Goal: Task Accomplishment & Management: Manage account settings

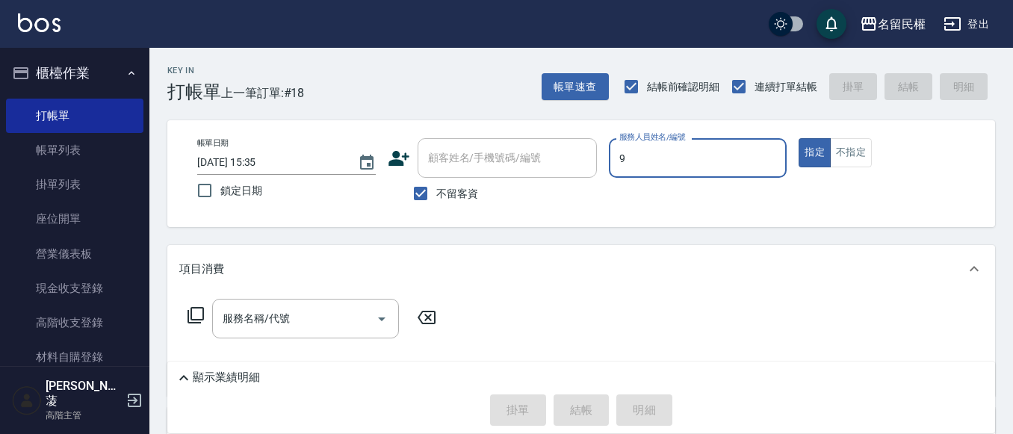
type input "微雅-9"
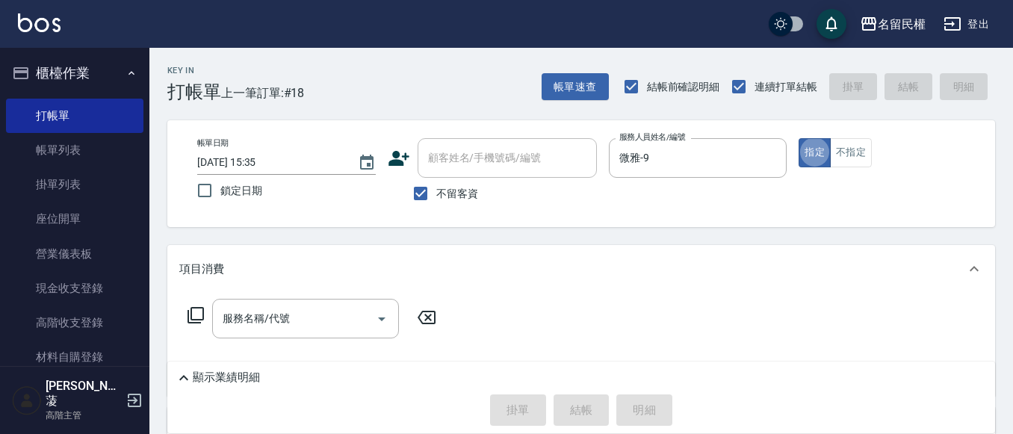
type button "true"
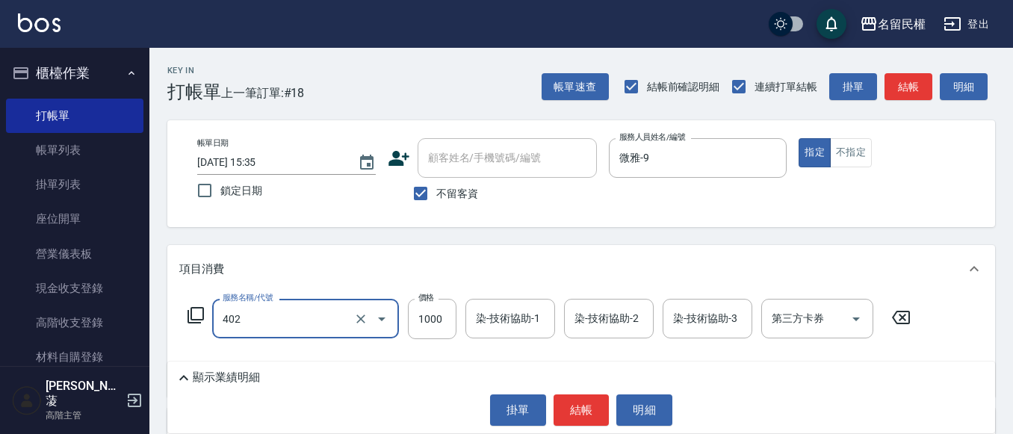
type input "染髮(402)"
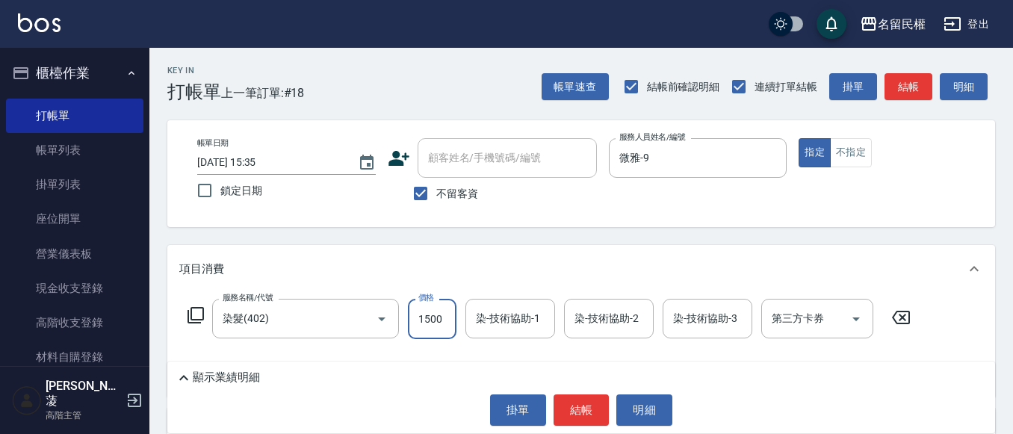
type input "1500"
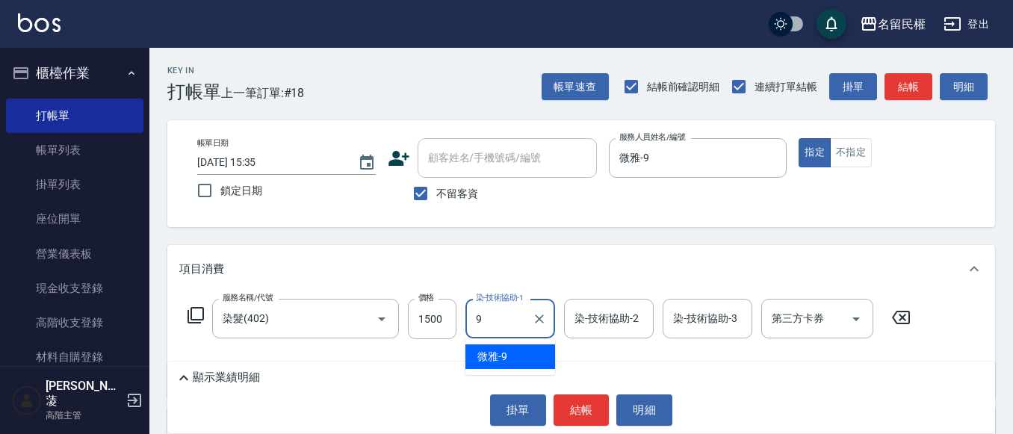
type input "93"
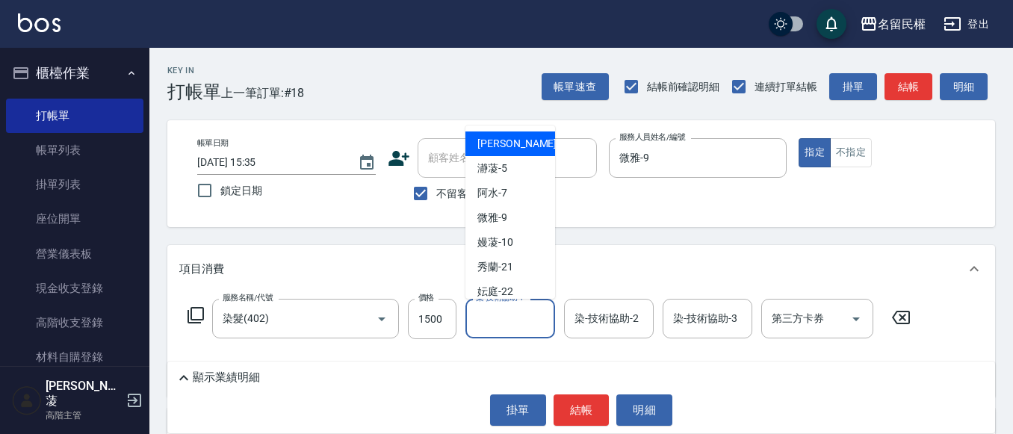
click at [510, 318] on input "染-技術協助-1" at bounding box center [510, 319] width 76 height 26
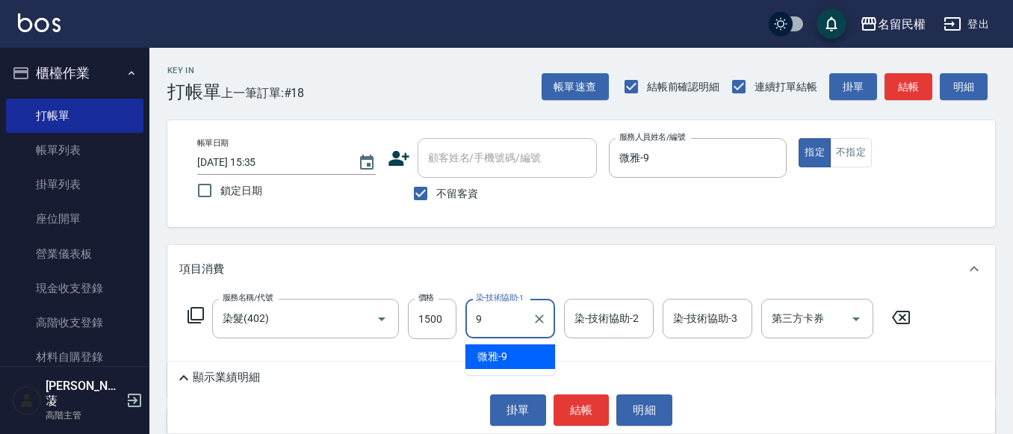
type input "微雅-9"
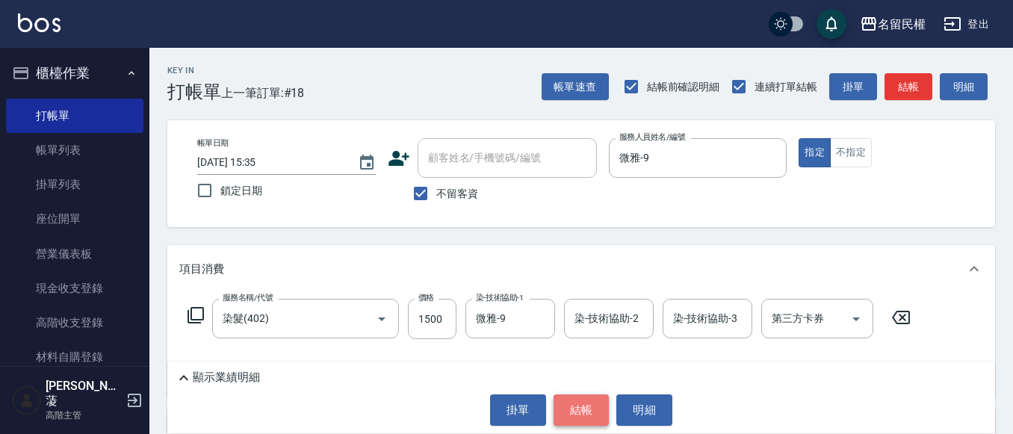
click at [563, 412] on button "結帳" at bounding box center [582, 410] width 56 height 31
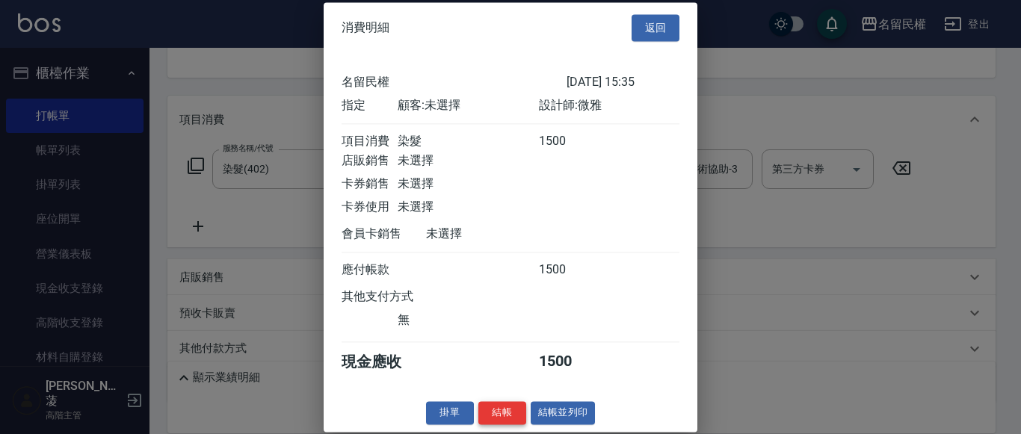
scroll to position [19, 0]
click at [497, 411] on button "結帳" at bounding box center [502, 412] width 48 height 23
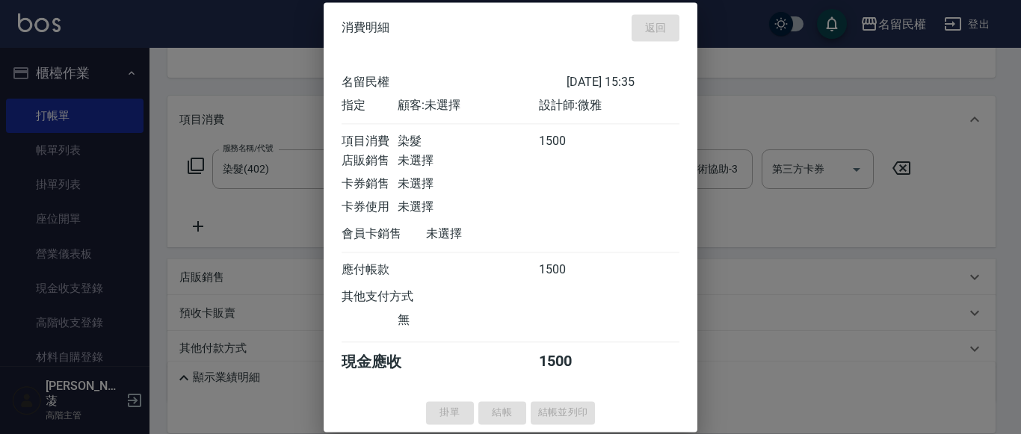
type input "[DATE] 16:39"
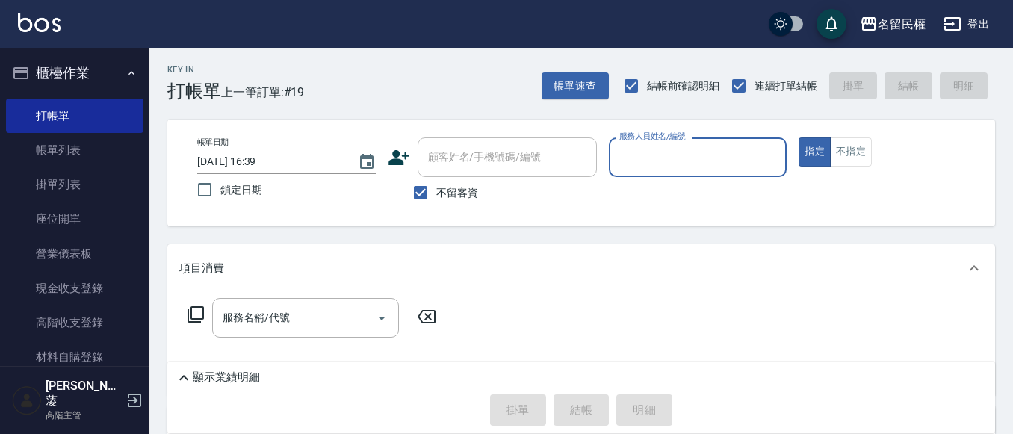
scroll to position [0, 0]
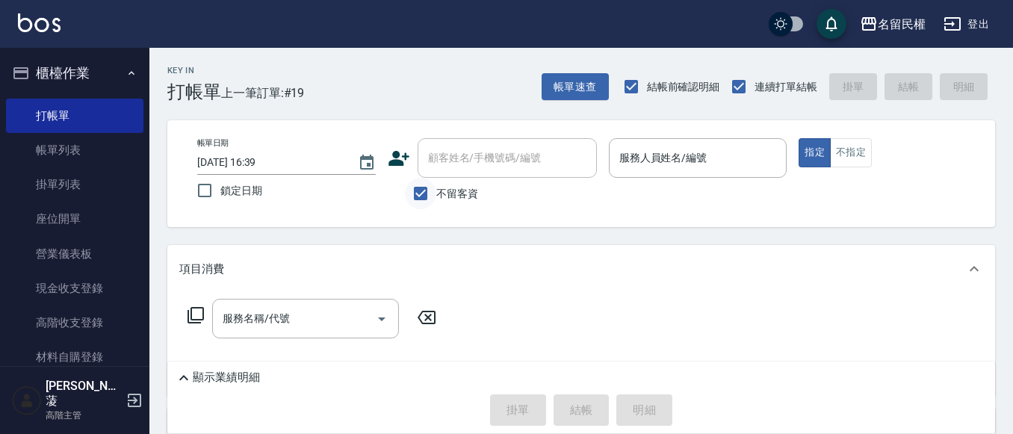
click at [427, 197] on input "不留客資" at bounding box center [420, 193] width 31 height 31
checkbox input "false"
click at [500, 177] on div "顧客姓名/手機號碼/編號" at bounding box center [507, 158] width 179 height 40
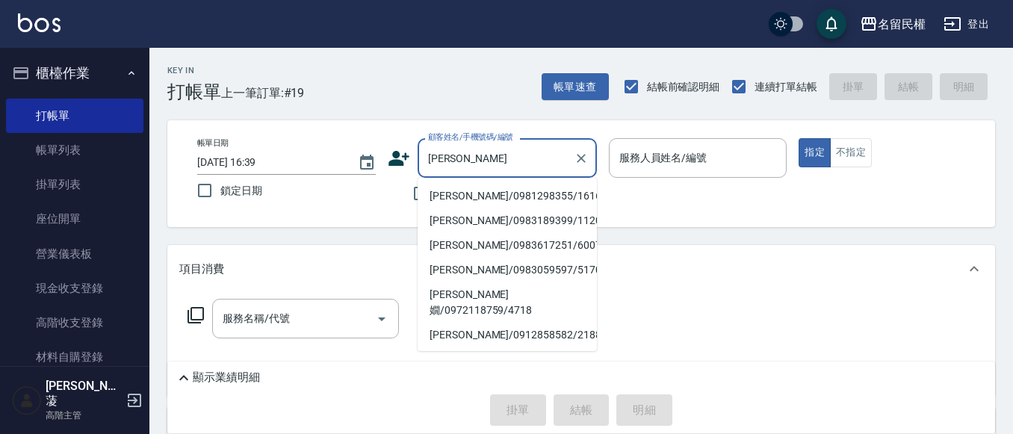
click at [467, 195] on li "[PERSON_NAME]/0981298355/1616" at bounding box center [507, 196] width 179 height 25
type input "[PERSON_NAME]/0981298355/1616"
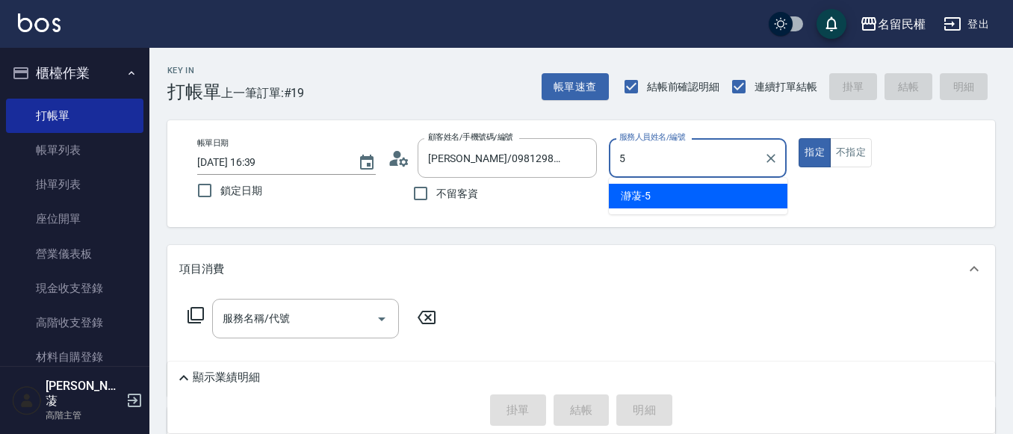
type input "瀞蓤-5"
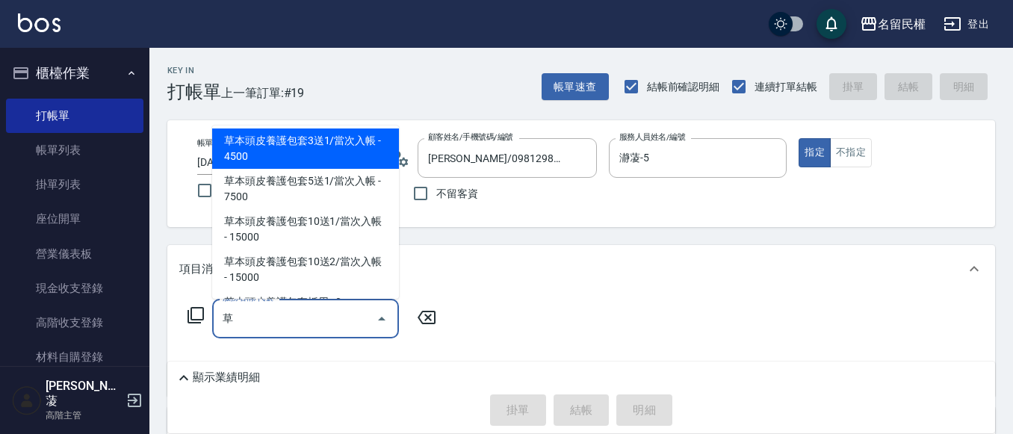
scroll to position [49, 0]
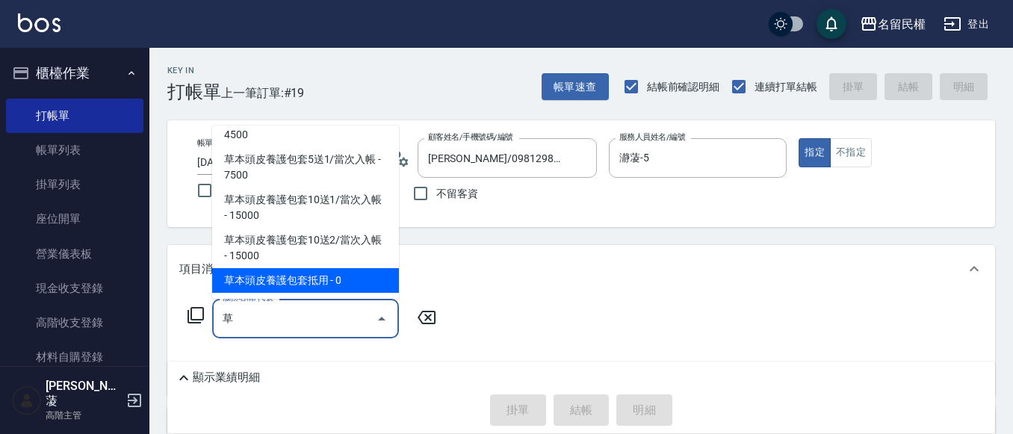
click at [283, 268] on span "草本頭皮養護包套10送2/當次入帳 - 15000" at bounding box center [305, 248] width 187 height 40
type input "草本頭皮養護包套10送2/當次入帳(628)"
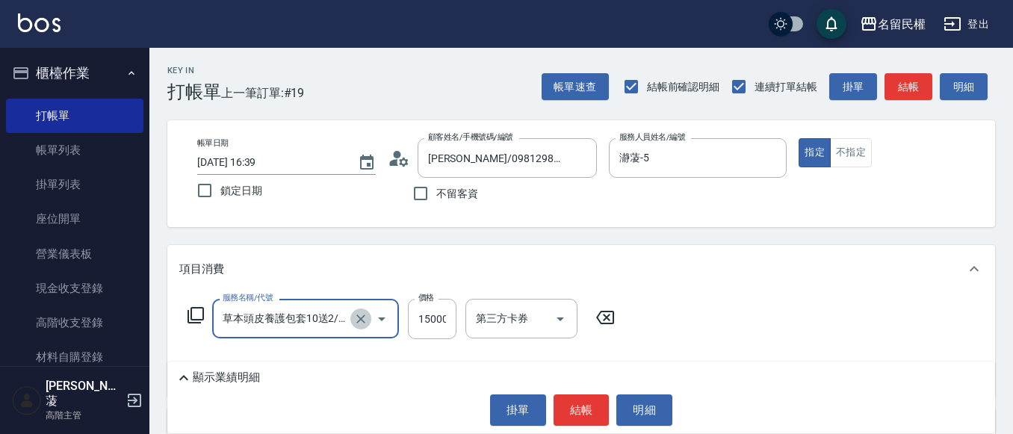
click at [359, 316] on icon "Clear" at bounding box center [360, 319] width 9 height 9
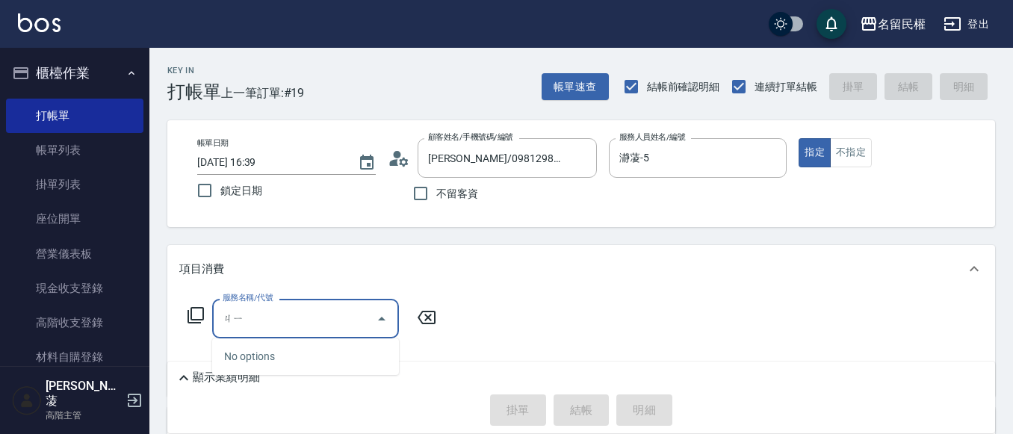
type input "幾"
type input "警"
type input "ㄐ"
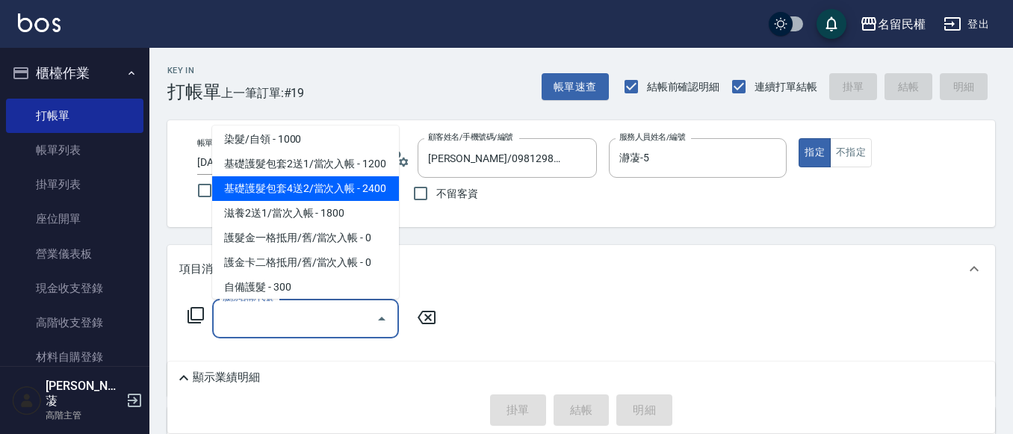
scroll to position [523, 0]
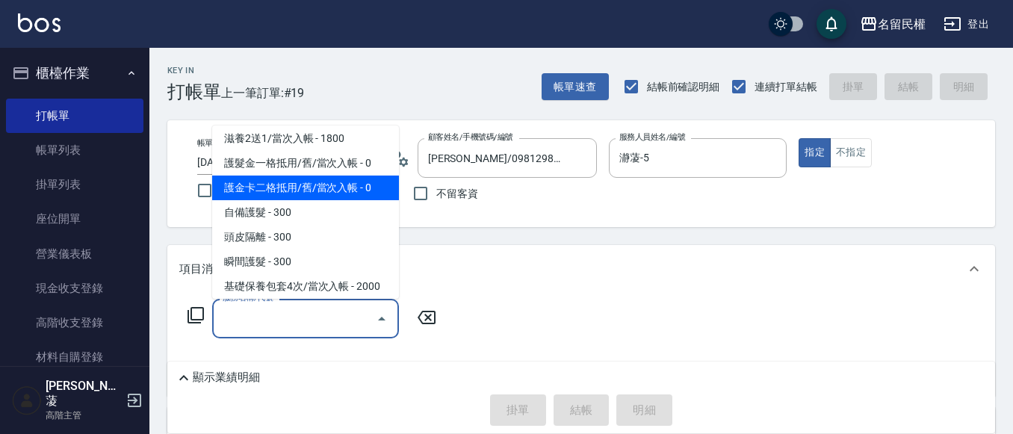
click at [349, 200] on span "護金卡二格抵用/舊/當次入帳 - 0" at bounding box center [305, 188] width 187 height 25
type input "護金卡二格抵用/舊/當次入帳(505)"
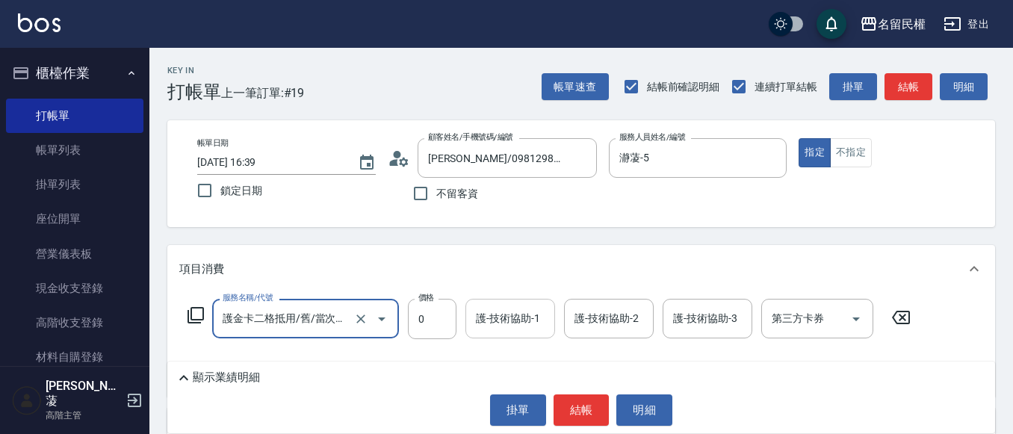
drag, startPoint x: 499, startPoint y: 323, endPoint x: 447, endPoint y: 356, distance: 61.8
click at [498, 323] on input "護-技術協助-1" at bounding box center [510, 319] width 76 height 26
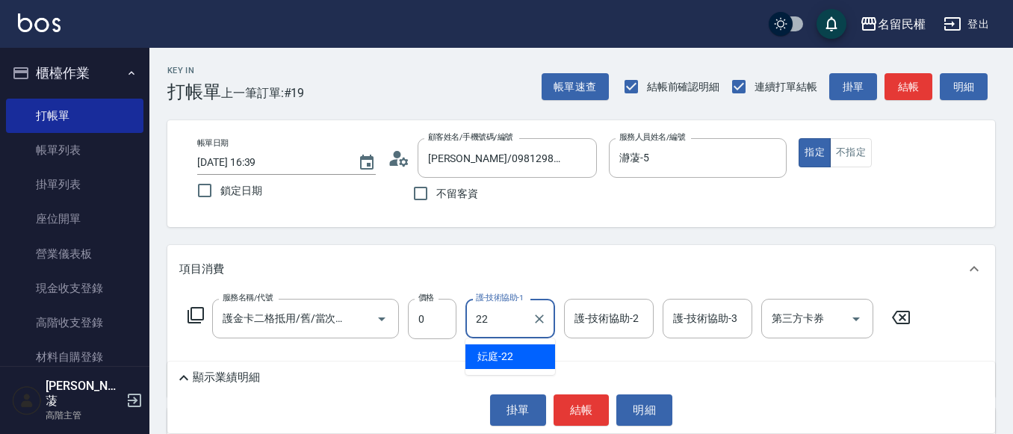
type input "妘庭-22"
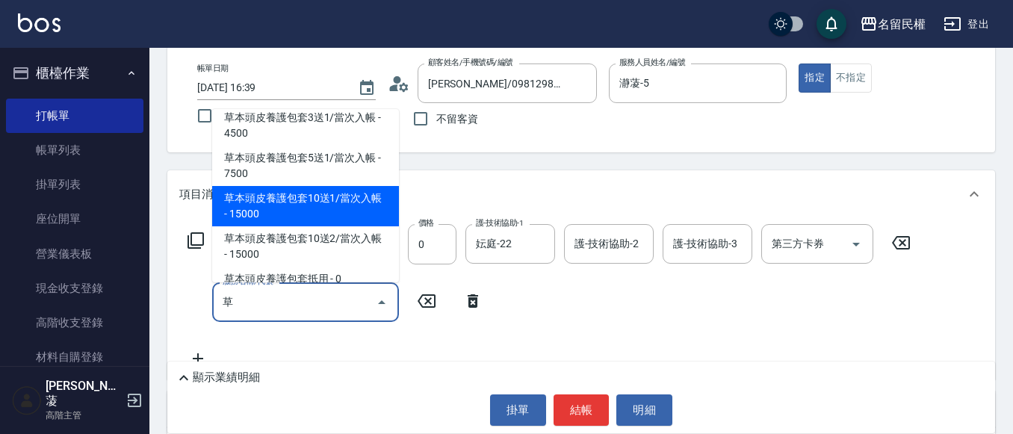
scroll to position [49, 0]
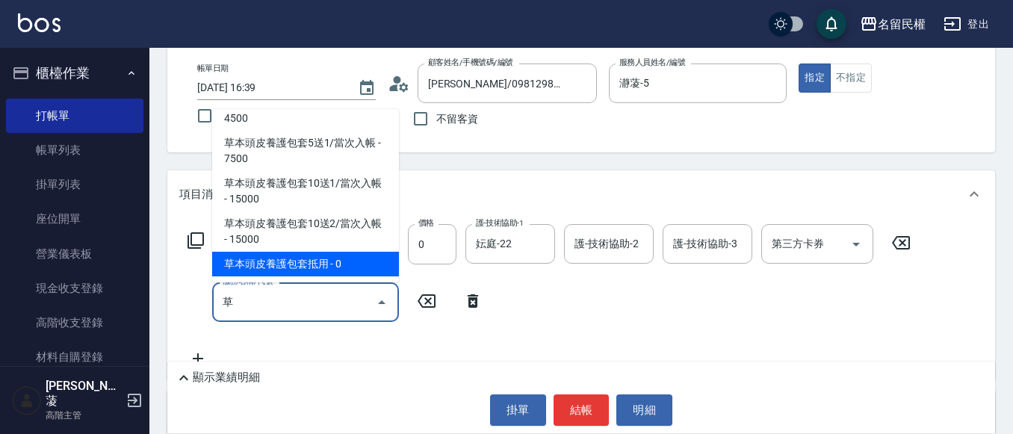
click at [331, 252] on span "草本頭皮養護包套10送2/當次入帳 - 15000" at bounding box center [305, 231] width 187 height 40
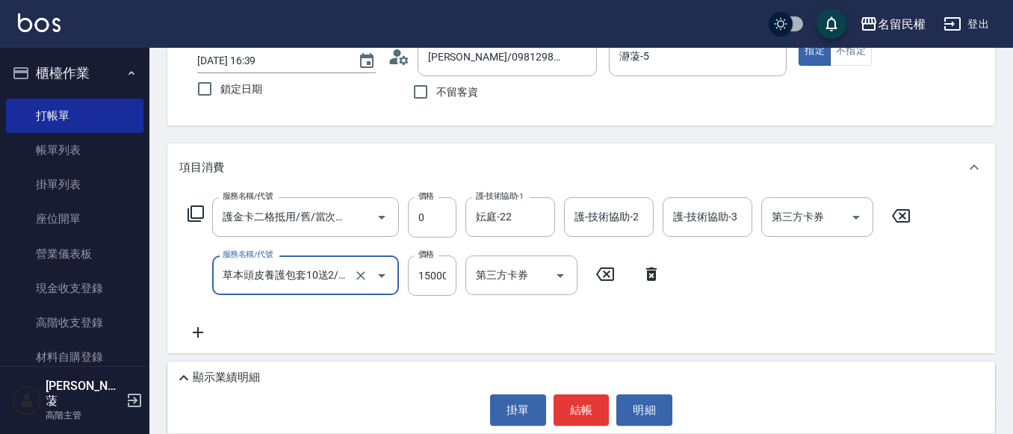
scroll to position [149, 0]
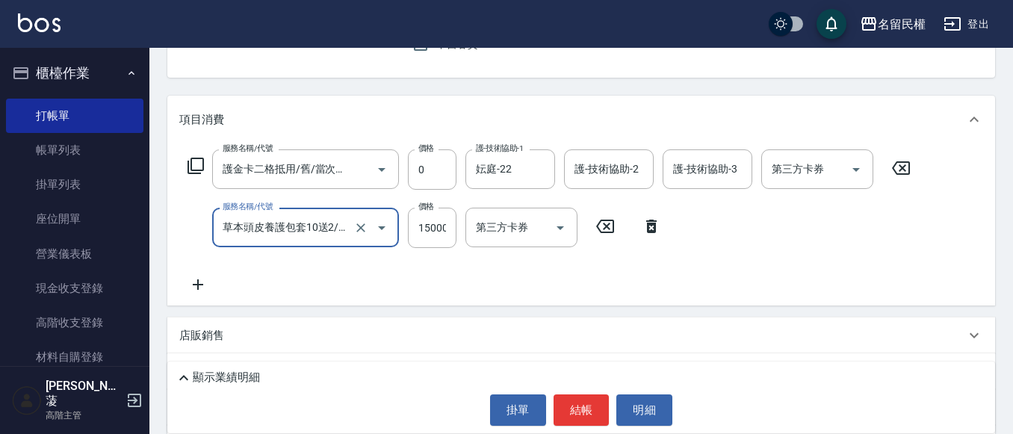
type input "草本頭皮養護包套10送2/當次入帳(628)"
click at [195, 284] on icon at bounding box center [197, 285] width 37 height 18
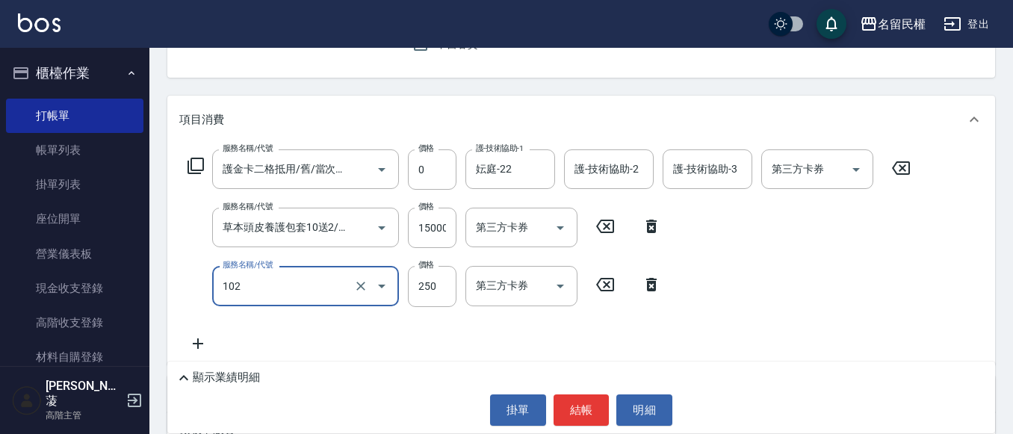
type input "指定洗髮(102)"
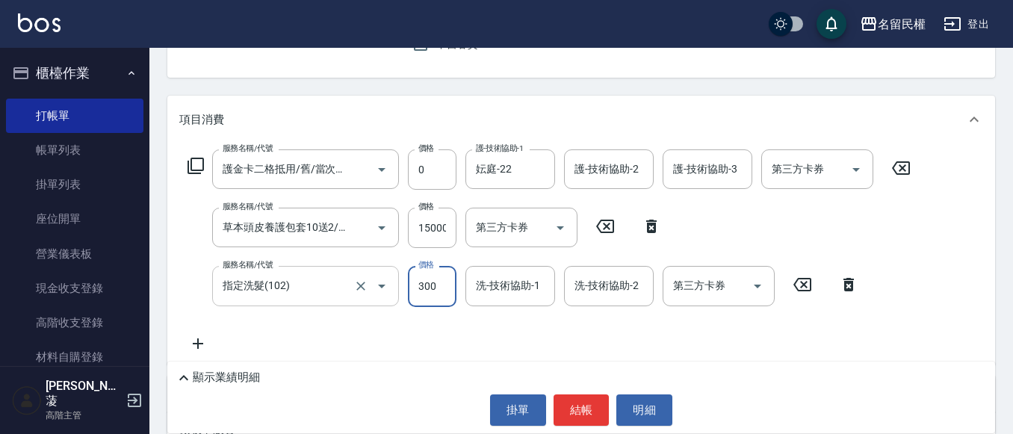
type input "300"
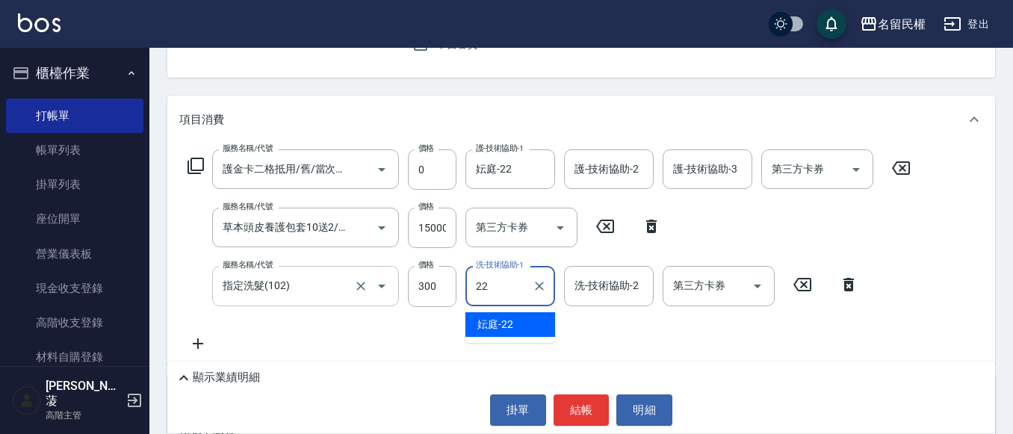
type input "妘庭-22"
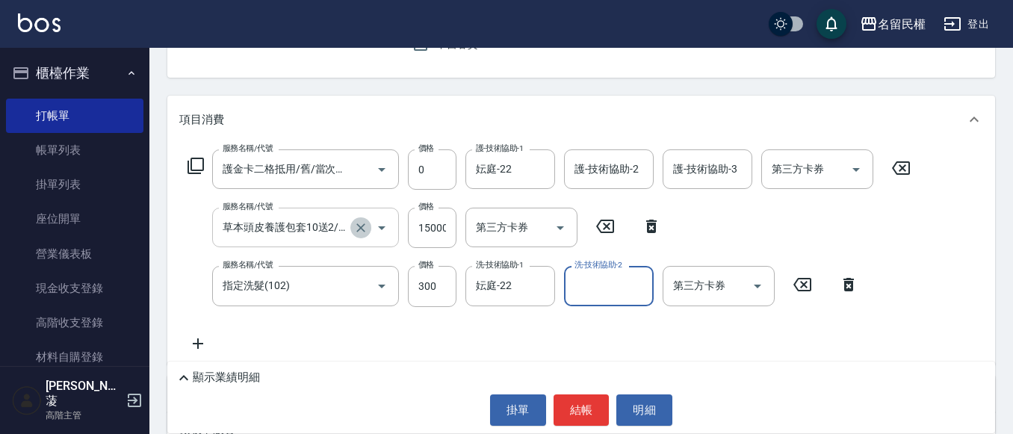
click at [358, 225] on icon "Clear" at bounding box center [360, 227] width 9 height 9
type input "草本頭皮養護包套10送2/當次入帳(628)"
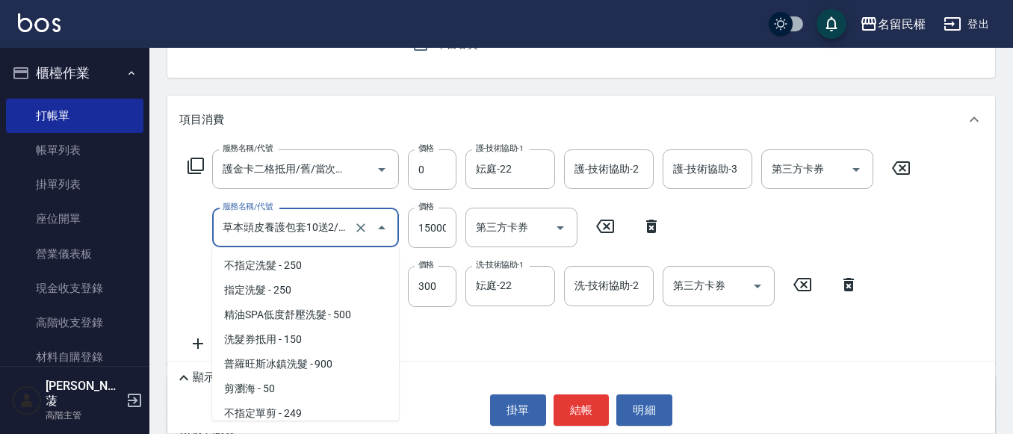
click at [334, 224] on input "草本頭皮養護包套10送2/當次入帳(628)" at bounding box center [285, 227] width 132 height 26
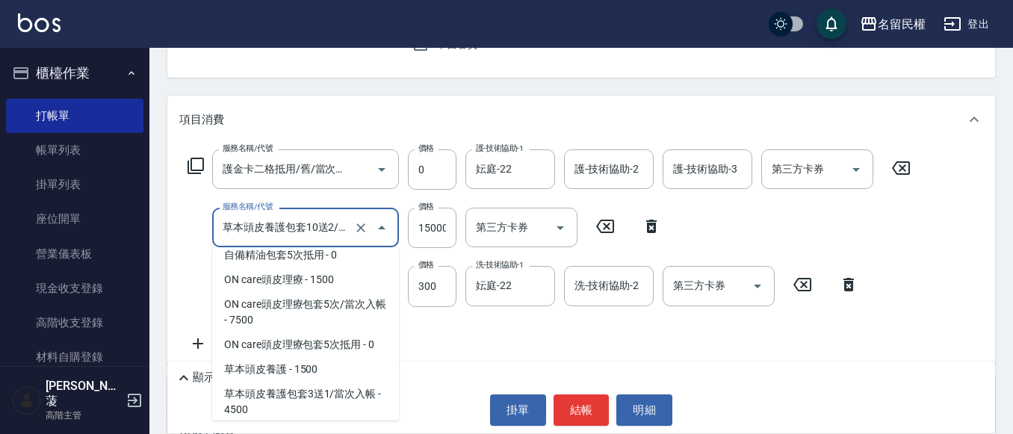
scroll to position [1982, 0]
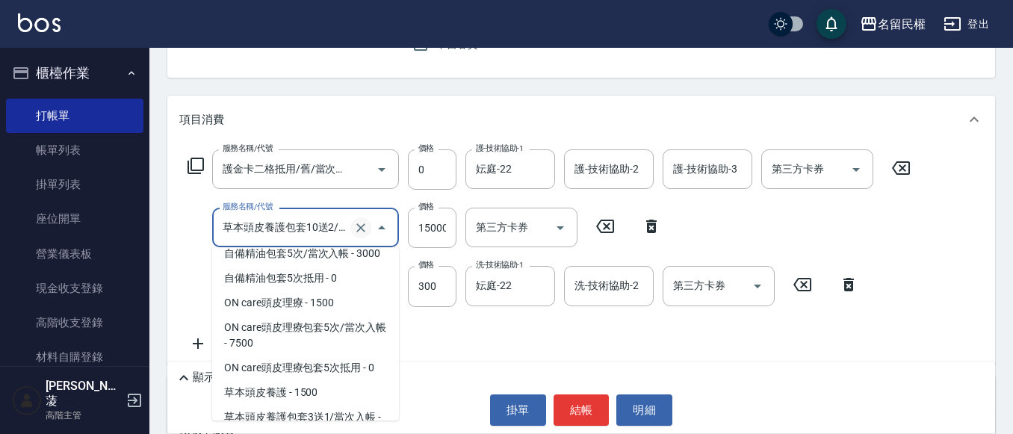
click at [355, 227] on icon "Clear" at bounding box center [360, 227] width 15 height 15
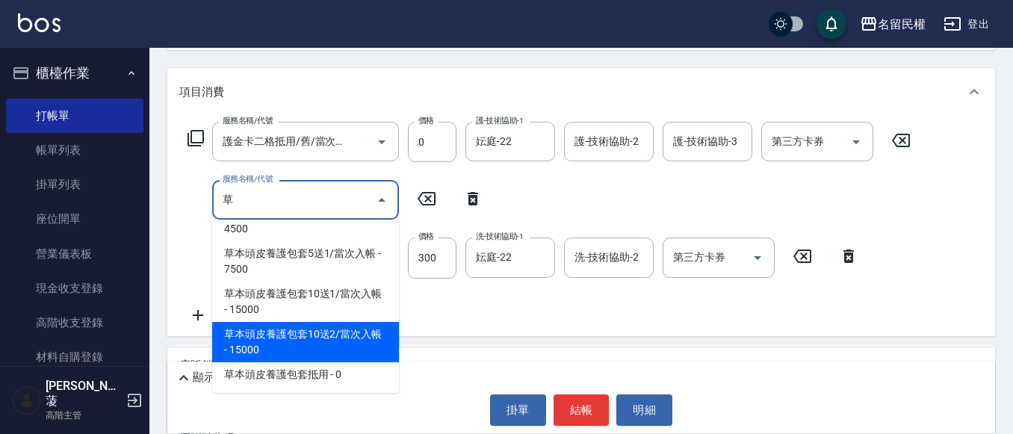
scroll to position [224, 0]
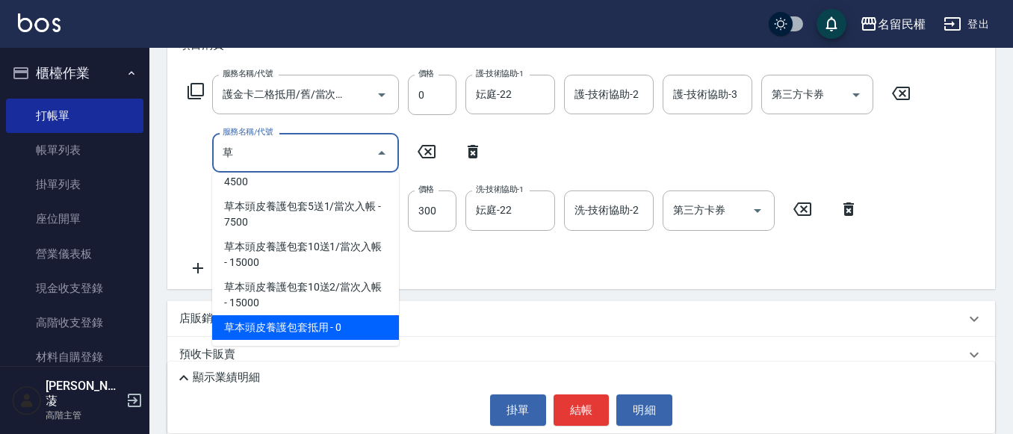
click at [303, 315] on span "草本頭皮養護包套10送2/當次入帳 - 15000" at bounding box center [305, 295] width 187 height 40
type input "草本頭皮養護包套10送2/當次入帳(628)"
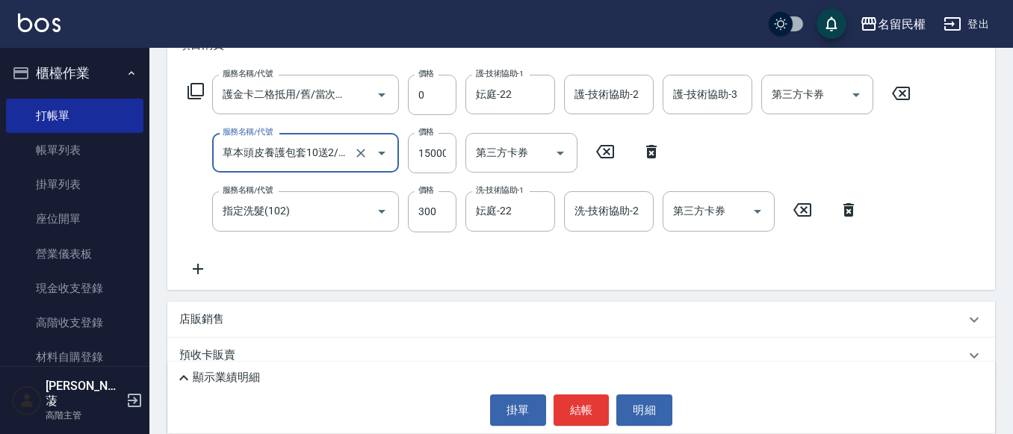
click at [344, 154] on input "草本頭皮養護包套10送2/當次入帳(628)" at bounding box center [285, 153] width 132 height 26
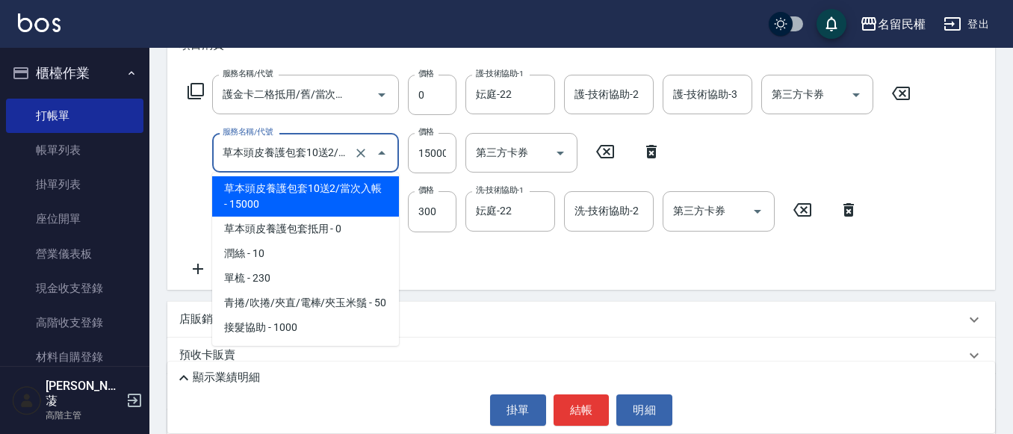
scroll to position [2281, 0]
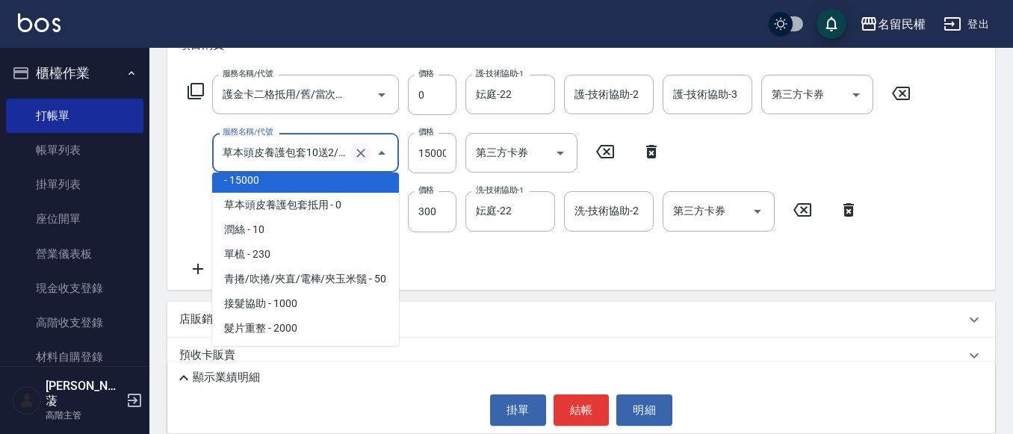
click at [361, 155] on icon "Clear" at bounding box center [360, 153] width 15 height 15
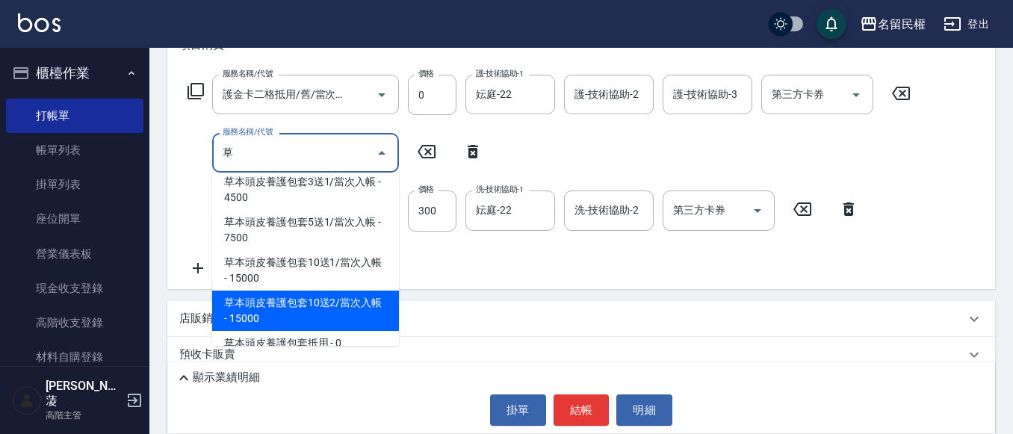
scroll to position [49, 0]
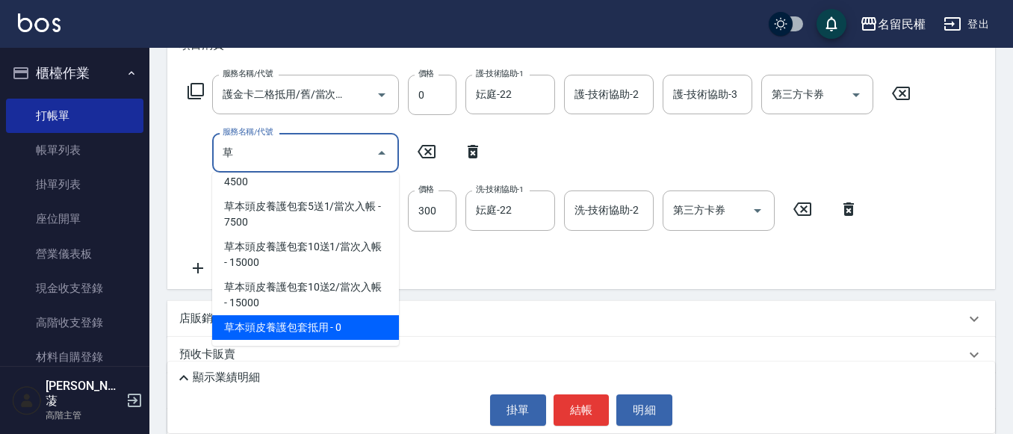
click at [335, 315] on span "草本頭皮養護包套10送2/當次入帳 - 15000" at bounding box center [305, 295] width 187 height 40
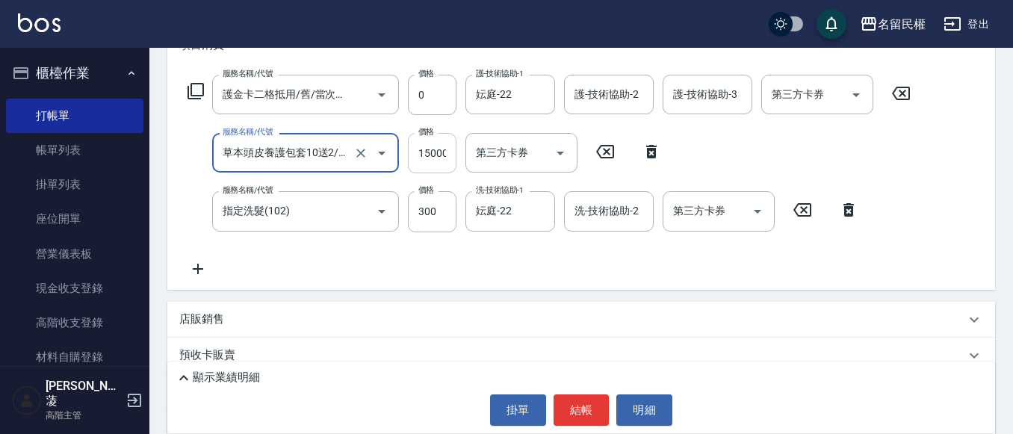
type input "草本頭皮養護包套10送2/當次入帳(628)"
click at [436, 160] on input "15000" at bounding box center [432, 153] width 49 height 40
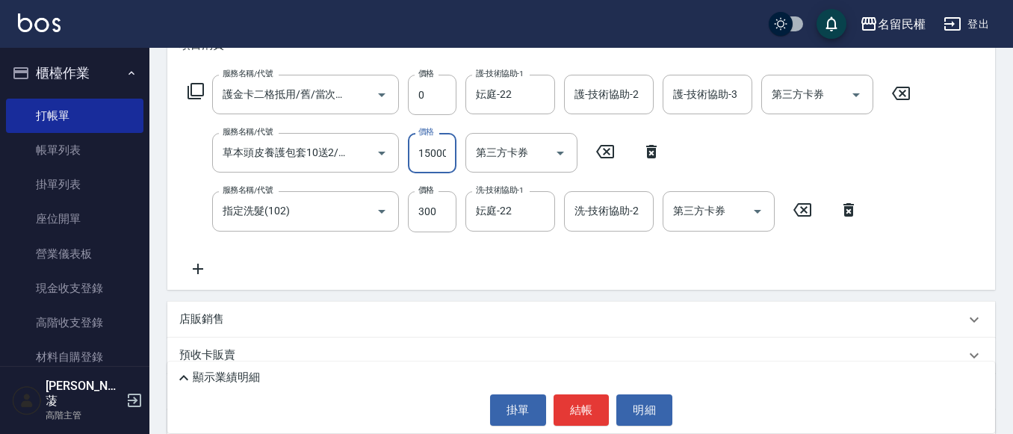
click at [442, 143] on input "15000" at bounding box center [432, 153] width 49 height 40
click at [356, 152] on icon "Clear" at bounding box center [360, 153] width 15 height 15
type input "0"
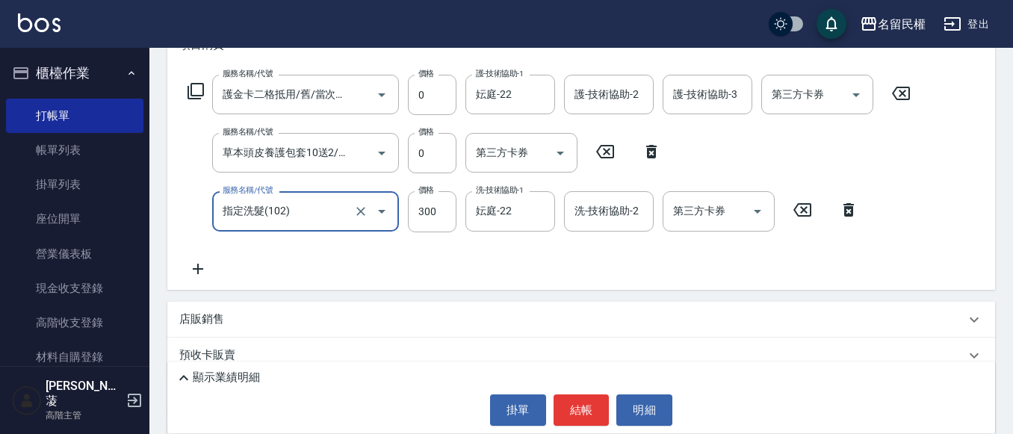
scroll to position [0, 0]
click at [378, 155] on icon "Open" at bounding box center [382, 153] width 18 height 18
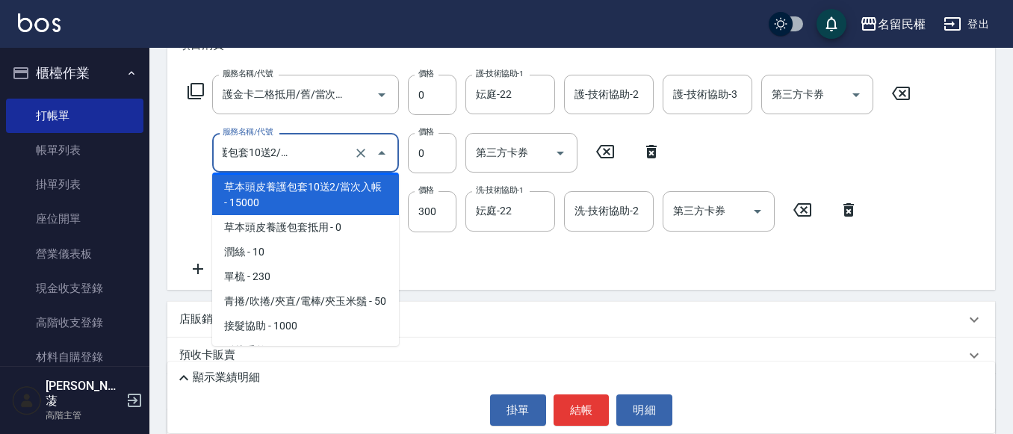
scroll to position [2356, 0]
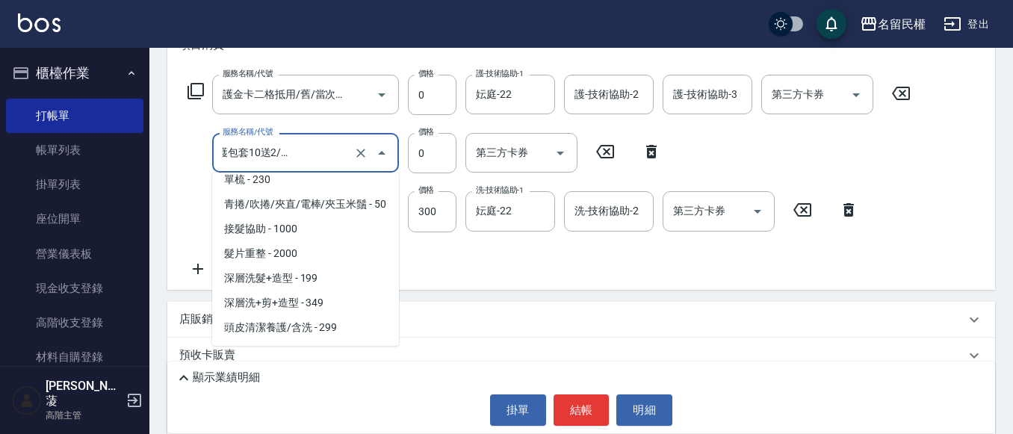
click at [341, 143] on span "草本頭皮養護包套抵用 - 0" at bounding box center [305, 130] width 187 height 25
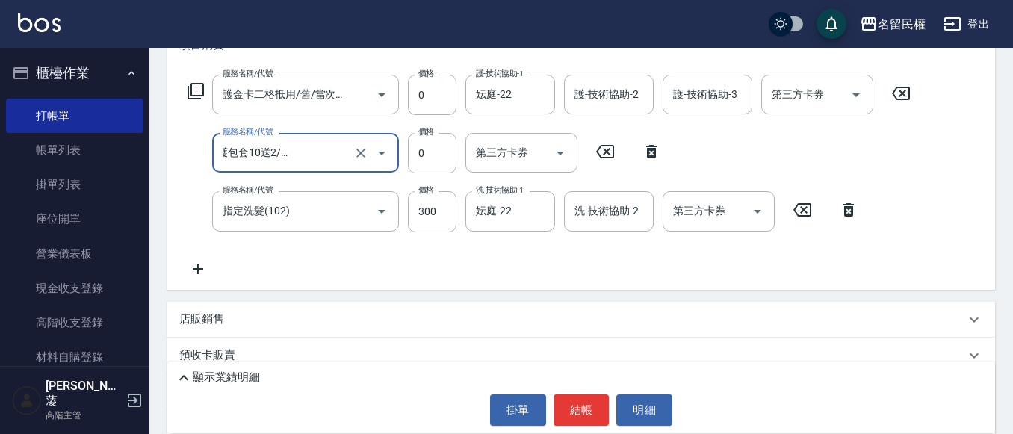
type input "草本頭皮養護包套抵用(629)"
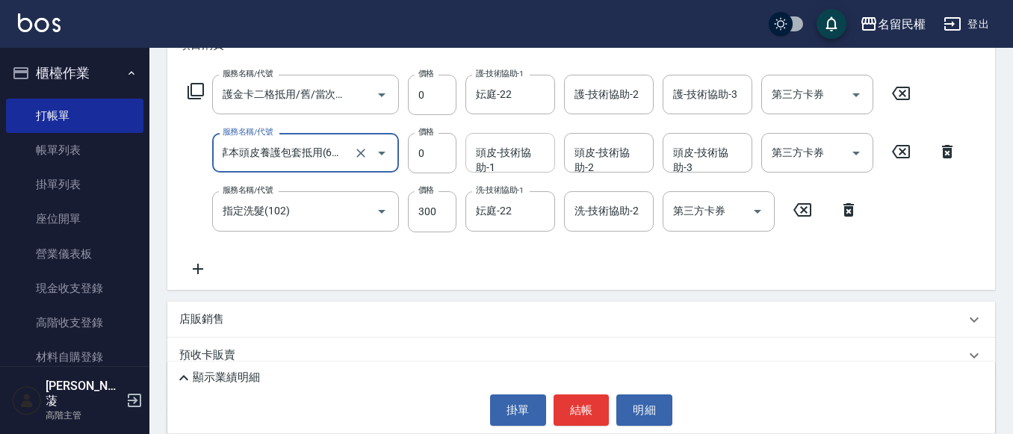
click at [492, 152] on input "頭皮-技術協助-1" at bounding box center [510, 153] width 76 height 26
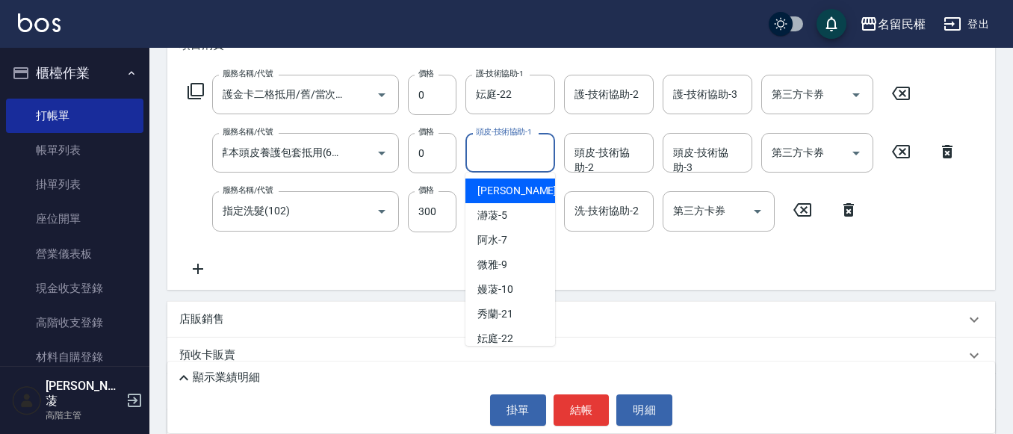
scroll to position [0, 0]
type input "妘庭-22"
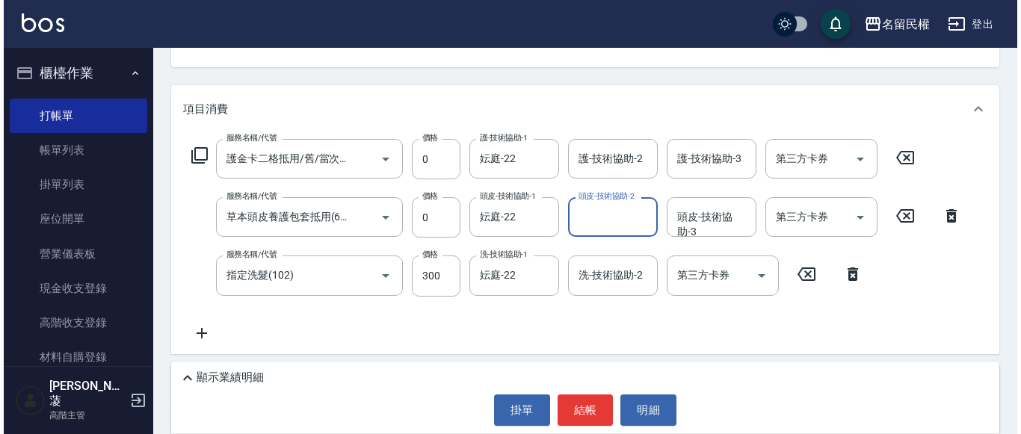
scroll to position [149, 0]
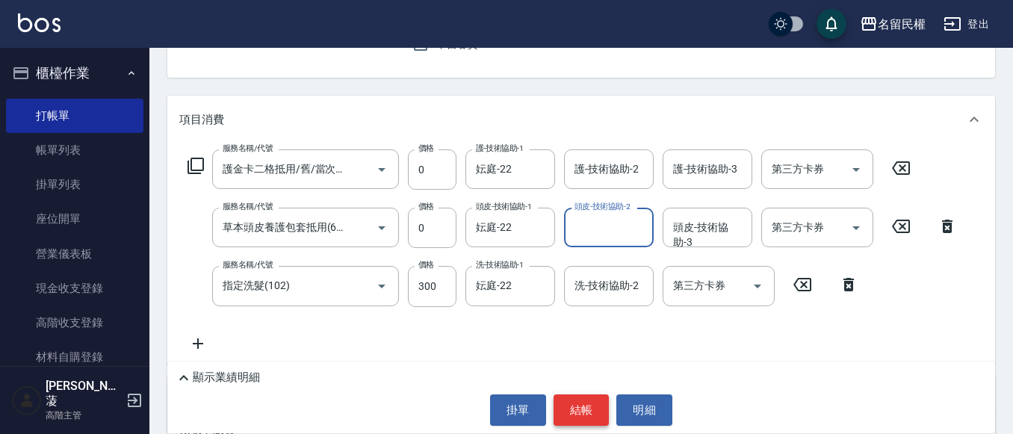
click at [581, 412] on button "結帳" at bounding box center [582, 410] width 56 height 31
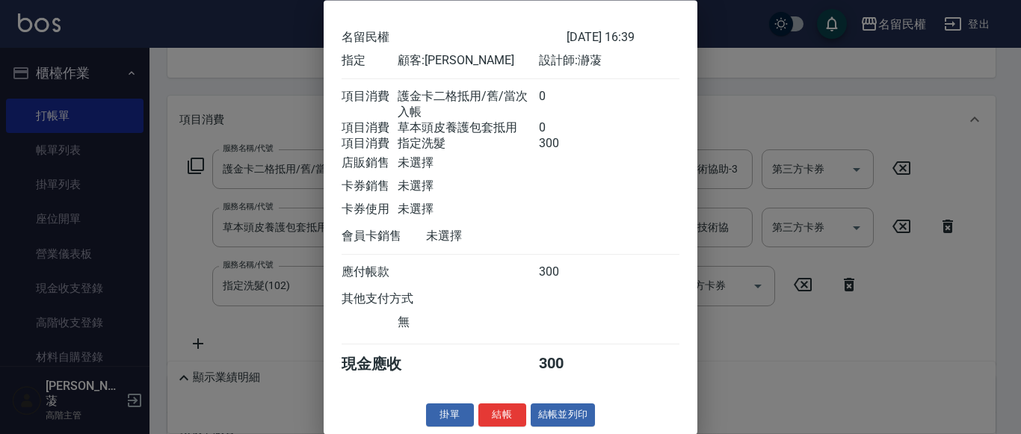
scroll to position [73, 0]
click at [492, 411] on button "結帳" at bounding box center [502, 415] width 48 height 23
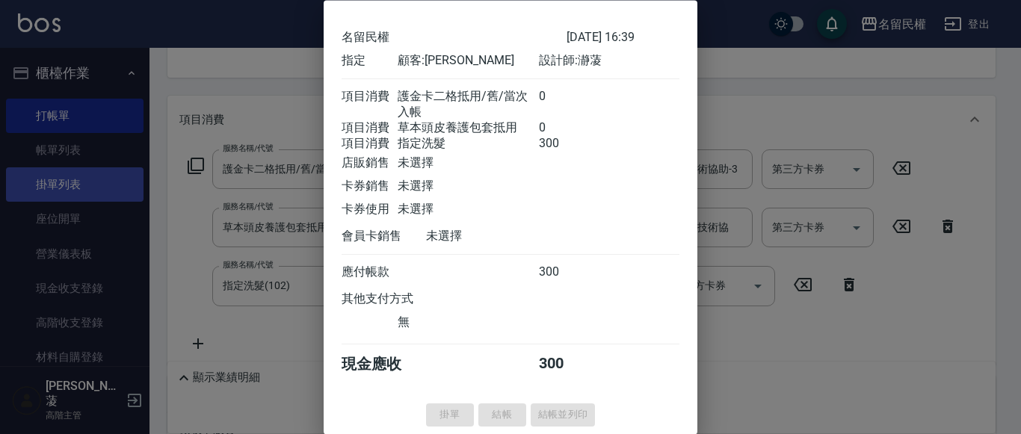
type input "[DATE] 16:44"
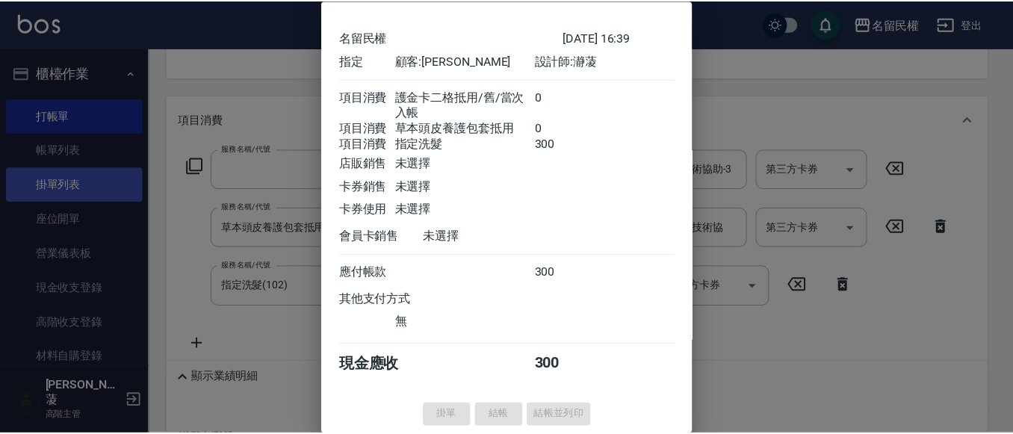
scroll to position [145, 0]
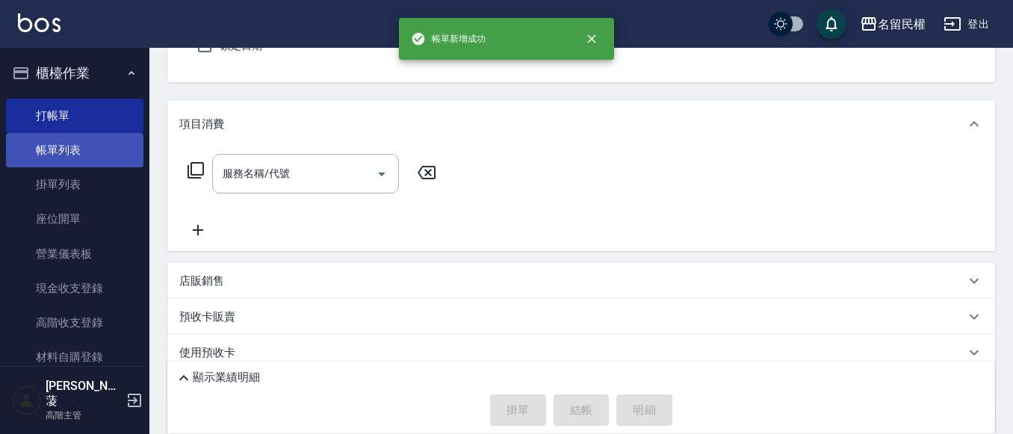
click at [69, 151] on link "帳單列表" at bounding box center [74, 150] width 137 height 34
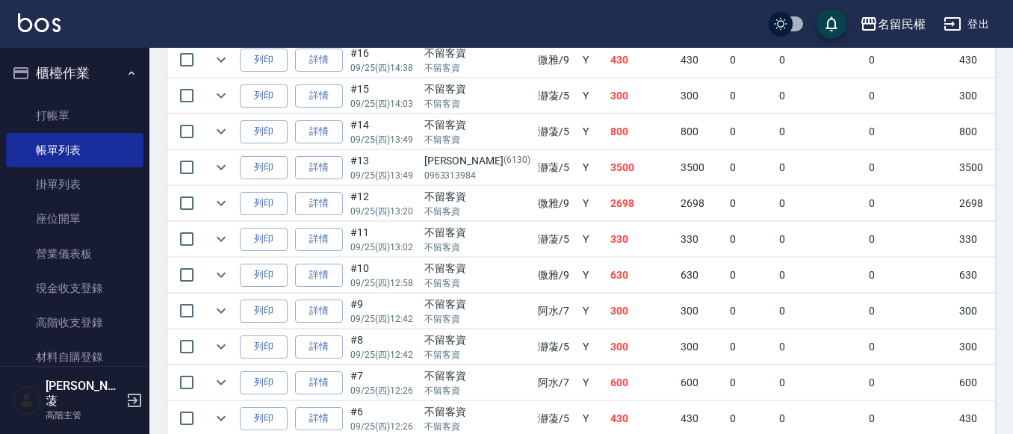
scroll to position [747, 0]
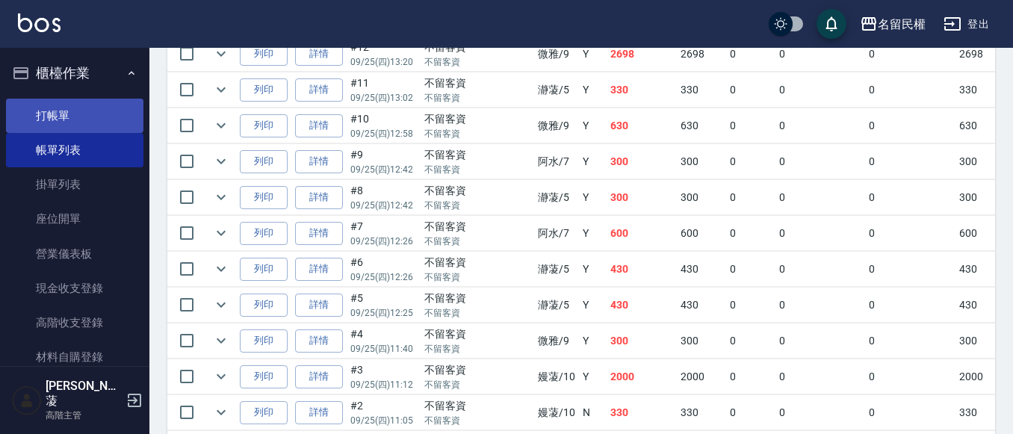
click at [79, 117] on link "打帳單" at bounding box center [74, 116] width 137 height 34
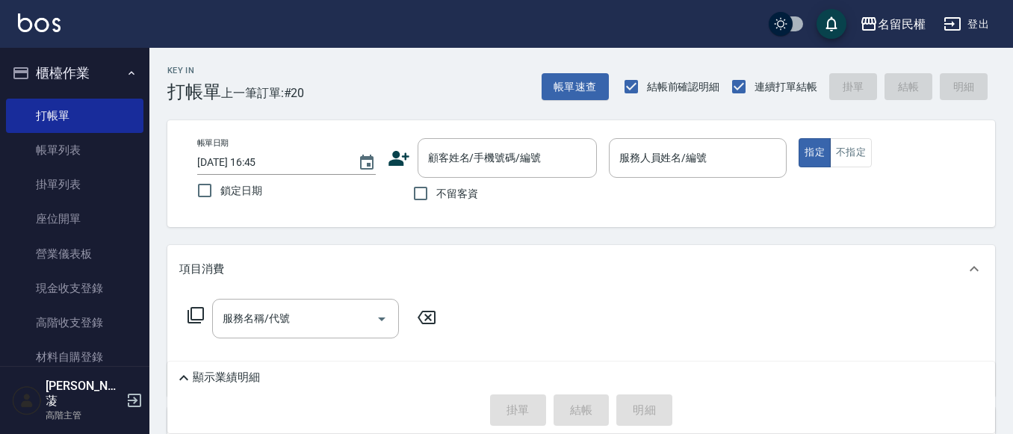
click at [457, 198] on span "不留客資" at bounding box center [457, 194] width 42 height 16
click at [436, 198] on input "不留客資" at bounding box center [420, 193] width 31 height 31
checkbox input "true"
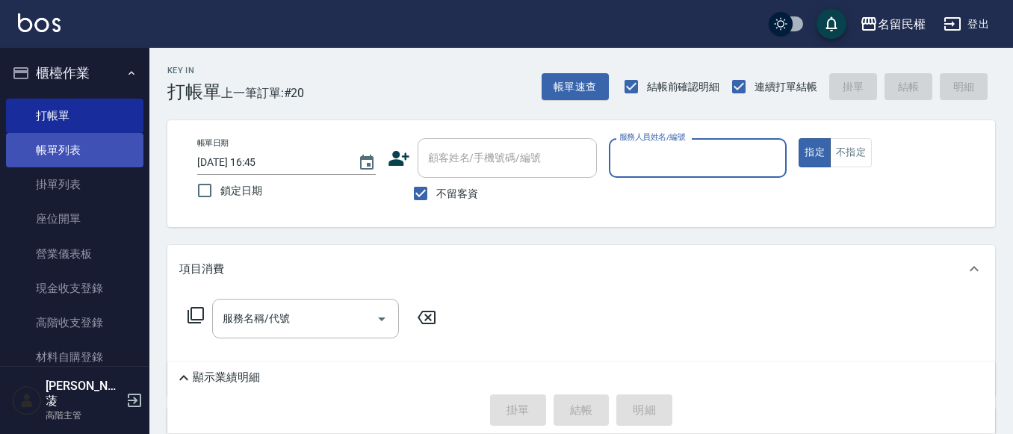
click at [85, 149] on link "帳單列表" at bounding box center [74, 150] width 137 height 34
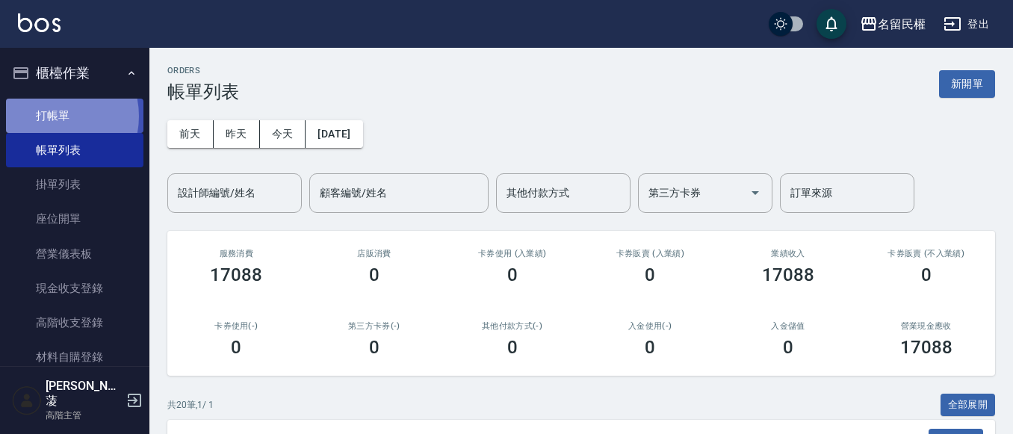
click at [48, 116] on link "打帳單" at bounding box center [74, 116] width 137 height 34
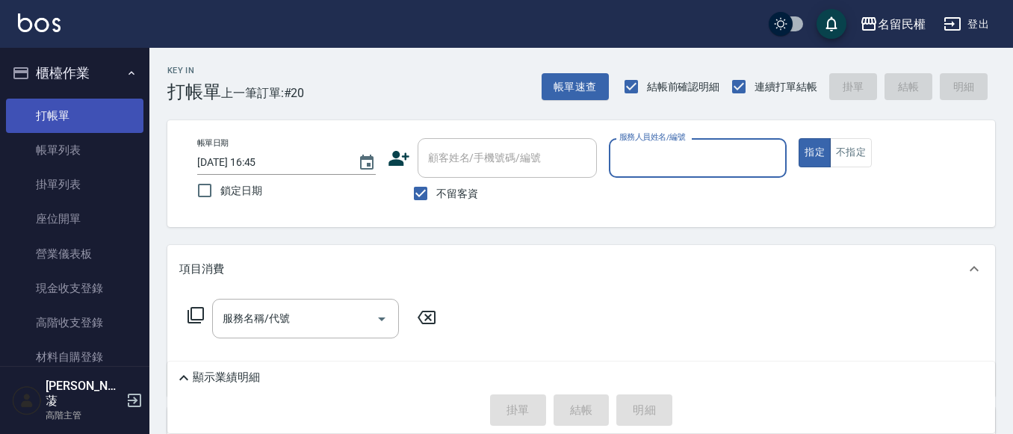
type input "7"
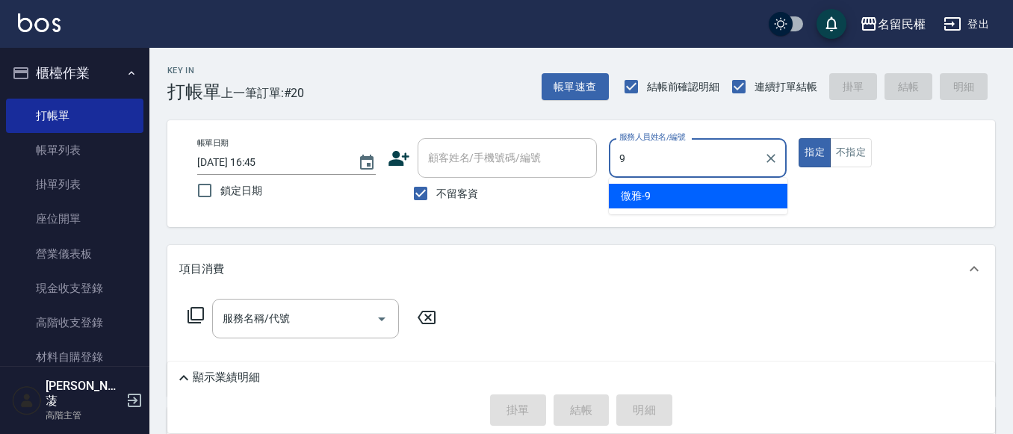
type input "微雅-9"
type button "true"
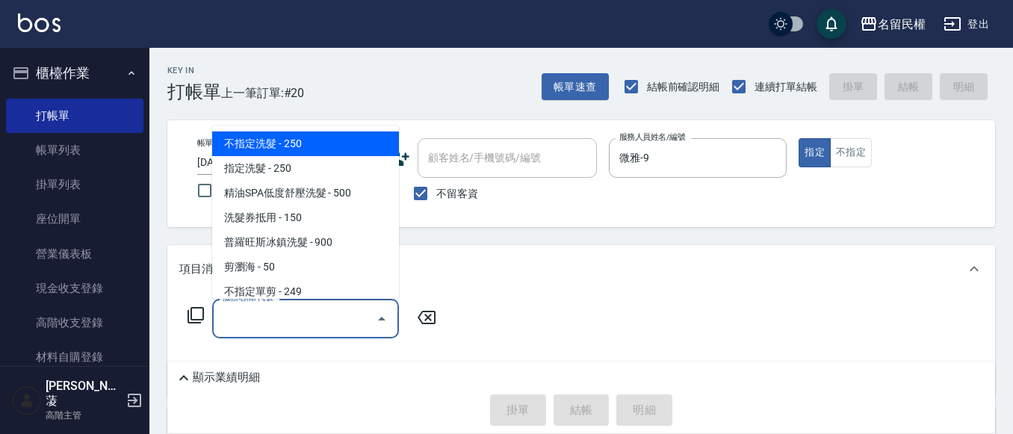
click at [262, 325] on input "服務名稱/代號" at bounding box center [294, 319] width 151 height 26
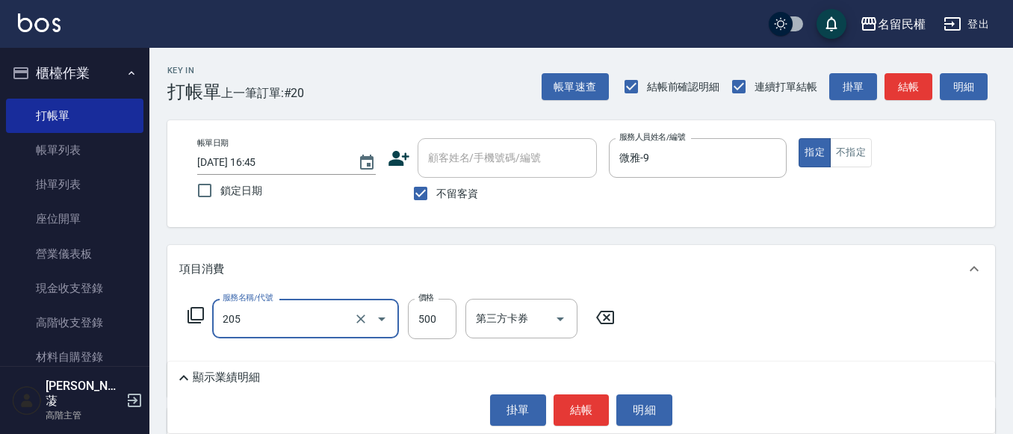
type input "指定洗剪(205)"
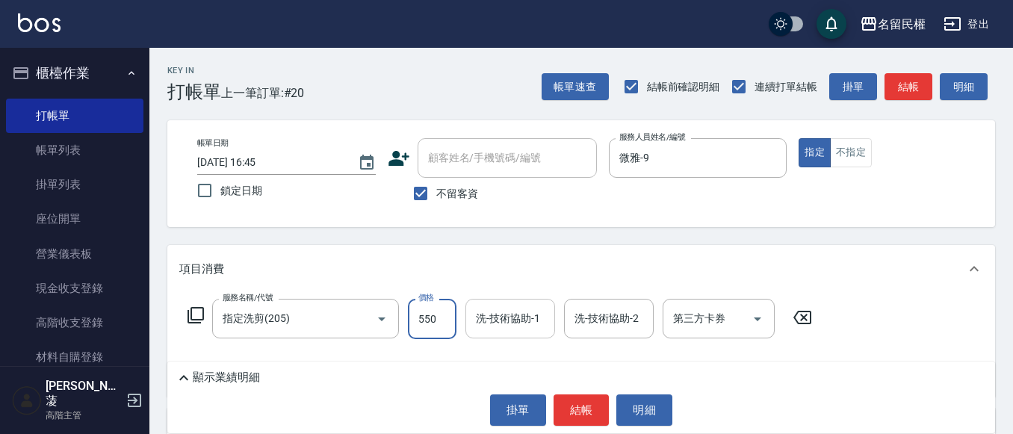
type input "550"
click at [509, 312] on input "洗-技術協助-1" at bounding box center [510, 319] width 76 height 26
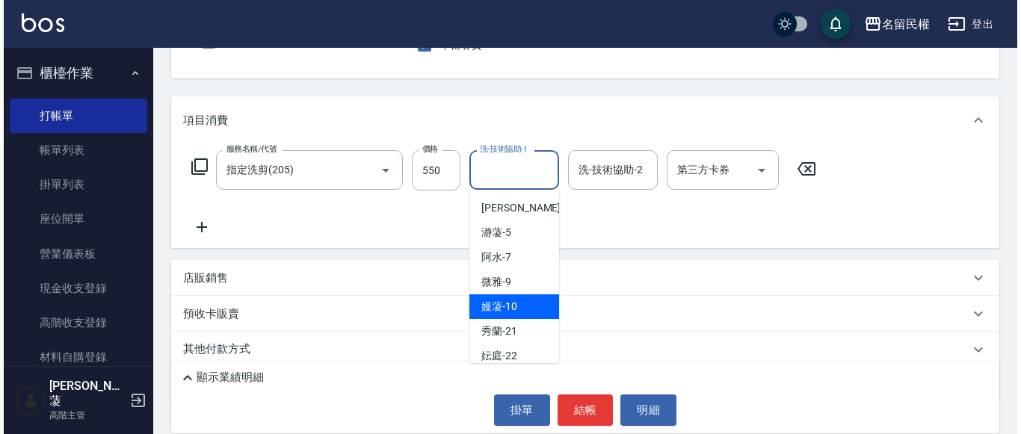
scroll to position [149, 0]
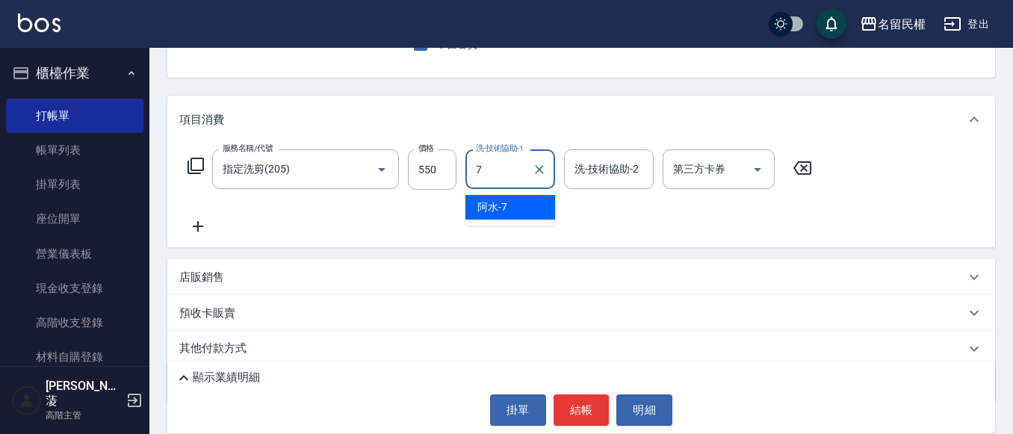
type input "阿水-7"
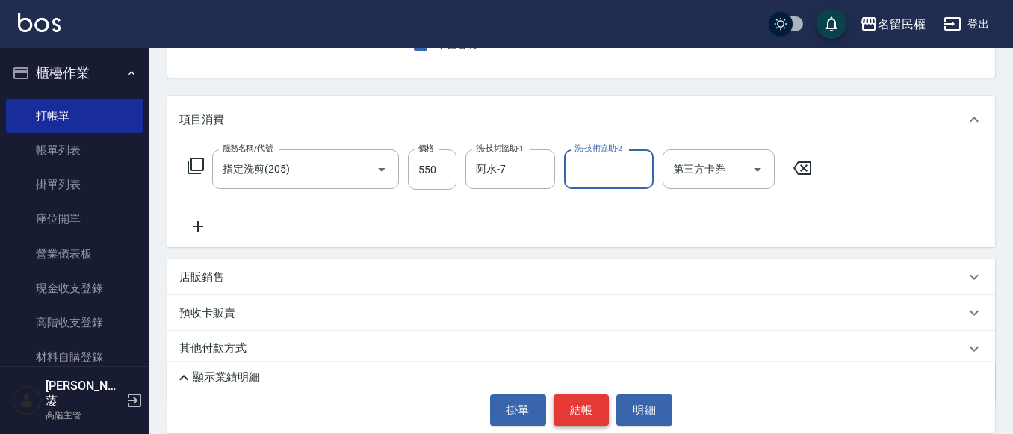
click at [584, 407] on button "結帳" at bounding box center [582, 410] width 56 height 31
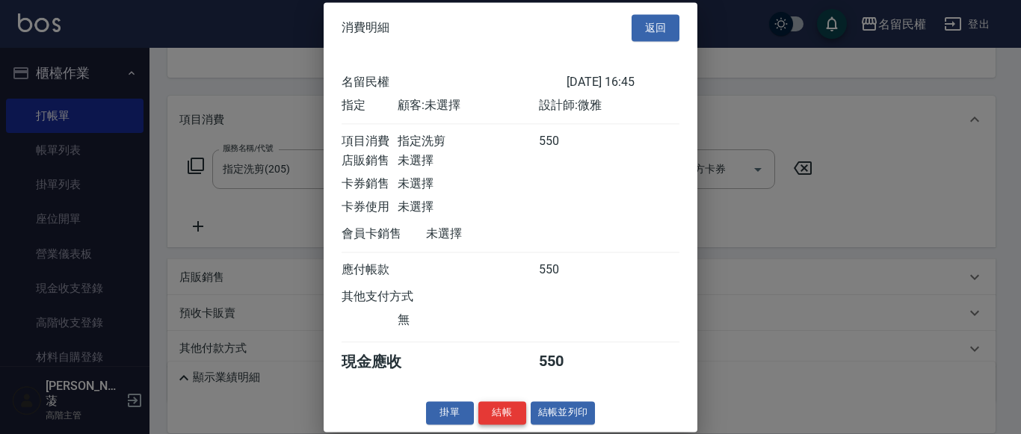
scroll to position [19, 0]
click at [498, 420] on button "結帳" at bounding box center [502, 412] width 48 height 23
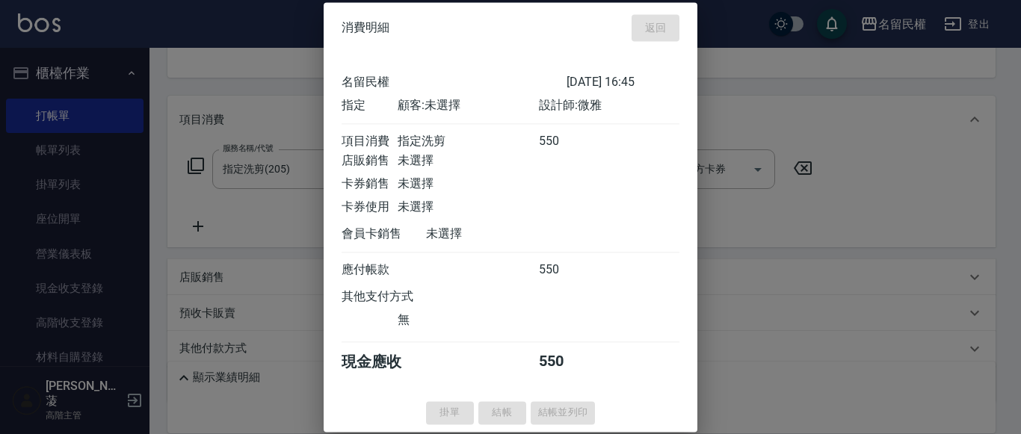
type input "[DATE] 16:59"
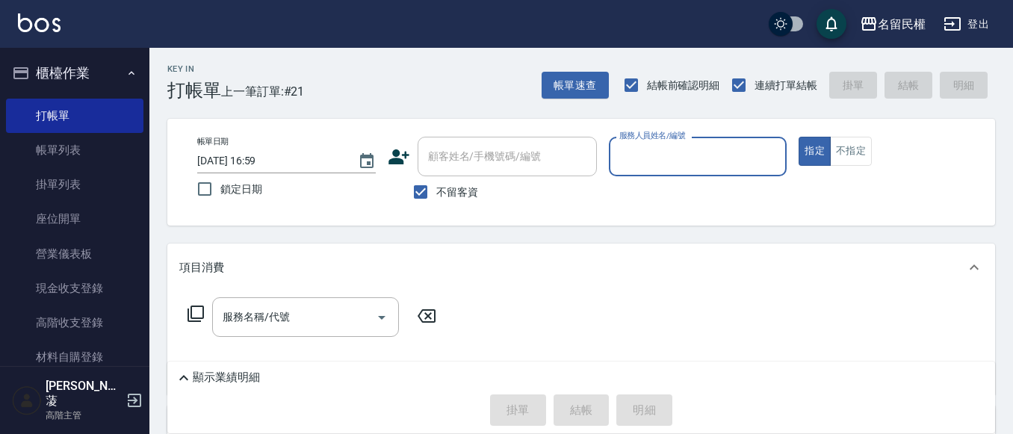
scroll to position [0, 0]
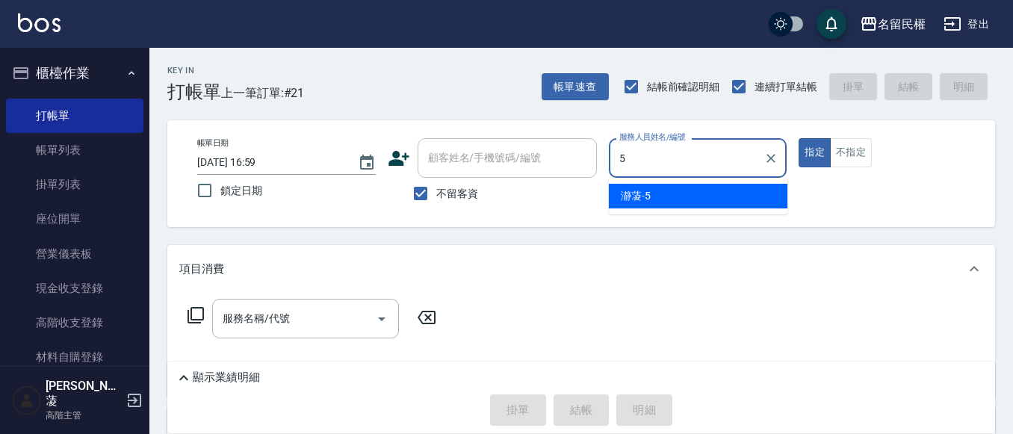
type input "瀞蓤-5"
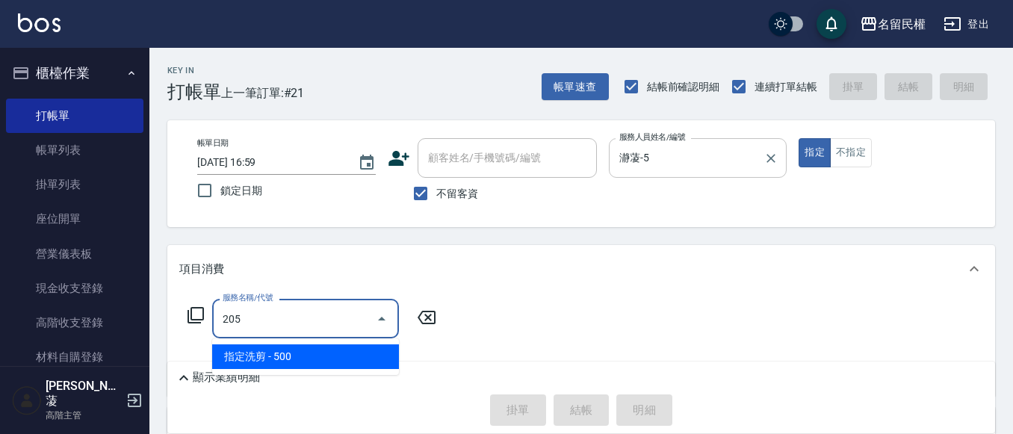
type input "指定洗剪(205)"
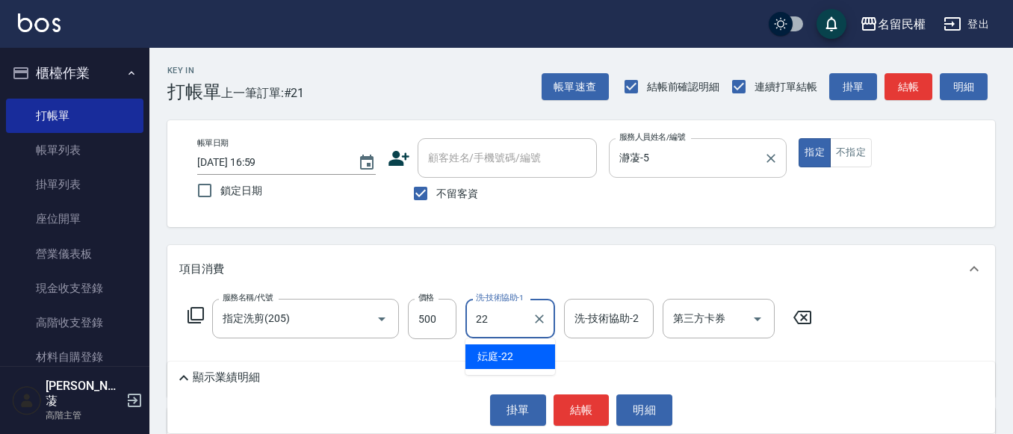
type input "妘庭-22"
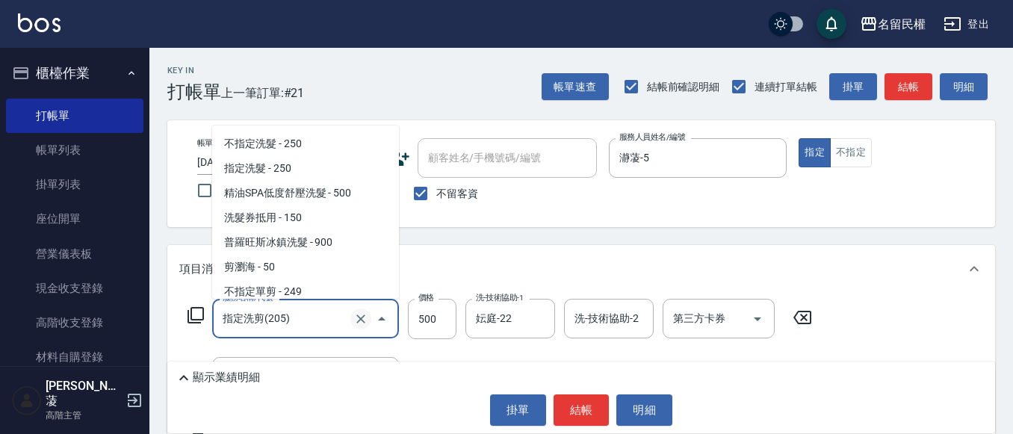
drag, startPoint x: 332, startPoint y: 323, endPoint x: 351, endPoint y: 318, distance: 19.9
click at [341, 321] on input "指定洗剪(205)" at bounding box center [285, 319] width 132 height 26
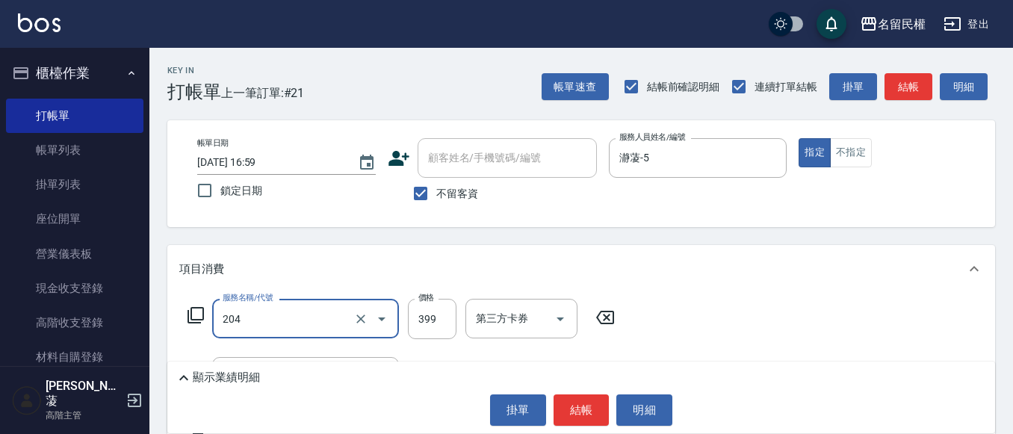
type input "不指定洗剪(204)"
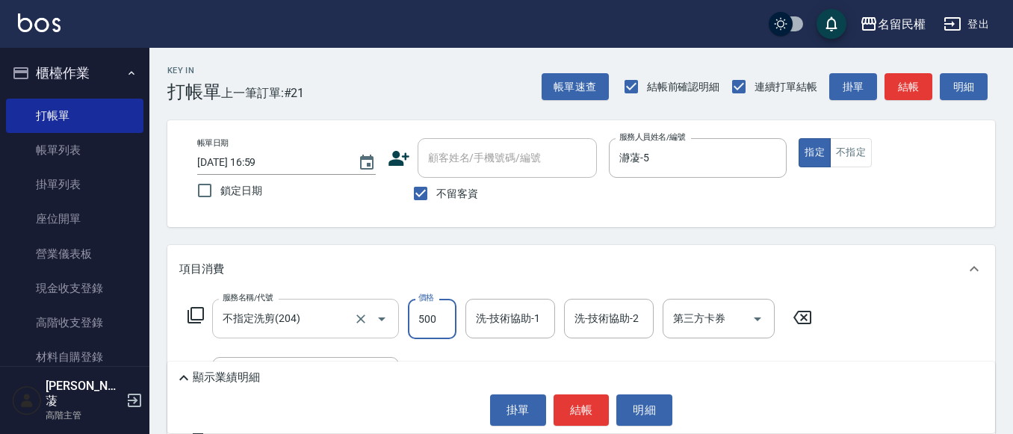
type input "500"
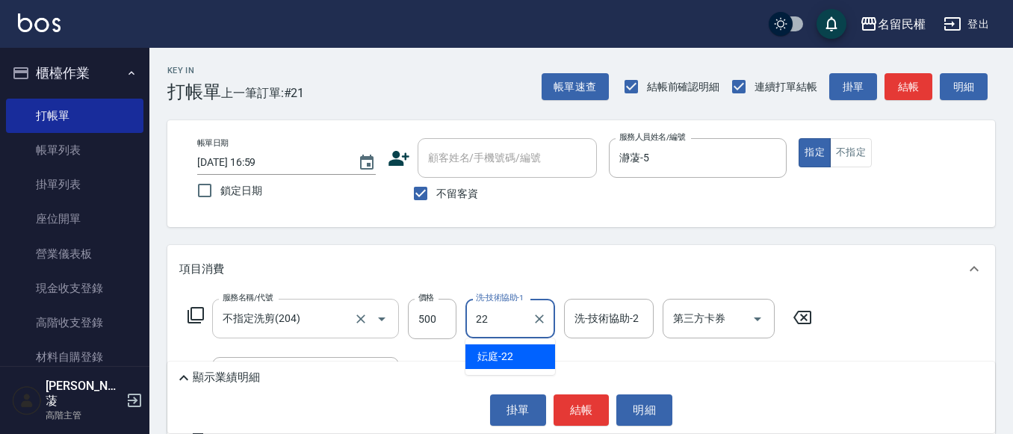
type input "妘庭-22"
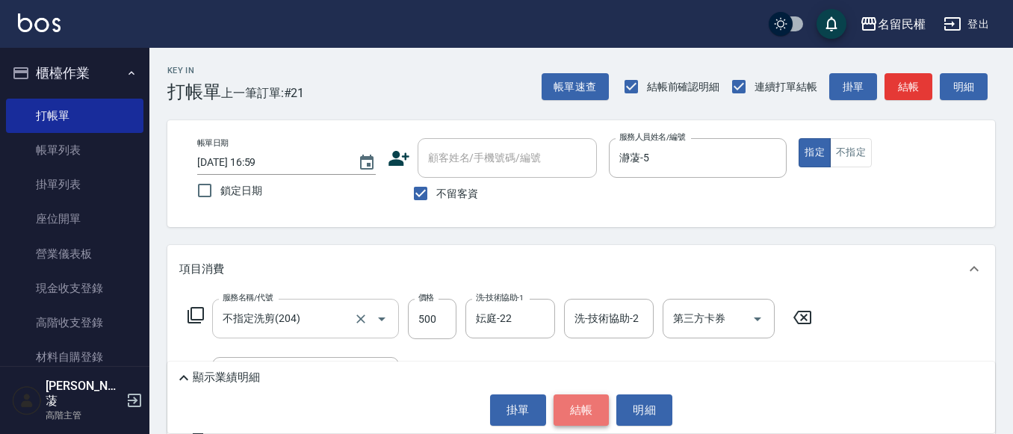
click at [568, 401] on button "結帳" at bounding box center [582, 410] width 56 height 31
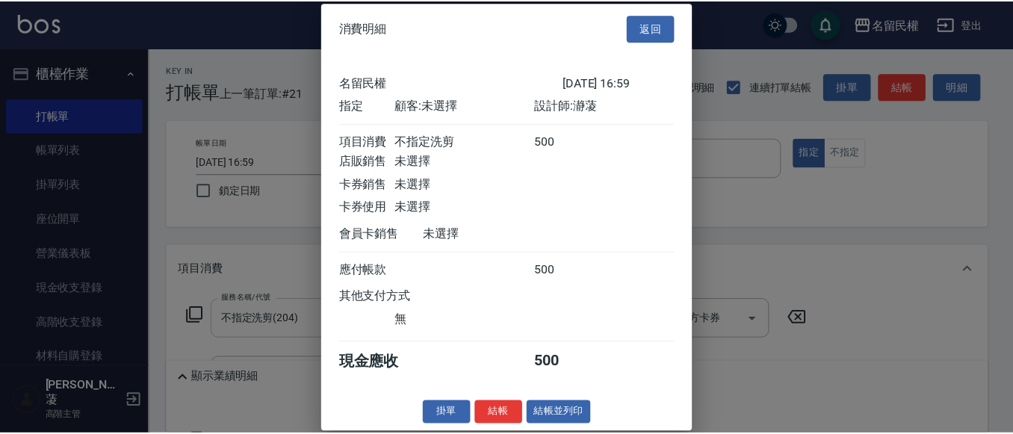
scroll to position [19, 0]
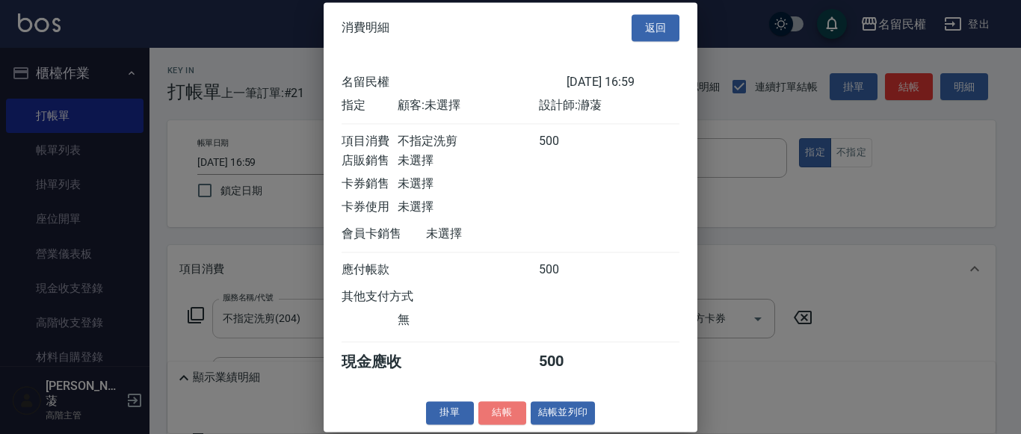
click at [491, 418] on button "結帳" at bounding box center [502, 412] width 48 height 23
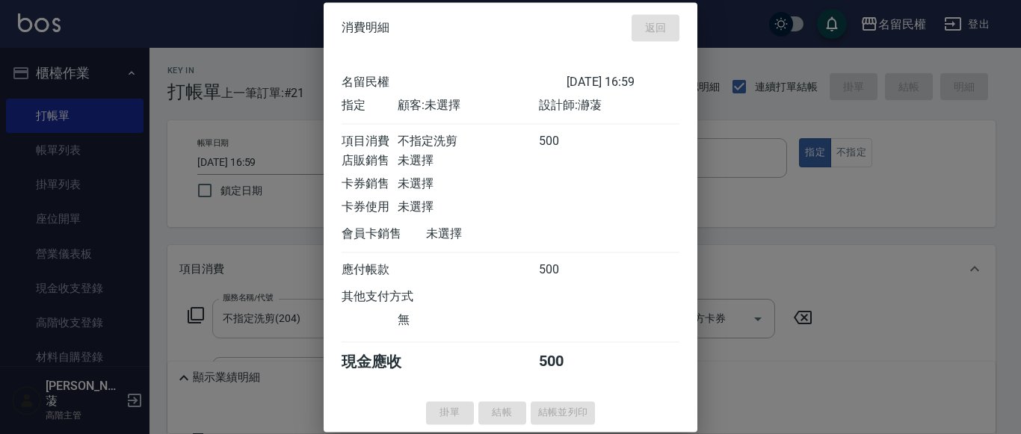
type input "[DATE] 17:16"
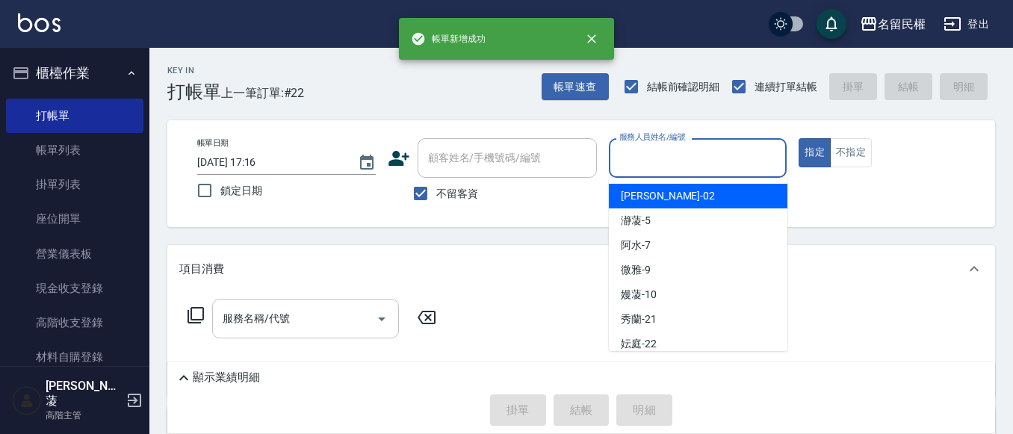
click at [706, 164] on input "服務人員姓名/編號" at bounding box center [698, 158] width 165 height 26
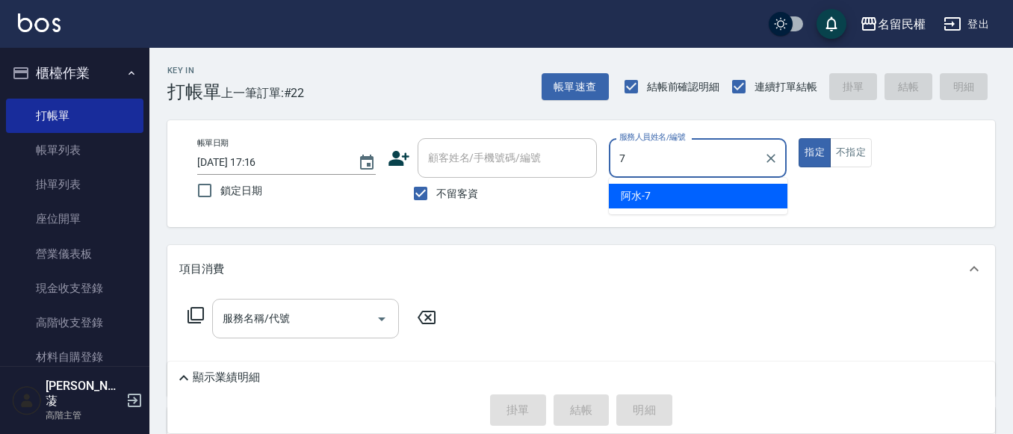
type input "阿水-7"
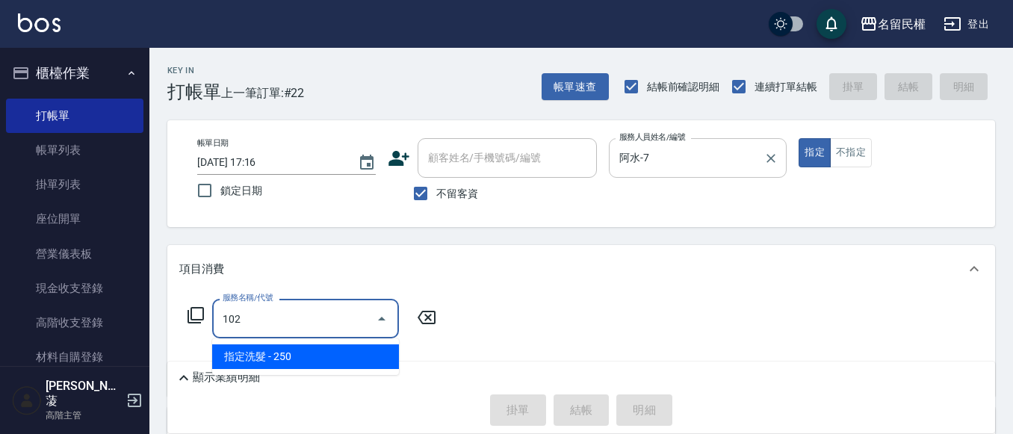
type input "指定洗髮(102)"
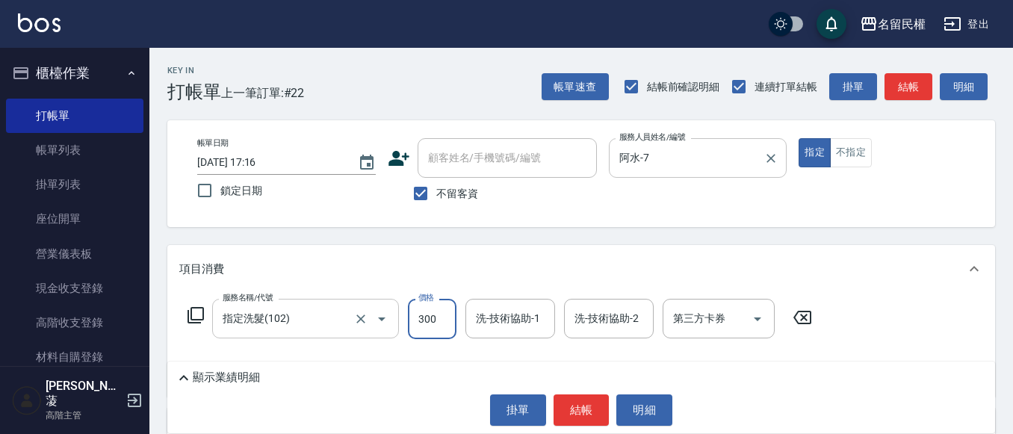
type input "300"
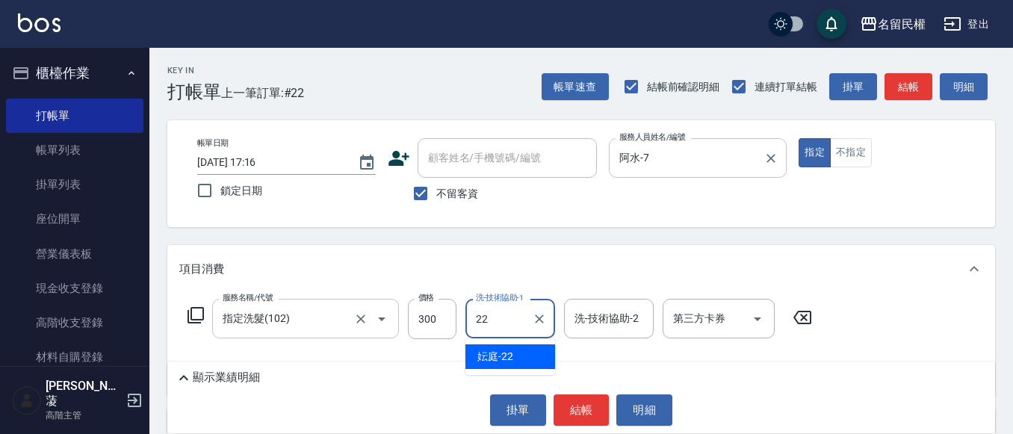
type input "妘庭-22"
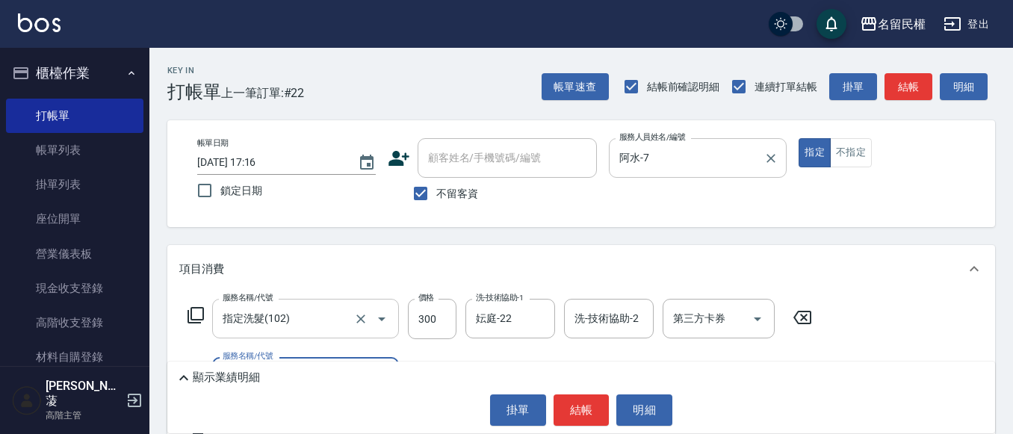
type input "韓國水光針護髮包套買3送2/當次入帳(529)"
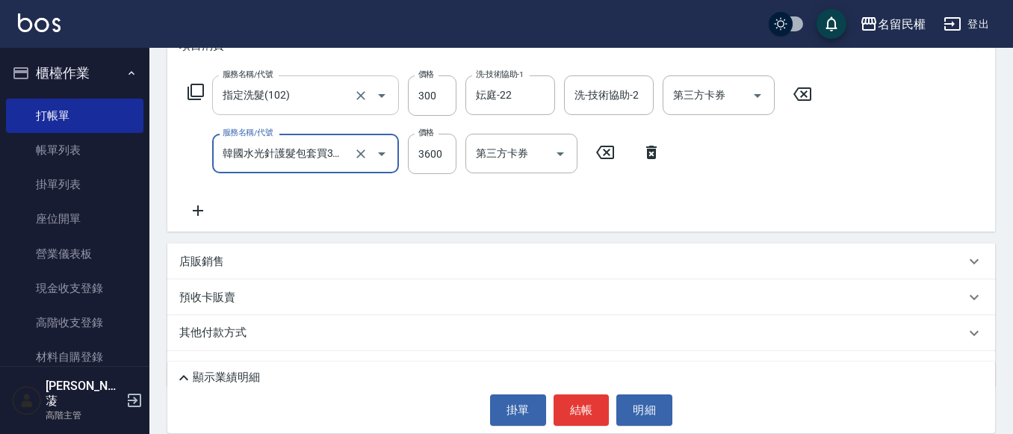
scroll to position [224, 0]
click at [367, 155] on icon "Clear" at bounding box center [360, 153] width 15 height 15
drag, startPoint x: 305, startPoint y: 148, endPoint x: 294, endPoint y: 146, distance: 10.7
click at [304, 148] on input "服務名稱/代號" at bounding box center [285, 153] width 132 height 26
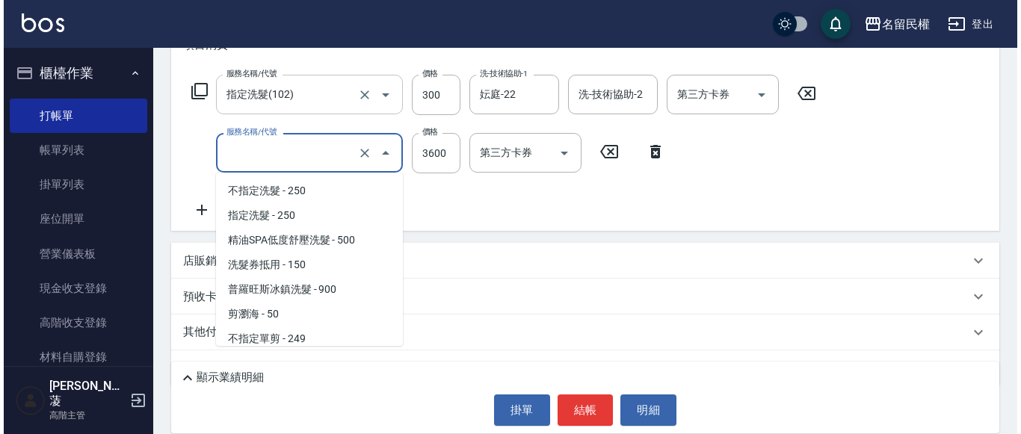
scroll to position [1157, 0]
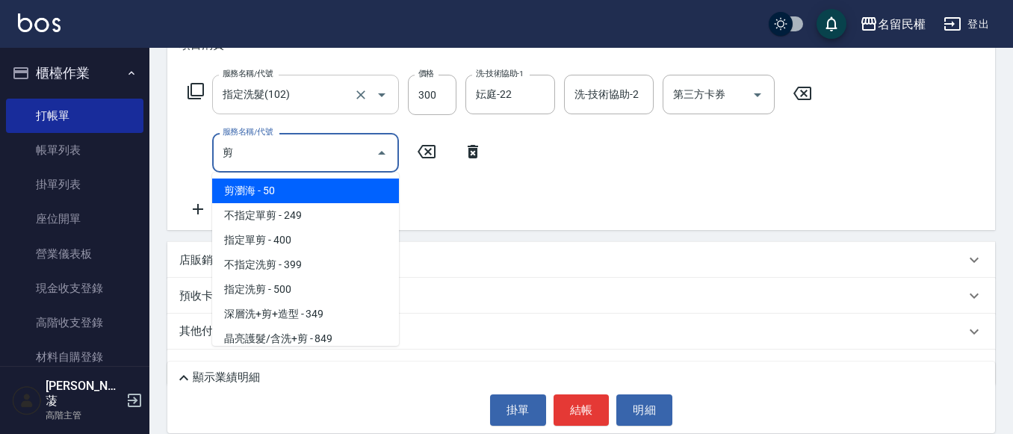
click at [295, 194] on span "剪瀏海 - 50" at bounding box center [305, 191] width 187 height 25
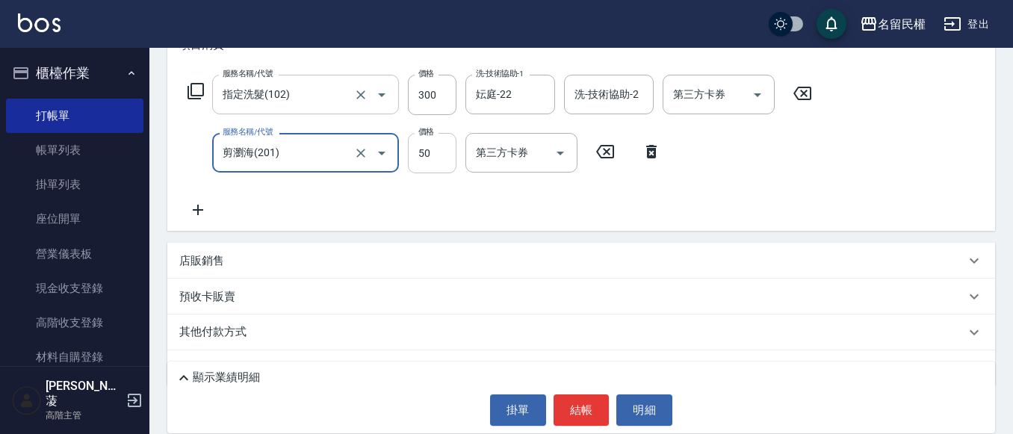
type input "剪瀏海(201)"
click at [450, 169] on input "50" at bounding box center [432, 153] width 49 height 40
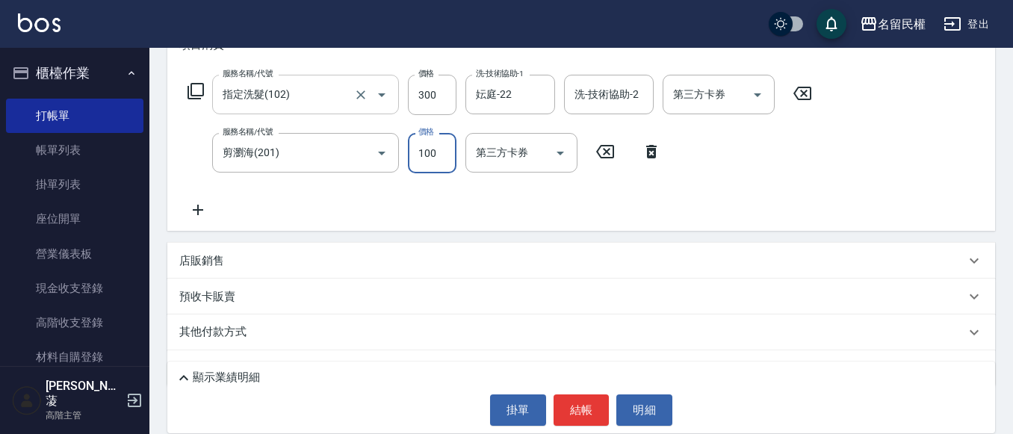
type input "100"
click at [590, 404] on button "結帳" at bounding box center [582, 410] width 56 height 31
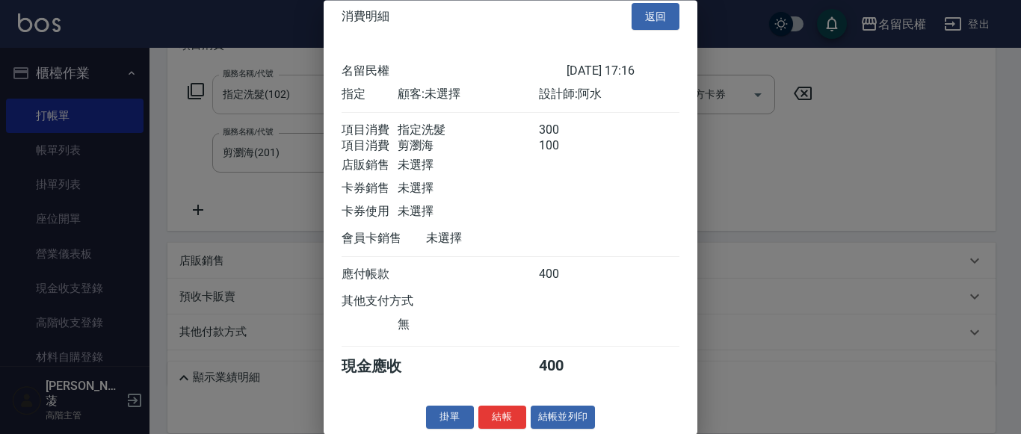
scroll to position [37, 0]
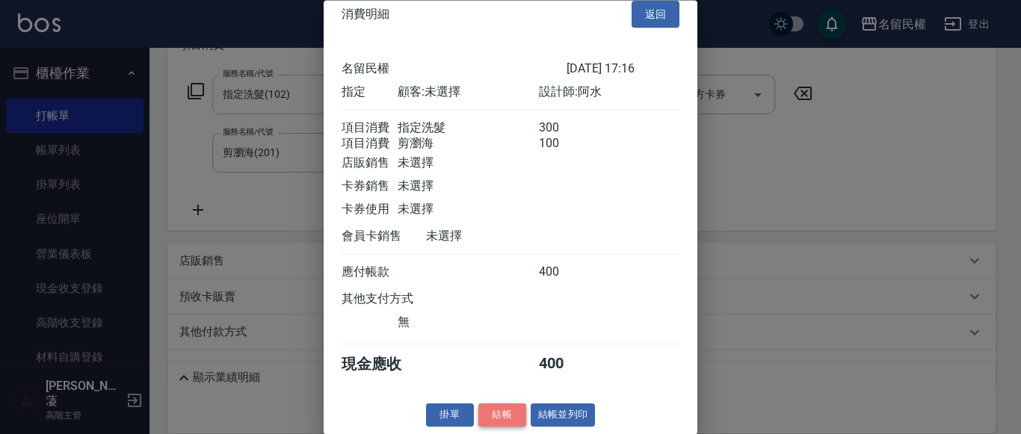
click at [495, 410] on button "結帳" at bounding box center [502, 415] width 48 height 23
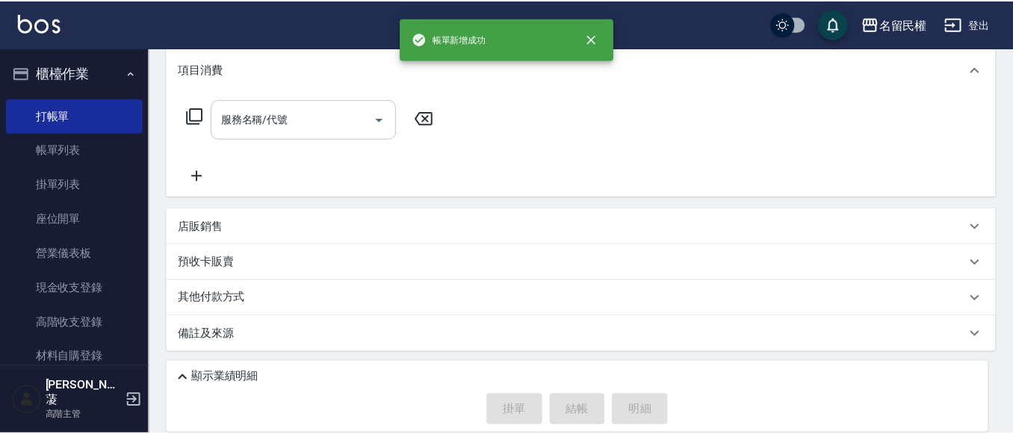
scroll to position [0, 0]
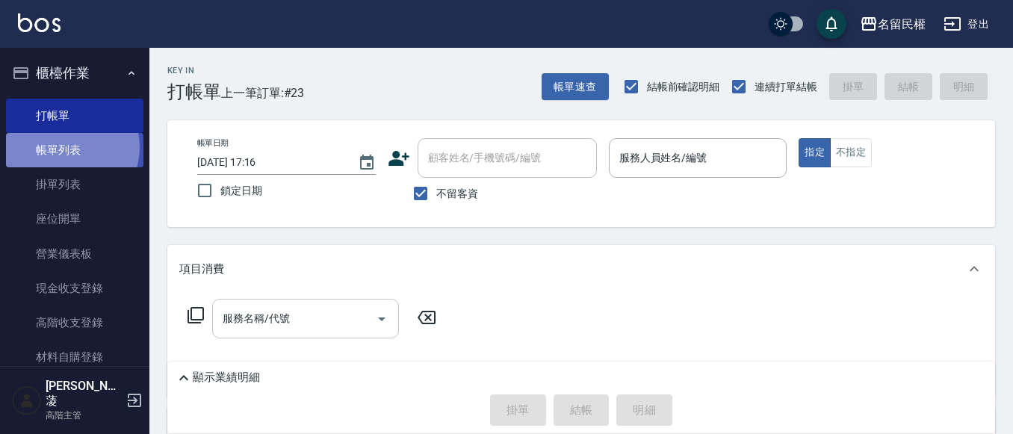
click at [65, 147] on link "帳單列表" at bounding box center [74, 150] width 137 height 34
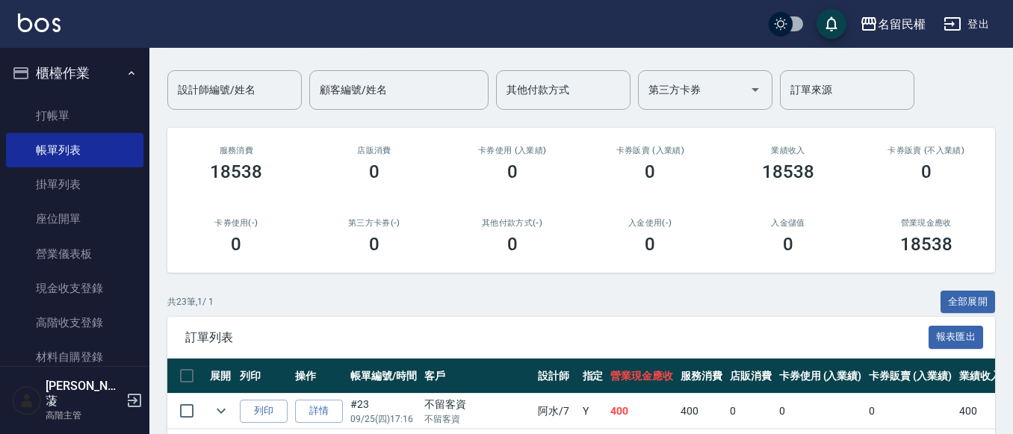
scroll to position [299, 0]
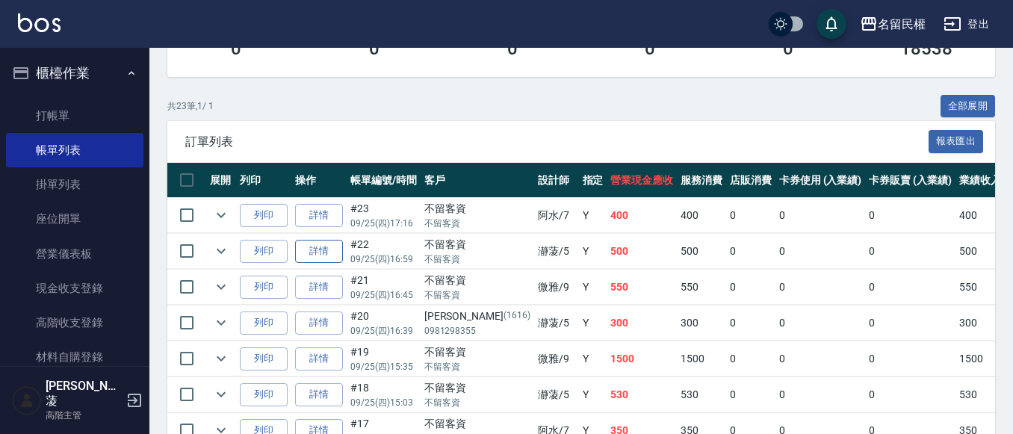
click at [335, 258] on link "詳情" at bounding box center [319, 251] width 48 height 23
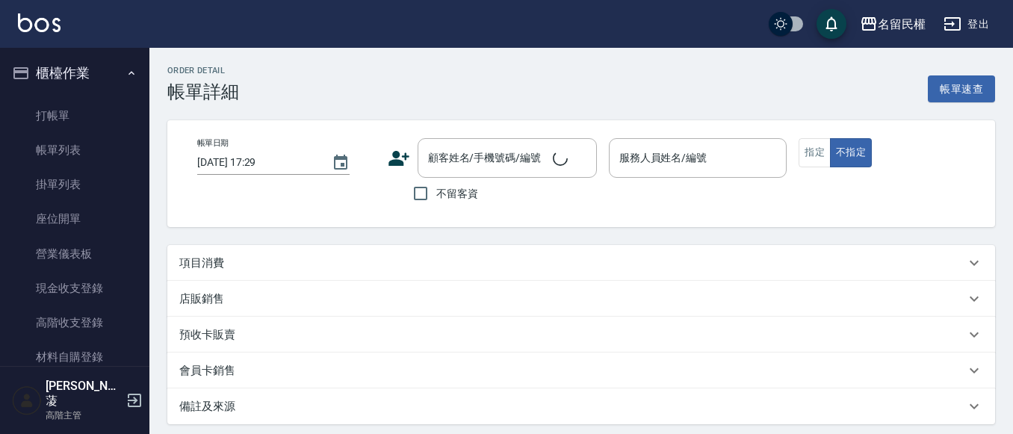
type input "[DATE] 16:59"
checkbox input "true"
type input "瀞蓤-5"
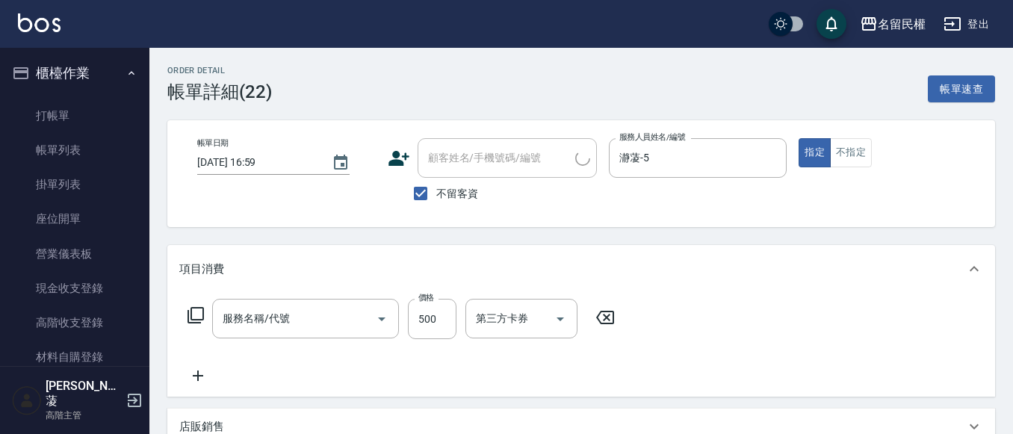
type input "不指定洗剪(204)"
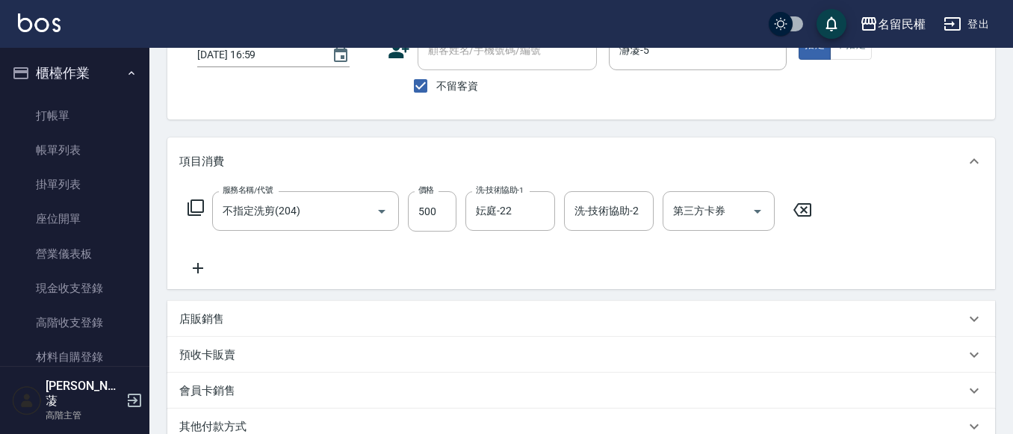
scroll to position [224, 0]
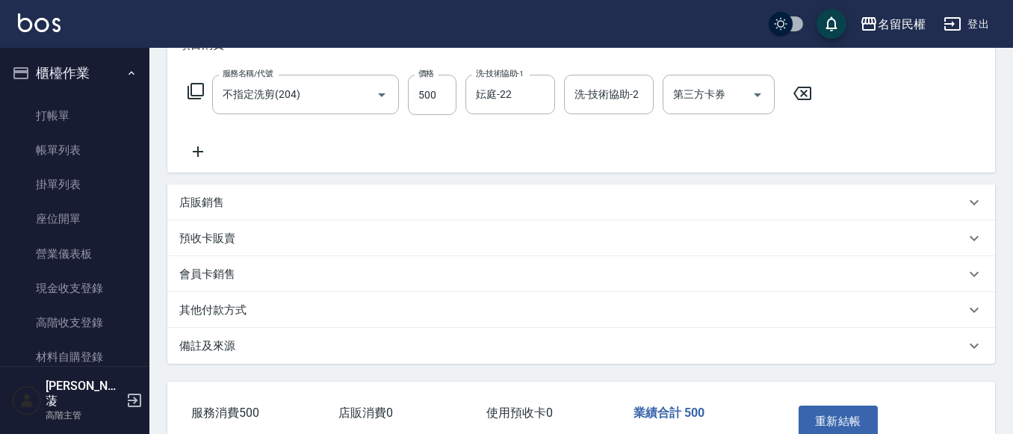
click at [216, 207] on p "店販銷售" at bounding box center [201, 203] width 45 height 16
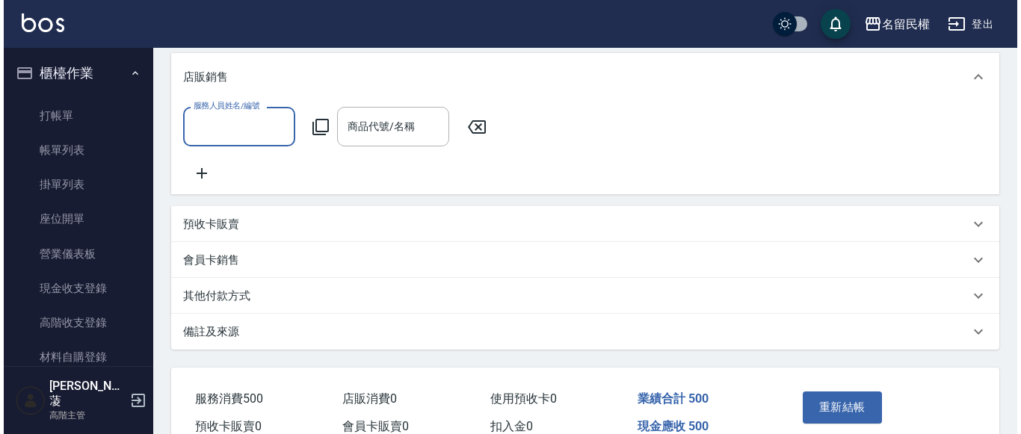
scroll to position [220, 0]
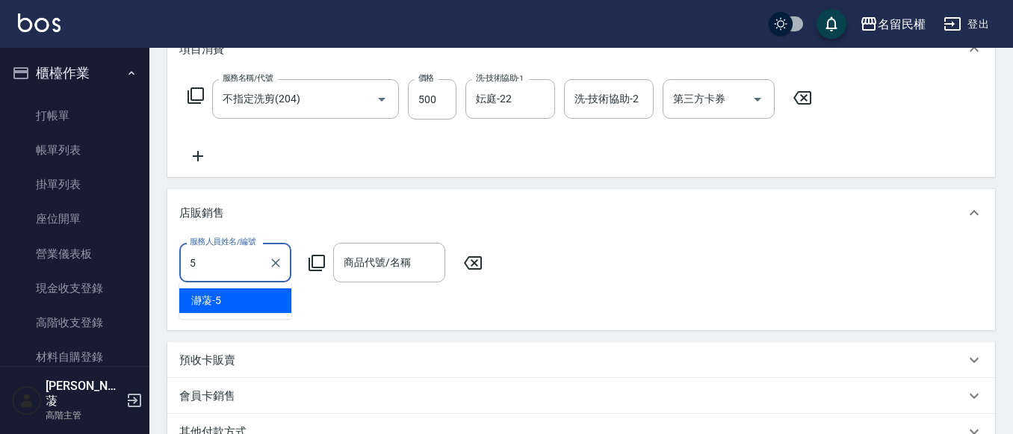
type input "瀞蓤-5"
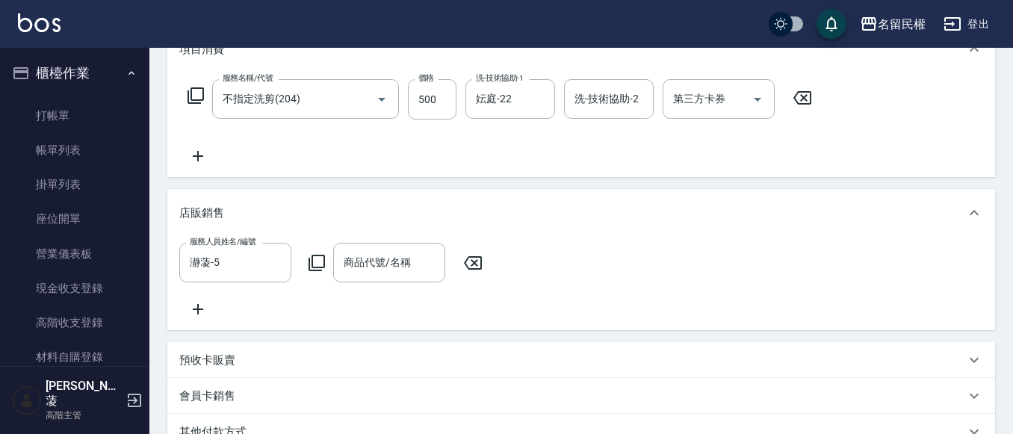
click at [310, 265] on icon at bounding box center [317, 263] width 16 height 16
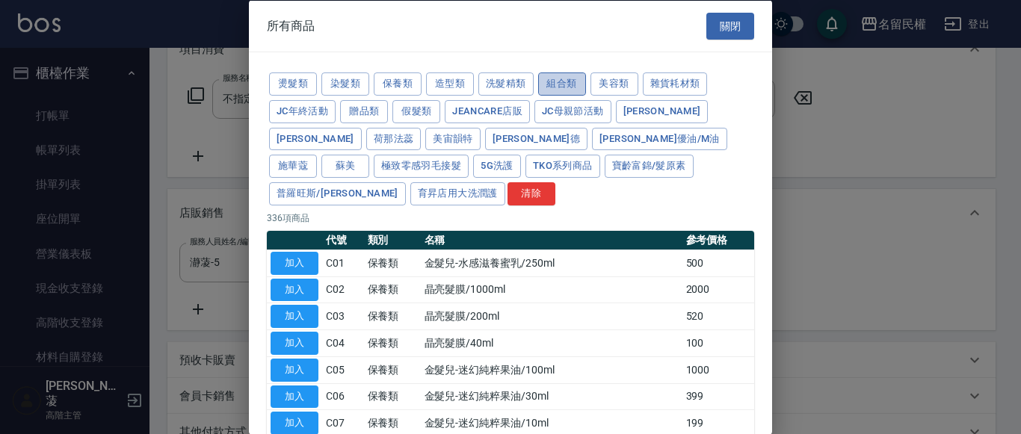
click at [557, 91] on button "組合類" at bounding box center [562, 83] width 48 height 23
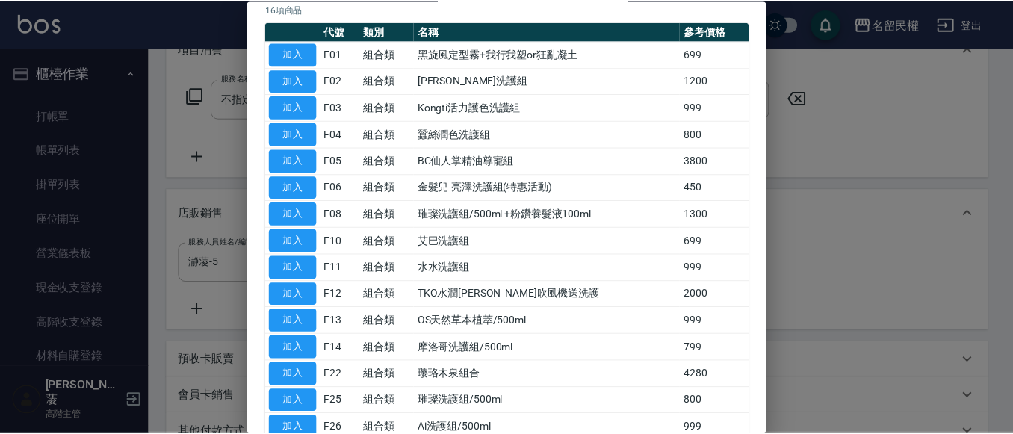
scroll to position [297, 0]
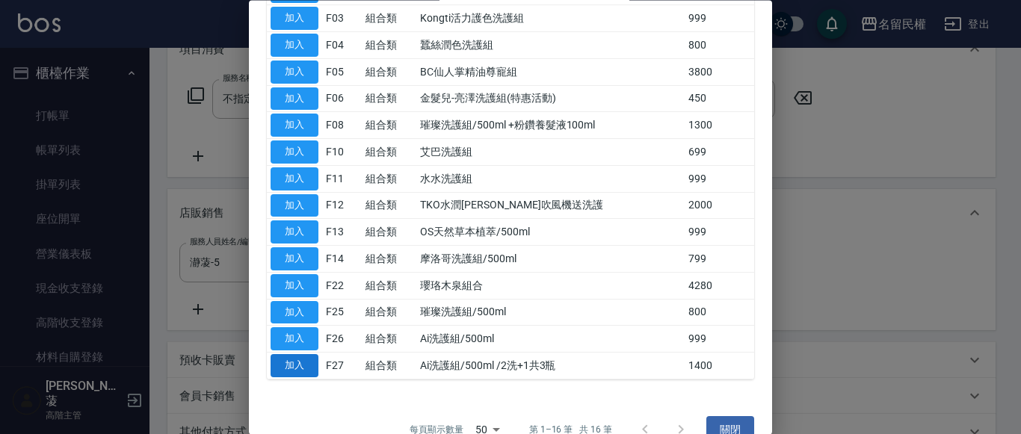
click at [297, 355] on button "加入" at bounding box center [294, 366] width 48 height 23
type input "Ai洗護組/500ml /2洗+1共3瓶"
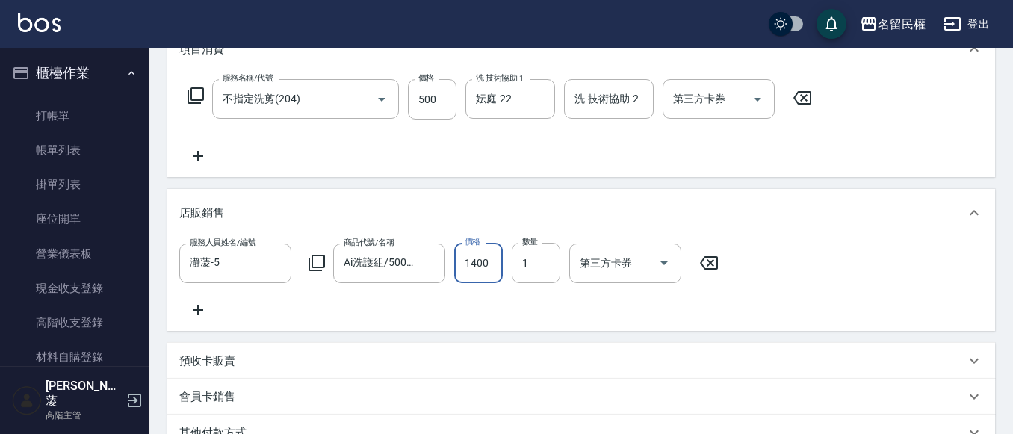
click at [466, 270] on input "1400" at bounding box center [478, 263] width 49 height 40
type input "1200"
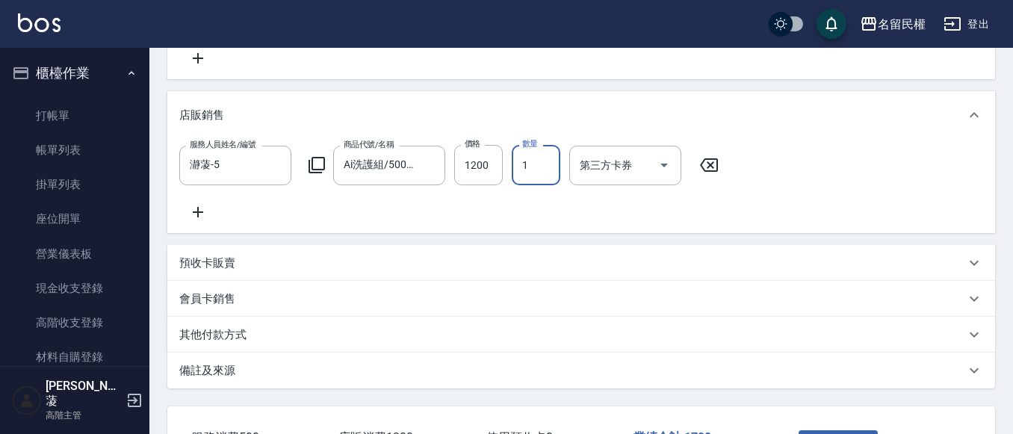
scroll to position [445, 0]
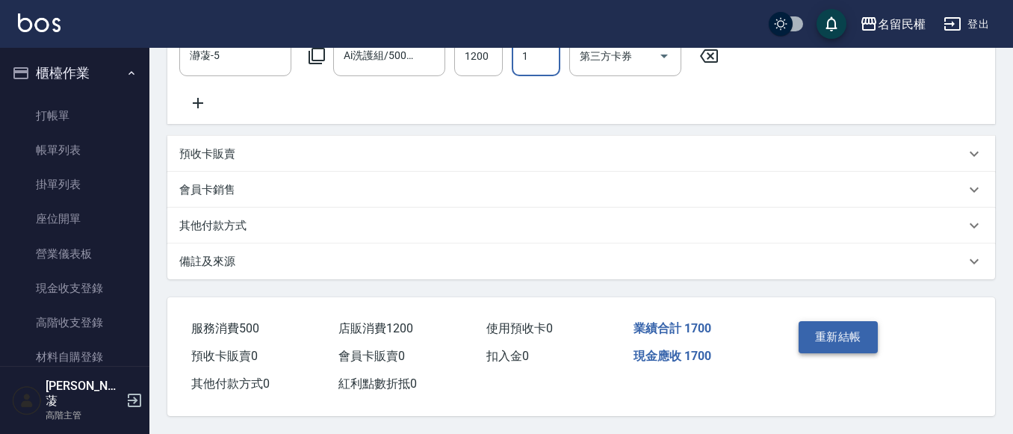
click at [853, 328] on button "重新結帳" at bounding box center [838, 336] width 79 height 31
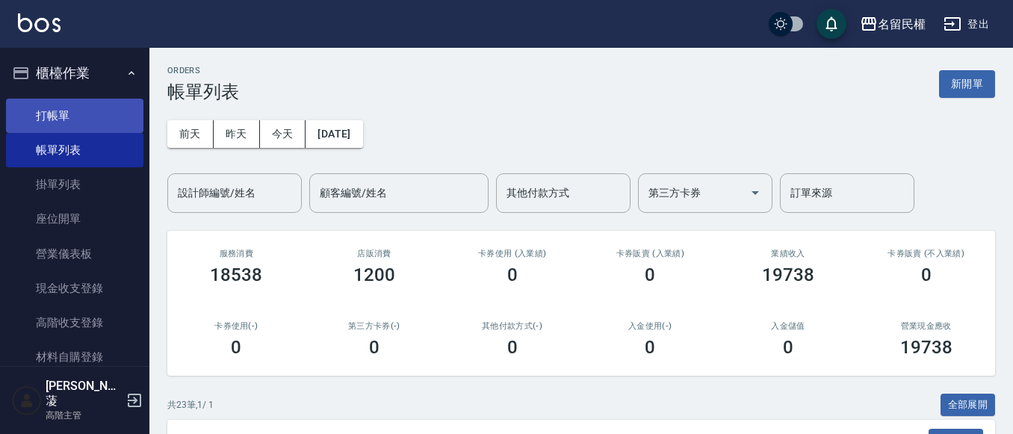
click at [115, 127] on link "打帳單" at bounding box center [74, 116] width 137 height 34
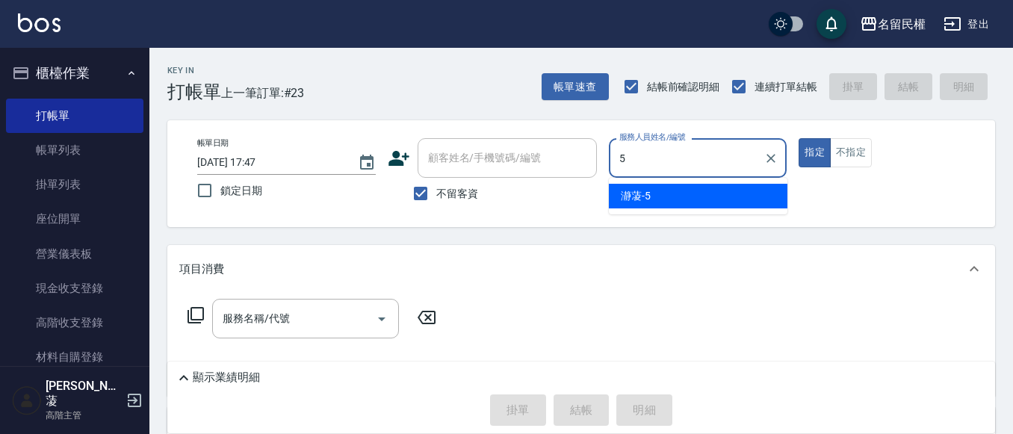
type input "瀞蓤-5"
type button "true"
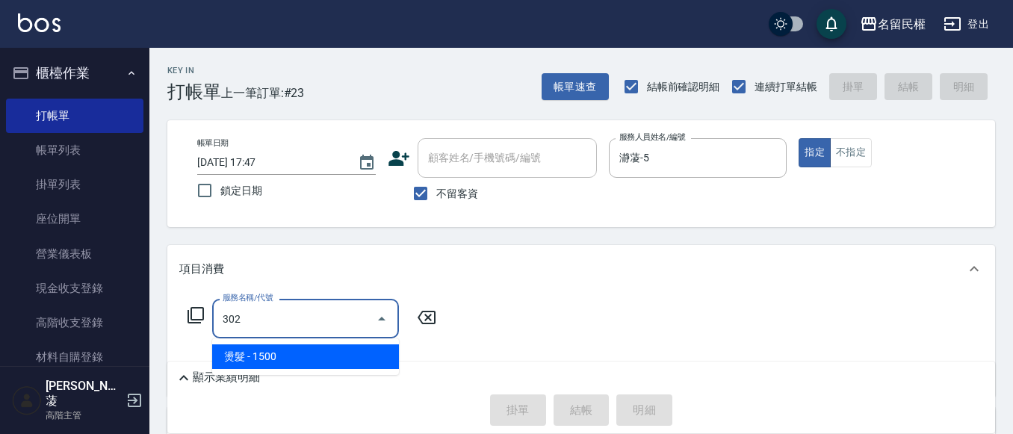
type input "燙髮(302)"
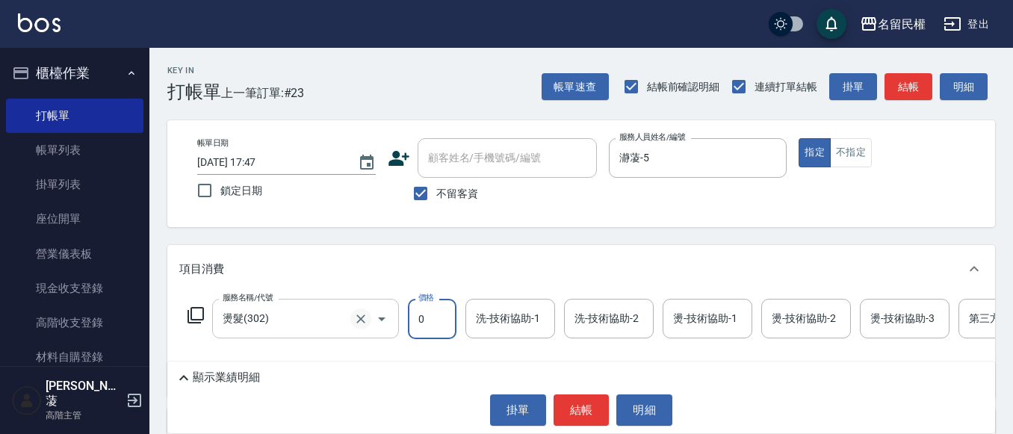
drag, startPoint x: 372, startPoint y: 320, endPoint x: 362, endPoint y: 327, distance: 11.8
click at [362, 326] on div at bounding box center [371, 319] width 42 height 40
type input "0"
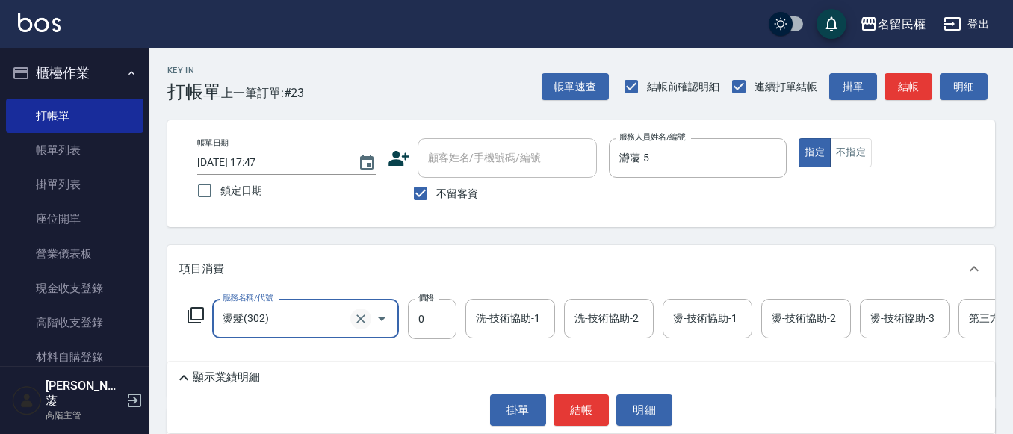
click at [366, 312] on icon "Clear" at bounding box center [360, 319] width 15 height 15
type input "染髮/自領(403)"
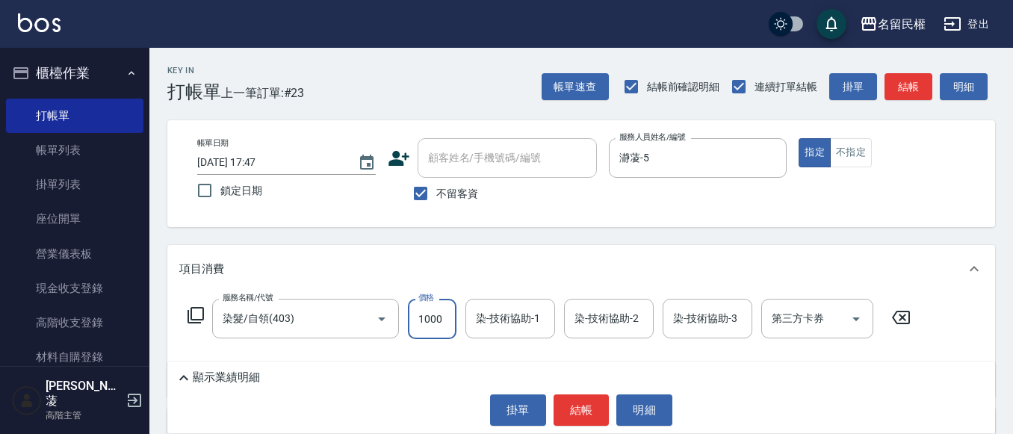
click at [361, 319] on icon "Clear" at bounding box center [360, 319] width 9 height 9
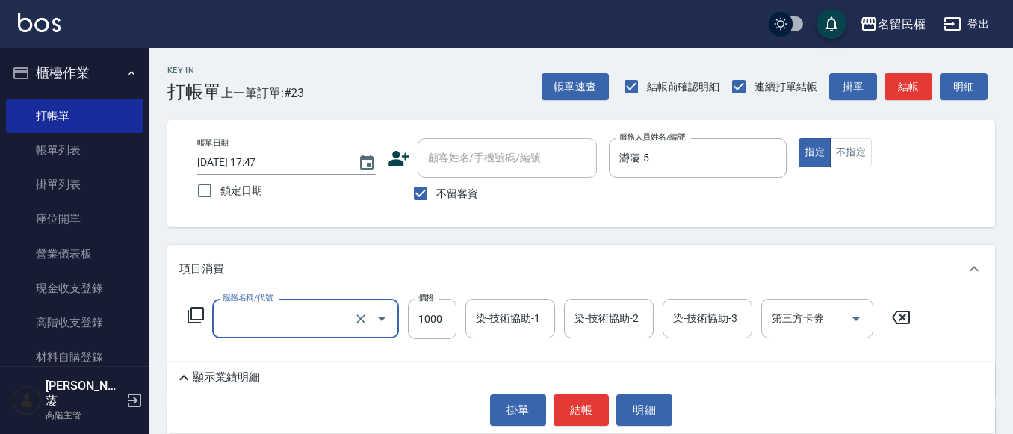
type input "1"
type input "染髮(402)"
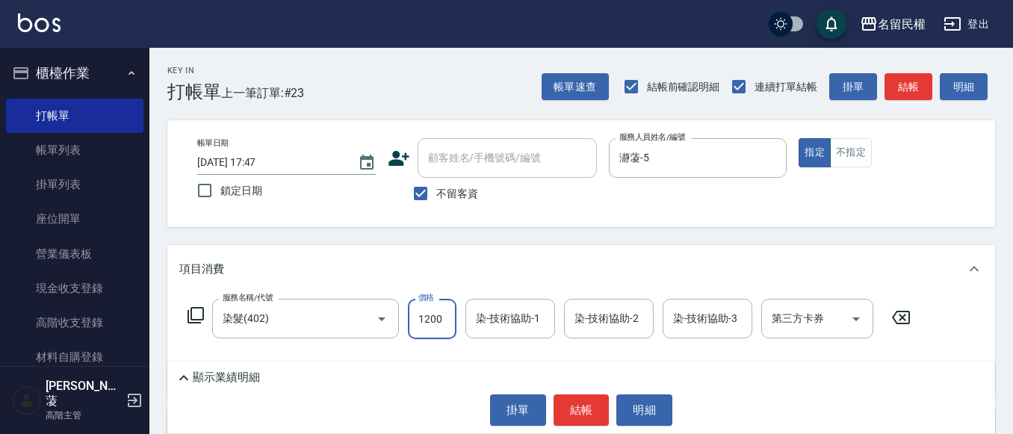
type input "1200"
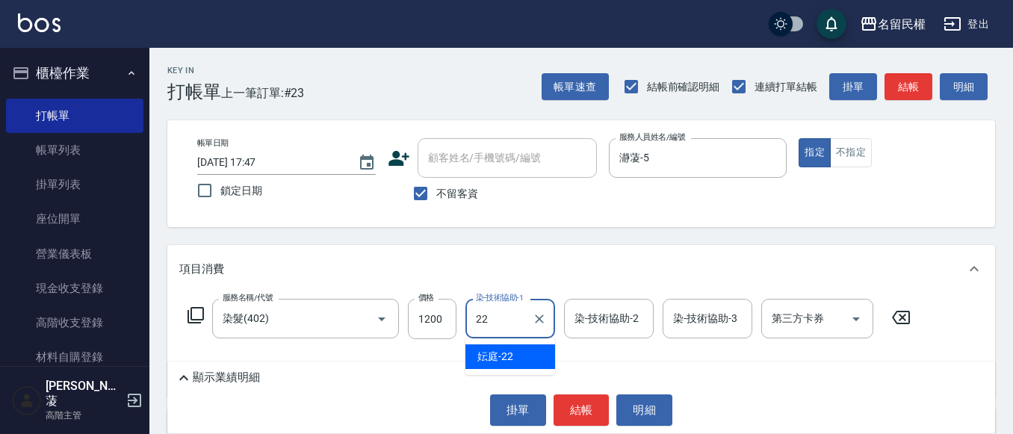
type input "妘庭-22"
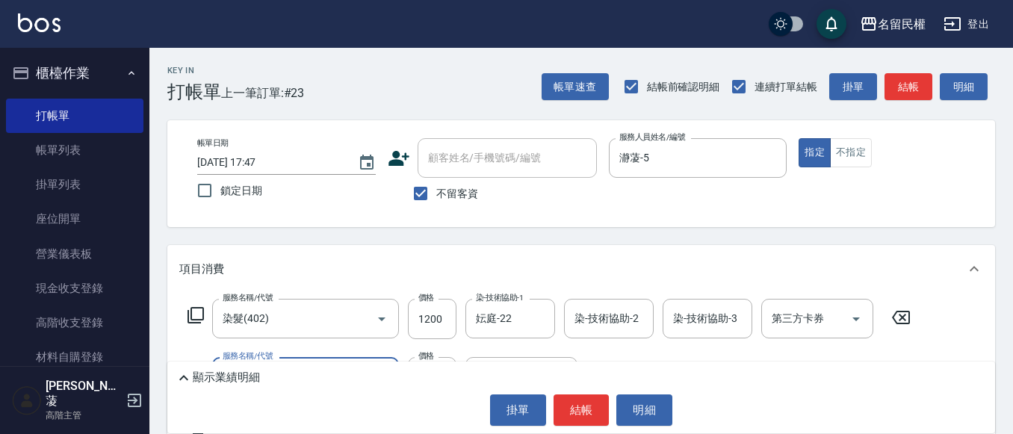
type input "指定洗髮(102)"
type input "300"
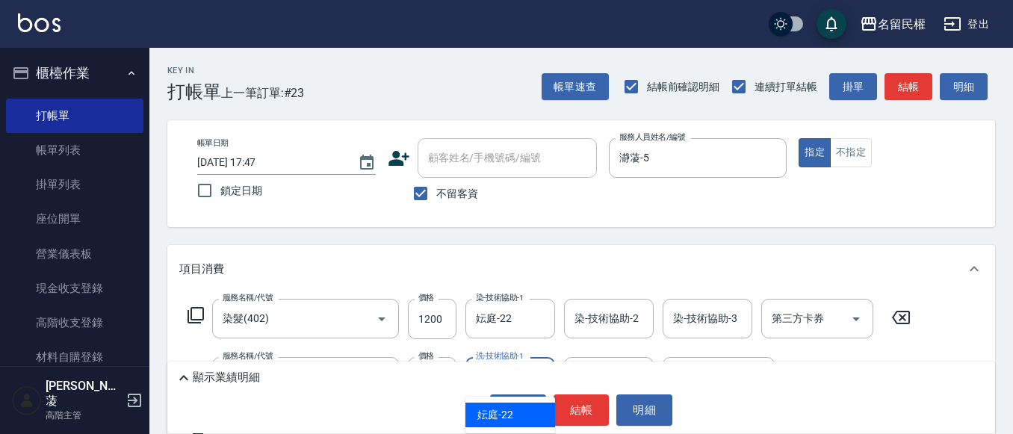
type input "妘庭-22"
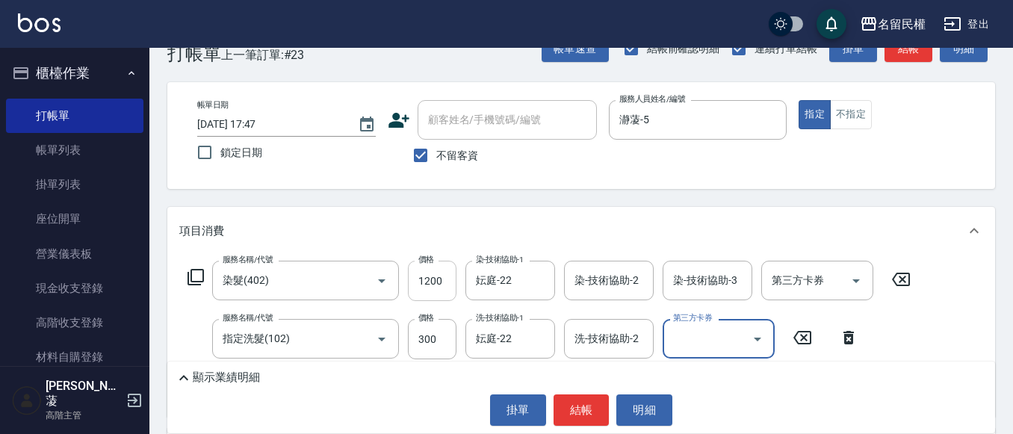
scroll to position [75, 0]
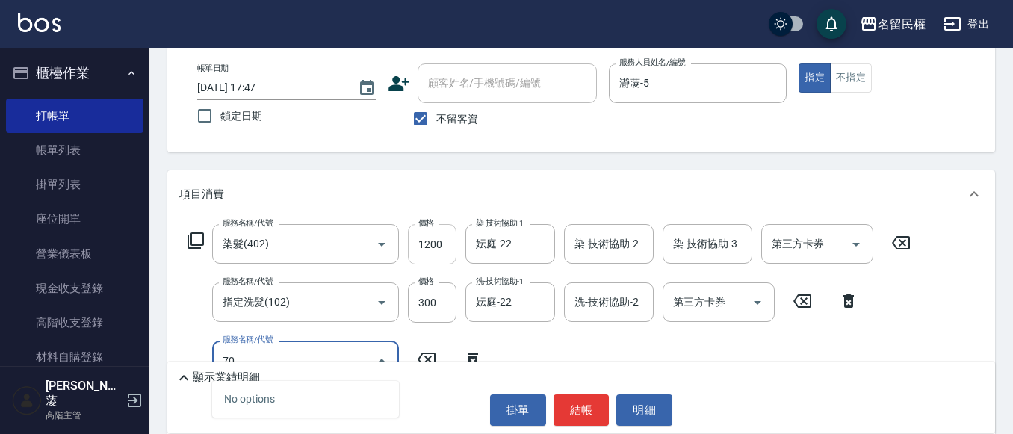
type input "7"
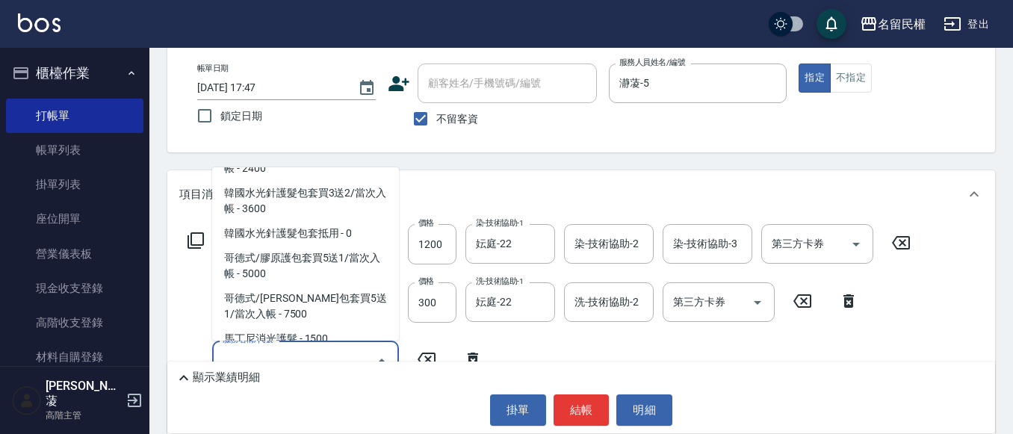
scroll to position [1121, 0]
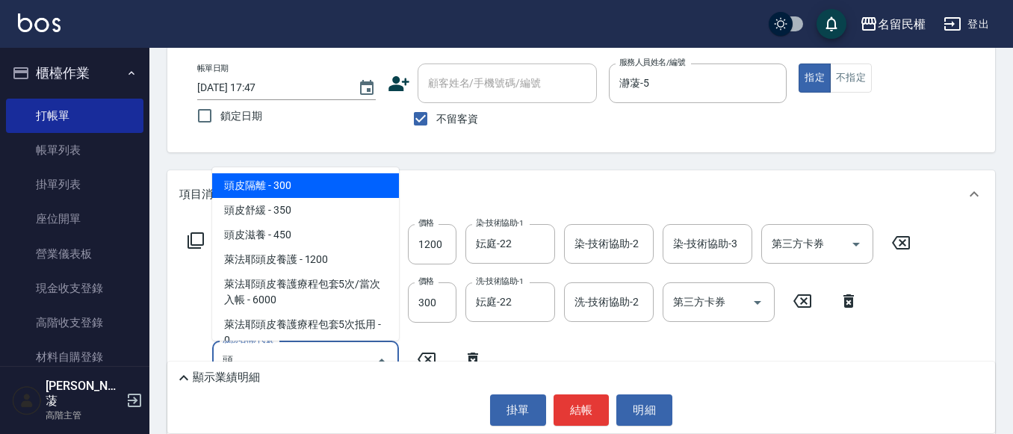
click at [303, 174] on span "頭皮隔離 - 300" at bounding box center [305, 185] width 187 height 25
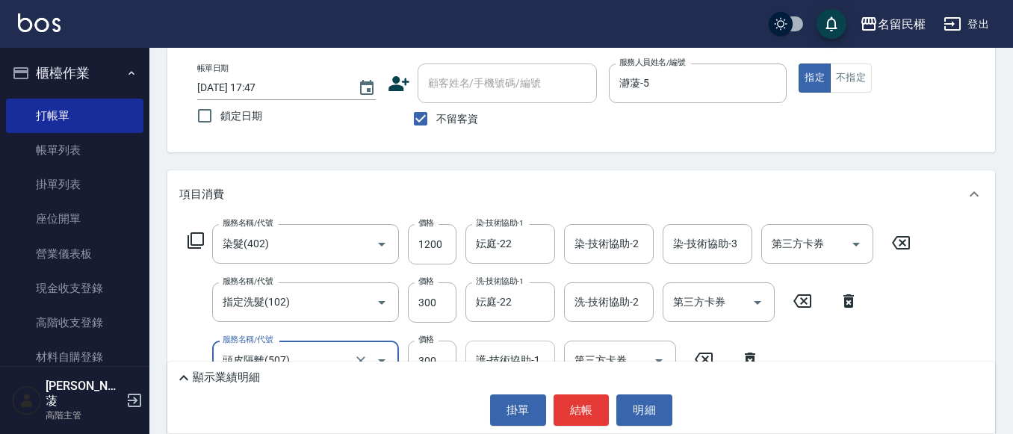
type input "頭皮隔離(507)"
click at [522, 355] on input "護-技術協助-1" at bounding box center [510, 360] width 76 height 26
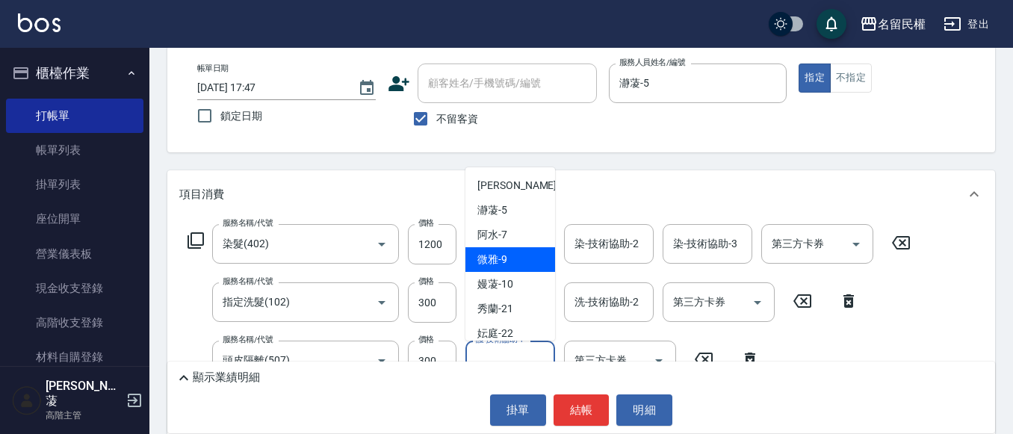
click at [518, 259] on div "微雅 -9" at bounding box center [510, 259] width 90 height 25
type input "微雅-9"
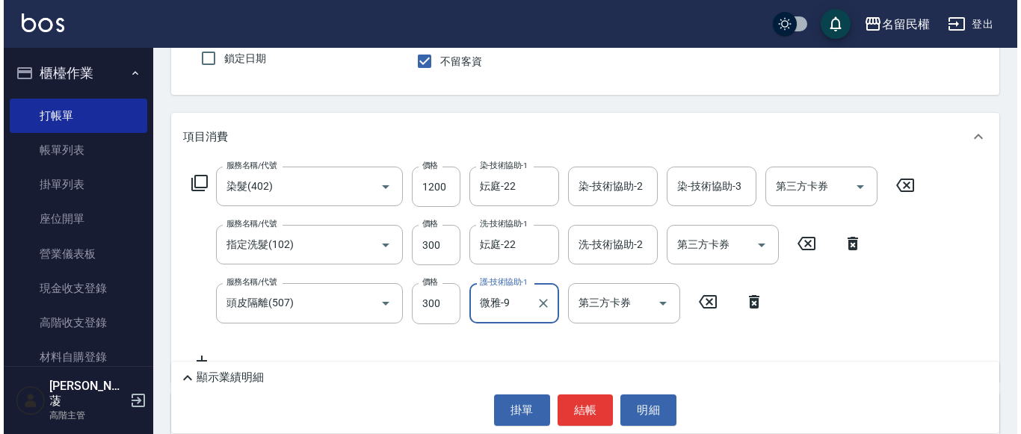
scroll to position [224, 0]
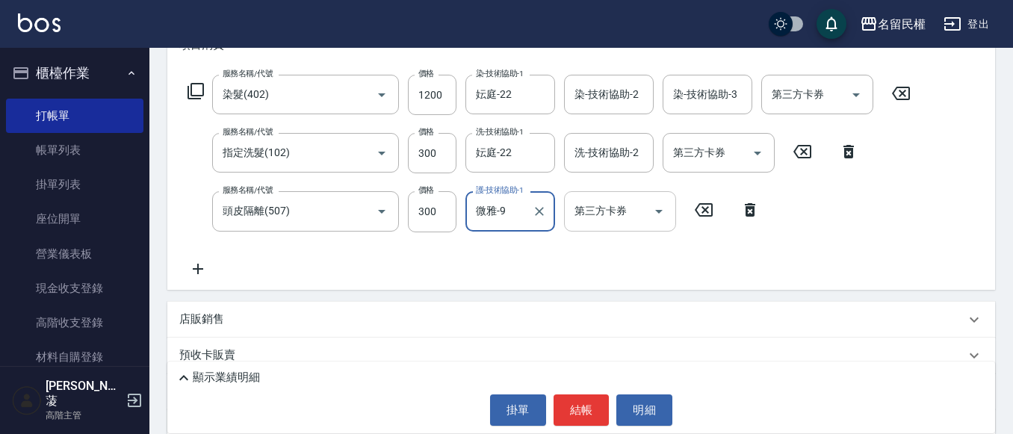
click at [617, 211] on div "第三方卡券 第三方卡券" at bounding box center [620, 211] width 112 height 40
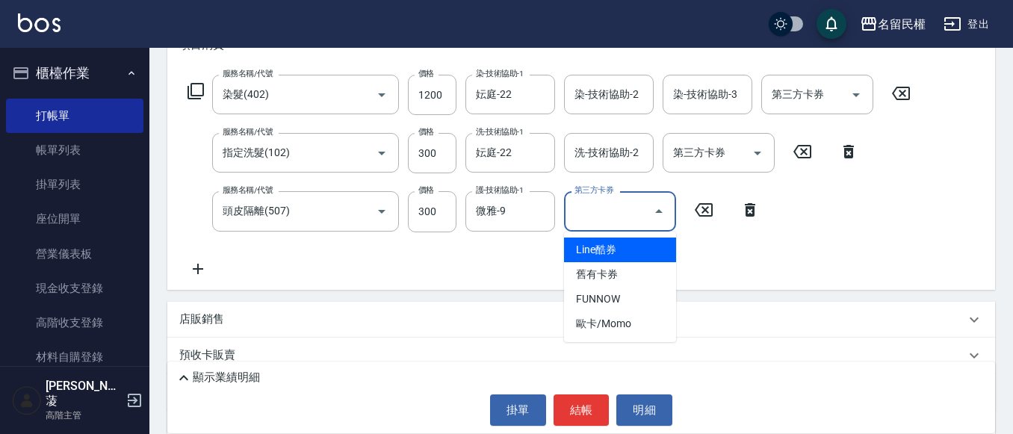
type input "Line酷券"
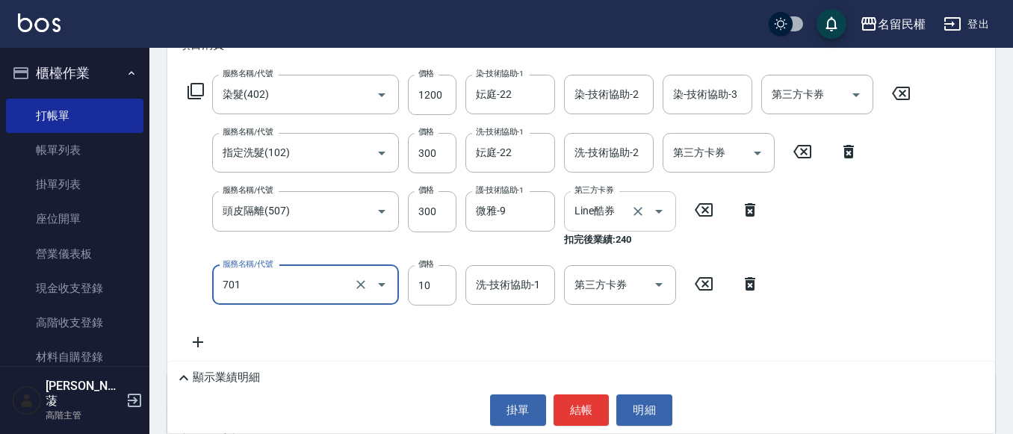
type input "潤絲(701)"
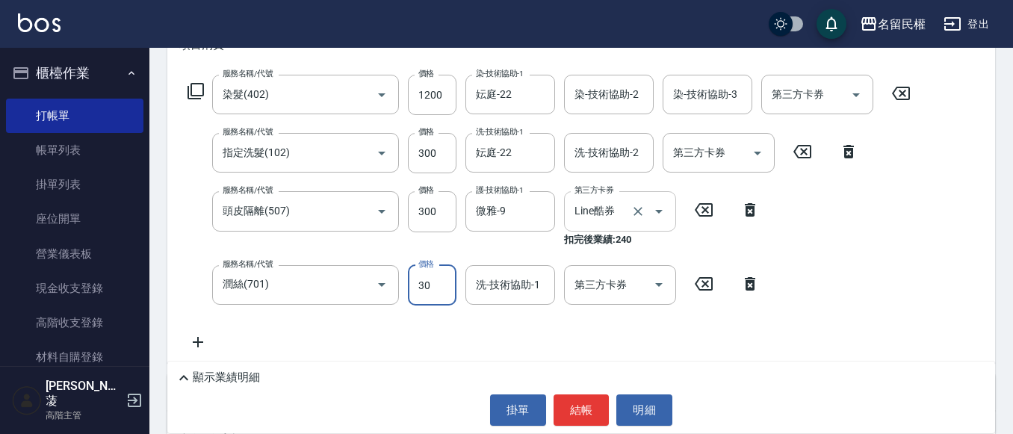
type input "30"
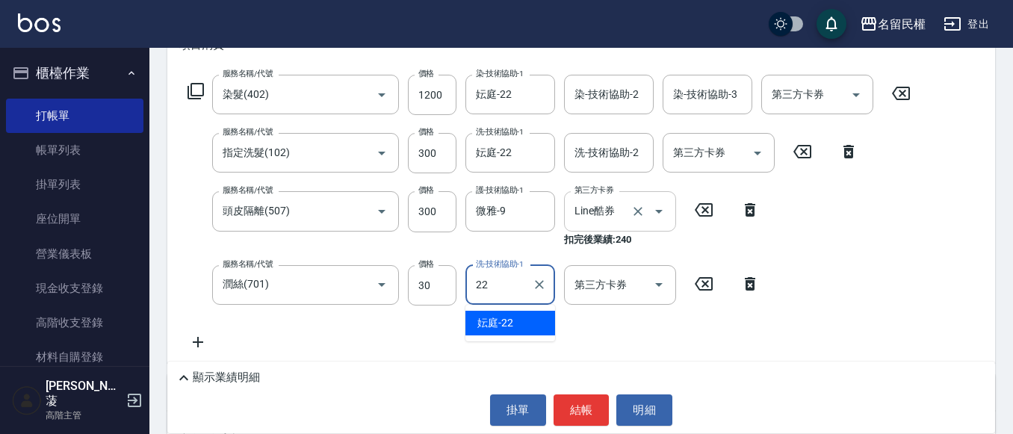
type input "妘庭-22"
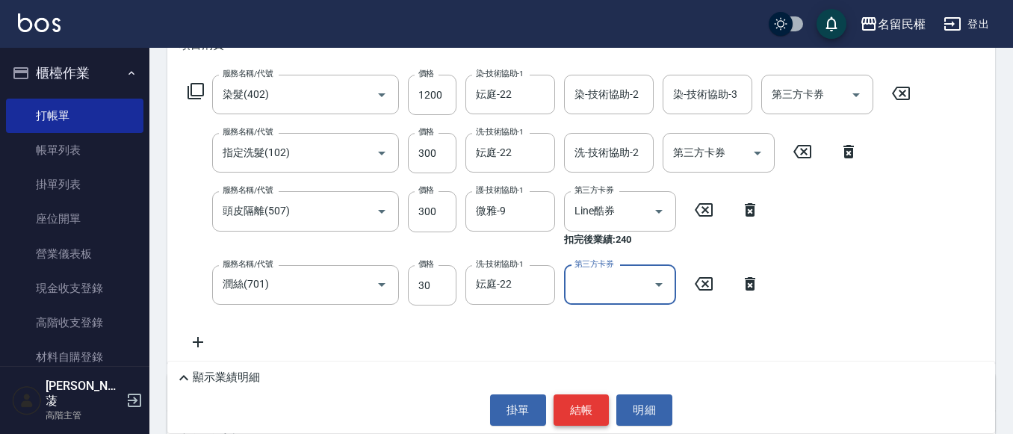
click at [583, 401] on button "結帳" at bounding box center [582, 410] width 56 height 31
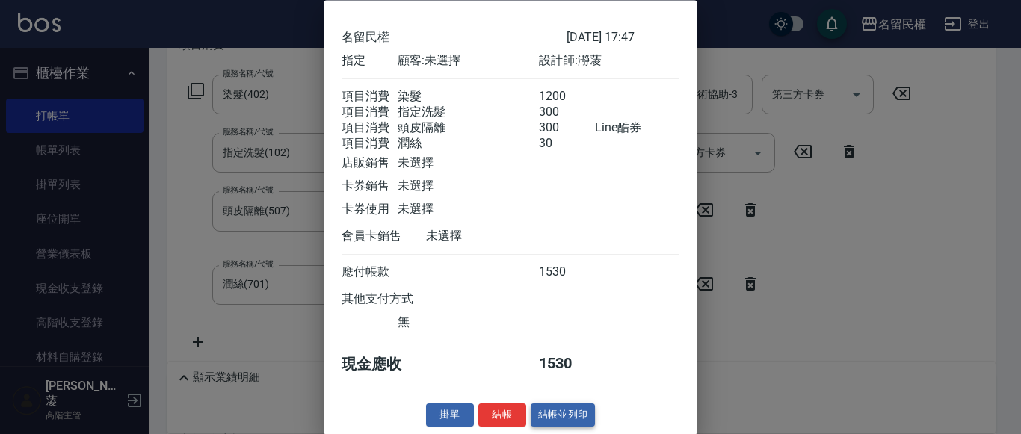
scroll to position [73, 0]
drag, startPoint x: 495, startPoint y: 406, endPoint x: 489, endPoint y: 391, distance: 16.1
click at [494, 406] on button "結帳" at bounding box center [502, 415] width 48 height 23
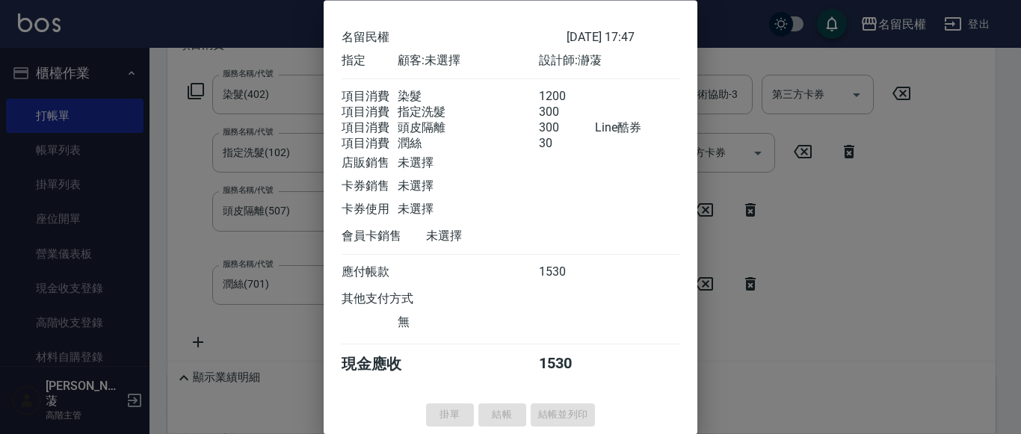
type input "[DATE] 17:49"
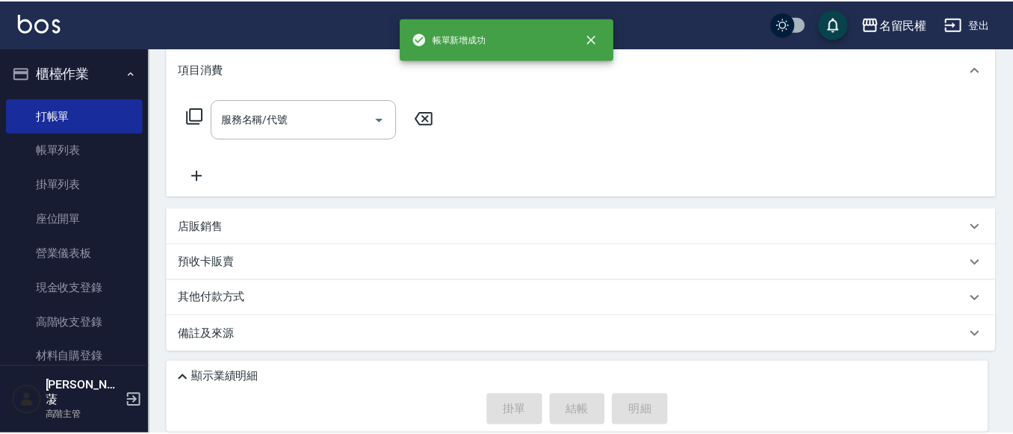
scroll to position [0, 0]
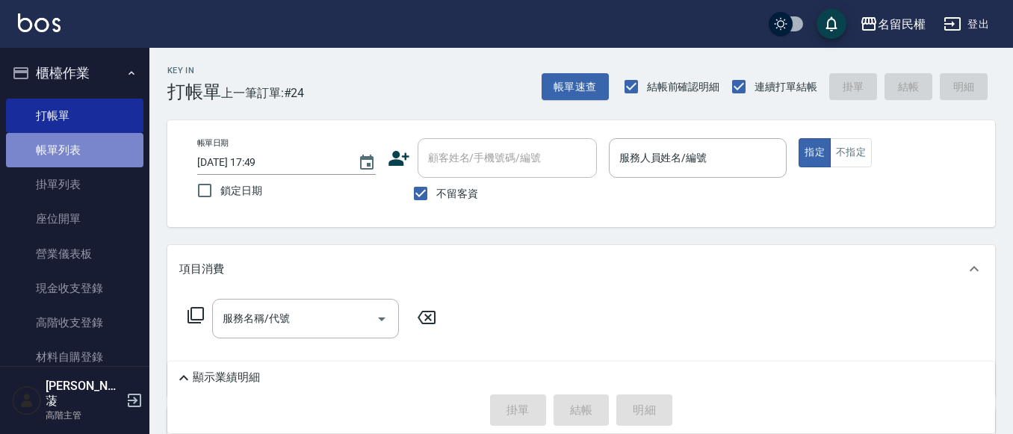
click at [90, 155] on link "帳單列表" at bounding box center [74, 150] width 137 height 34
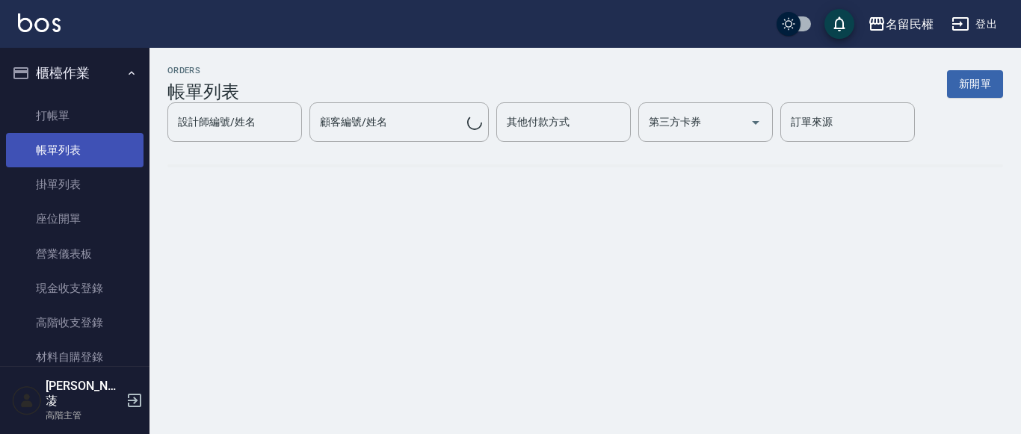
click at [94, 157] on link "帳單列表" at bounding box center [74, 150] width 137 height 34
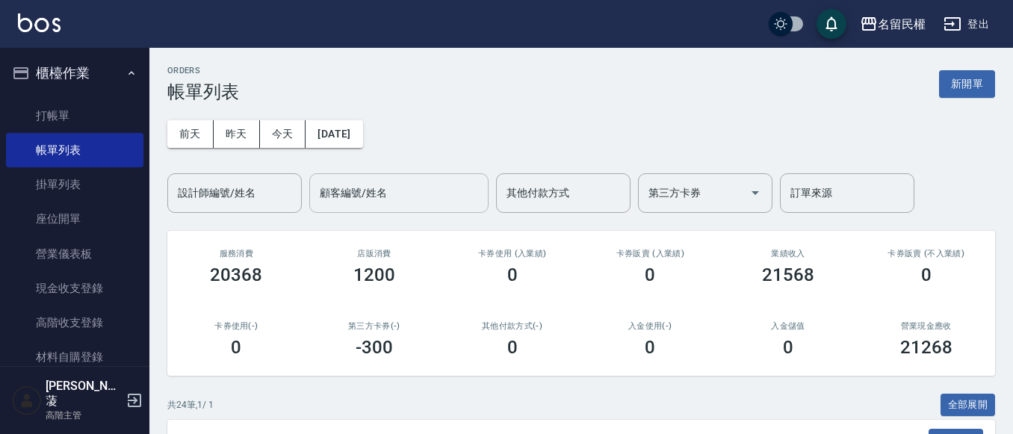
scroll to position [224, 0]
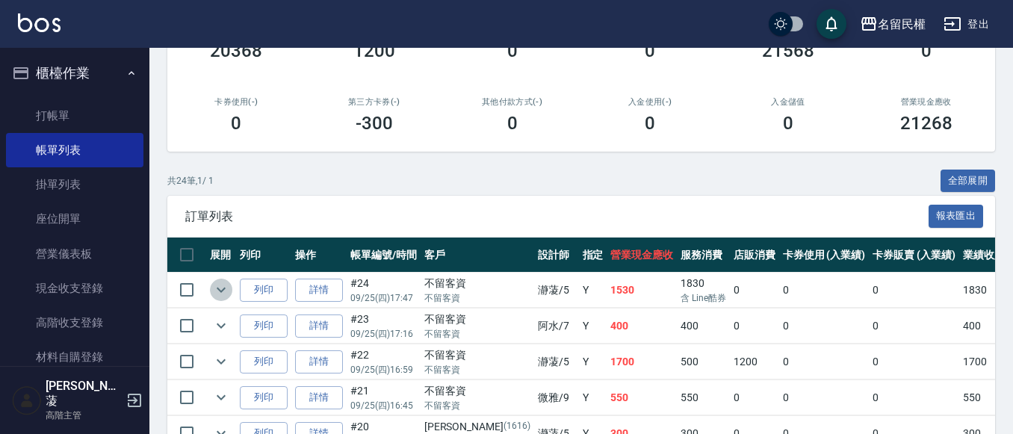
click at [217, 284] on icon "expand row" at bounding box center [221, 290] width 18 height 18
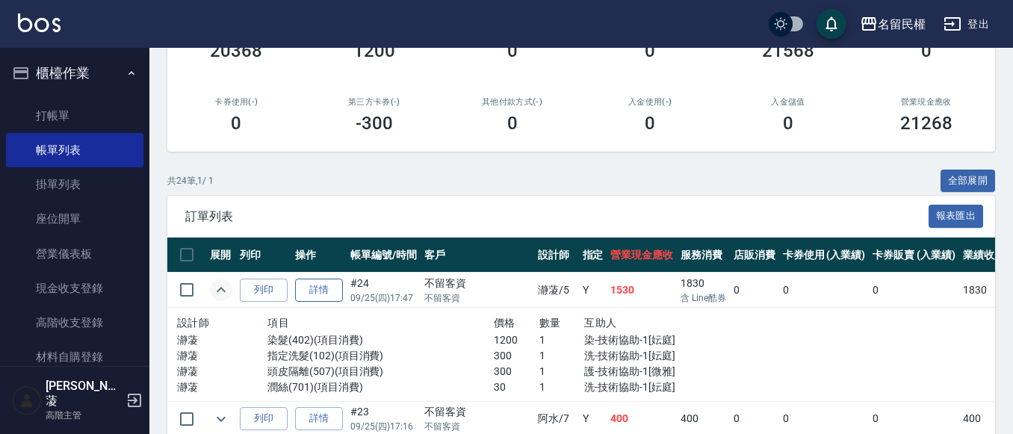
click at [309, 285] on link "詳情" at bounding box center [319, 290] width 48 height 23
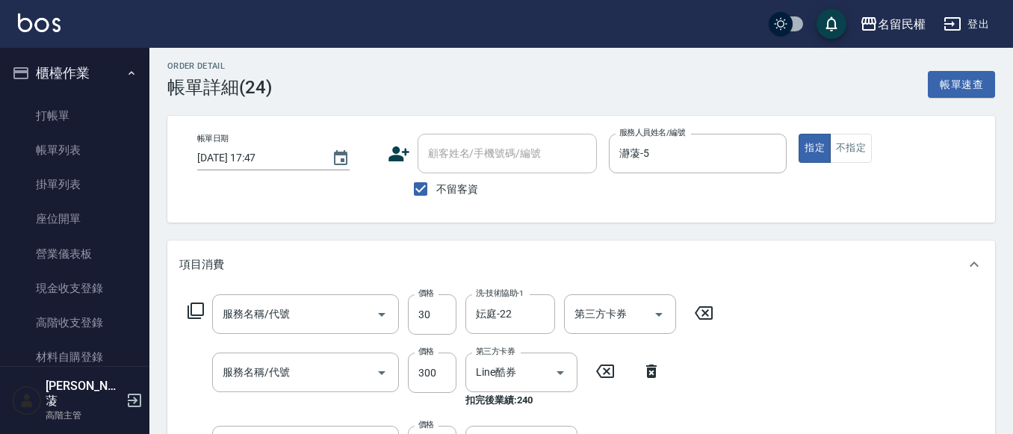
type input "[DATE] 17:47"
checkbox input "true"
type input "瀞蓤-5"
type input "潤絲(701)"
type input "頭皮隔離(507)"
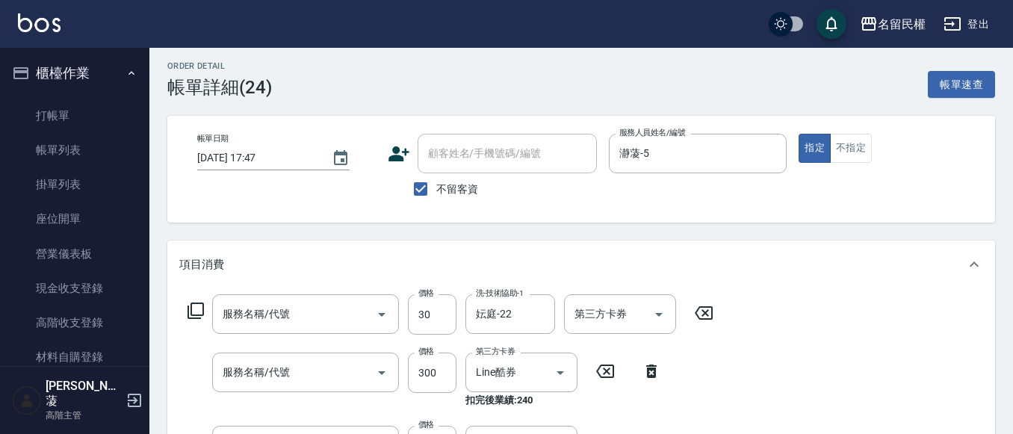
type input "指定洗髮(102)"
type input "染髮(402)"
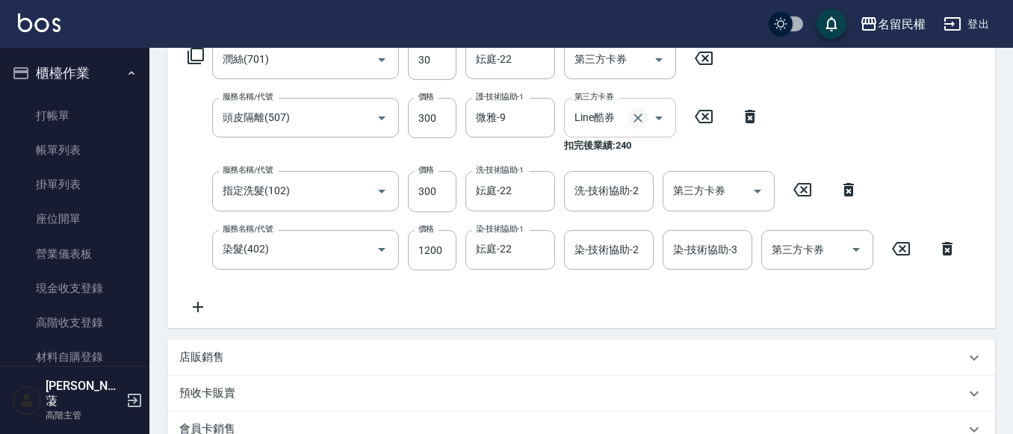
scroll to position [224, 0]
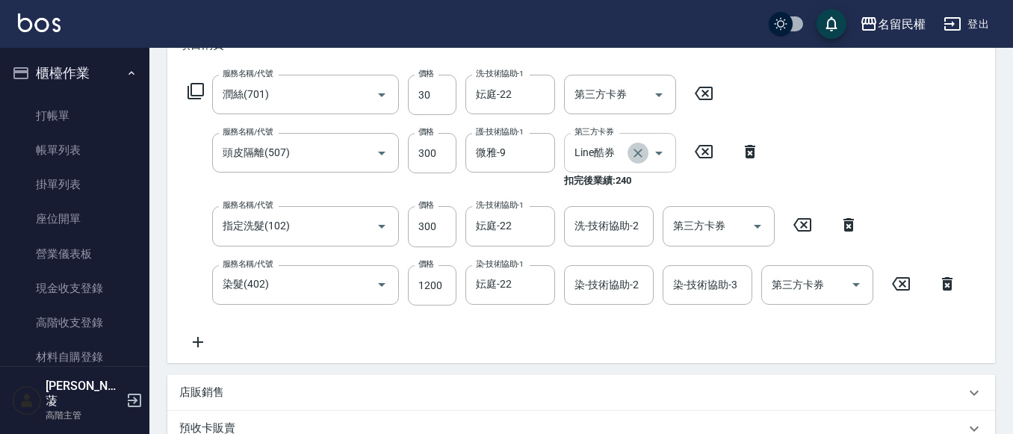
click at [637, 157] on icon "Clear" at bounding box center [638, 153] width 15 height 15
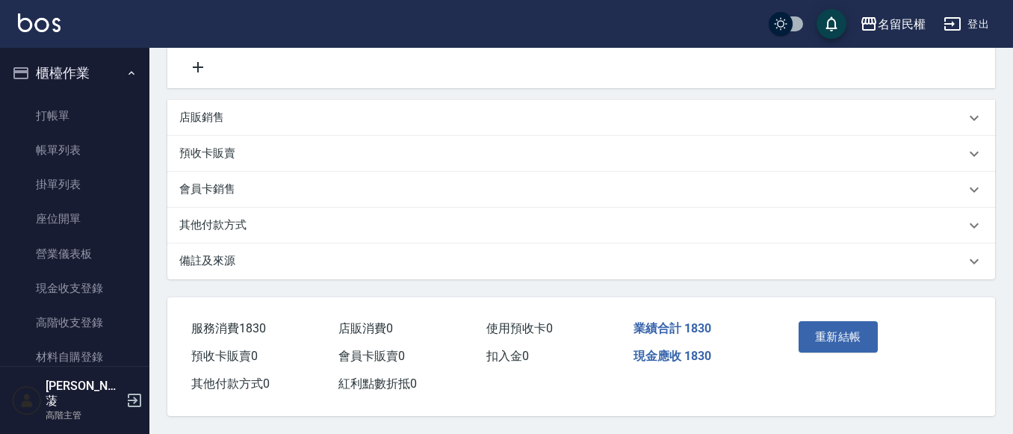
scroll to position [491, 0]
click at [837, 330] on button "重新結帳" at bounding box center [838, 336] width 79 height 31
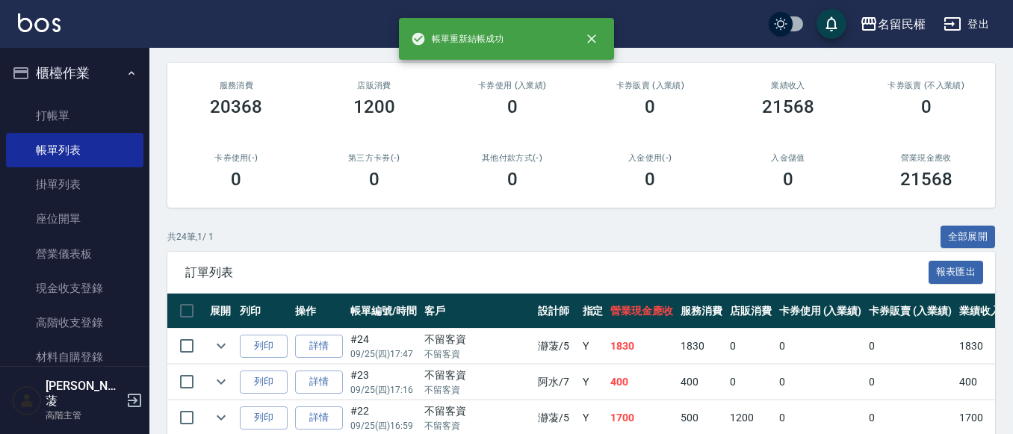
scroll to position [224, 0]
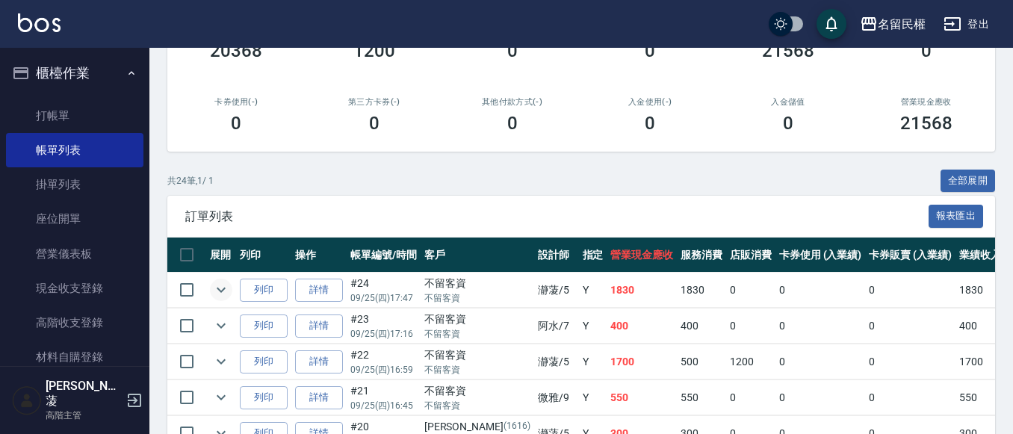
click at [217, 289] on icon "expand row" at bounding box center [221, 290] width 9 height 5
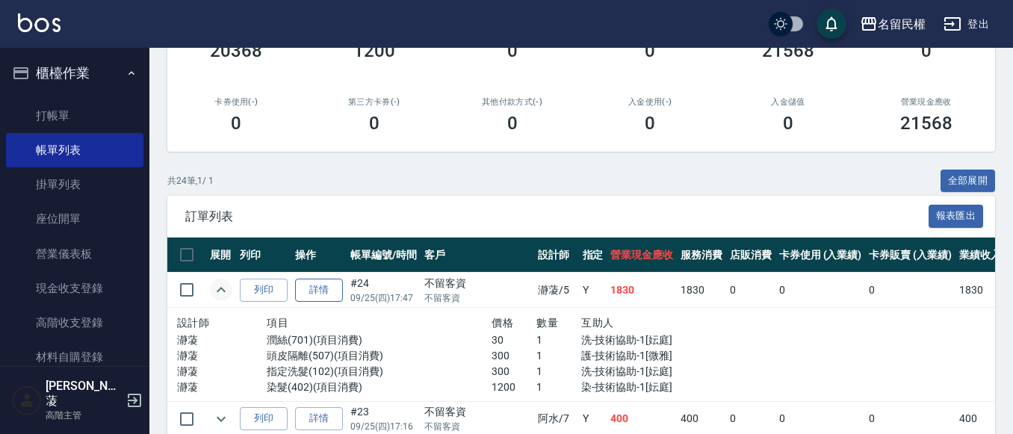
click at [325, 283] on link "詳情" at bounding box center [319, 290] width 48 height 23
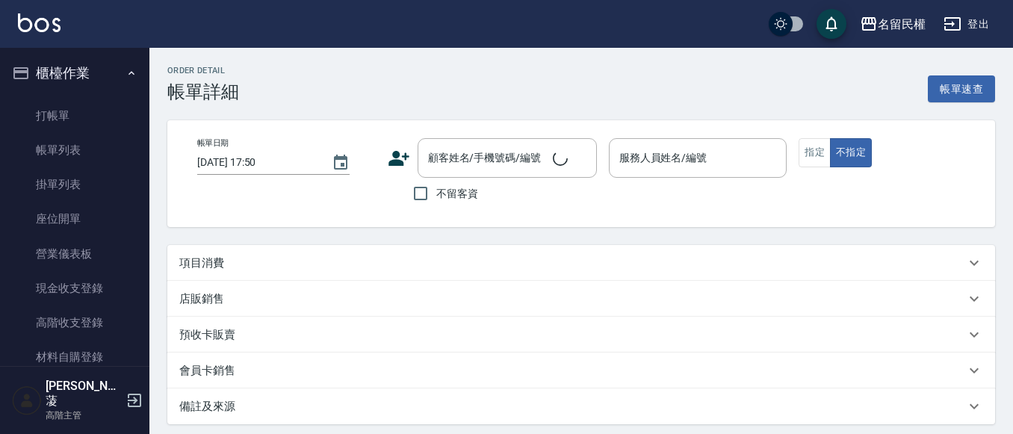
type input "[DATE] 17:47"
checkbox input "true"
type input "瀞蓤-5"
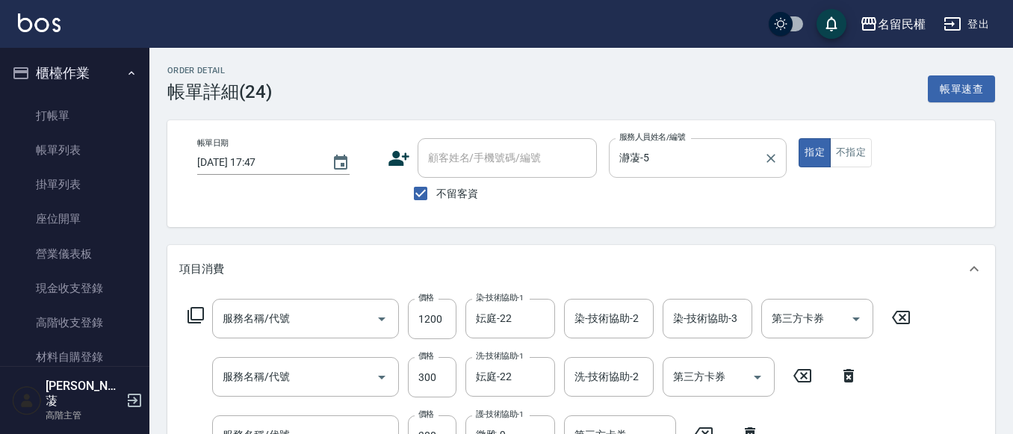
type input "染髮(402)"
type input "指定洗髮(102)"
type input "頭皮隔離(507)"
type input "潤絲(701)"
click at [660, 166] on input "瀞蓤-5" at bounding box center [687, 158] width 143 height 26
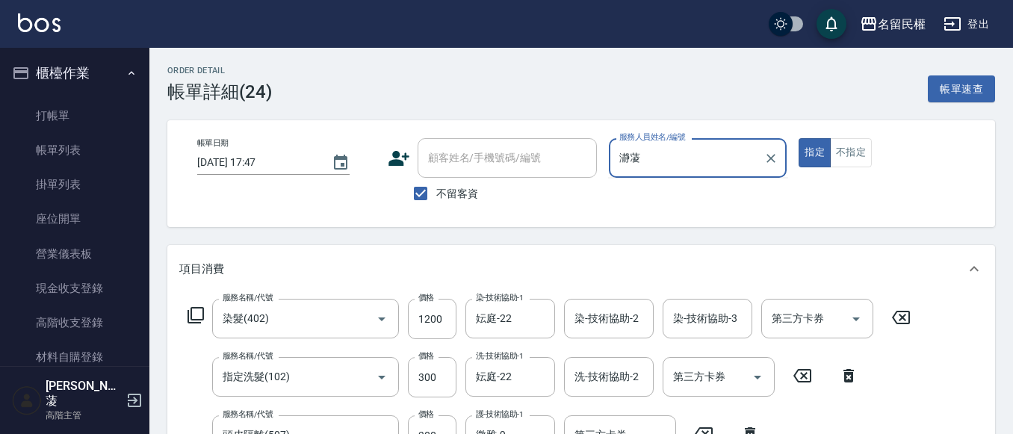
type input "瀞"
type input "微雅-9"
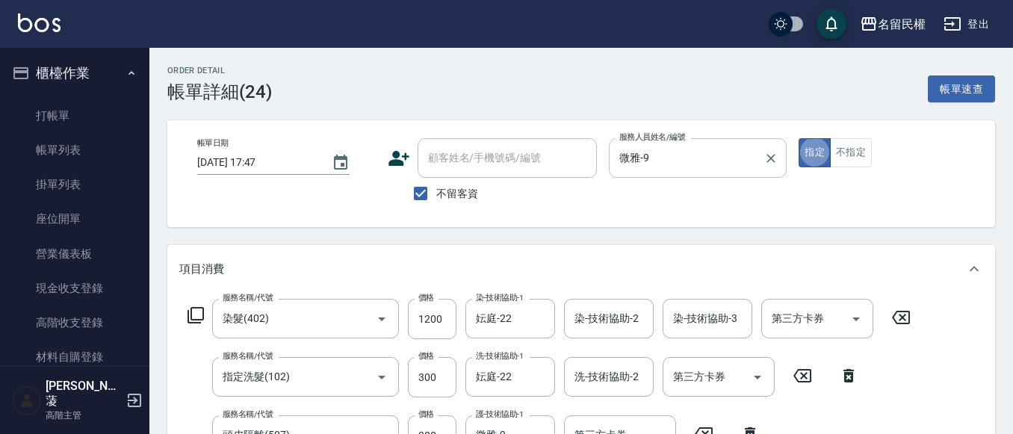
type button "true"
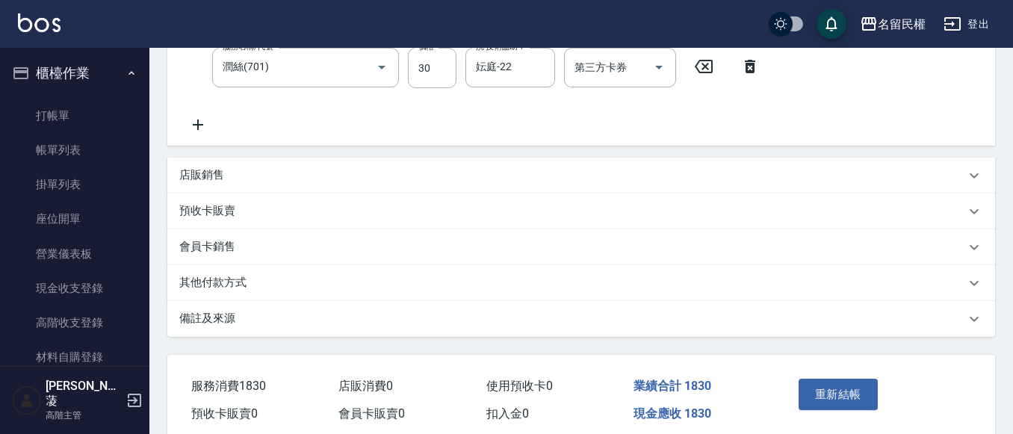
scroll to position [491, 0]
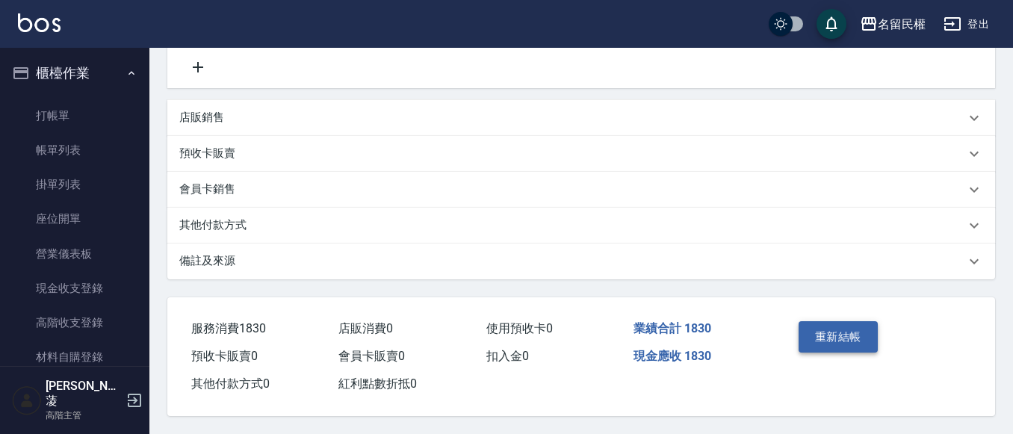
click at [820, 326] on button "重新結帳" at bounding box center [838, 336] width 79 height 31
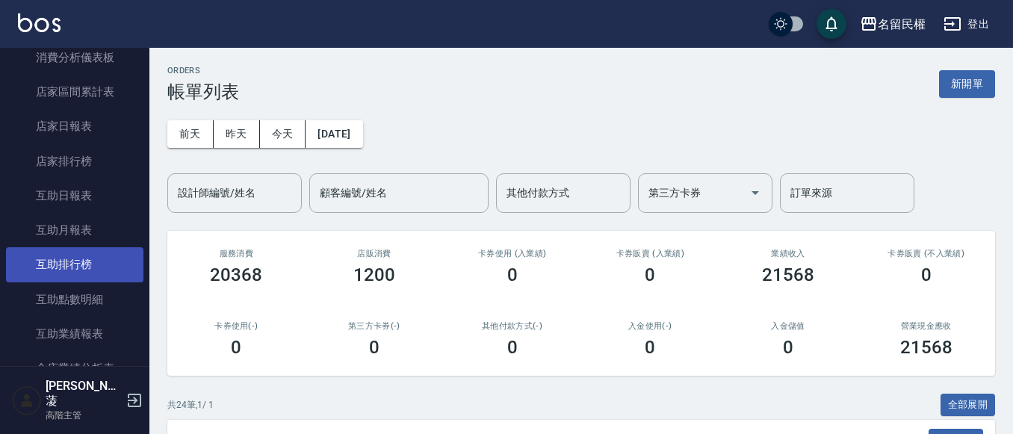
scroll to position [598, 0]
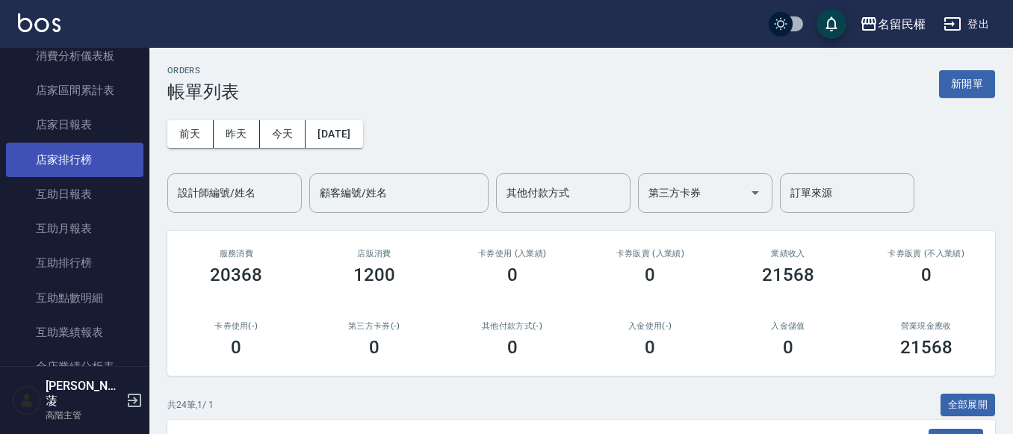
click at [93, 171] on link "店家排行榜" at bounding box center [74, 160] width 137 height 34
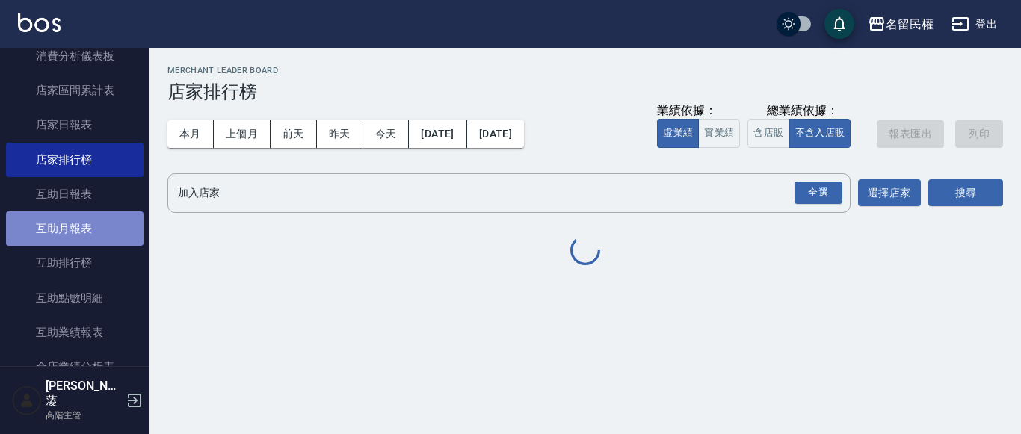
click at [80, 217] on link "互助月報表" at bounding box center [74, 228] width 137 height 34
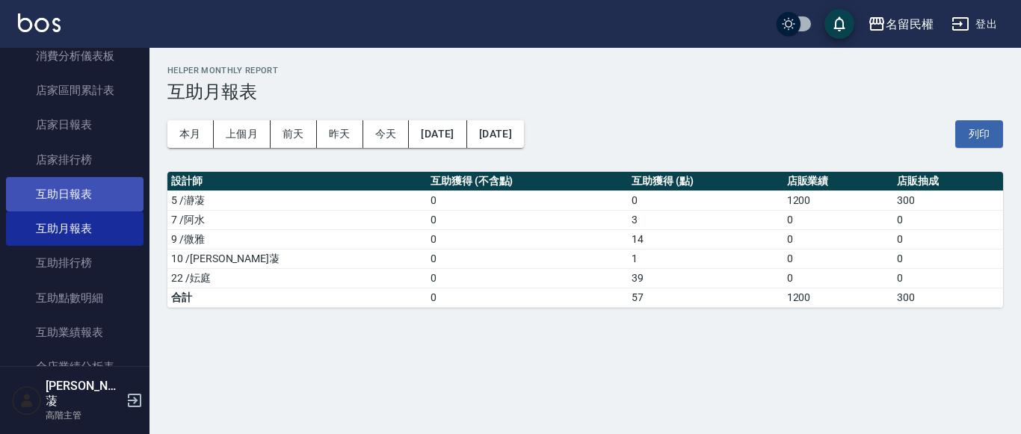
click at [106, 189] on link "互助日報表" at bounding box center [74, 194] width 137 height 34
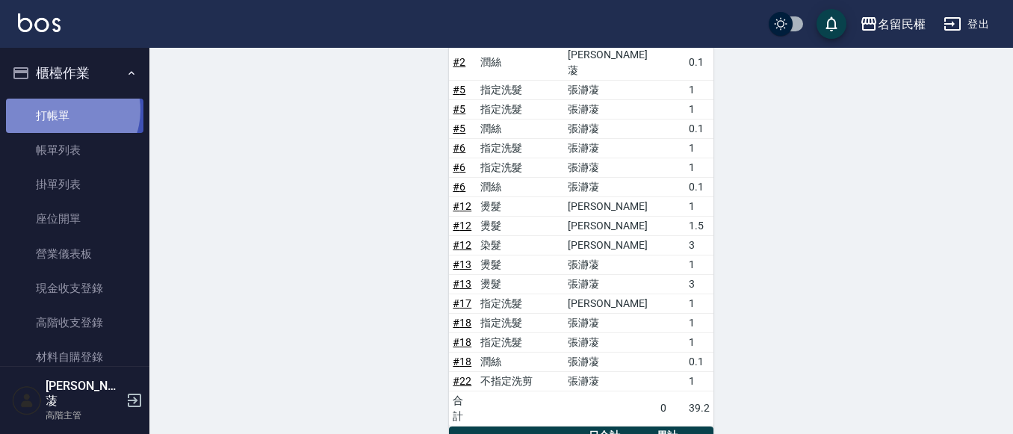
click at [64, 110] on link "打帳單" at bounding box center [74, 116] width 137 height 34
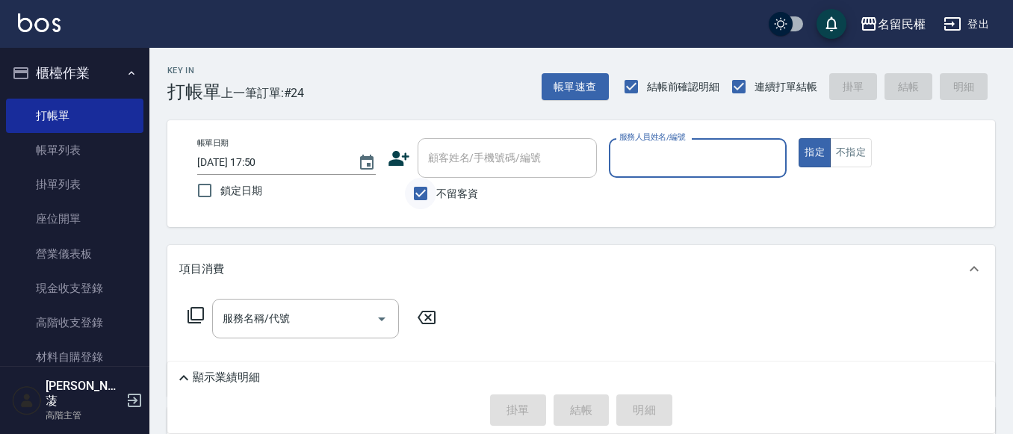
click at [423, 185] on input "不留客資" at bounding box center [420, 193] width 31 height 31
checkbox input "false"
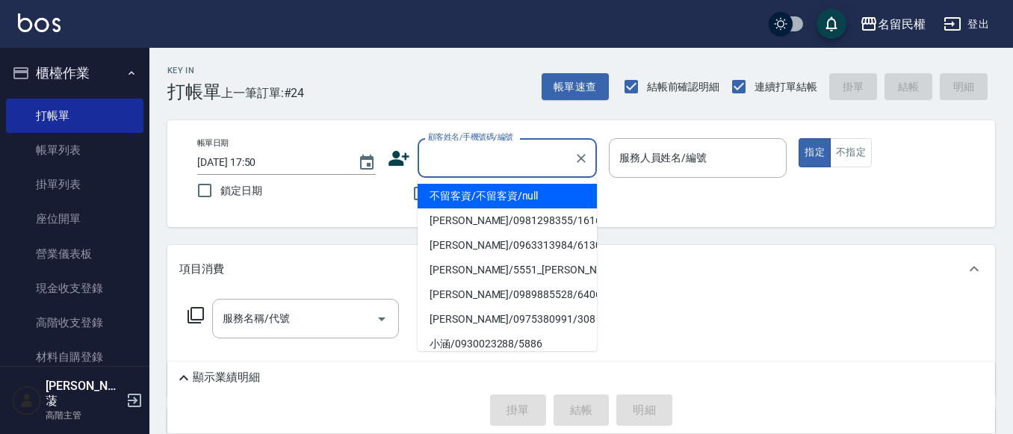
click at [451, 167] on input "顧客姓名/手機號碼/編號" at bounding box center [495, 158] width 143 height 26
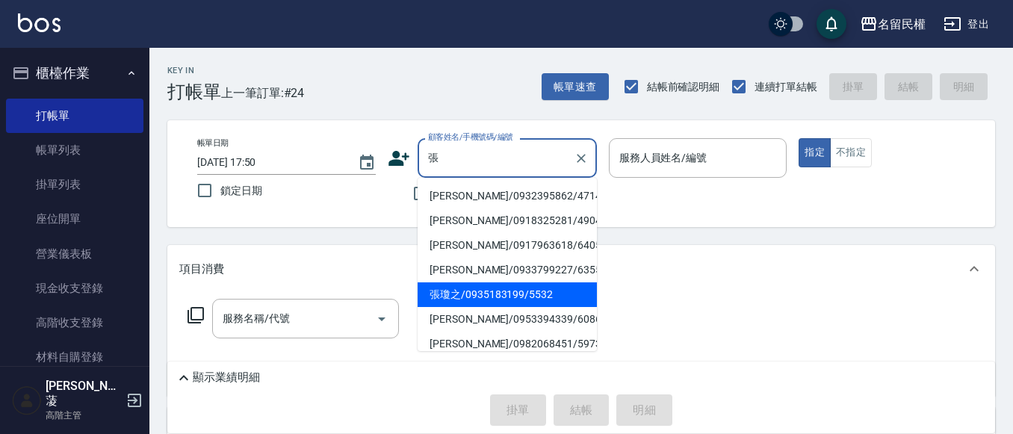
click at [480, 300] on li "張瓊之/0935183199/5532" at bounding box center [507, 294] width 179 height 25
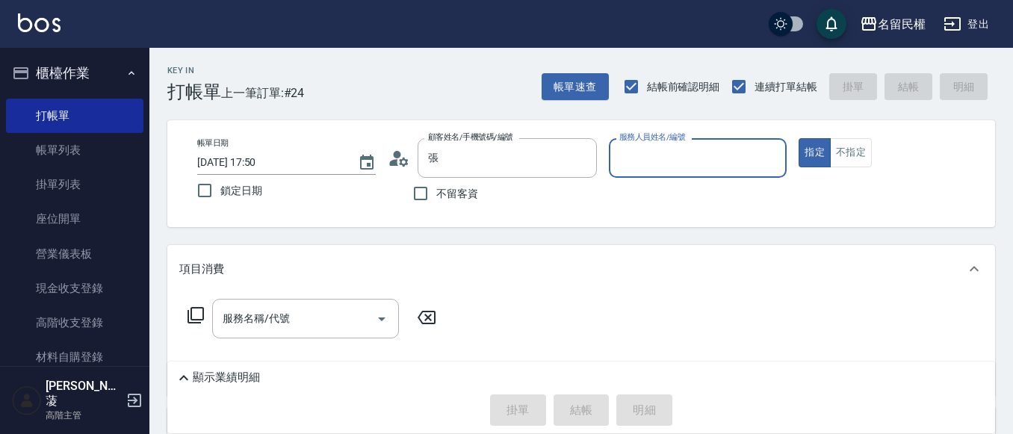
type input "張瓊之/0935183199/5532"
type input "瀞蓤-5"
click at [395, 155] on circle at bounding box center [396, 154] width 7 height 7
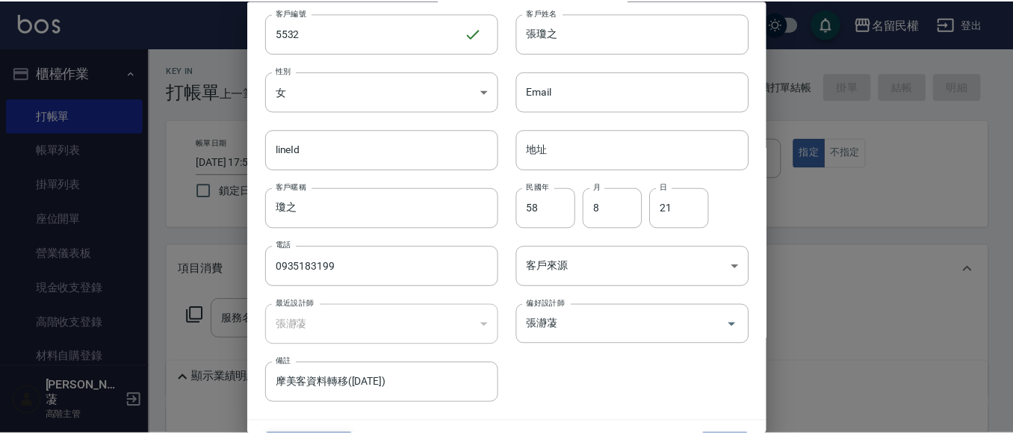
scroll to position [84, 0]
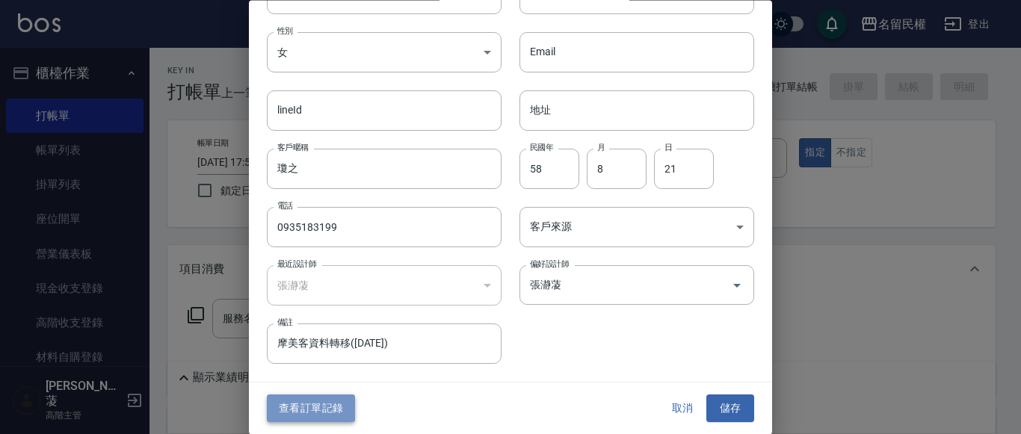
click at [318, 409] on button "查看訂單記錄" at bounding box center [311, 409] width 88 height 28
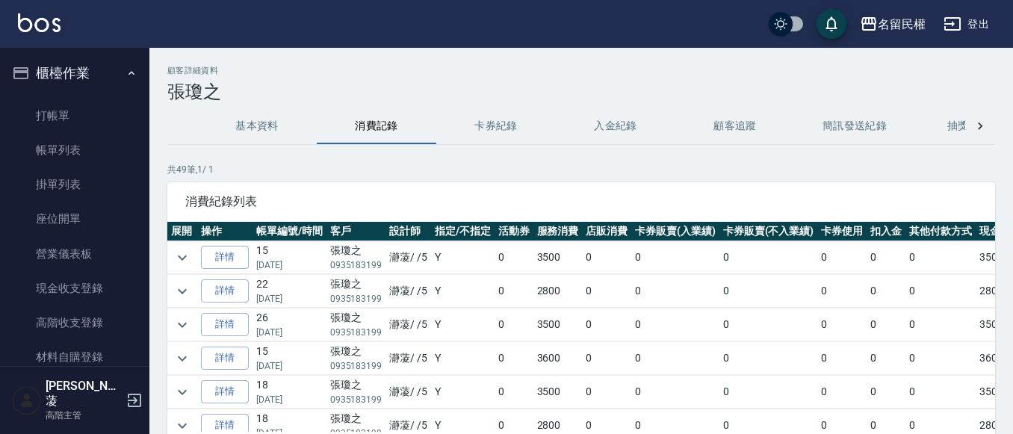
scroll to position [75, 0]
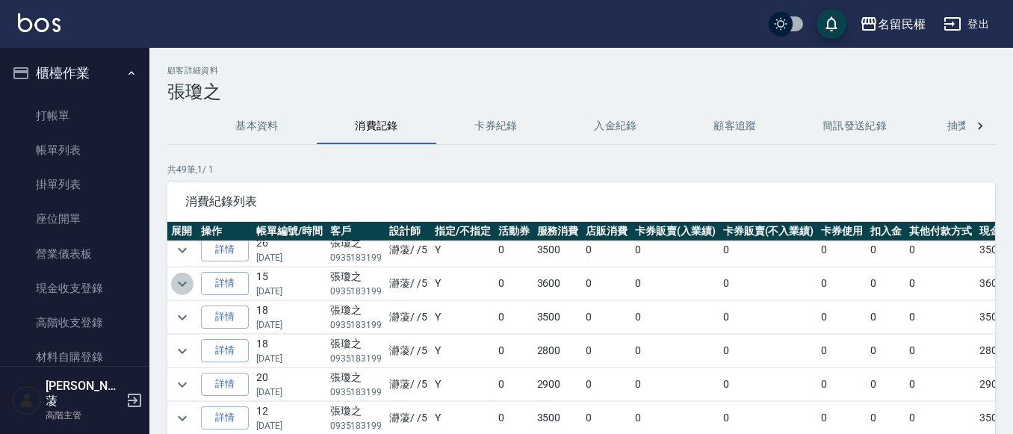
click at [182, 285] on icon "expand row" at bounding box center [182, 283] width 9 height 5
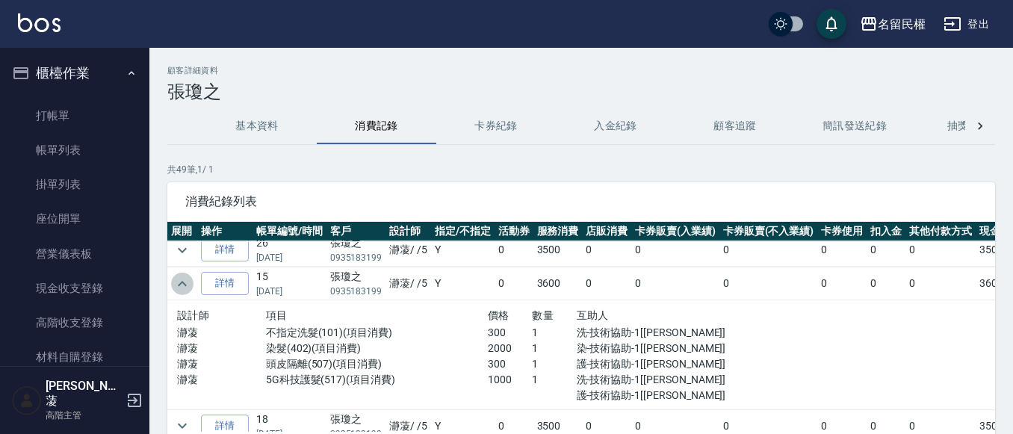
click at [182, 285] on icon "expand row" at bounding box center [182, 284] width 18 height 18
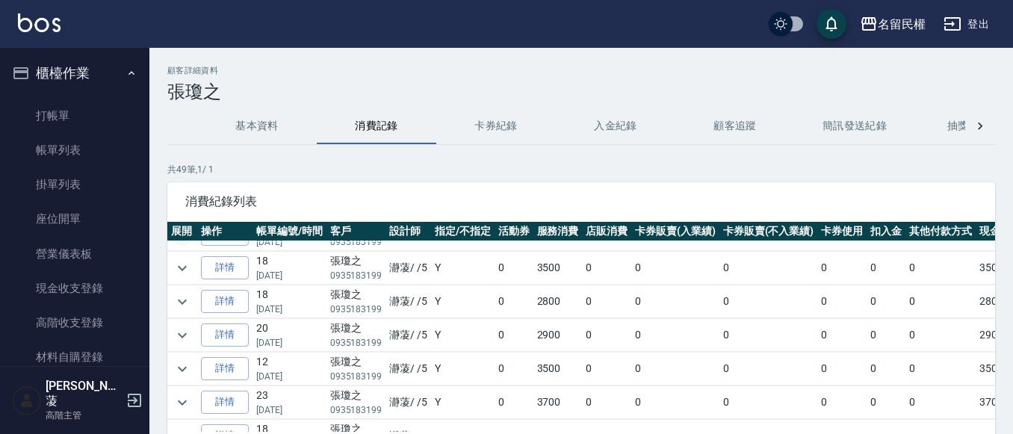
scroll to position [149, 0]
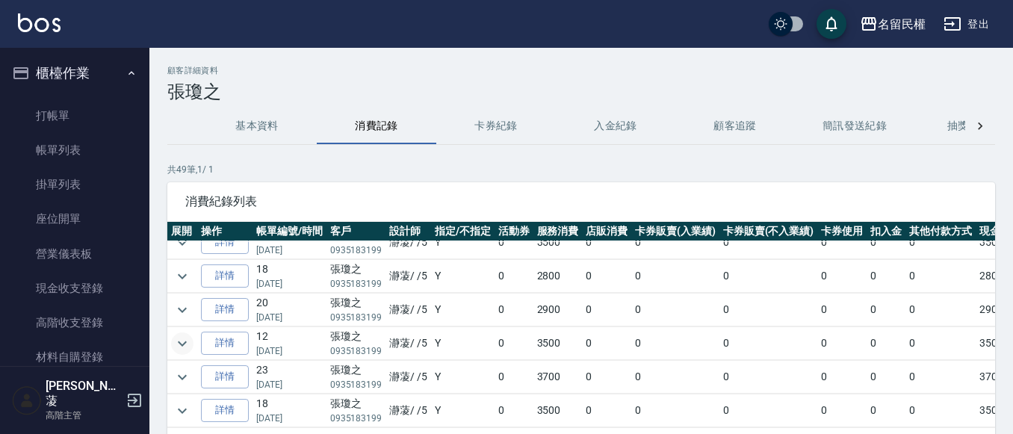
click at [191, 343] on button "expand row" at bounding box center [182, 343] width 22 height 22
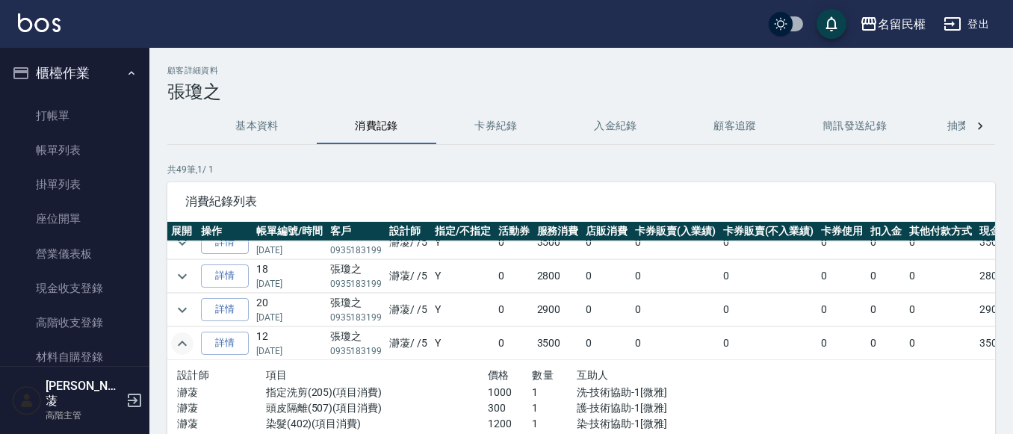
scroll to position [224, 0]
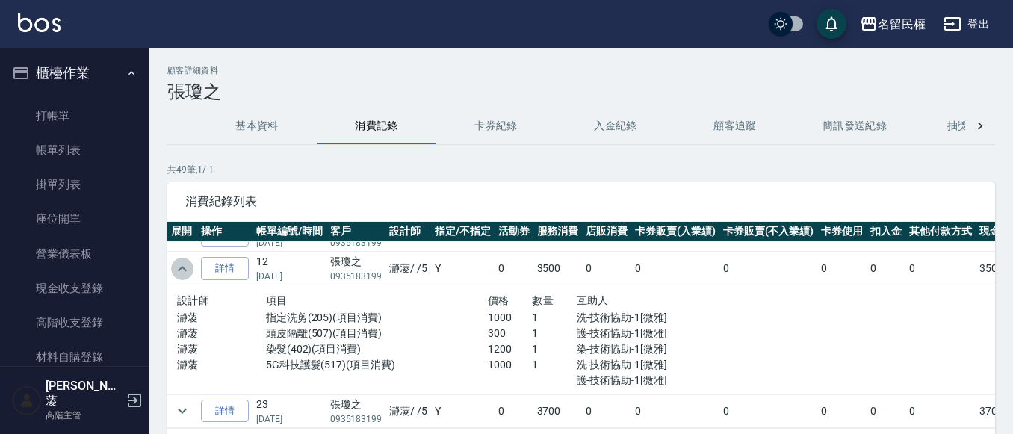
click at [186, 267] on icon "expand row" at bounding box center [182, 269] width 18 height 18
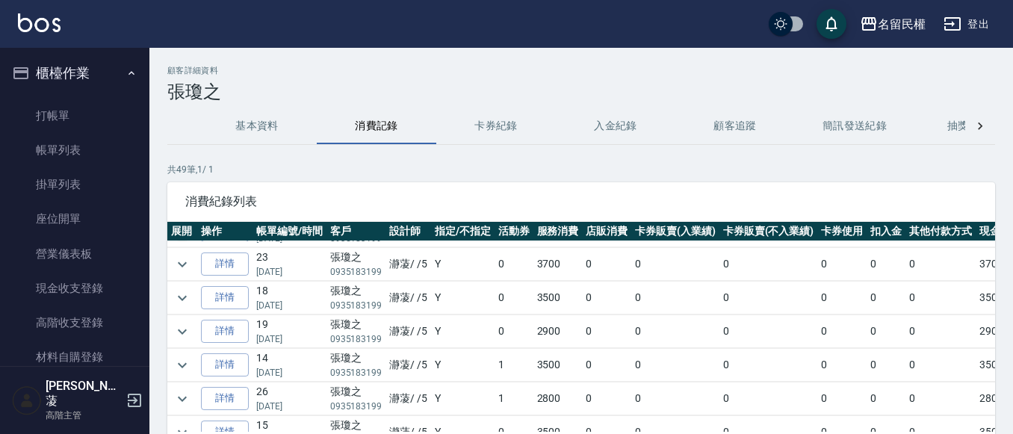
scroll to position [299, 0]
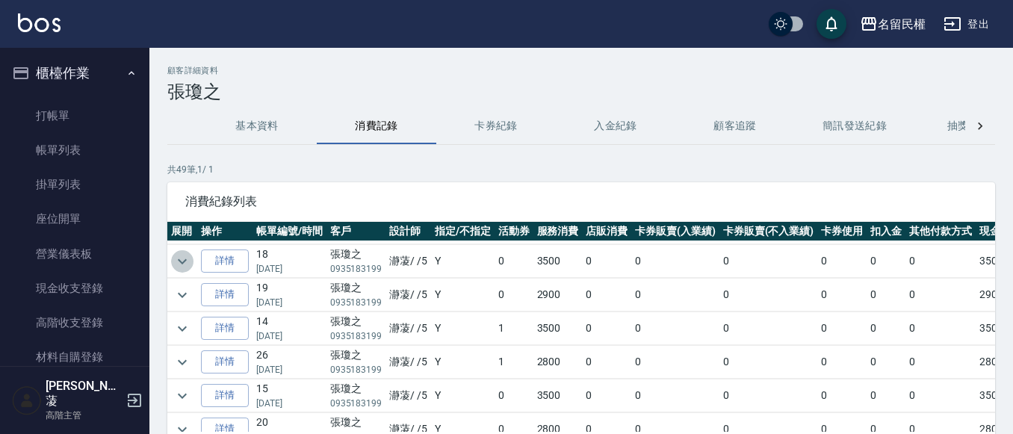
click at [192, 257] on button "expand row" at bounding box center [182, 261] width 22 height 22
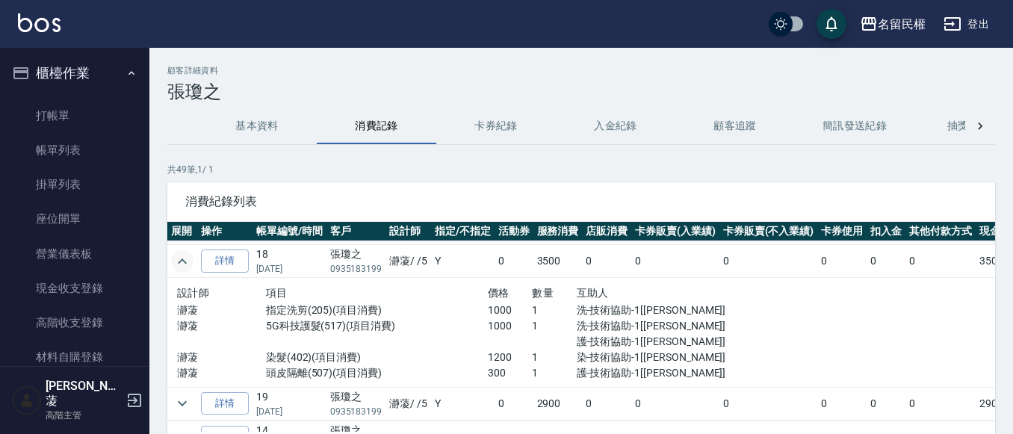
click at [191, 257] on button "expand row" at bounding box center [182, 261] width 22 height 22
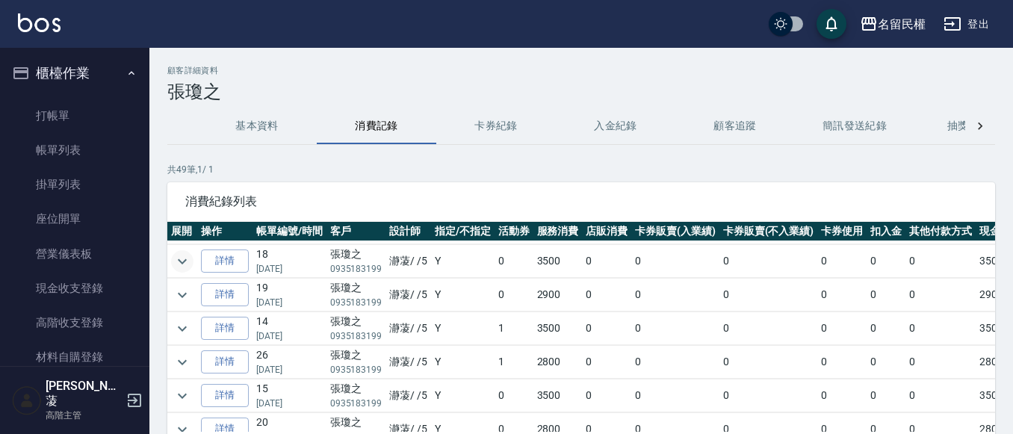
scroll to position [0, 0]
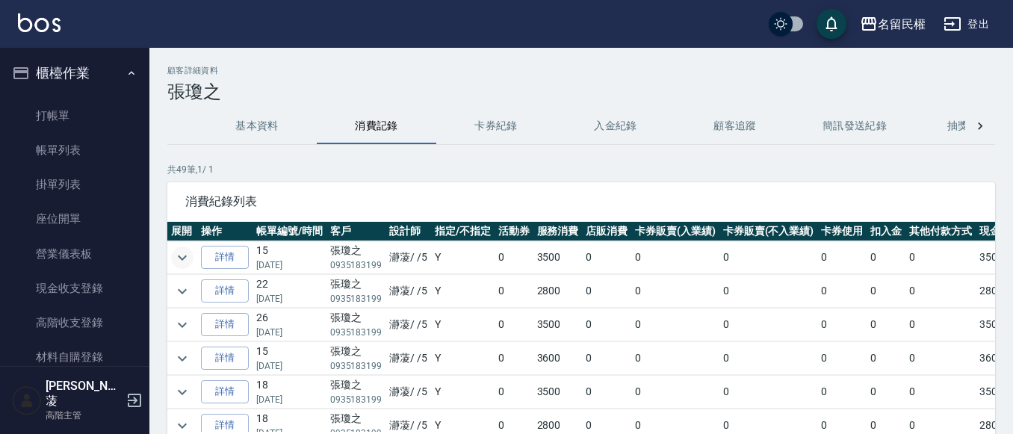
click at [192, 263] on button "expand row" at bounding box center [182, 258] width 22 height 22
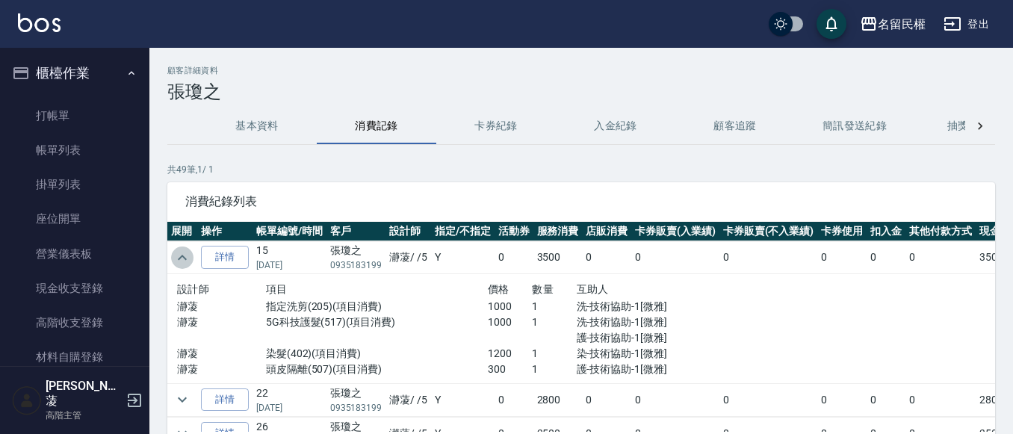
click at [189, 259] on icon "expand row" at bounding box center [182, 258] width 18 height 18
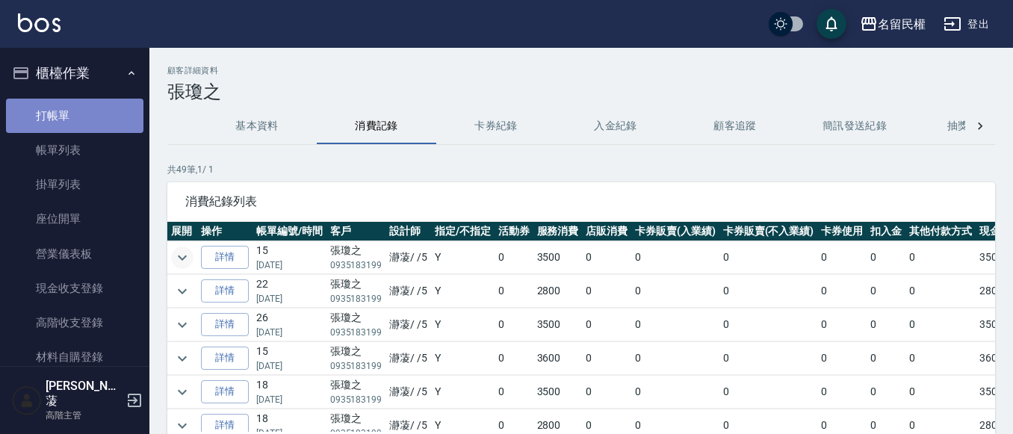
click at [99, 117] on link "打帳單" at bounding box center [74, 116] width 137 height 34
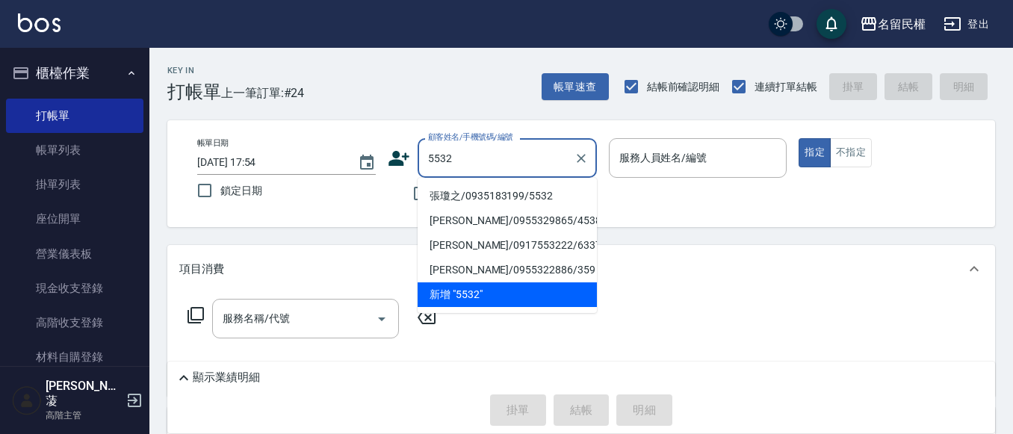
click at [487, 195] on li "張瓊之/0935183199/5532" at bounding box center [507, 196] width 179 height 25
type input "張瓊之/0935183199/5532"
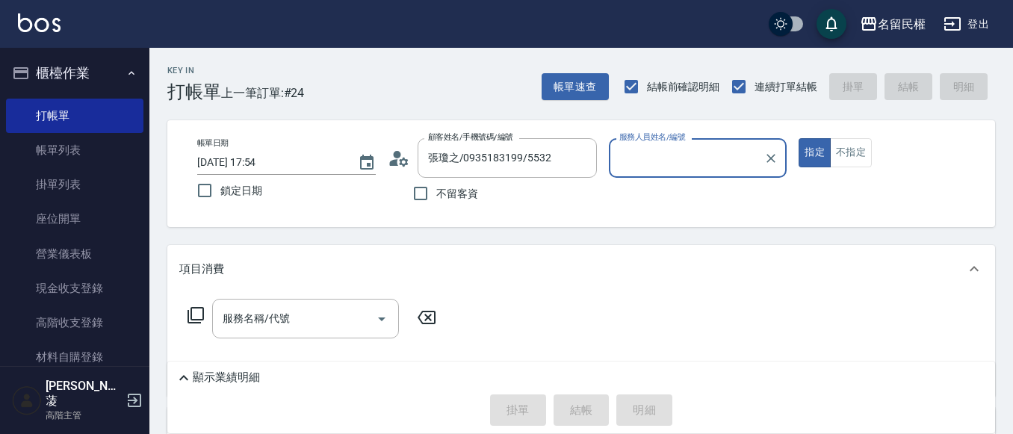
type input "瀞蓤-5"
click at [288, 309] on input "服務名稱/代號" at bounding box center [294, 319] width 151 height 26
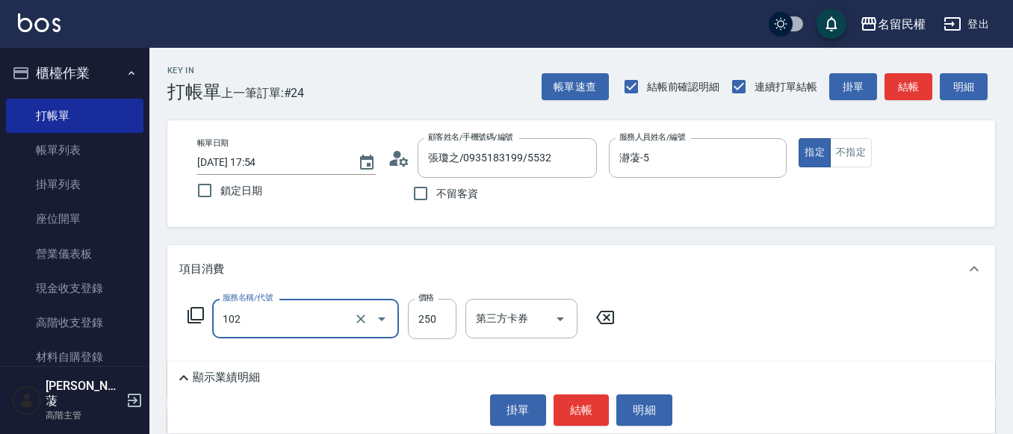
type input "指定洗髮(102)"
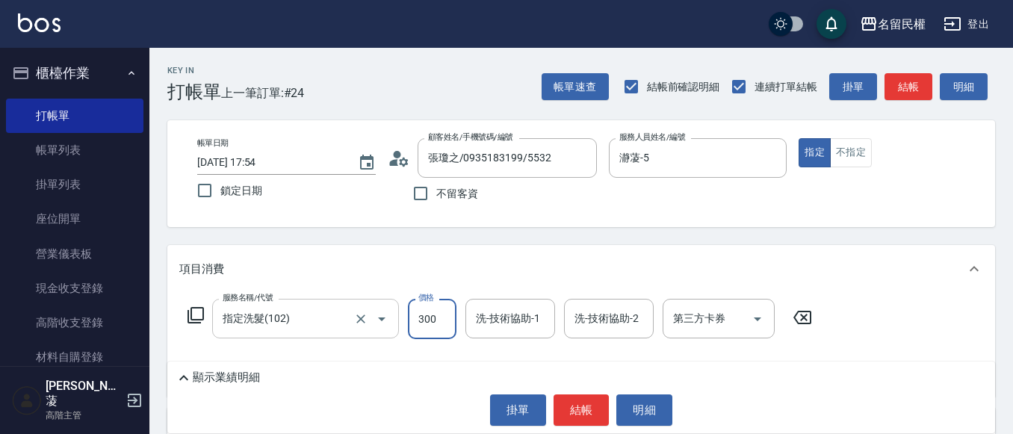
type input "300"
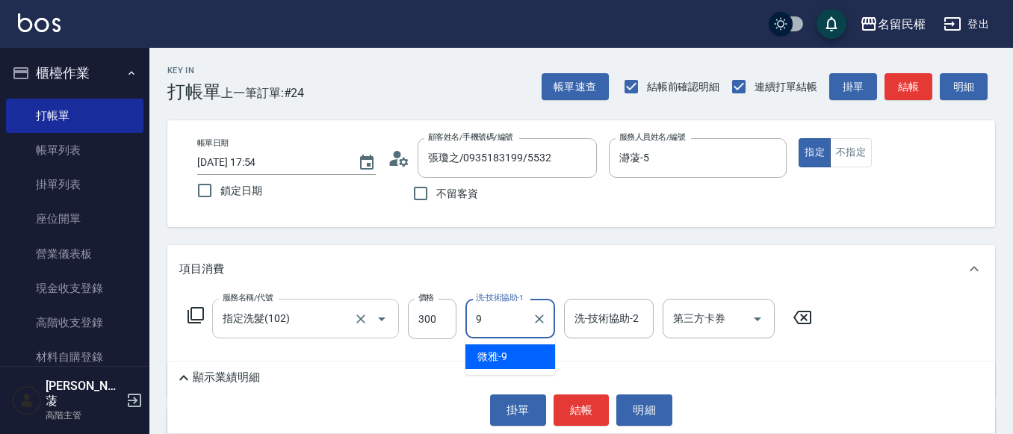
type input "微雅-9"
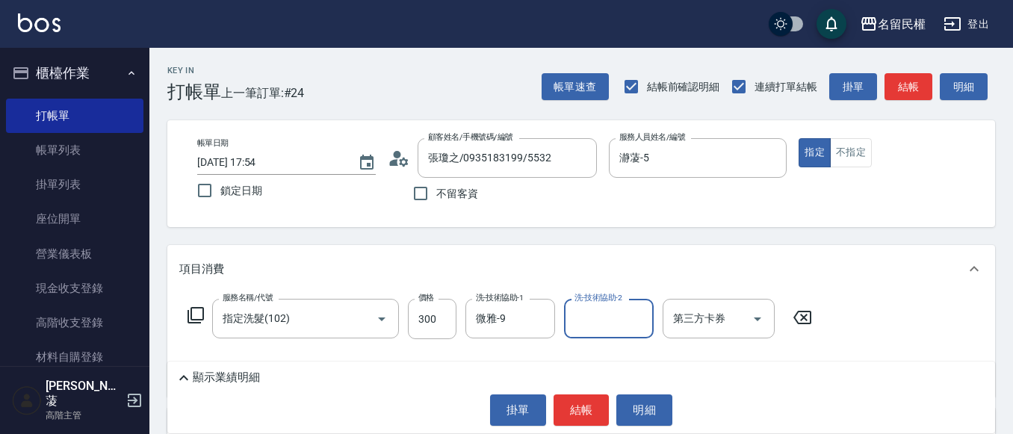
scroll to position [149, 0]
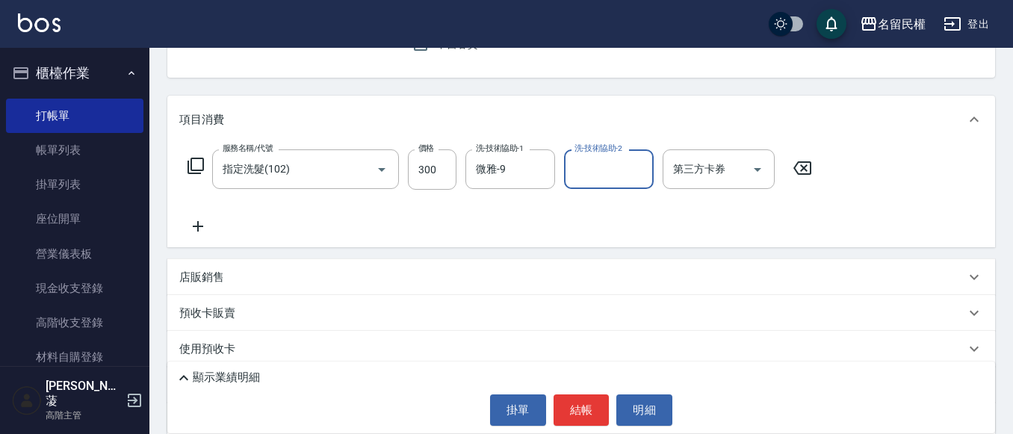
click at [205, 223] on icon at bounding box center [197, 226] width 37 height 18
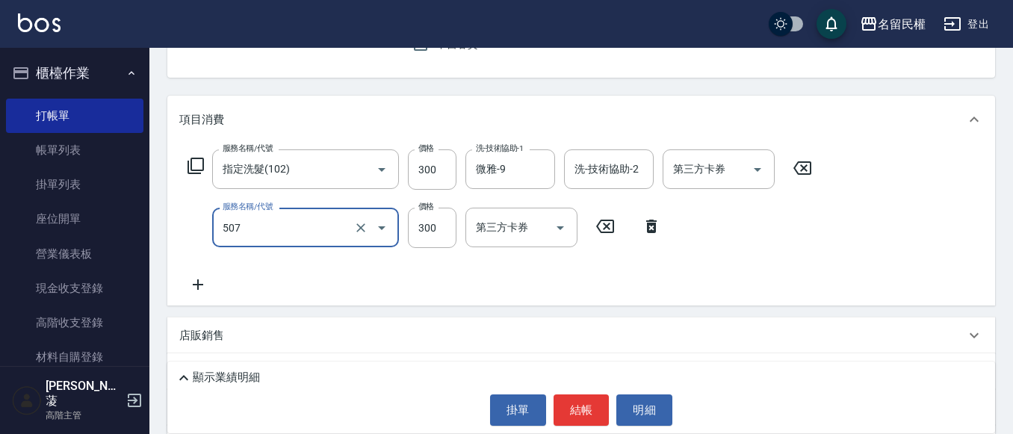
type input "頭皮隔離(507)"
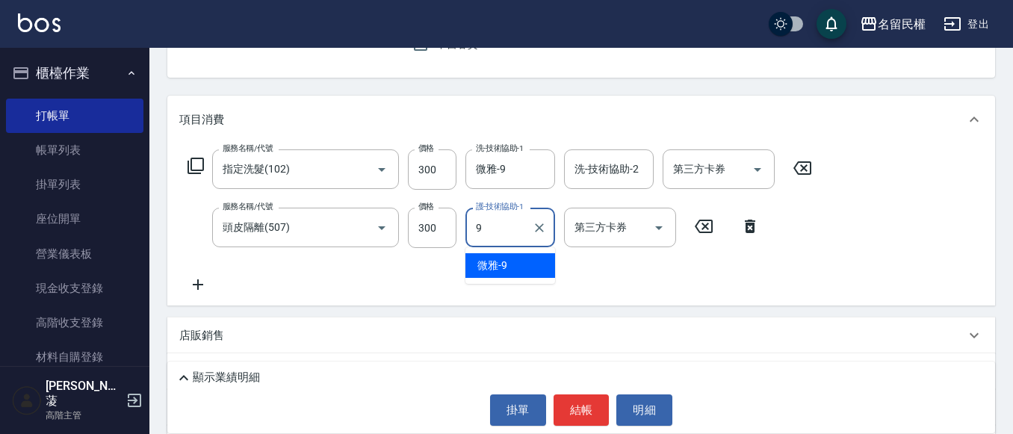
type input "微雅-9"
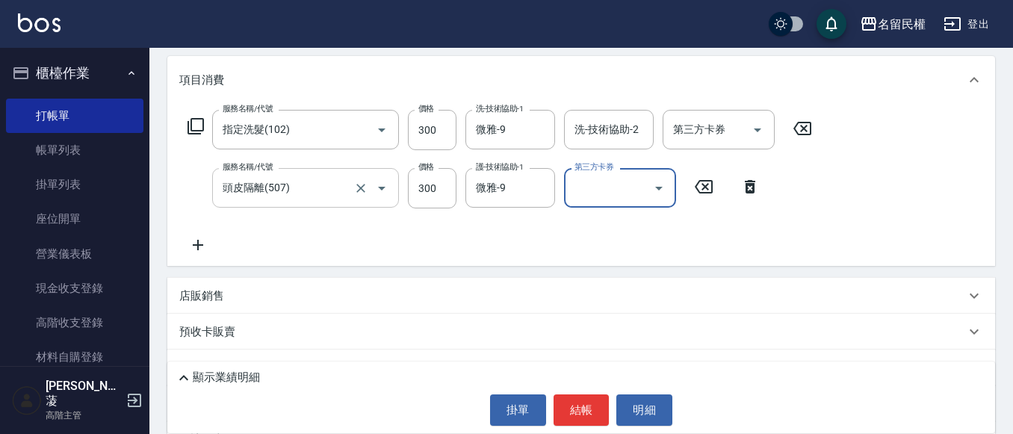
scroll to position [224, 0]
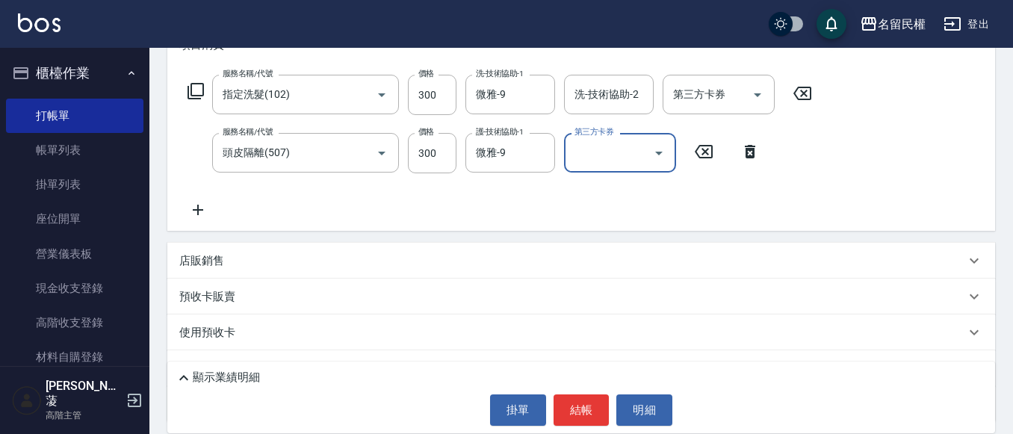
click at [204, 209] on icon at bounding box center [197, 210] width 37 height 18
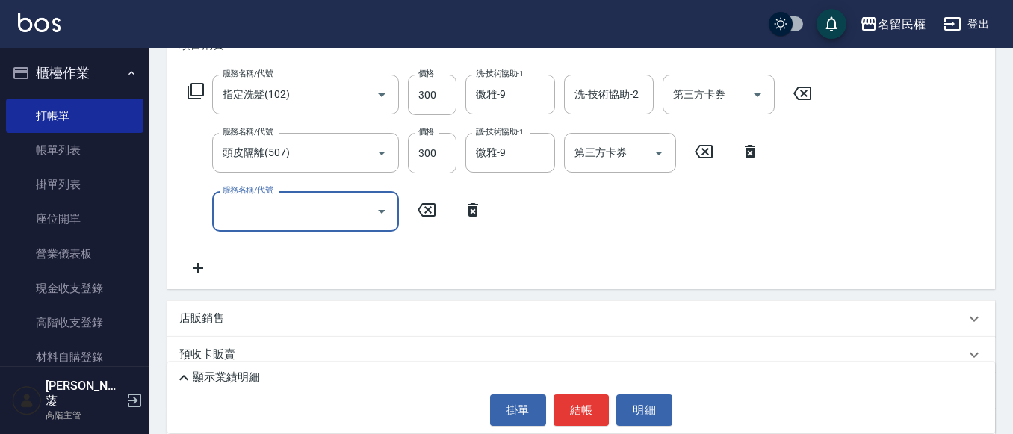
type input "2"
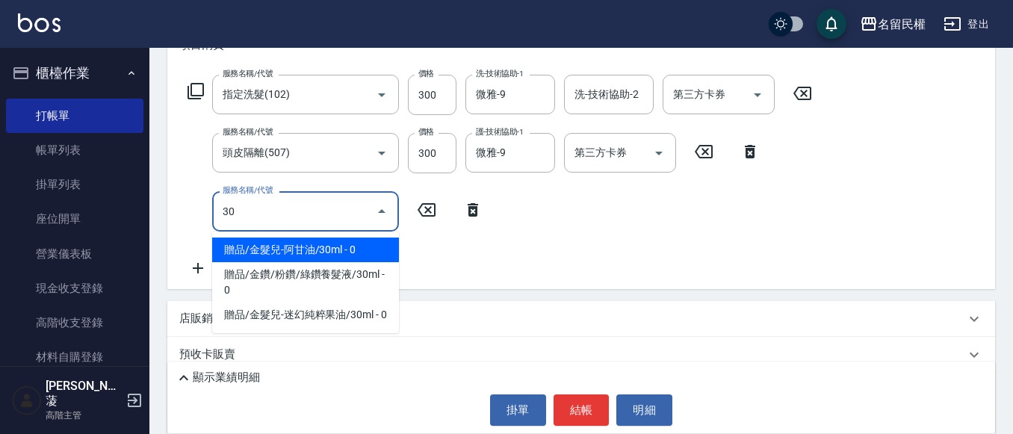
type input "3"
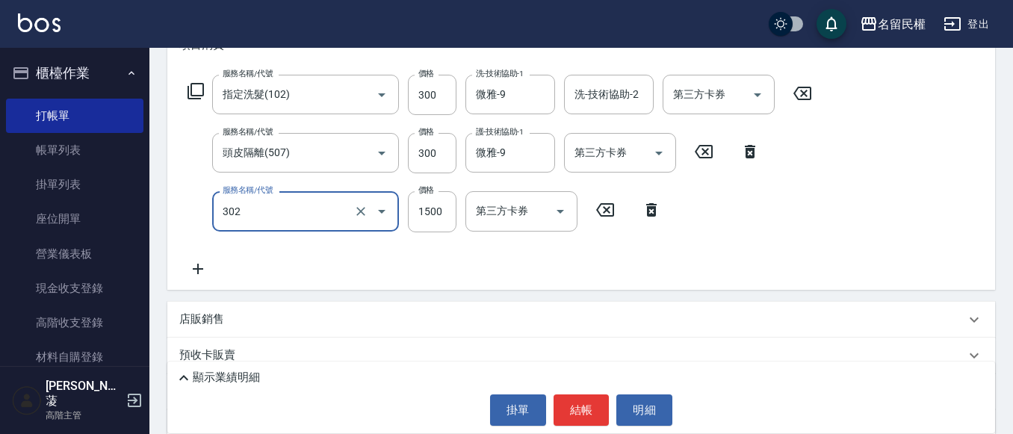
type input "燙髮(302)"
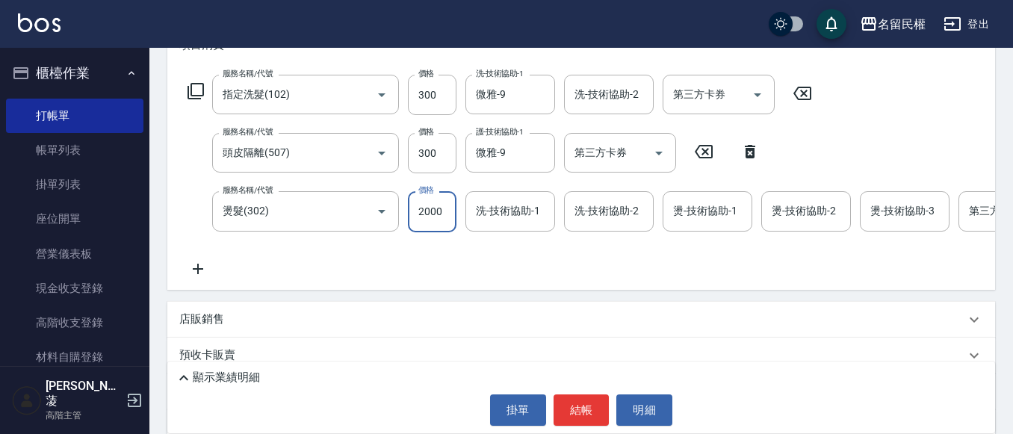
type input "2000"
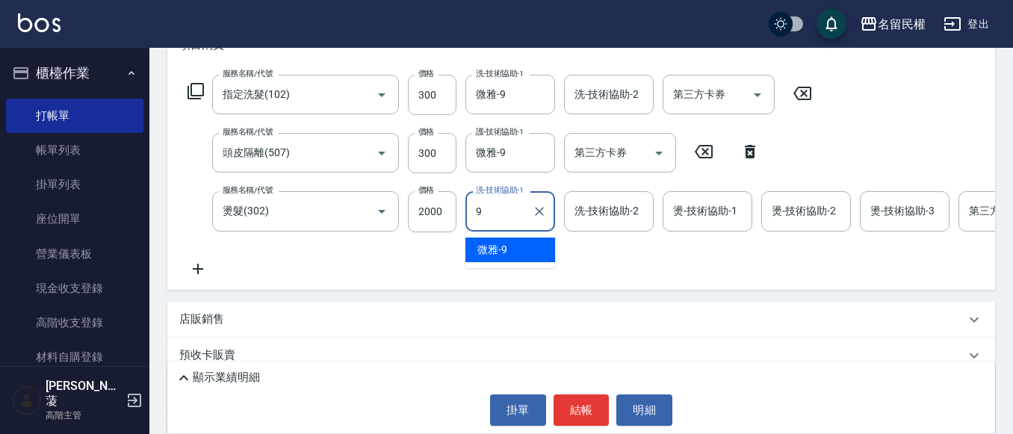
type input "微雅-9"
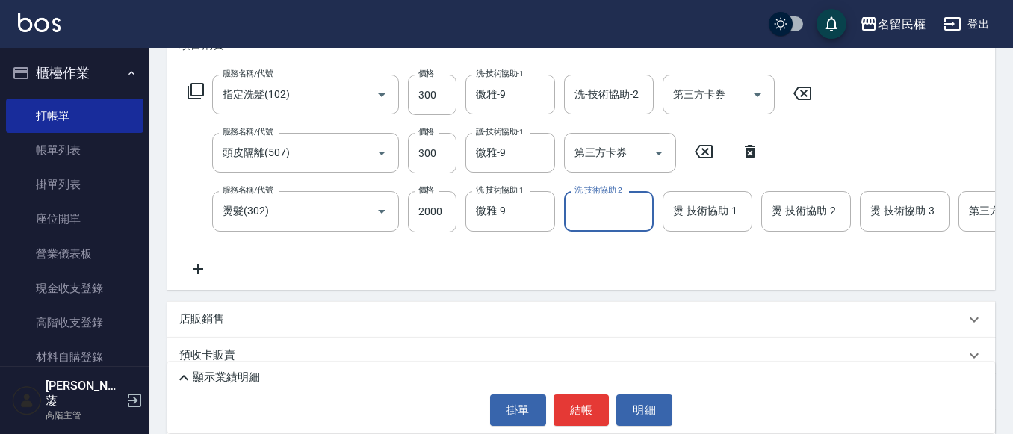
click at [208, 267] on icon at bounding box center [197, 269] width 37 height 18
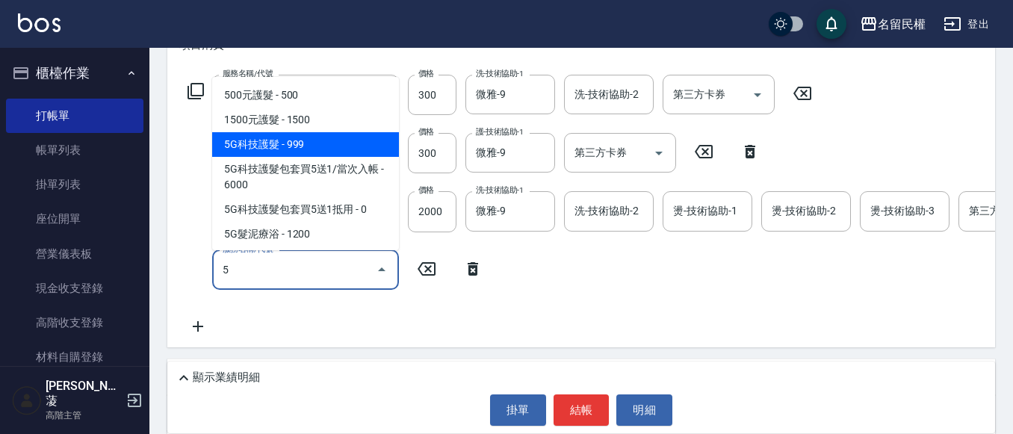
click at [294, 148] on span "5G科技護髮 - 999" at bounding box center [305, 144] width 187 height 25
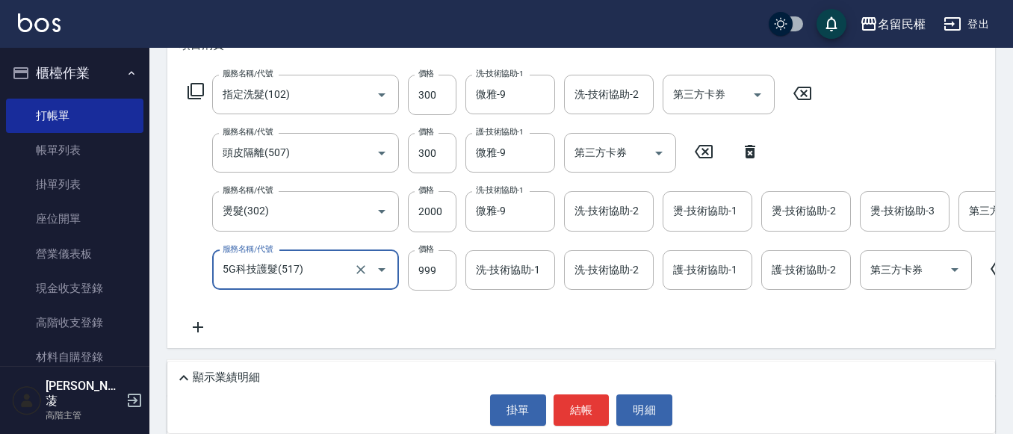
type input "5G科技護髮(517)"
type input "1000"
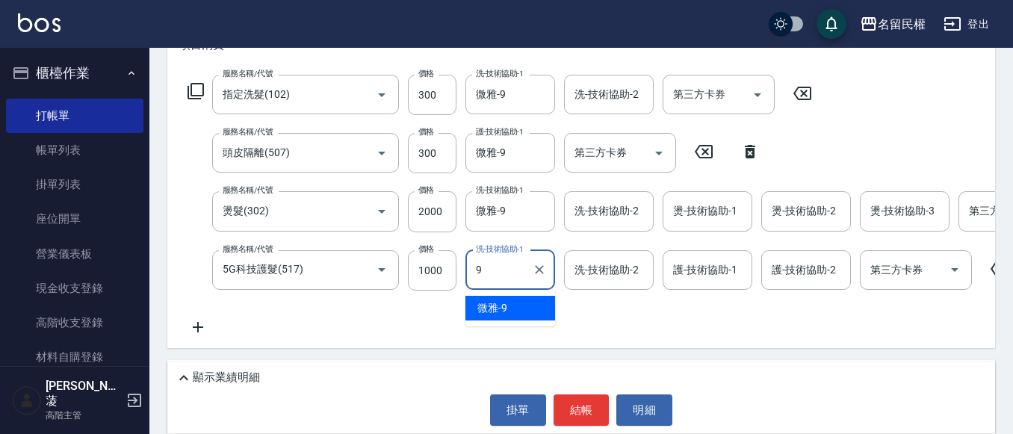
type input "微雅-9"
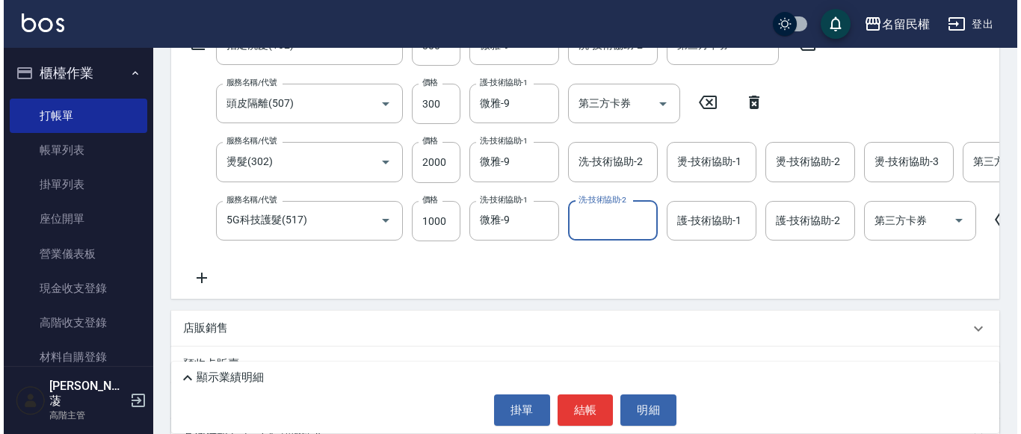
scroll to position [299, 0]
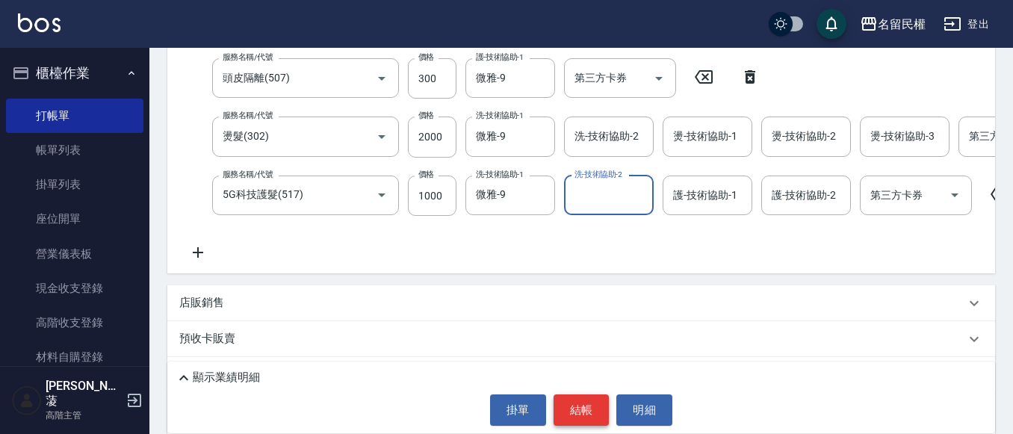
click at [568, 412] on button "結帳" at bounding box center [582, 410] width 56 height 31
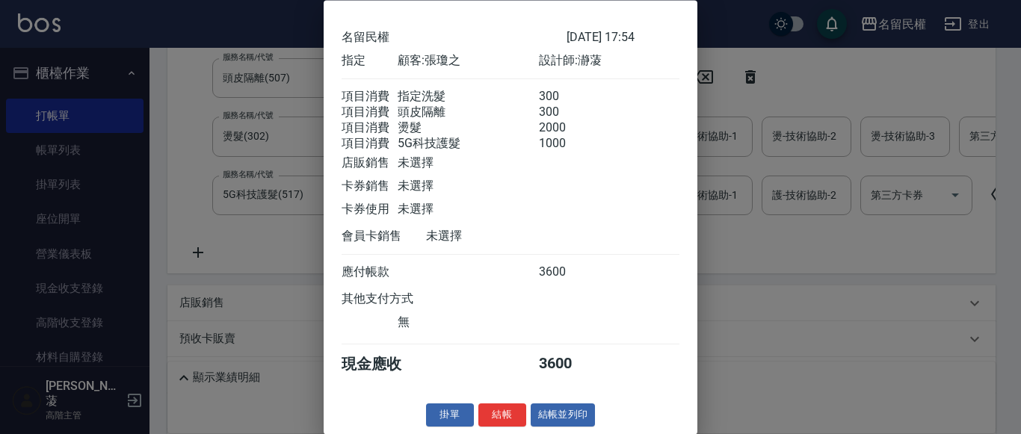
scroll to position [73, 0]
click at [497, 409] on button "結帳" at bounding box center [502, 415] width 48 height 23
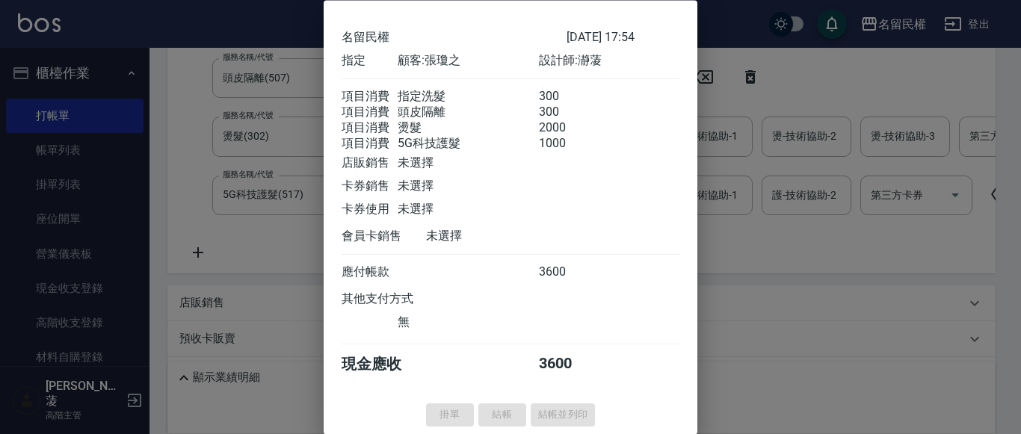
type input "[DATE] 17:55"
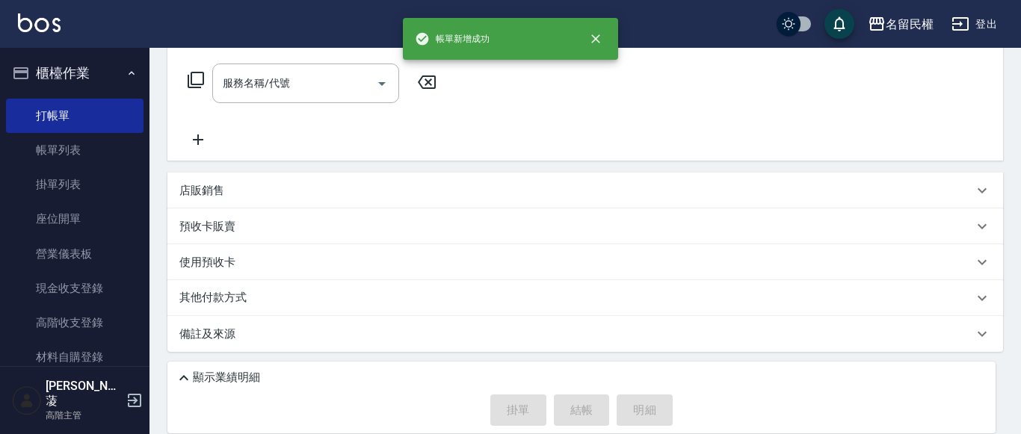
scroll to position [0, 0]
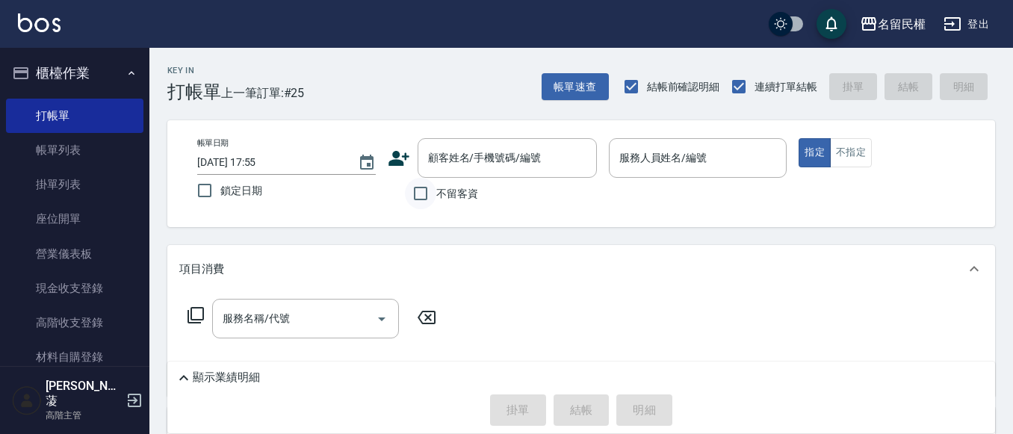
click at [426, 189] on input "不留客資" at bounding box center [420, 193] width 31 height 31
checkbox input "true"
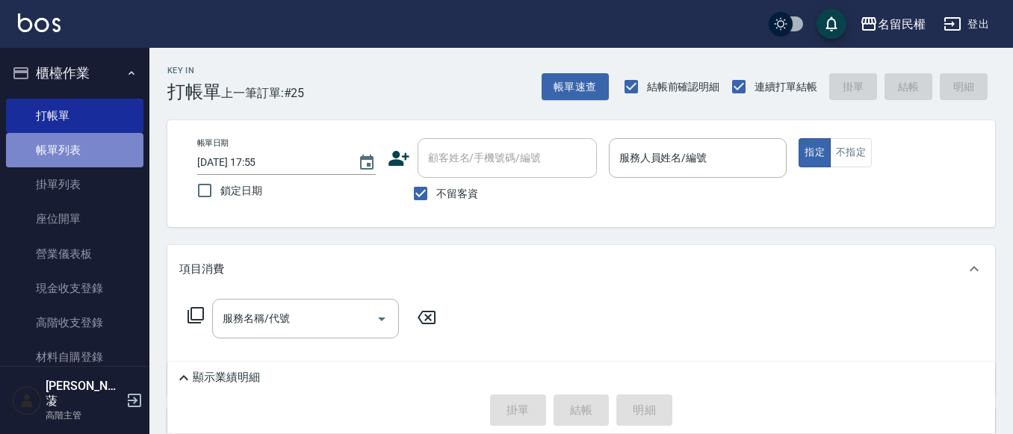
click at [75, 144] on link "帳單列表" at bounding box center [74, 150] width 137 height 34
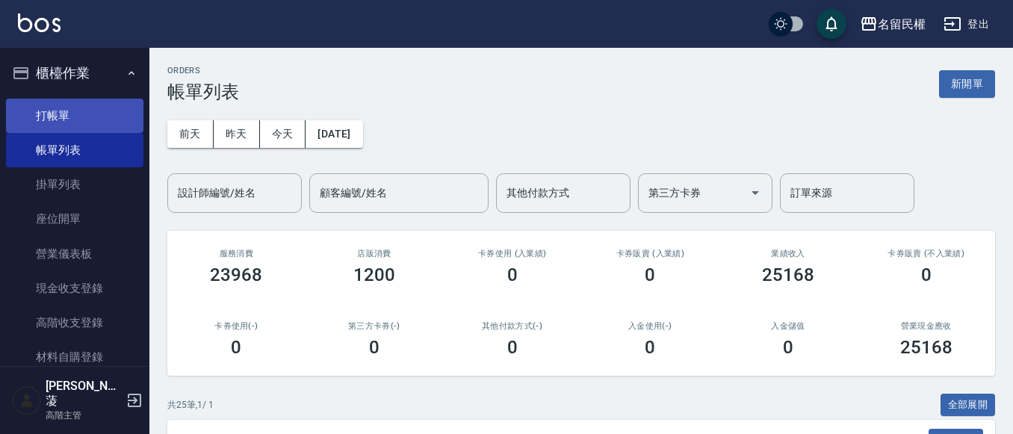
click at [102, 103] on link "打帳單" at bounding box center [74, 116] width 137 height 34
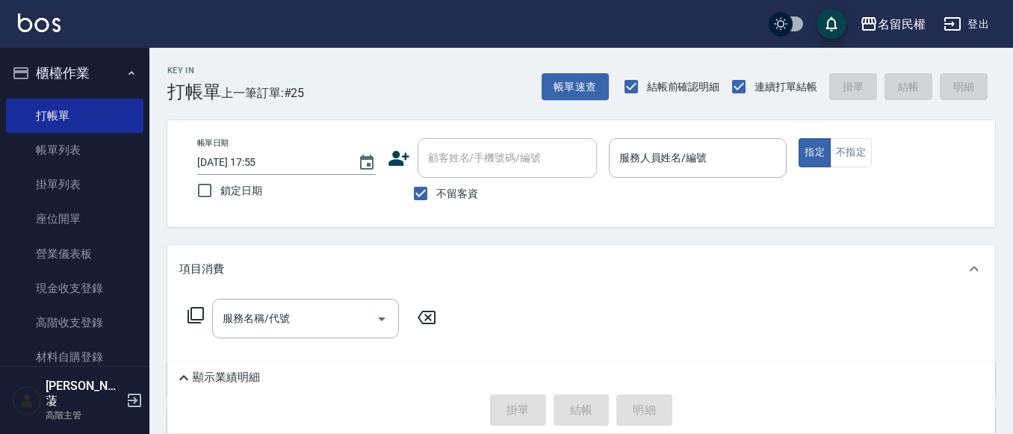
click at [575, 267] on div "項目消費" at bounding box center [572, 270] width 786 height 16
click at [568, 265] on div "項目消費" at bounding box center [572, 264] width 786 height 16
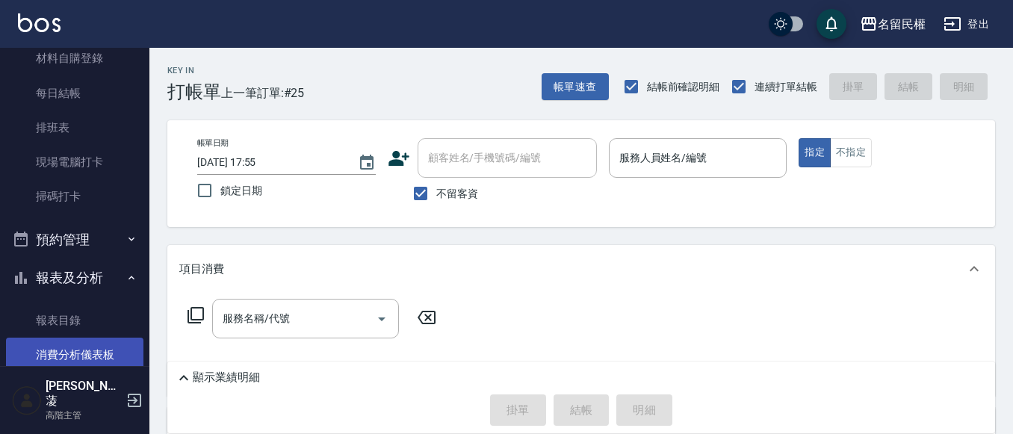
scroll to position [448, 0]
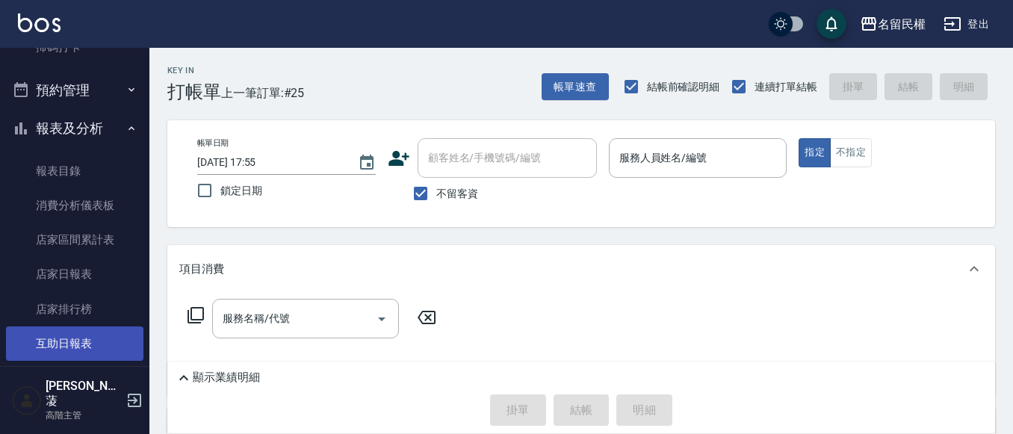
drag, startPoint x: 104, startPoint y: 355, endPoint x: 118, endPoint y: 341, distance: 19.6
click at [105, 353] on link "互助日報表" at bounding box center [74, 344] width 137 height 34
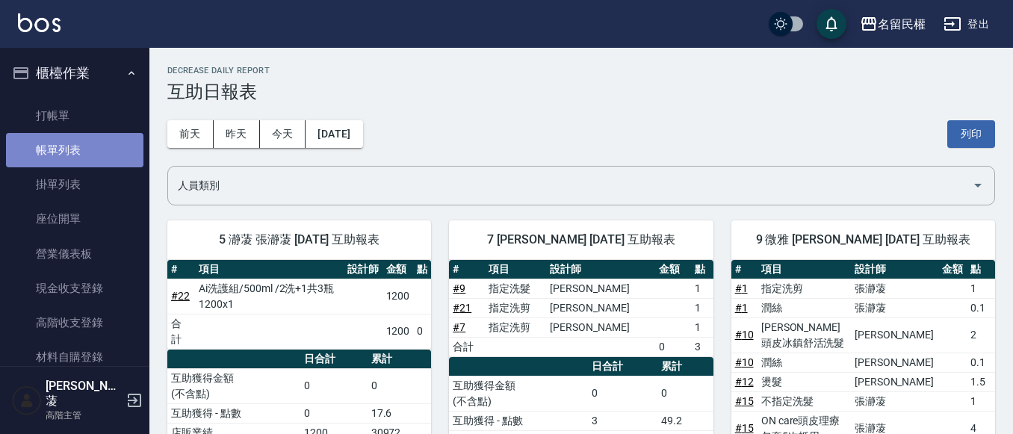
click at [86, 142] on link "帳單列表" at bounding box center [74, 150] width 137 height 34
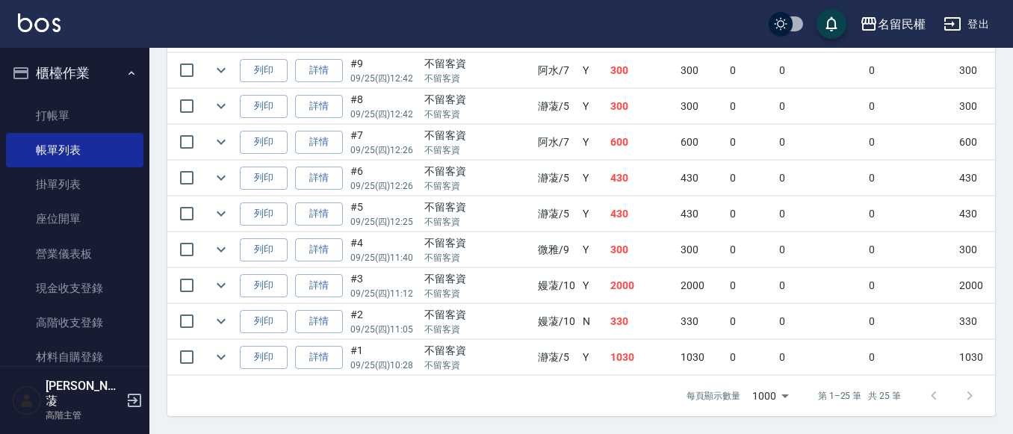
scroll to position [1029, 0]
click at [221, 348] on icon "expand row" at bounding box center [221, 357] width 18 height 18
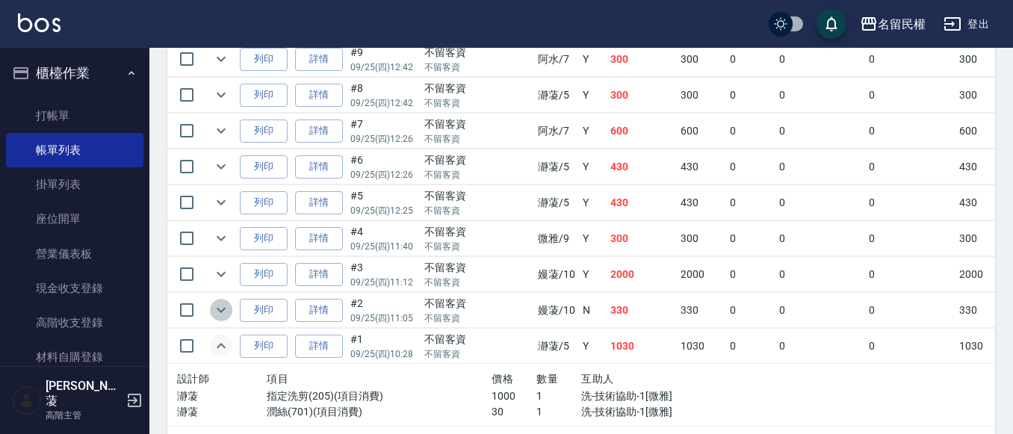
click at [220, 306] on icon "expand row" at bounding box center [221, 310] width 18 height 18
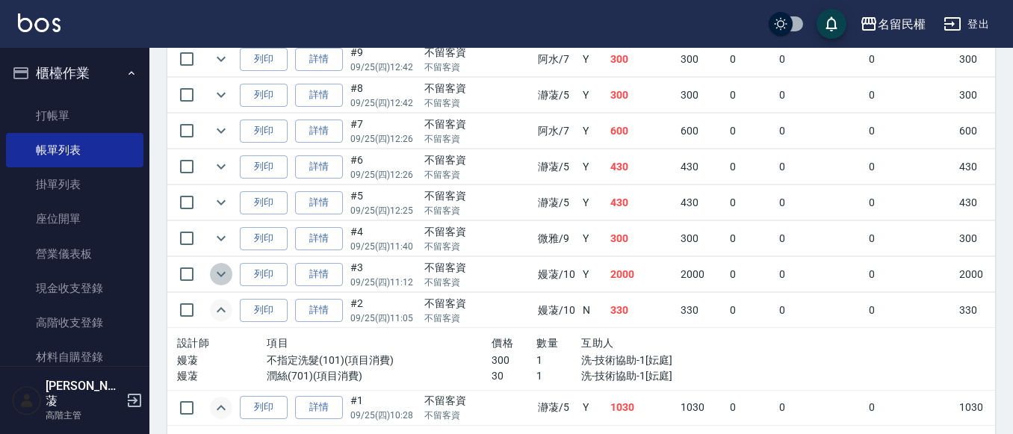
click at [223, 270] on icon "expand row" at bounding box center [221, 274] width 18 height 18
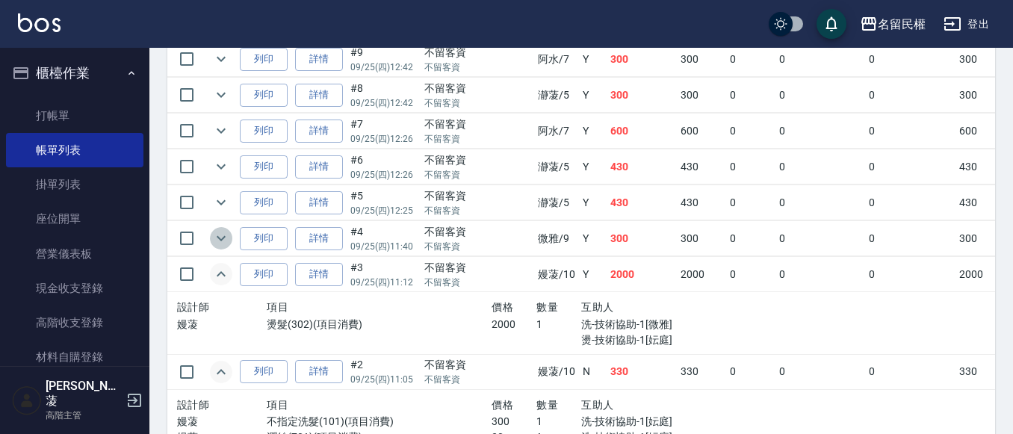
click at [213, 244] on icon "expand row" at bounding box center [221, 238] width 18 height 18
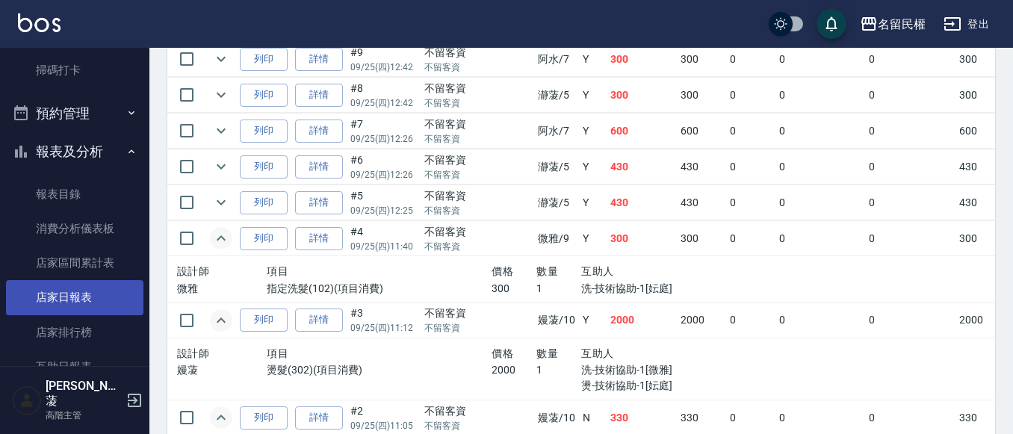
scroll to position [448, 0]
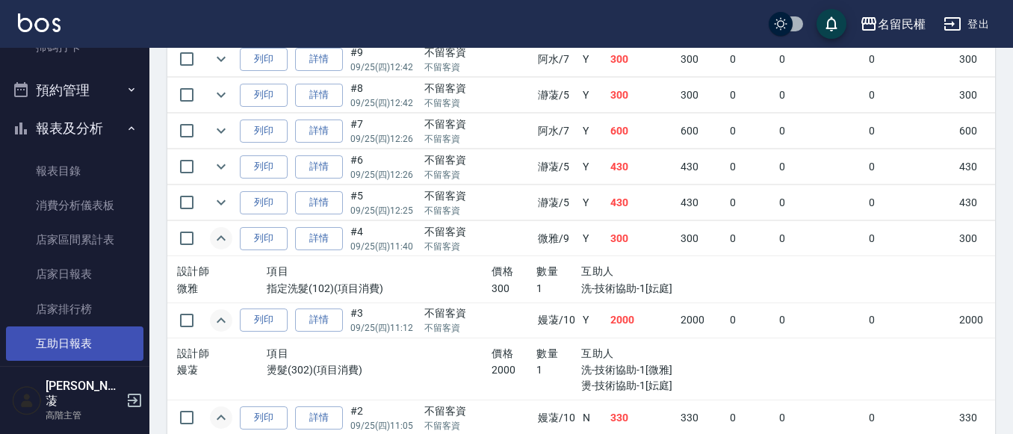
click at [84, 334] on link "互助日報表" at bounding box center [74, 344] width 137 height 34
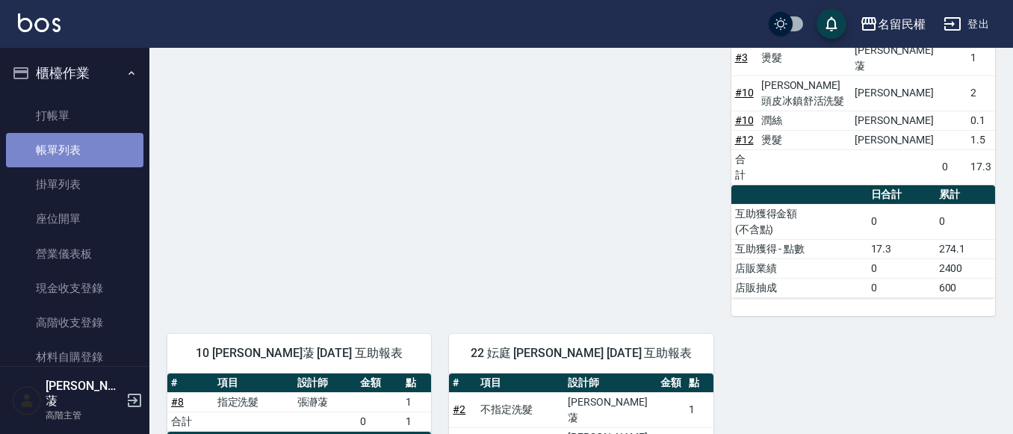
scroll to position [428, 0]
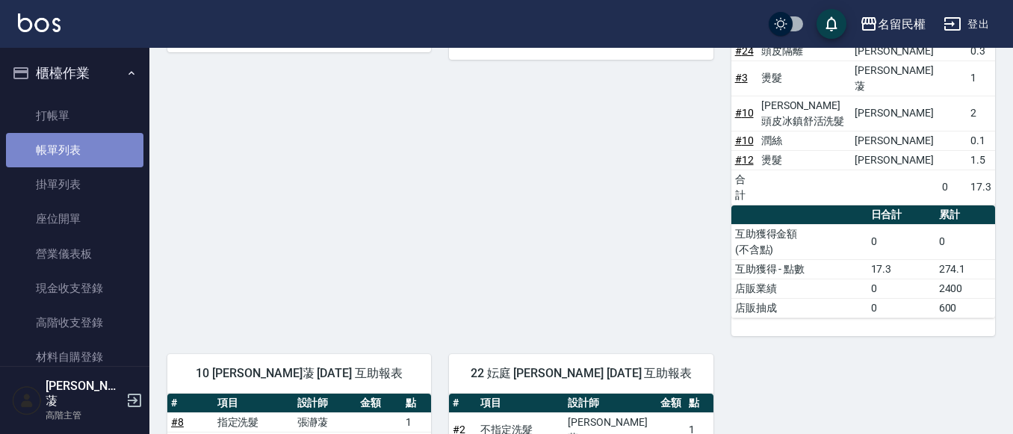
click at [74, 161] on link "帳單列表" at bounding box center [74, 150] width 137 height 34
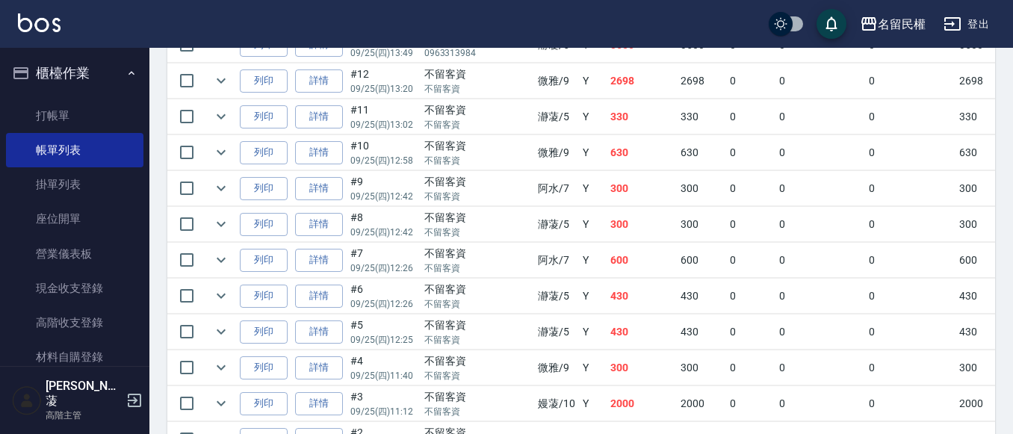
scroll to position [971, 0]
click at [220, 330] on icon "expand row" at bounding box center [221, 332] width 18 height 18
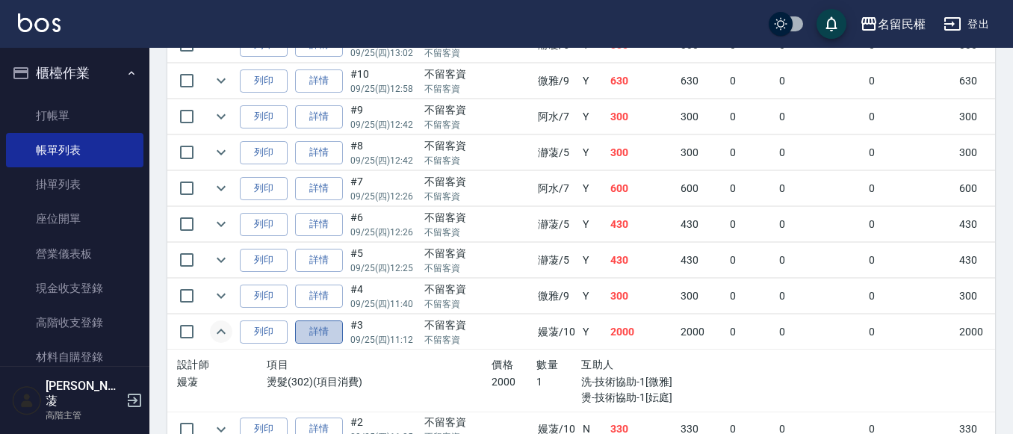
click at [309, 322] on link "詳情" at bounding box center [319, 332] width 48 height 23
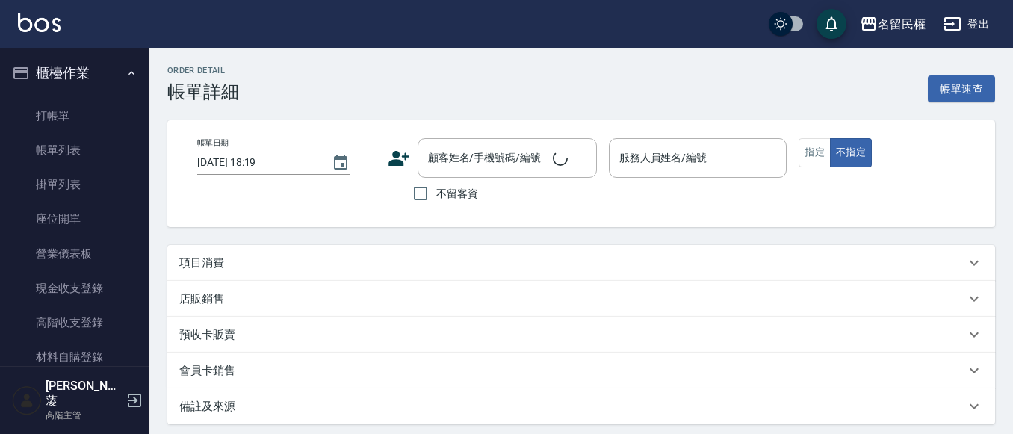
type input "[DATE] 11:12"
checkbox input "true"
type input "嫚蓤-10"
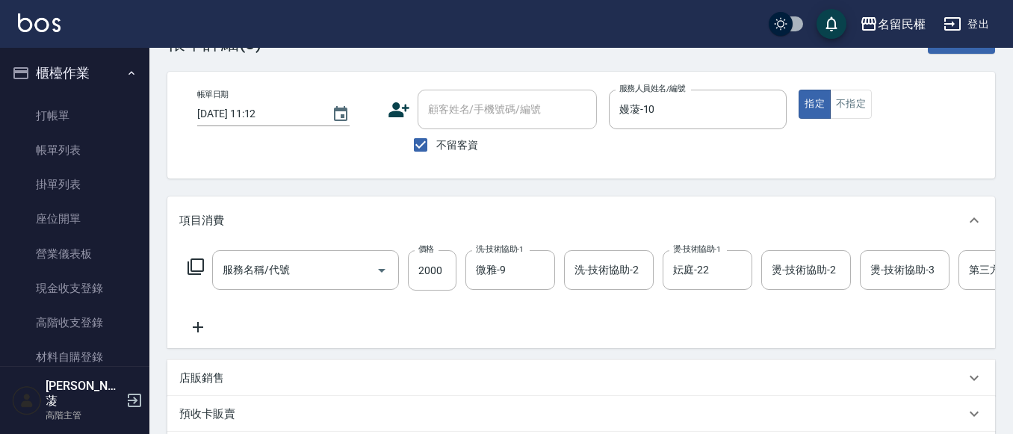
type input "燙髮(302)"
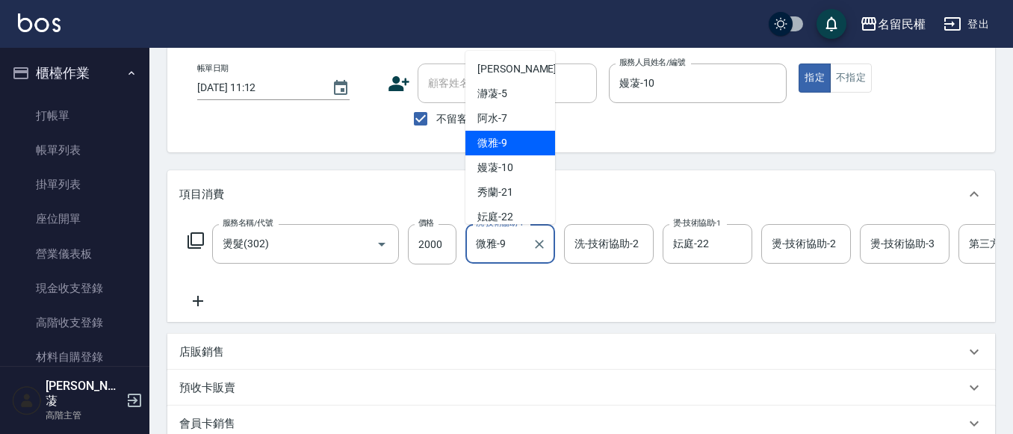
click at [514, 245] on input "微雅-9" at bounding box center [499, 244] width 54 height 26
click at [519, 208] on div "妘庭 -22" at bounding box center [510, 217] width 90 height 25
type input "妘庭-22"
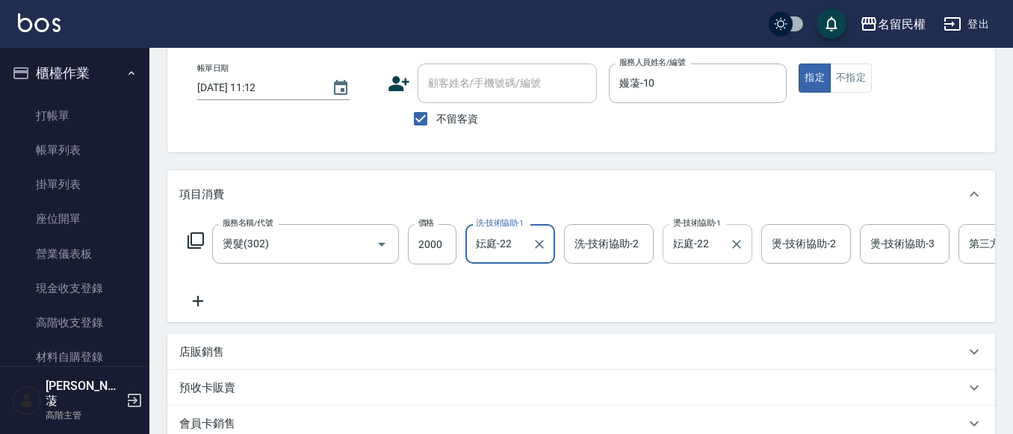
click at [702, 237] on input "妘庭-22" at bounding box center [696, 244] width 54 height 26
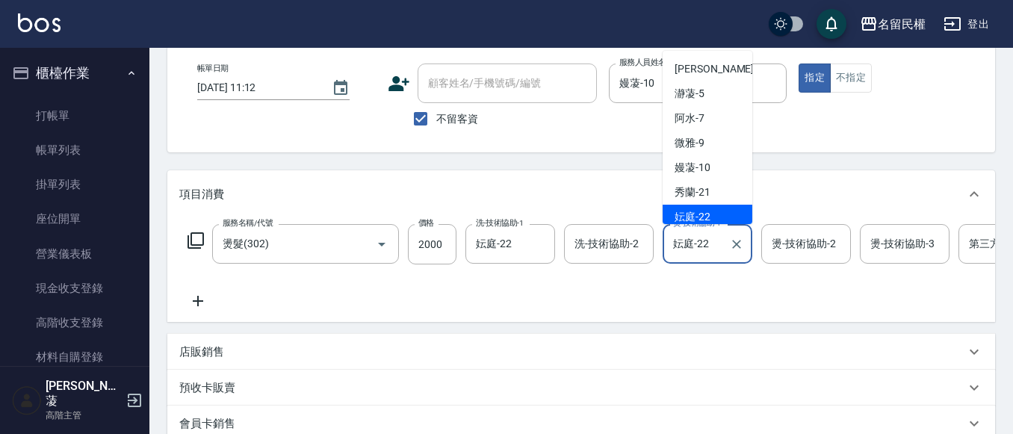
scroll to position [5, 0]
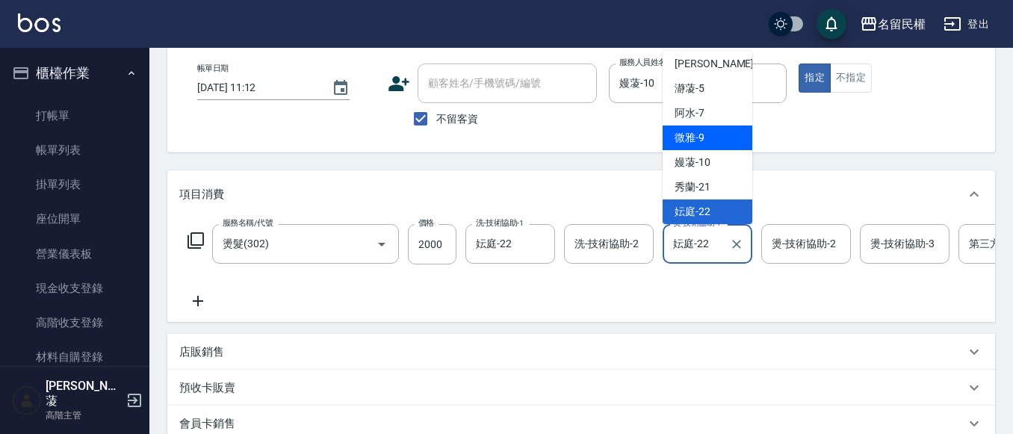
click at [691, 140] on span "微雅 -9" at bounding box center [690, 138] width 30 height 16
type input "微雅-9"
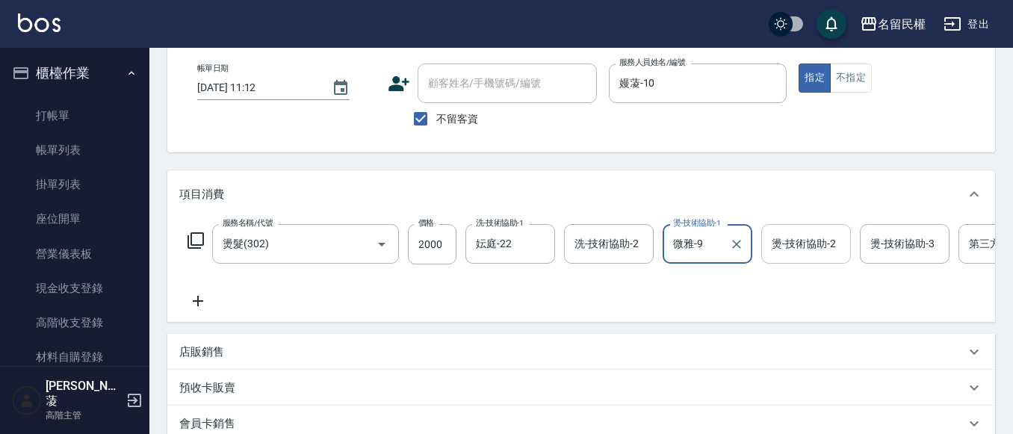
click at [789, 252] on input "燙-技術協助-2" at bounding box center [806, 244] width 76 height 26
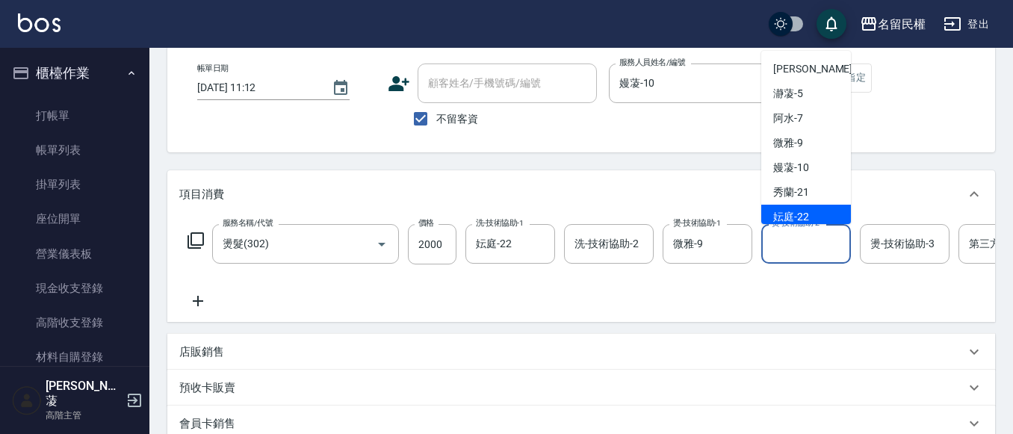
click at [782, 209] on span "妘庭 -22" at bounding box center [791, 217] width 36 height 16
type input "妘庭-22"
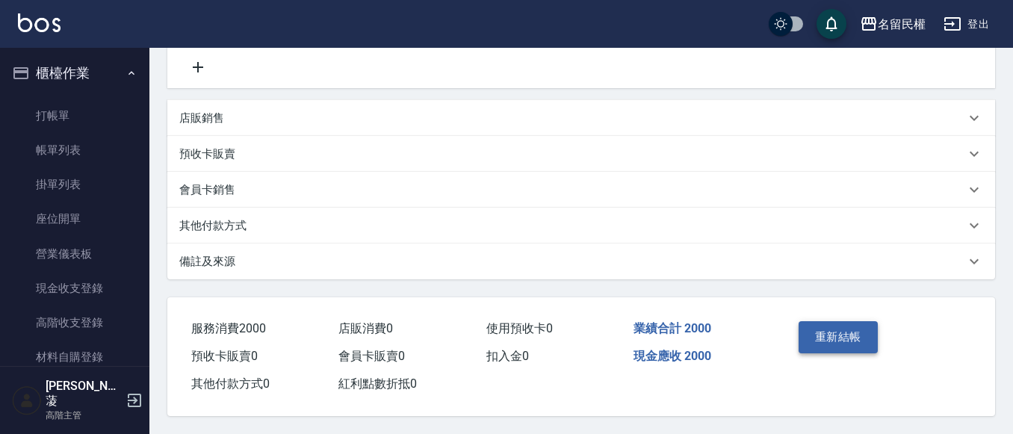
scroll to position [327, 0]
click at [826, 321] on button "重新結帳" at bounding box center [838, 336] width 79 height 31
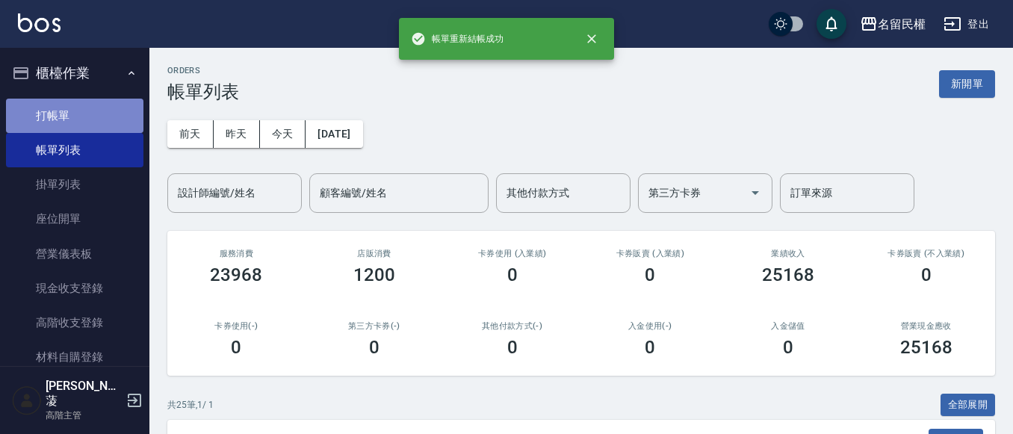
click at [94, 117] on link "打帳單" at bounding box center [74, 116] width 137 height 34
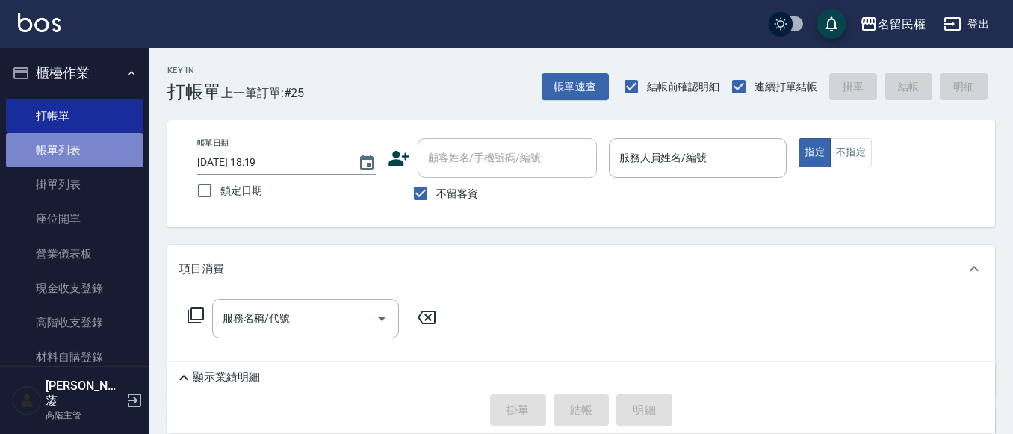
click at [82, 151] on link "帳單列表" at bounding box center [74, 150] width 137 height 34
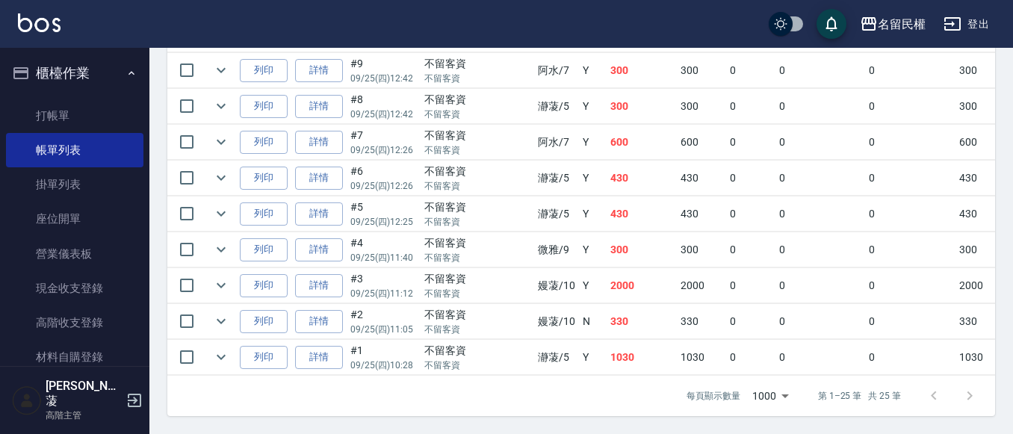
scroll to position [1029, 0]
click at [222, 247] on icon "expand row" at bounding box center [221, 249] width 9 height 5
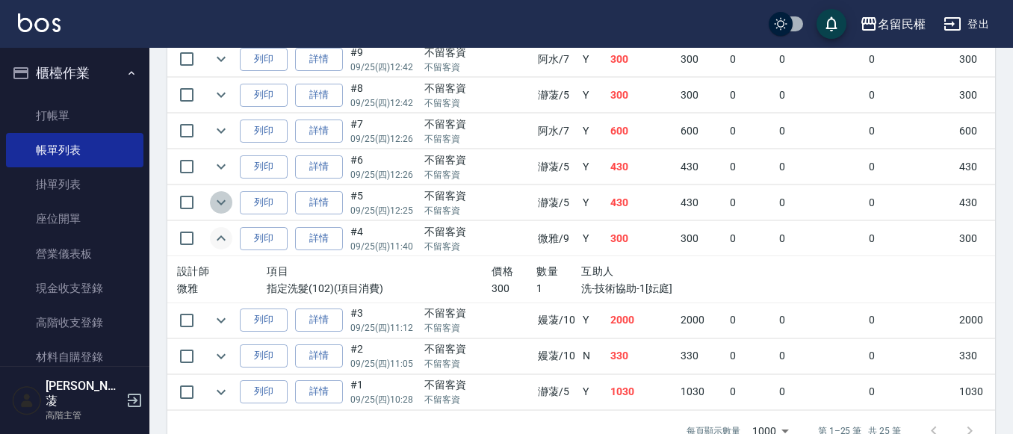
click at [212, 197] on icon "expand row" at bounding box center [221, 203] width 18 height 18
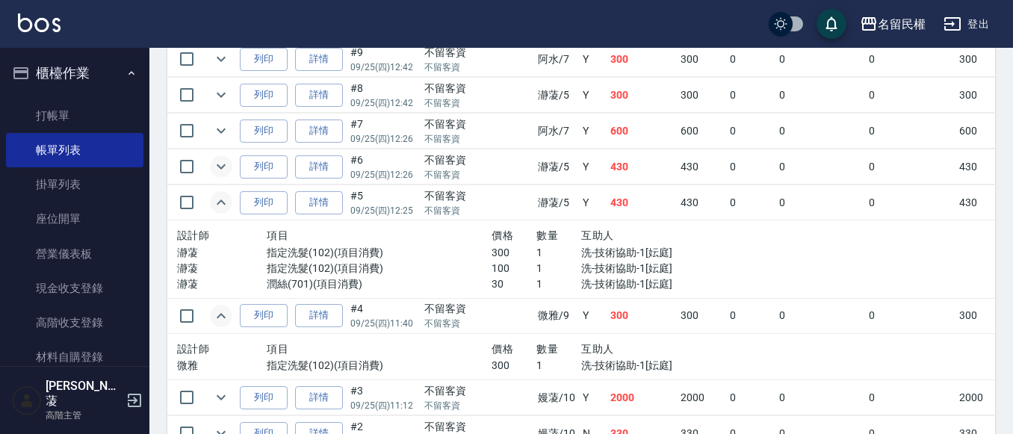
click at [221, 163] on icon "expand row" at bounding box center [221, 167] width 18 height 18
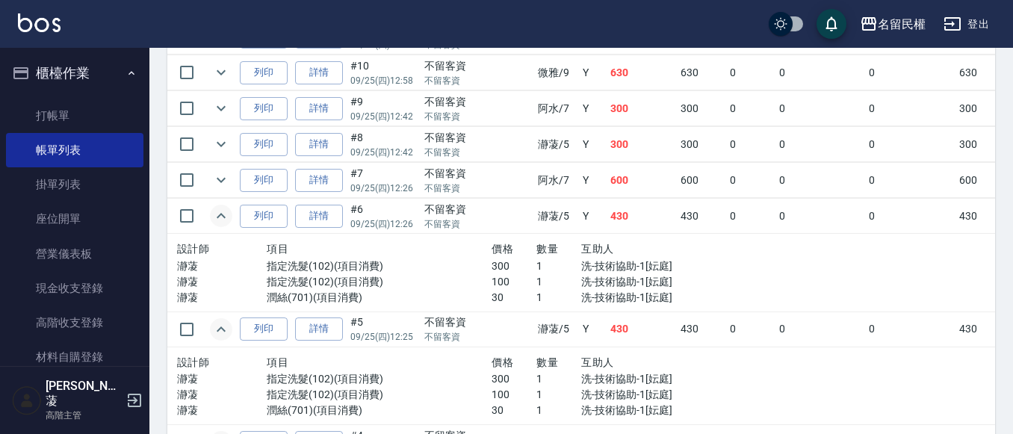
scroll to position [954, 0]
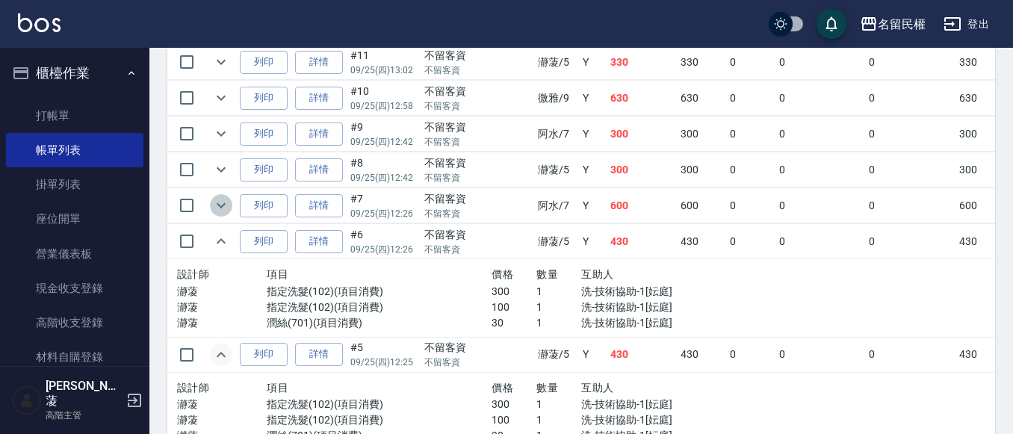
click at [225, 204] on icon "expand row" at bounding box center [221, 205] width 9 height 5
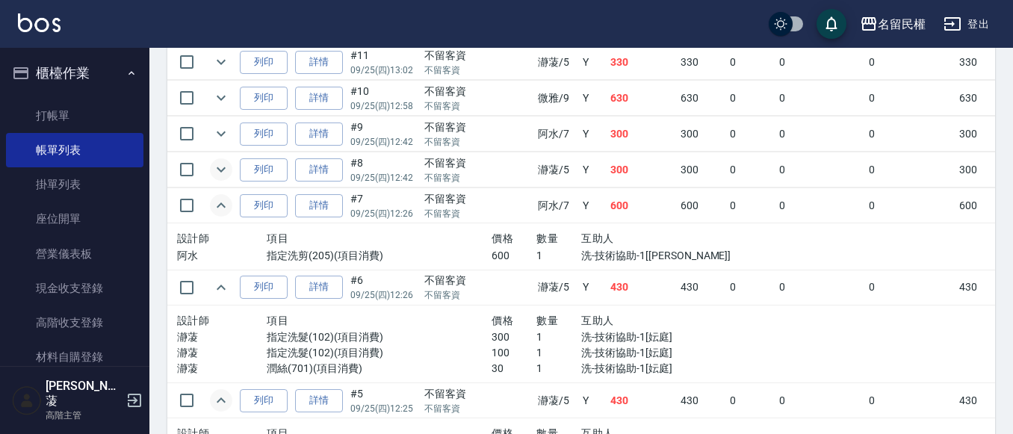
click at [223, 173] on icon "expand row" at bounding box center [221, 170] width 18 height 18
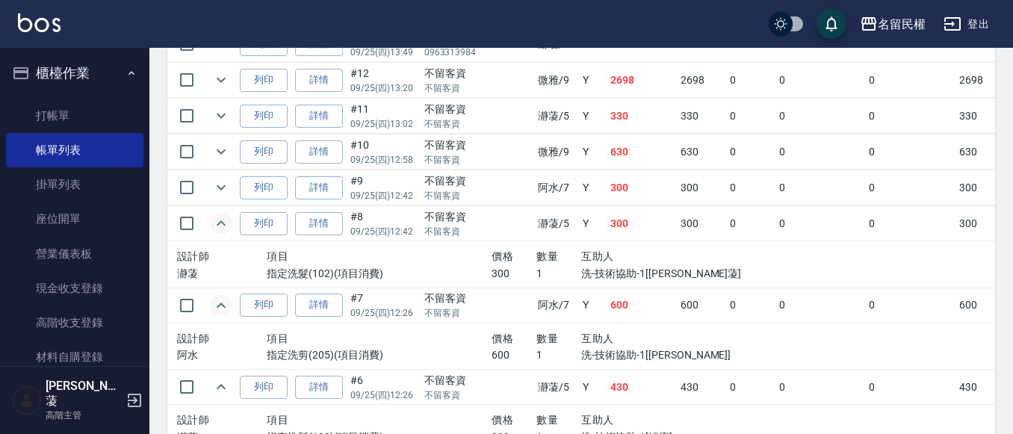
scroll to position [879, 0]
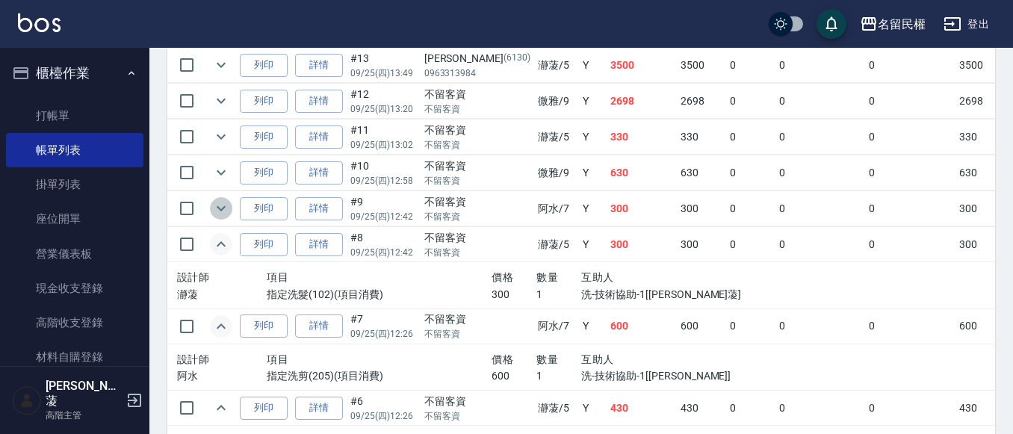
click at [223, 207] on icon "expand row" at bounding box center [221, 208] width 18 height 18
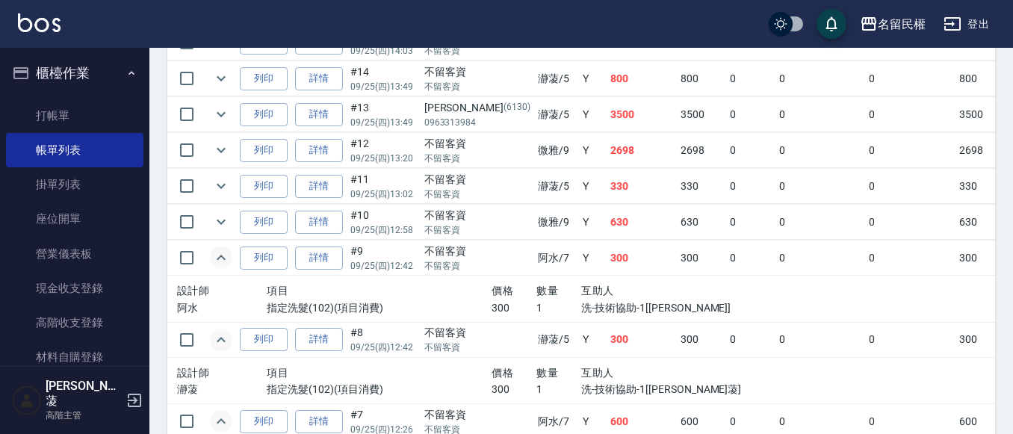
scroll to position [805, 0]
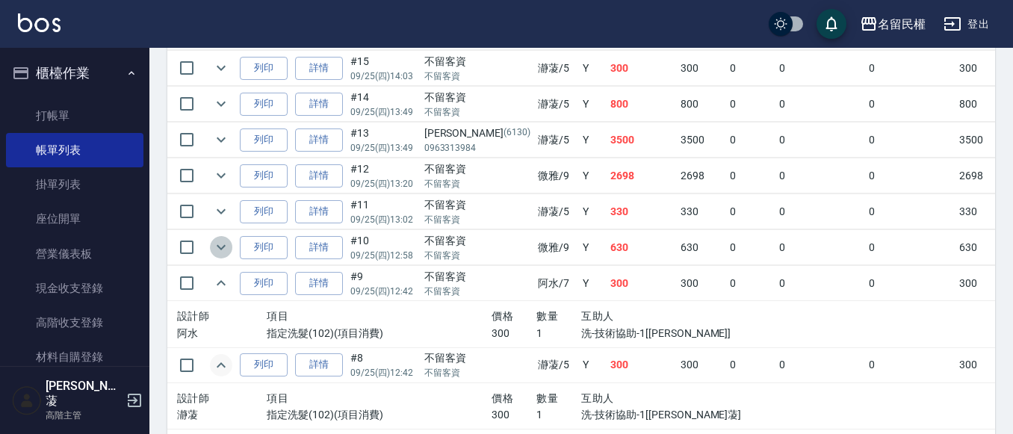
click at [218, 242] on icon "expand row" at bounding box center [221, 247] width 18 height 18
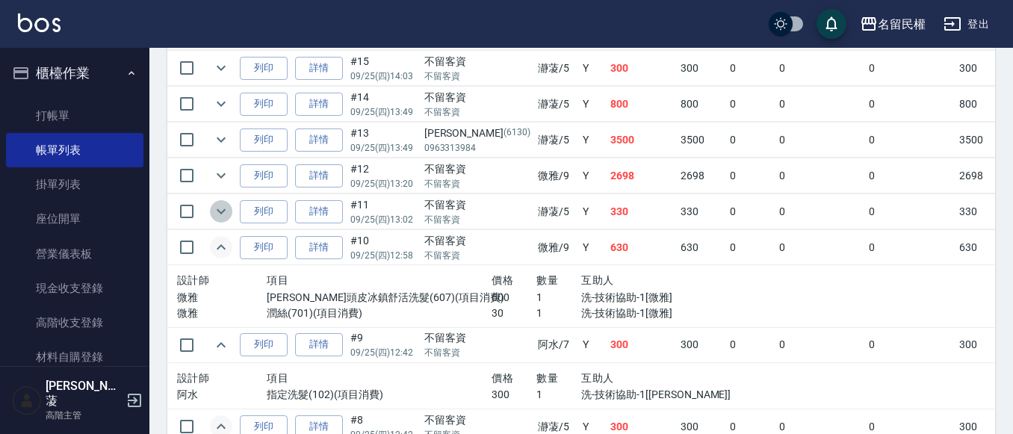
click at [212, 205] on icon "expand row" at bounding box center [221, 211] width 18 height 18
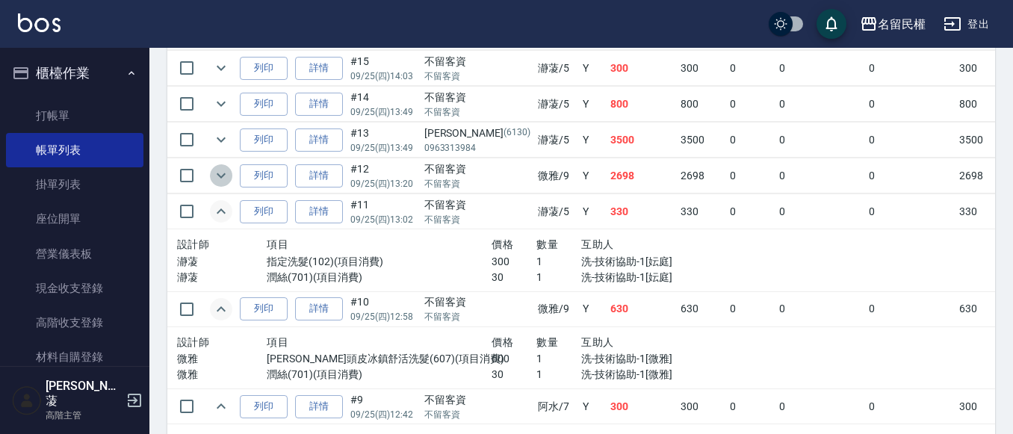
click at [217, 174] on icon "expand row" at bounding box center [221, 175] width 9 height 5
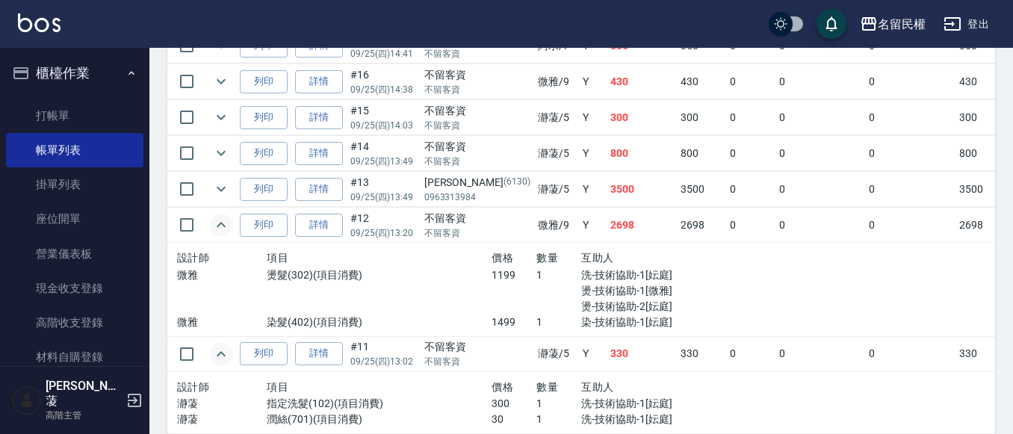
scroll to position [730, 0]
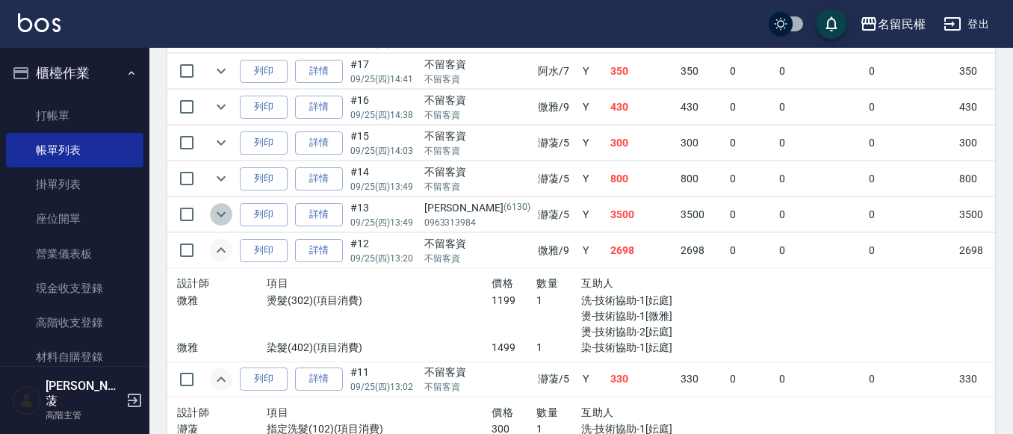
click at [220, 217] on icon "expand row" at bounding box center [221, 214] width 18 height 18
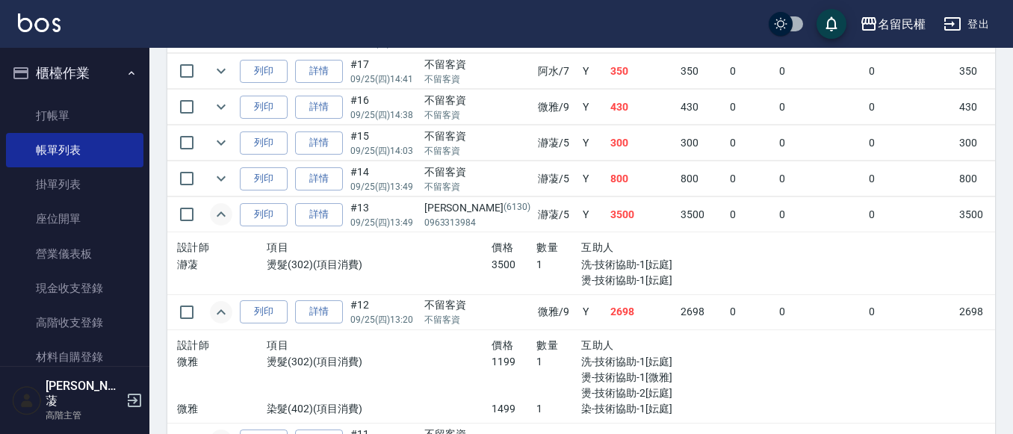
scroll to position [655, 0]
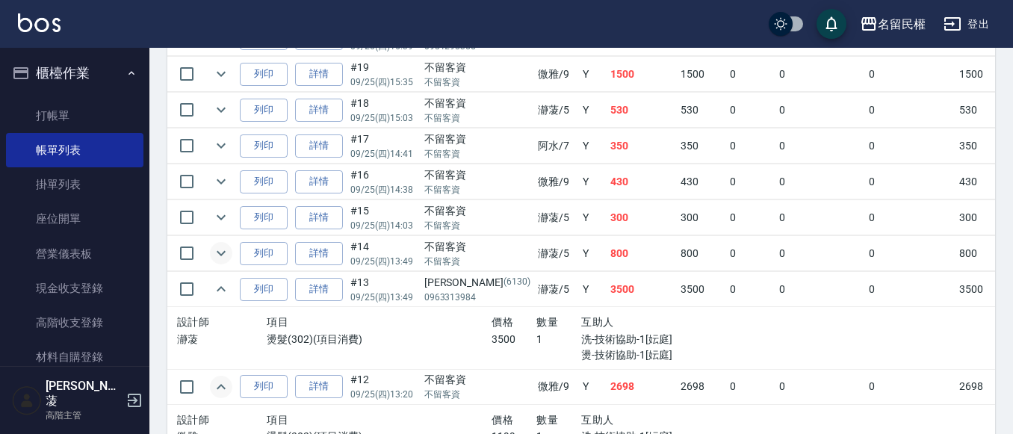
click at [227, 248] on icon "expand row" at bounding box center [221, 253] width 18 height 18
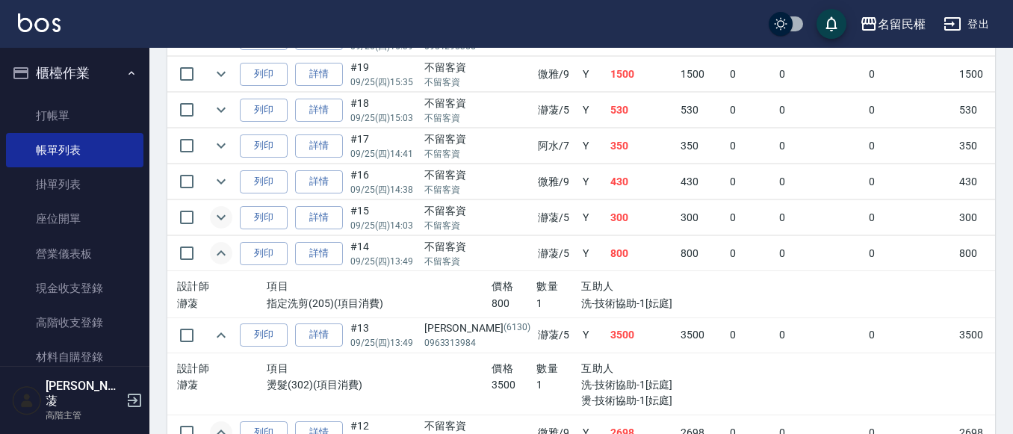
click at [212, 220] on icon "expand row" at bounding box center [221, 217] width 18 height 18
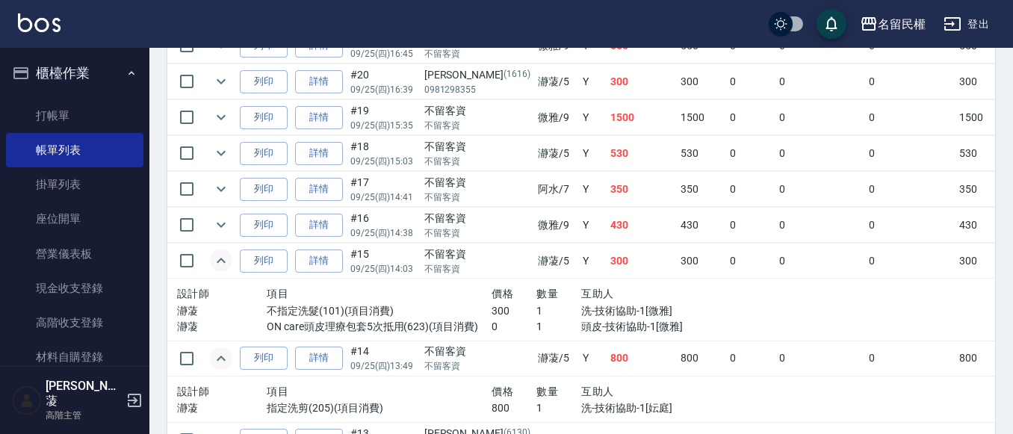
scroll to position [581, 0]
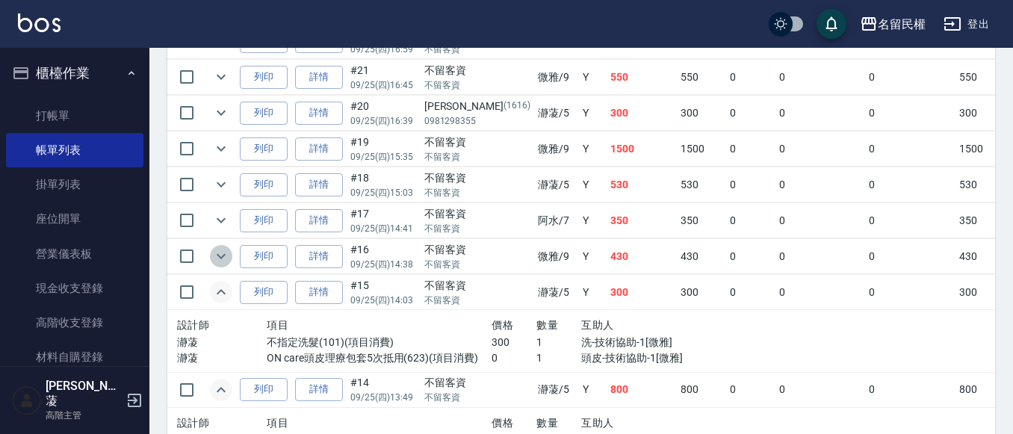
click at [225, 251] on icon "expand row" at bounding box center [221, 256] width 18 height 18
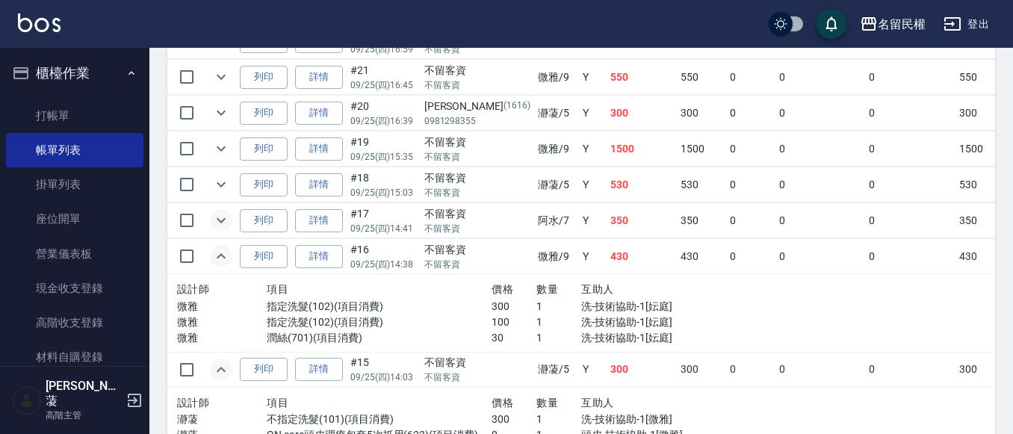
click at [217, 222] on icon "expand row" at bounding box center [221, 220] width 18 height 18
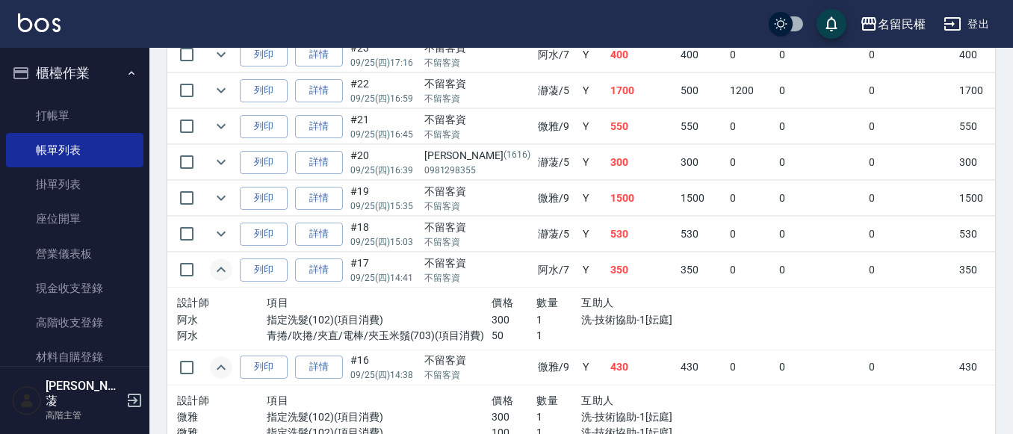
scroll to position [506, 0]
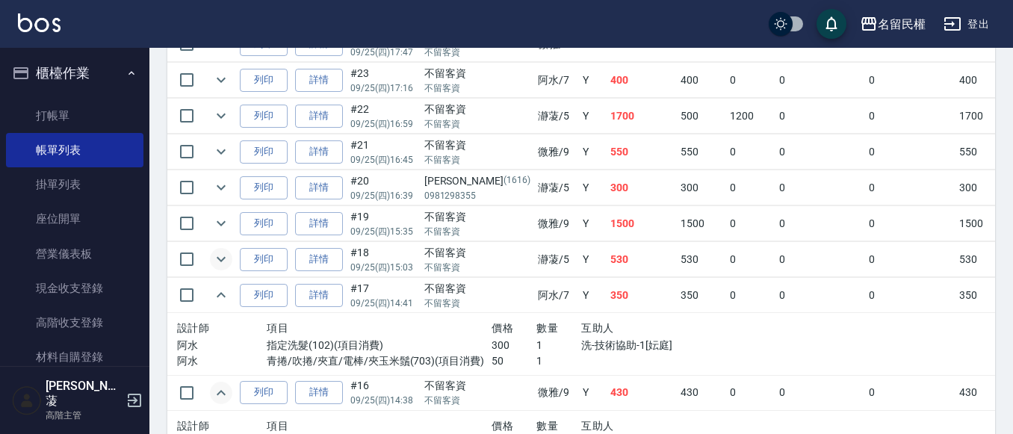
click at [222, 252] on icon "expand row" at bounding box center [221, 259] width 18 height 18
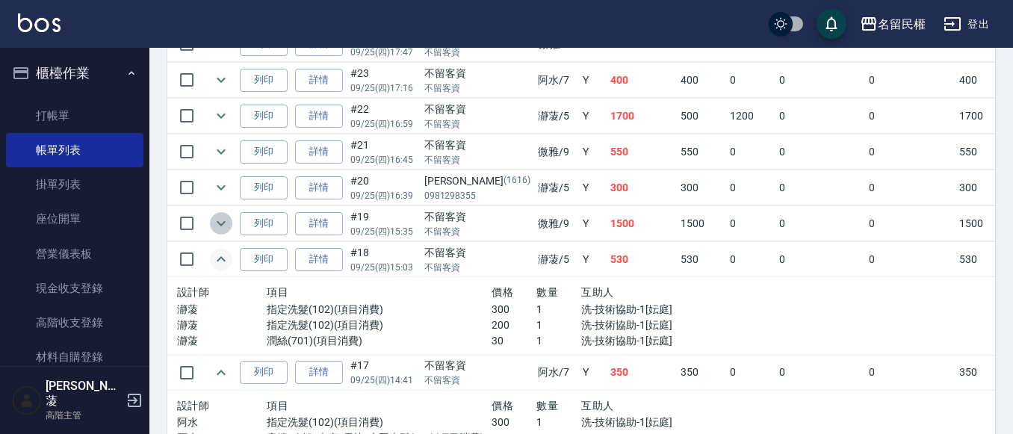
click at [220, 220] on icon "expand row" at bounding box center [221, 223] width 18 height 18
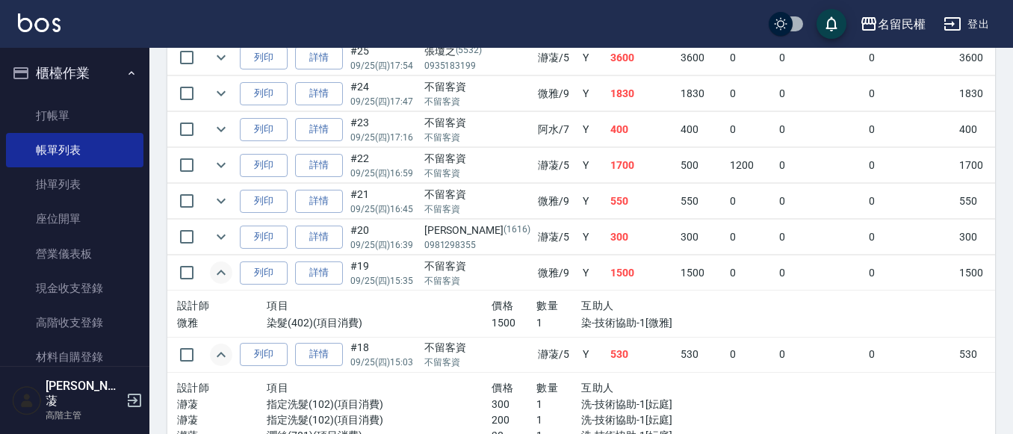
scroll to position [431, 0]
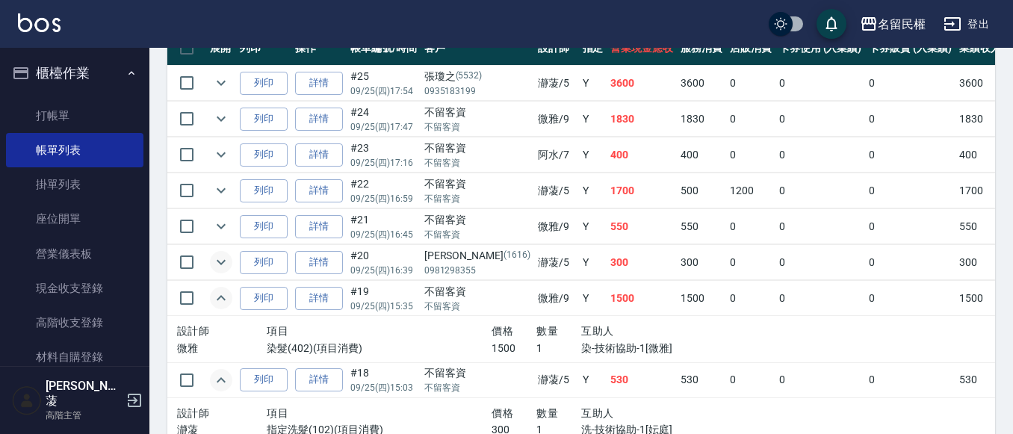
click at [217, 254] on icon "expand row" at bounding box center [221, 262] width 18 height 18
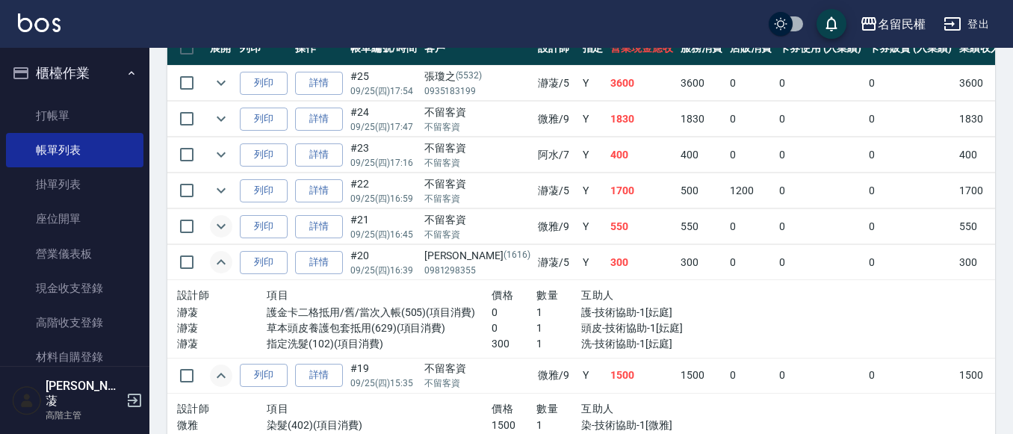
click at [218, 220] on icon "expand row" at bounding box center [221, 226] width 18 height 18
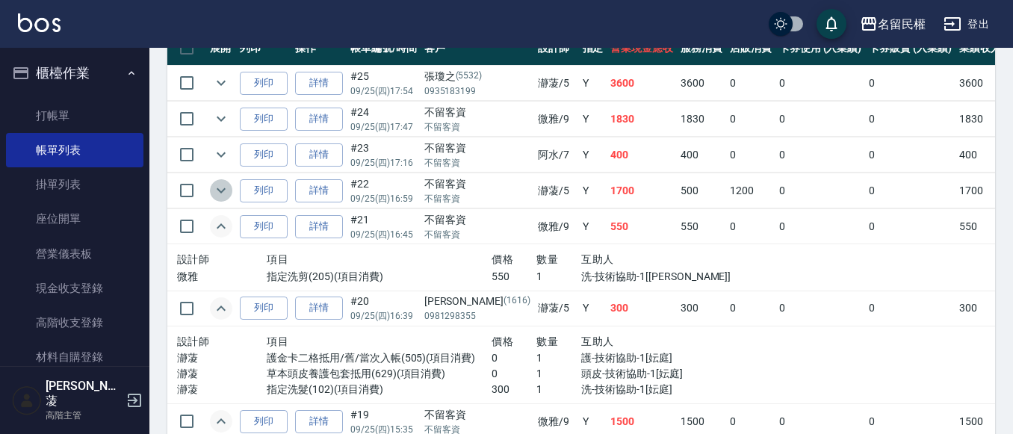
click at [217, 191] on icon "expand row" at bounding box center [221, 191] width 18 height 18
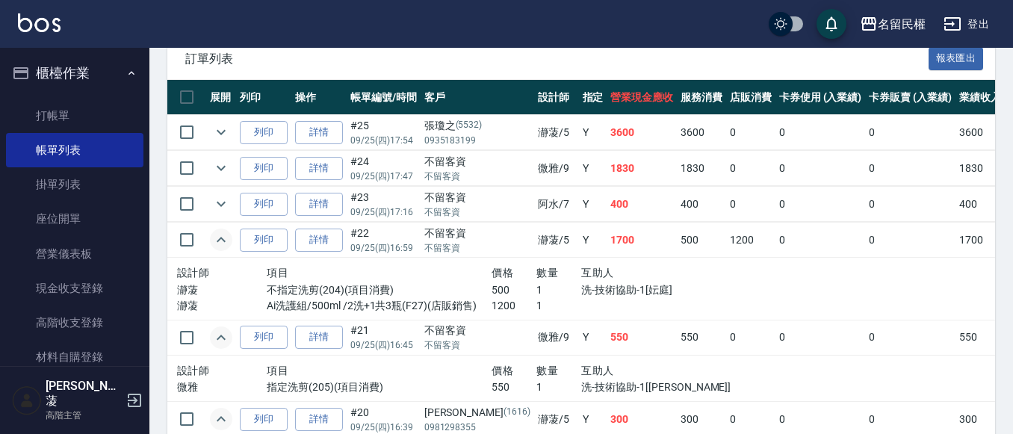
scroll to position [356, 0]
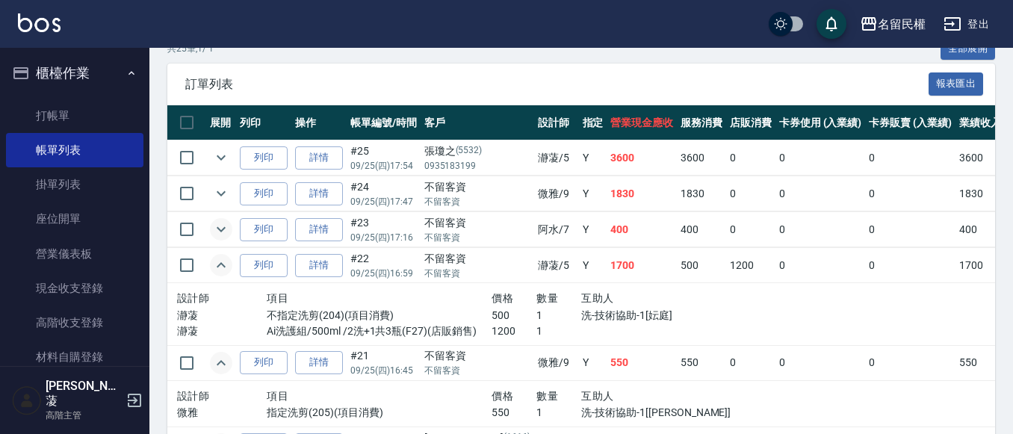
click at [214, 223] on icon "expand row" at bounding box center [221, 229] width 18 height 18
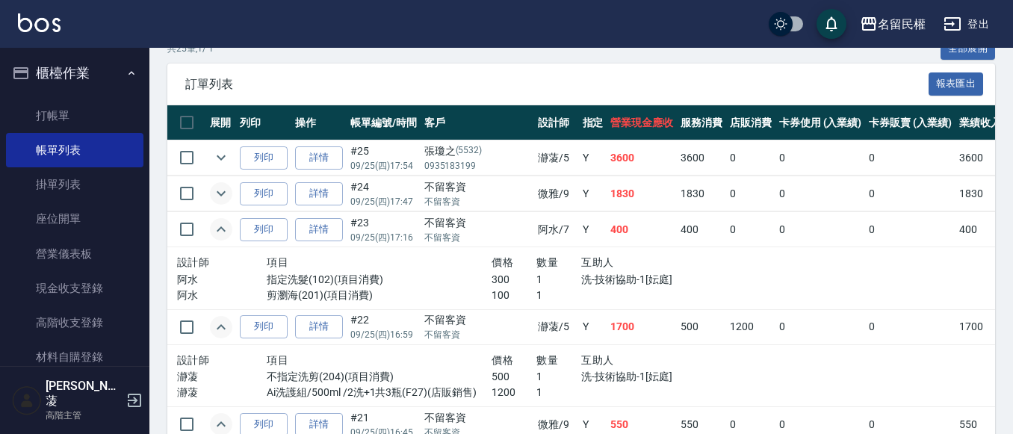
click at [220, 191] on icon "expand row" at bounding box center [221, 194] width 18 height 18
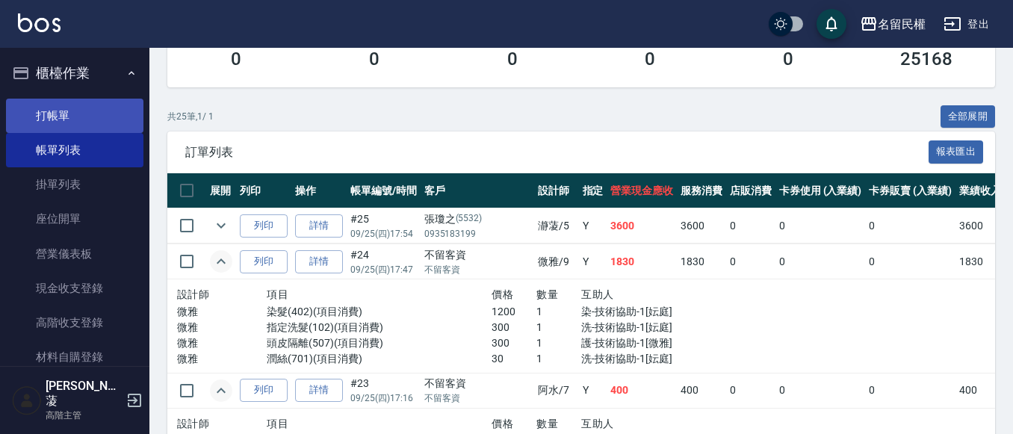
scroll to position [207, 0]
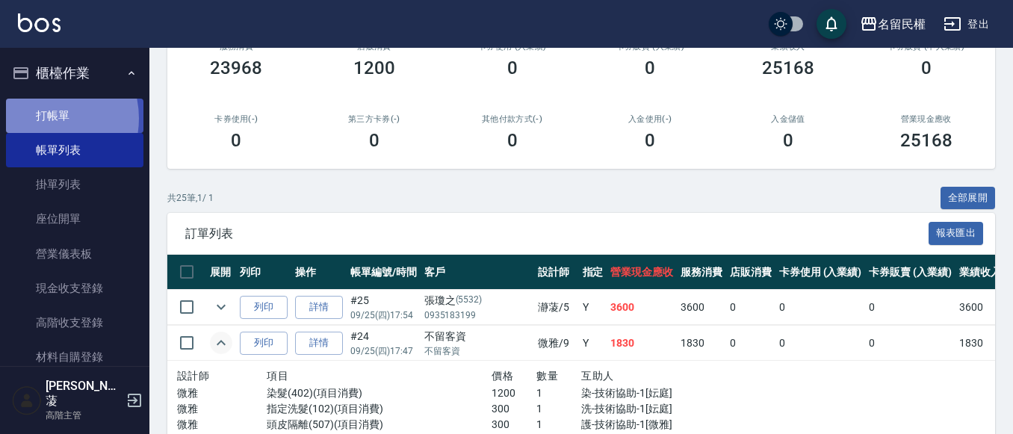
click at [40, 118] on link "打帳單" at bounding box center [74, 116] width 137 height 34
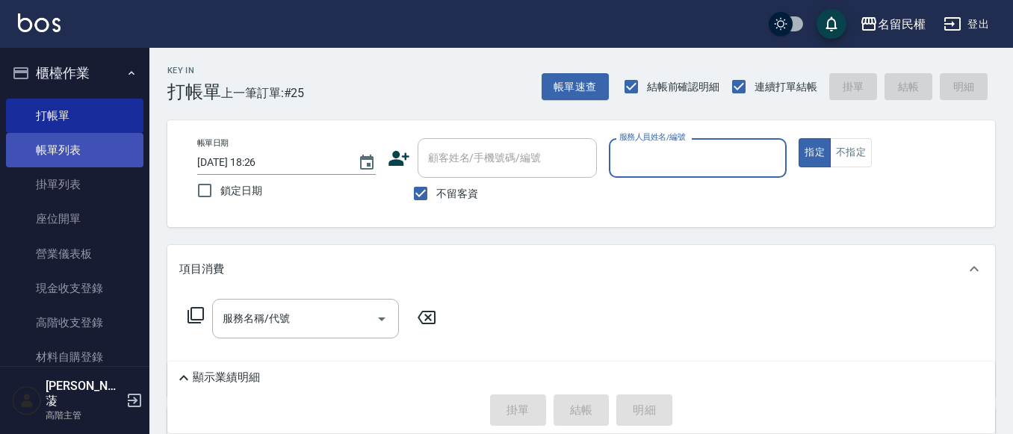
click at [63, 152] on link "帳單列表" at bounding box center [74, 150] width 137 height 34
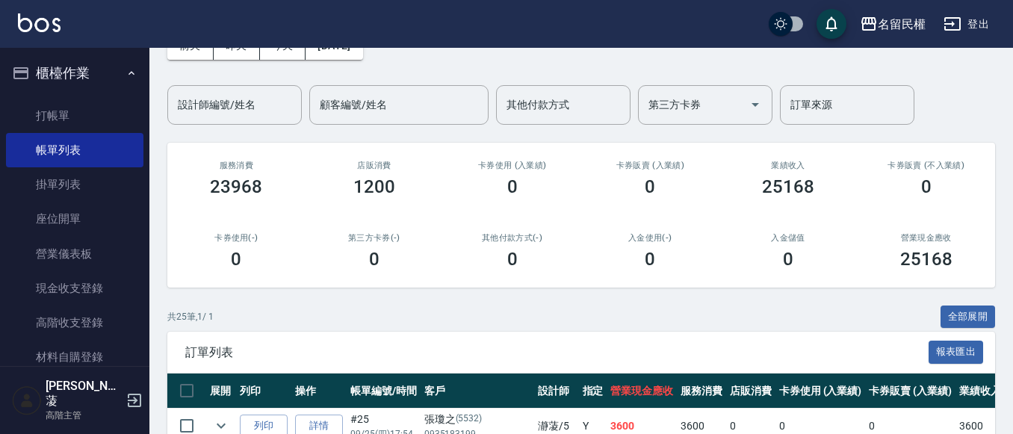
scroll to position [224, 0]
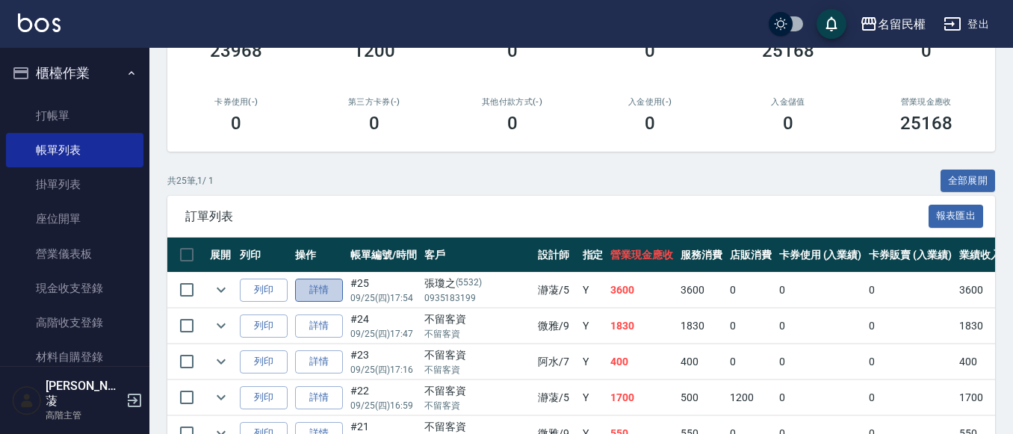
click at [327, 291] on link "詳情" at bounding box center [319, 290] width 48 height 23
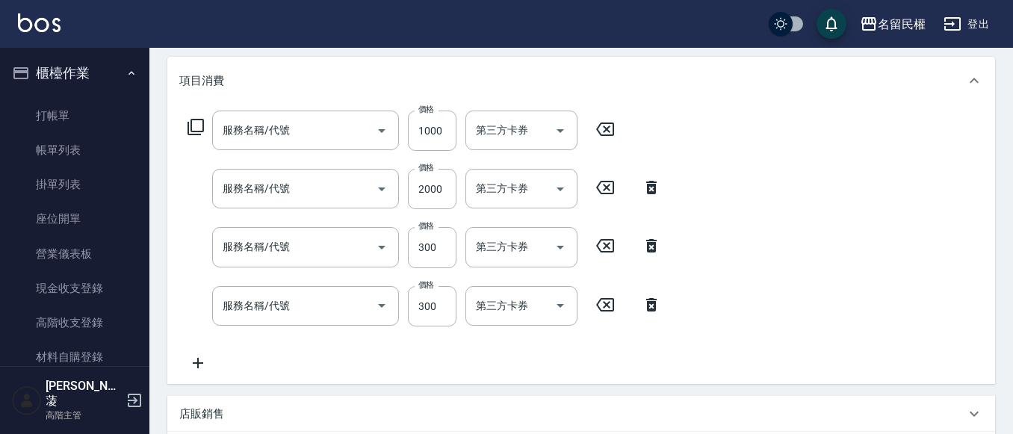
type input "[DATE] 17:54"
type input "瀞蓤-5"
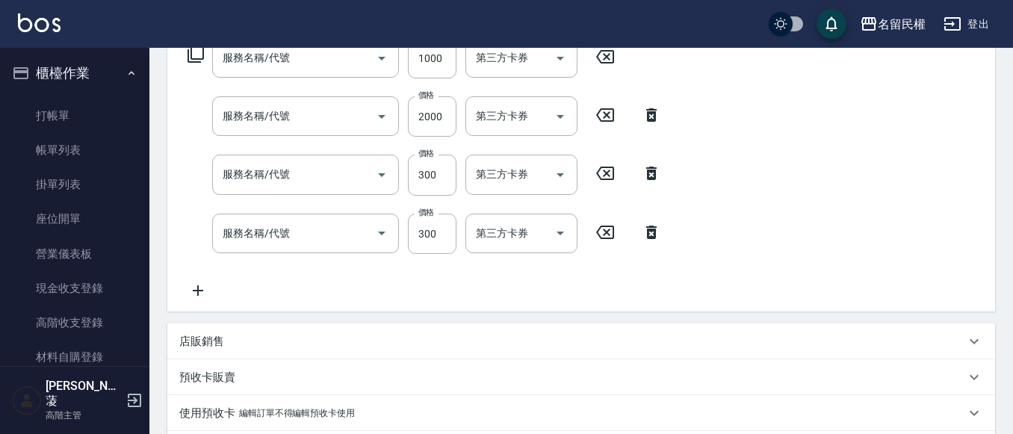
type input "5G科技護髮(517)"
type input "燙髮(302)"
type input "頭皮隔離(507)"
type input "指定洗髮(102)"
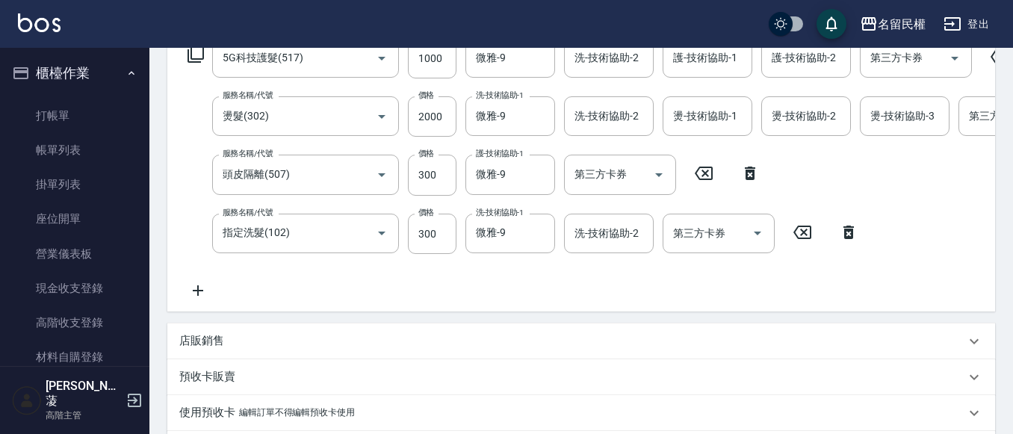
type input "張瓊之/0935183199/5532"
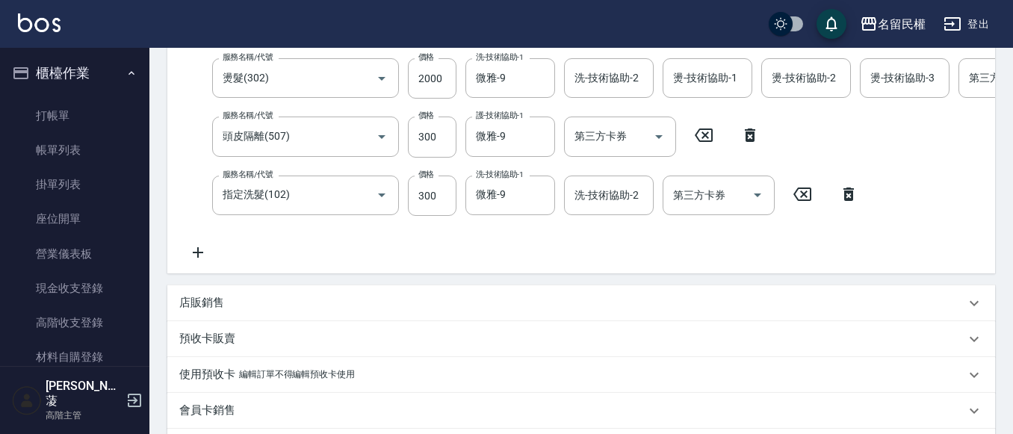
click at [195, 254] on icon at bounding box center [197, 253] width 37 height 18
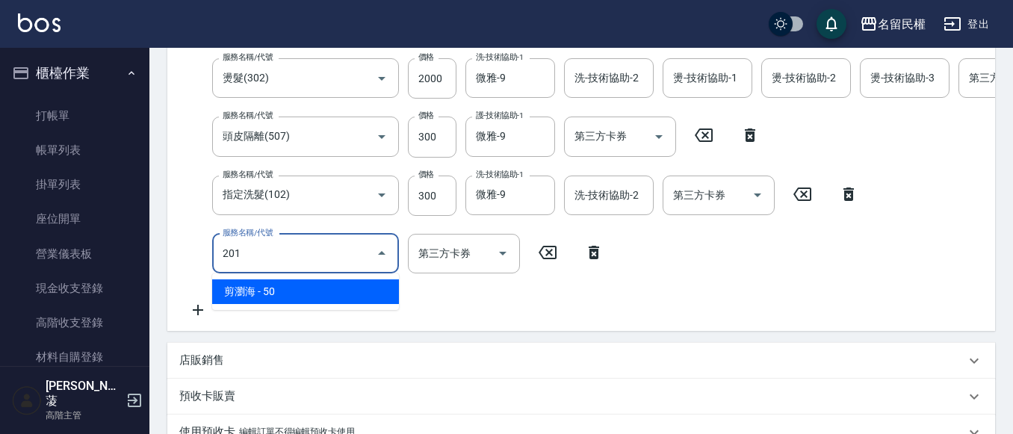
type input "剪瀏海(201)"
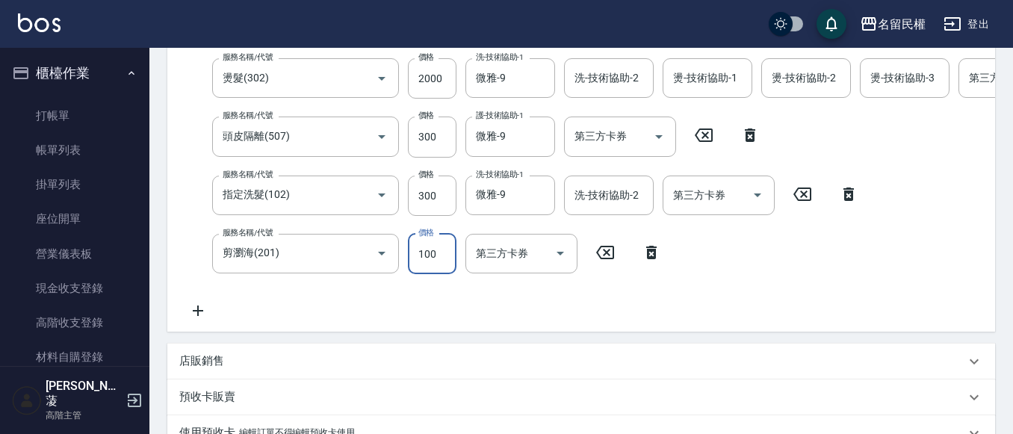
type input "100"
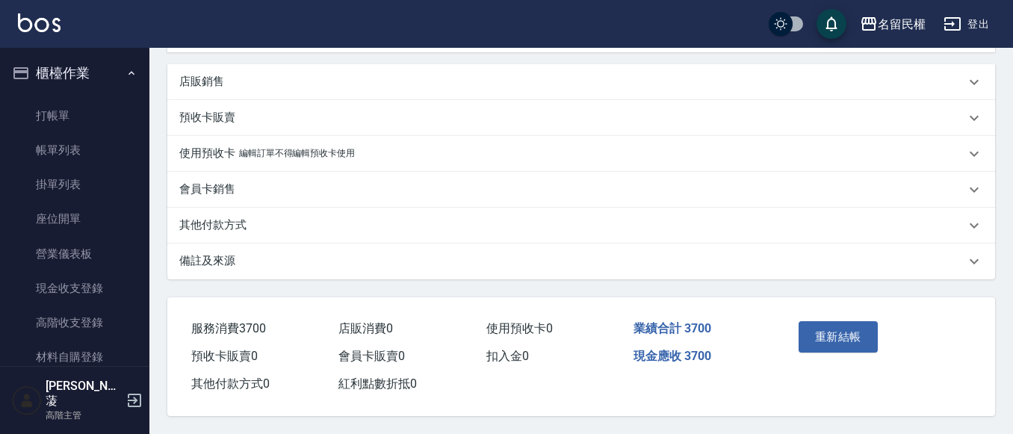
scroll to position [596, 0]
click at [852, 343] on button "重新結帳" at bounding box center [838, 336] width 79 height 31
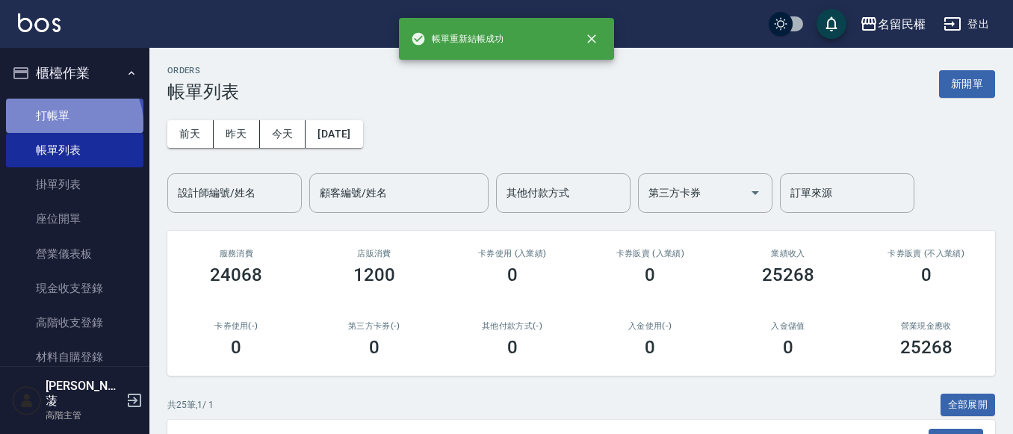
click at [72, 123] on link "打帳單" at bounding box center [74, 116] width 137 height 34
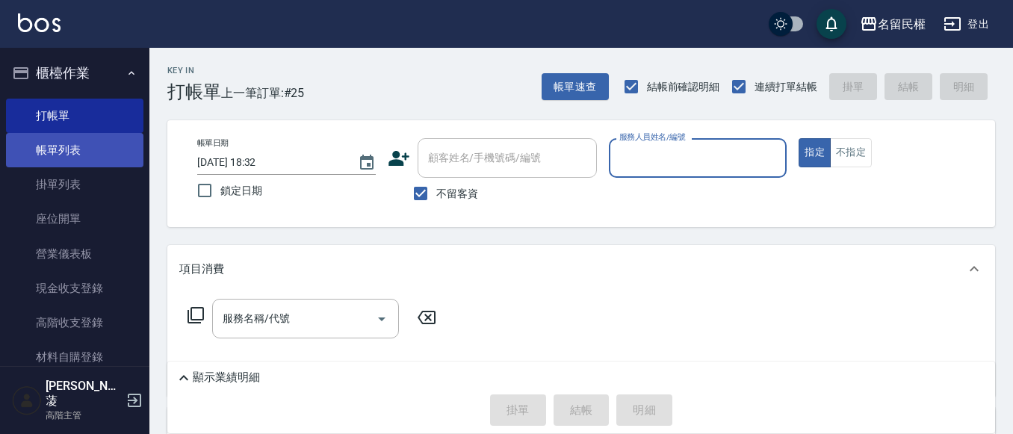
click at [49, 156] on link "帳單列表" at bounding box center [74, 150] width 137 height 34
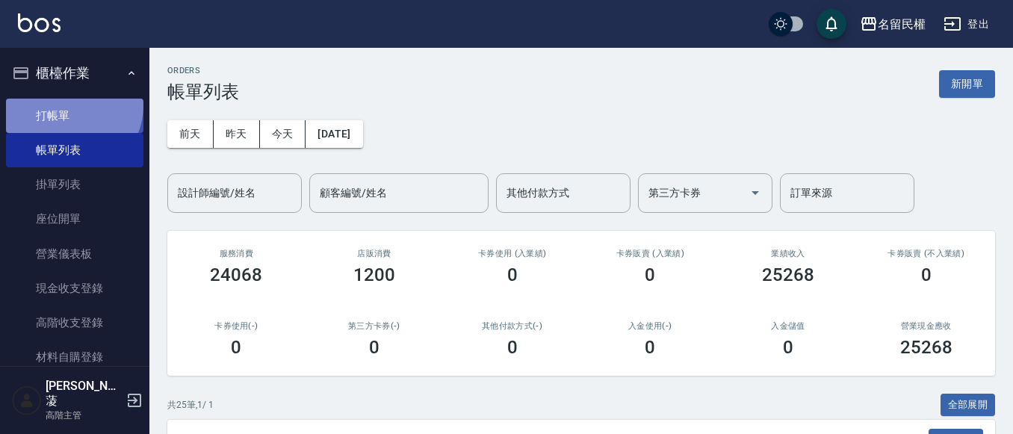
click at [72, 105] on link "打帳單" at bounding box center [74, 116] width 137 height 34
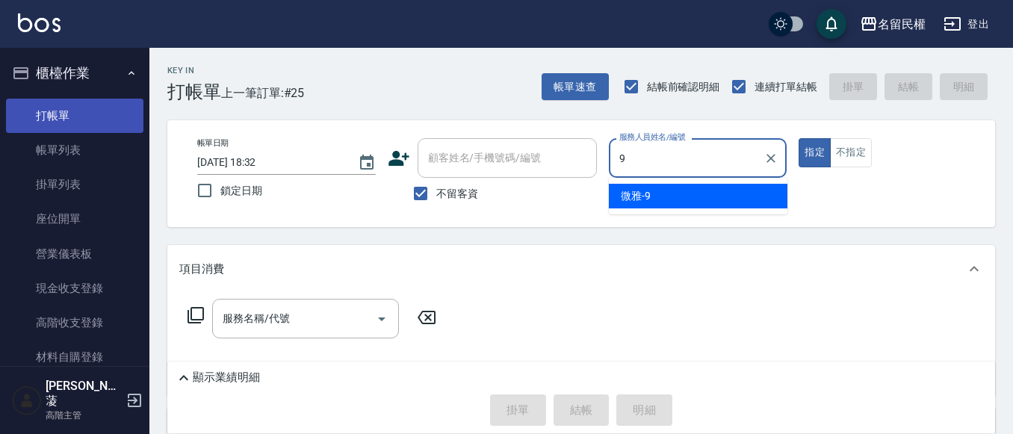
type input "微雅-9"
type button "true"
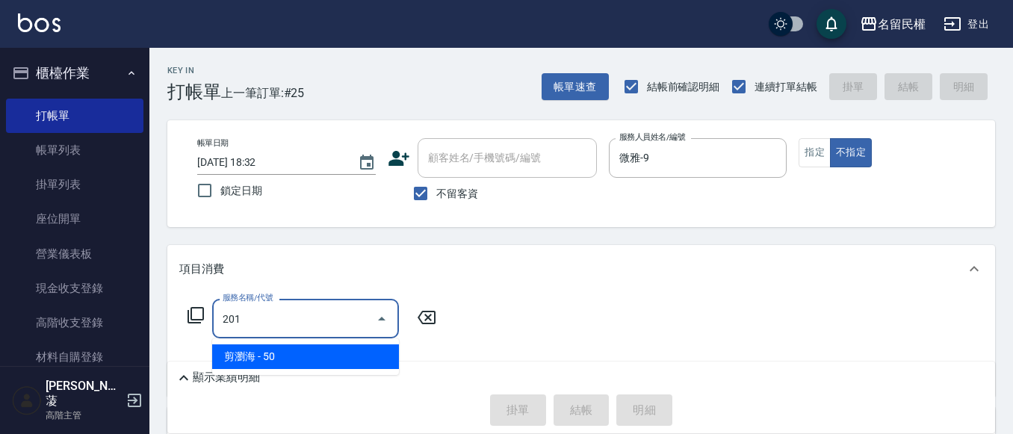
type input "剪瀏海(201)"
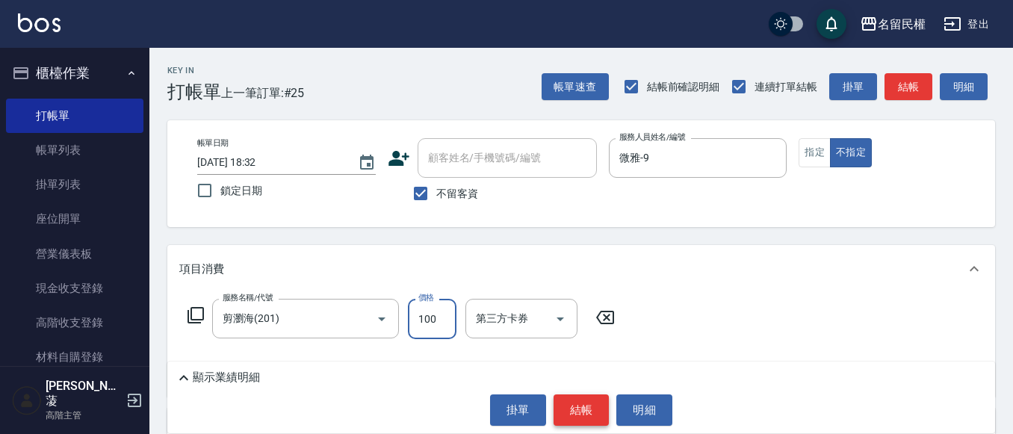
type input "100"
click at [592, 398] on button "結帳" at bounding box center [582, 410] width 56 height 31
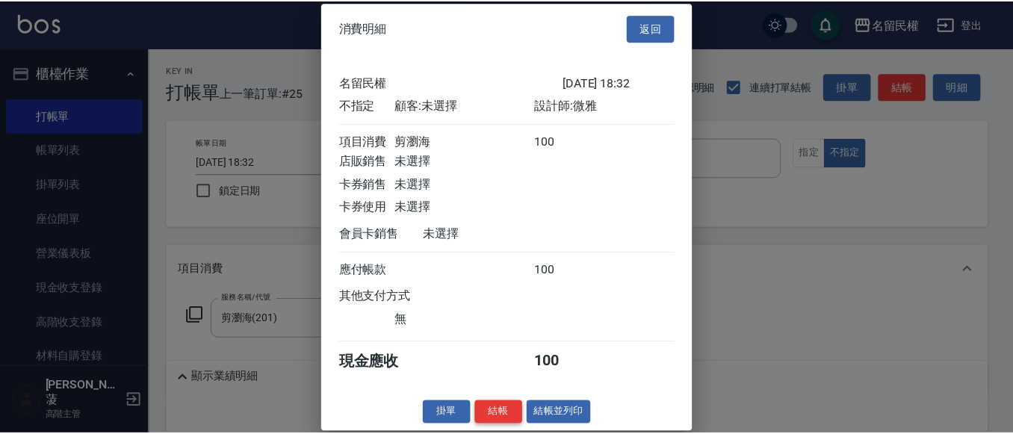
scroll to position [19, 0]
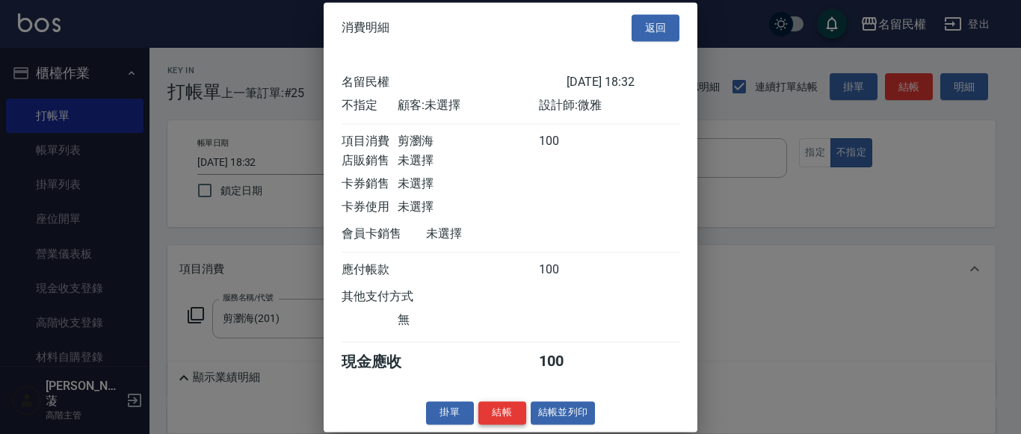
click at [517, 414] on button "結帳" at bounding box center [502, 412] width 48 height 23
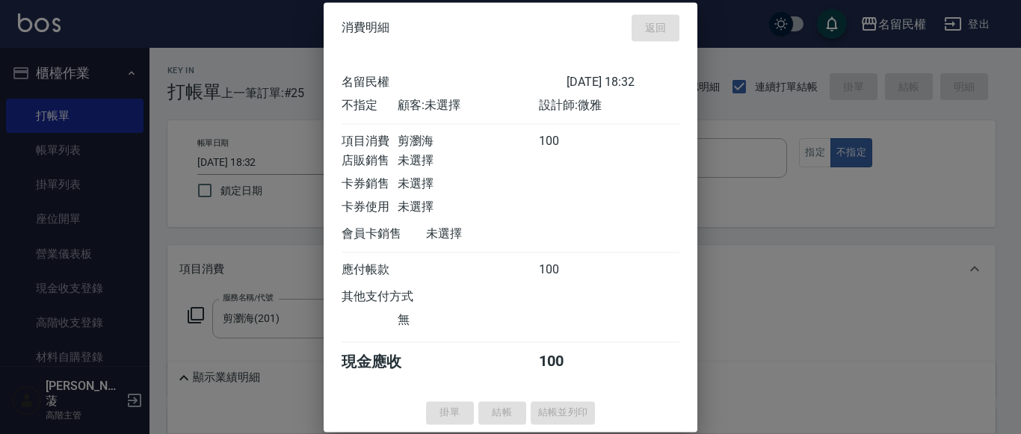
type input "[DATE] 18:48"
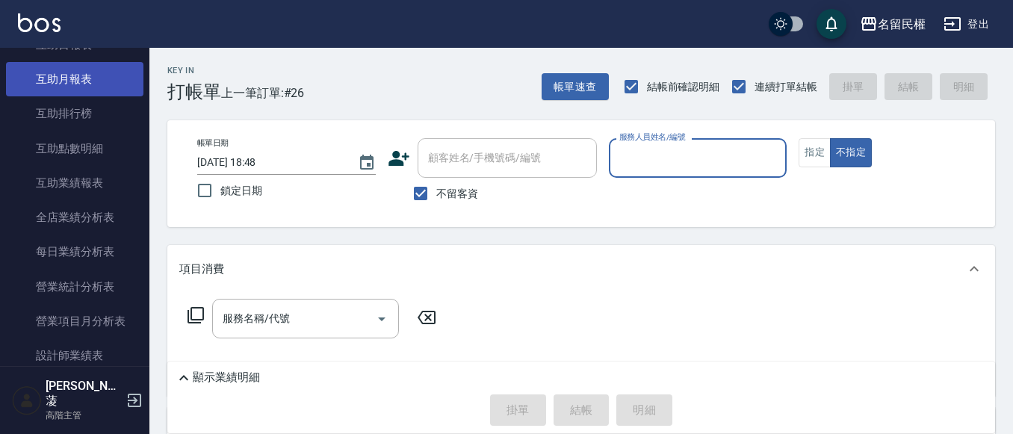
scroll to position [971, 0]
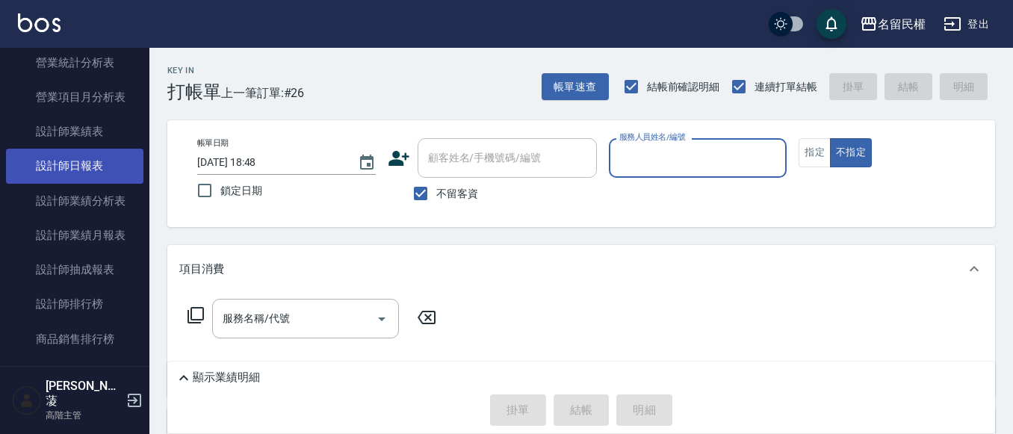
click at [94, 158] on link "設計師日報表" at bounding box center [74, 166] width 137 height 34
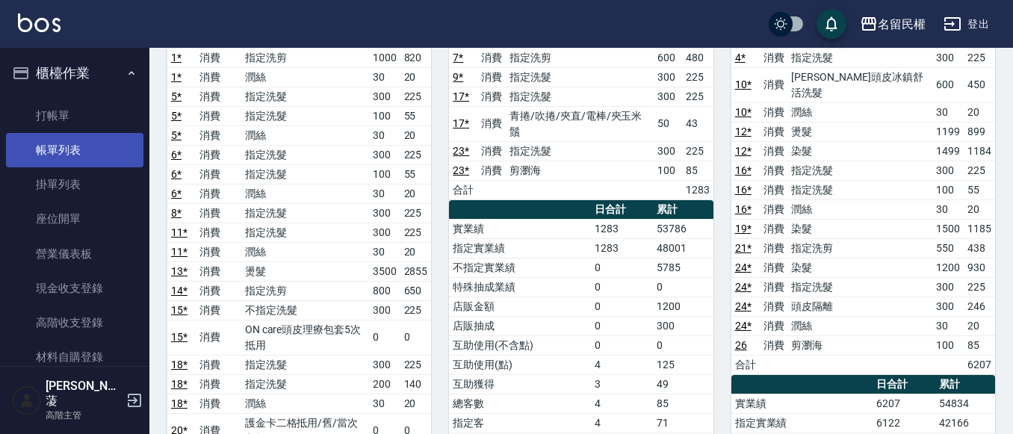
scroll to position [75, 0]
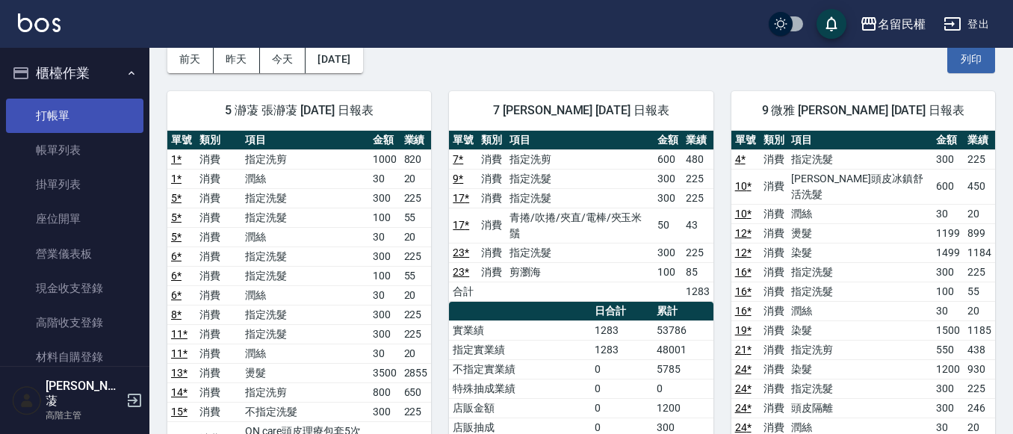
click at [64, 115] on link "打帳單" at bounding box center [74, 116] width 137 height 34
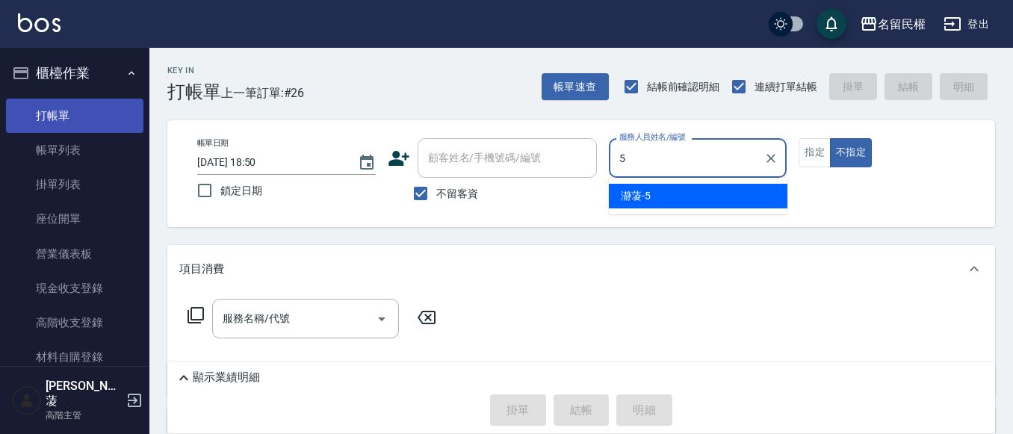
type input "瀞蓤-5"
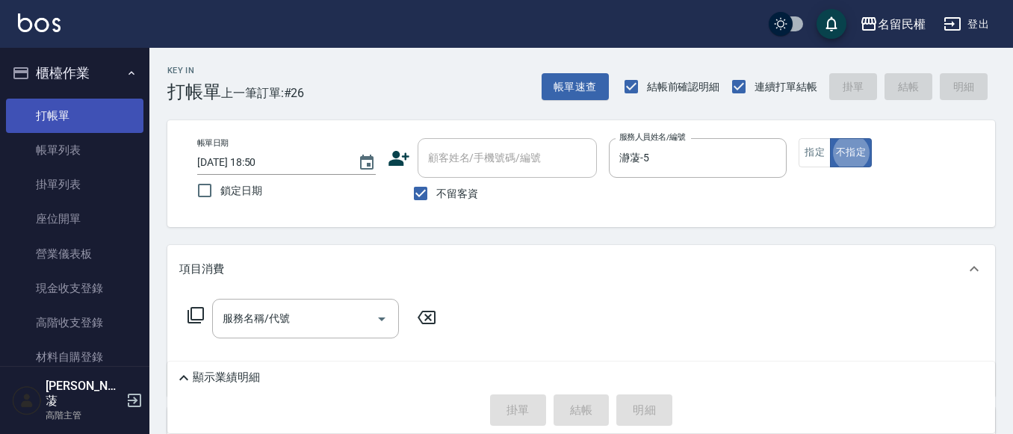
type button "false"
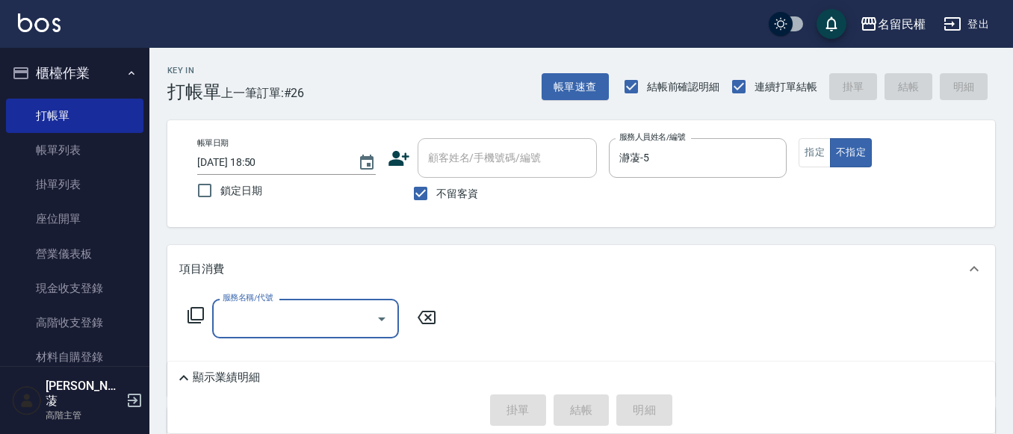
click at [371, 303] on div at bounding box center [381, 319] width 22 height 40
click at [371, 315] on button "Open" at bounding box center [382, 319] width 24 height 24
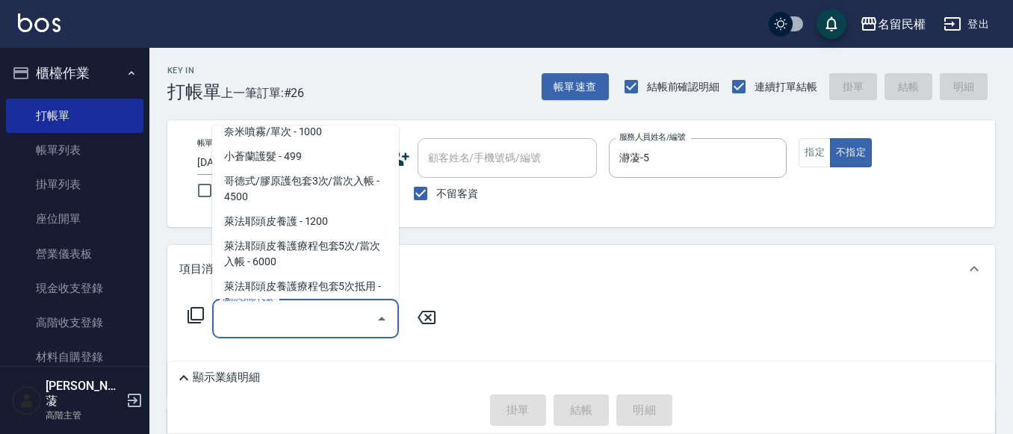
scroll to position [1420, 0]
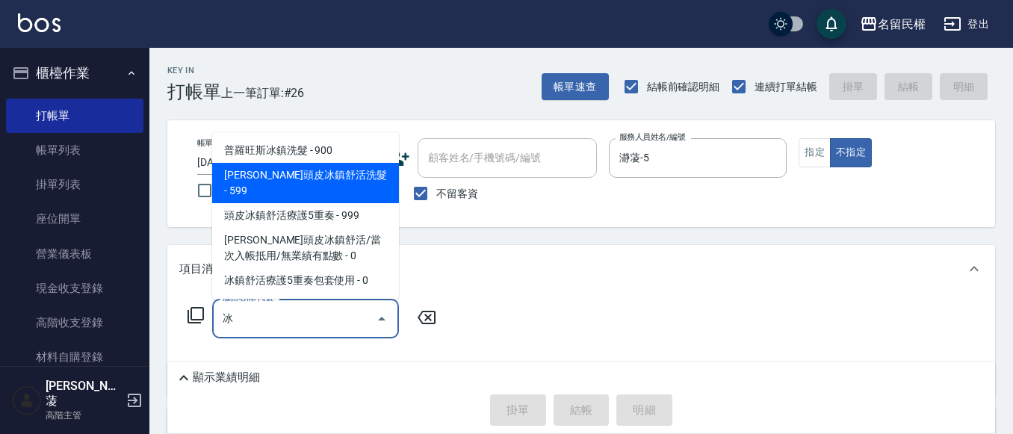
click at [315, 189] on span "[PERSON_NAME]頭皮冰鎮舒活洗髮 - 599" at bounding box center [305, 183] width 187 height 40
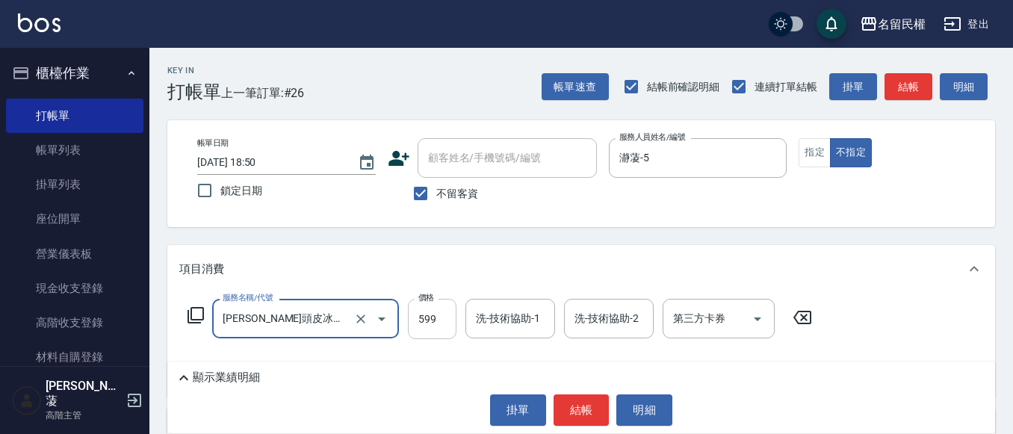
type input "[PERSON_NAME]頭皮冰鎮舒活洗髮(607)"
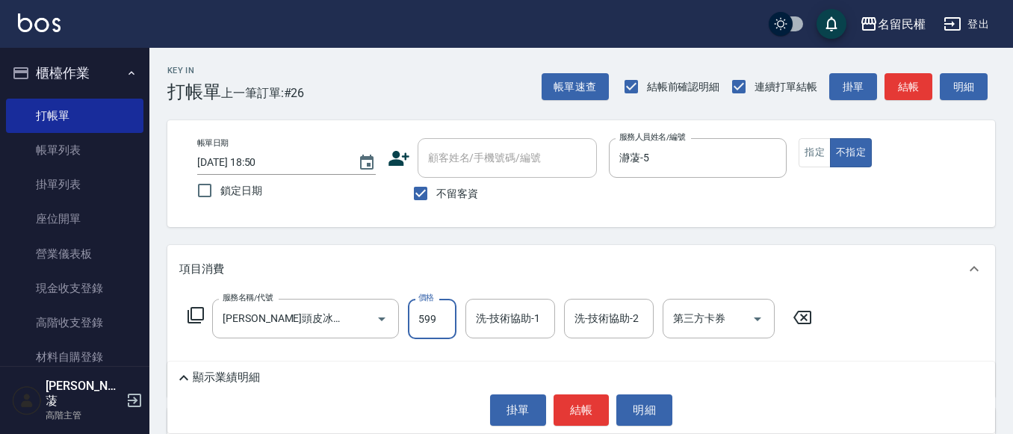
click at [445, 324] on input "599" at bounding box center [432, 319] width 49 height 40
type input "600"
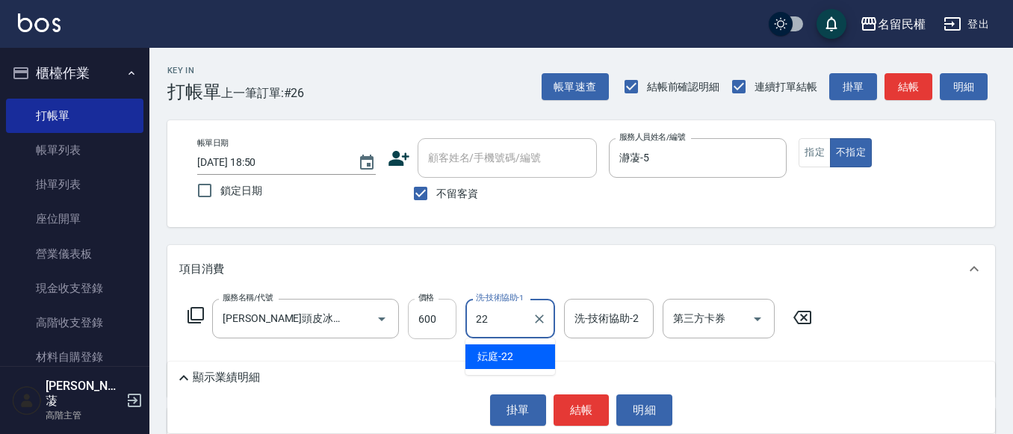
type input "妘庭-22"
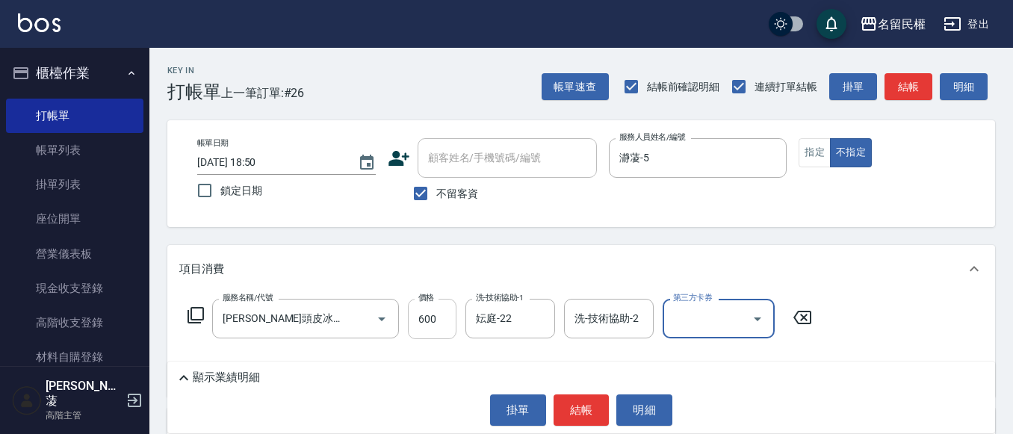
scroll to position [0, 0]
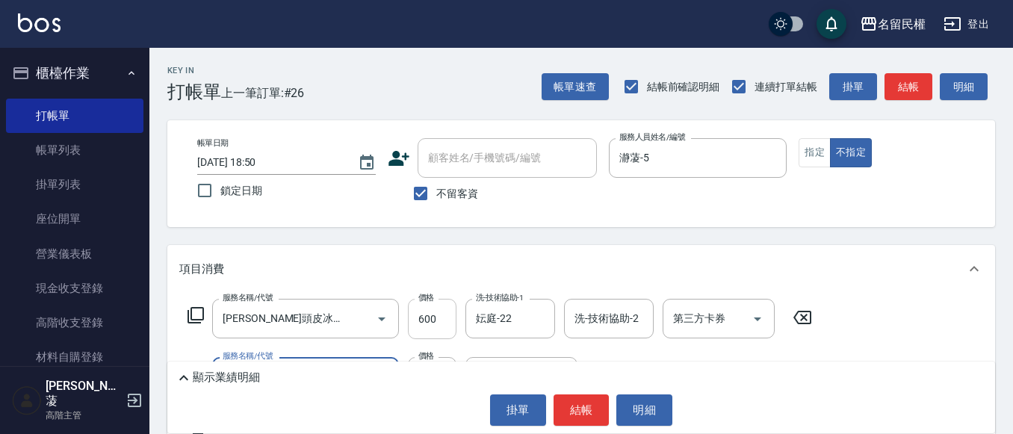
type input "潤絲(701)"
type input "30"
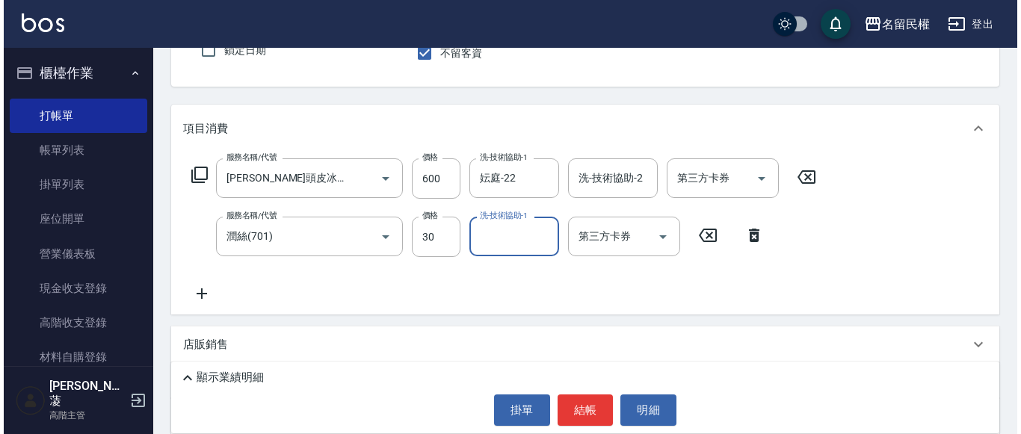
scroll to position [149, 0]
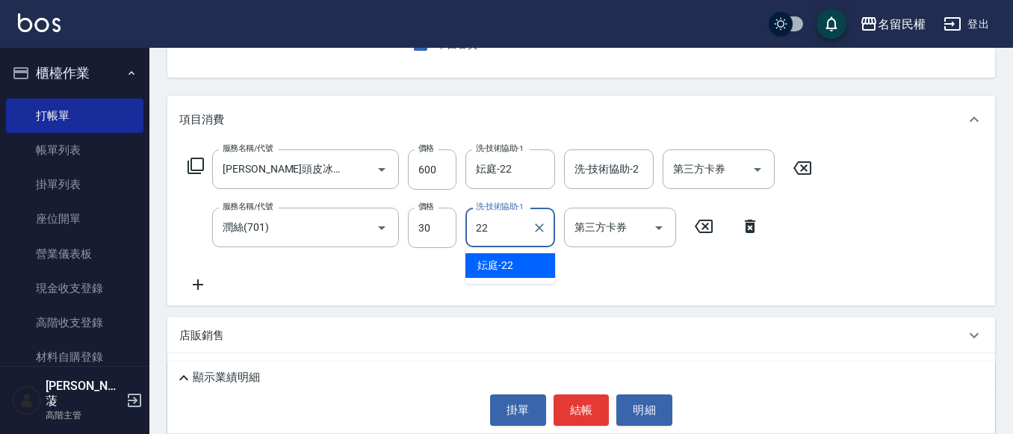
type input "妘庭-22"
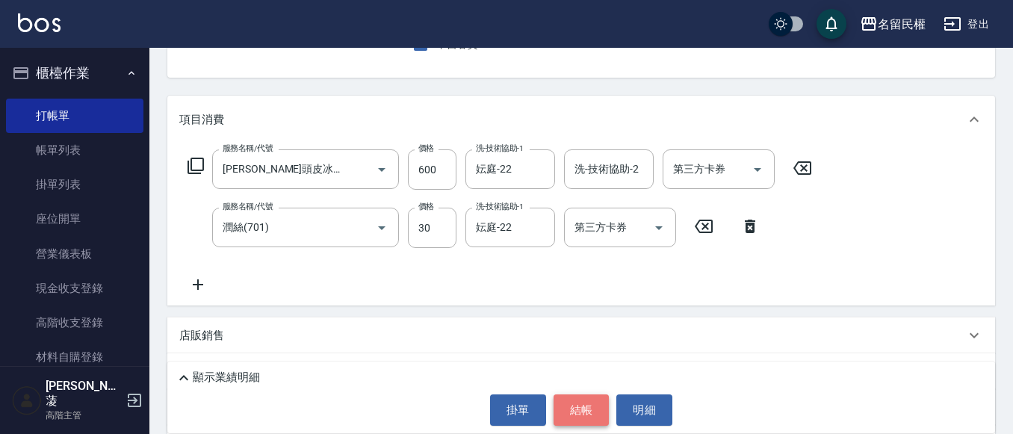
click at [572, 415] on button "結帳" at bounding box center [582, 410] width 56 height 31
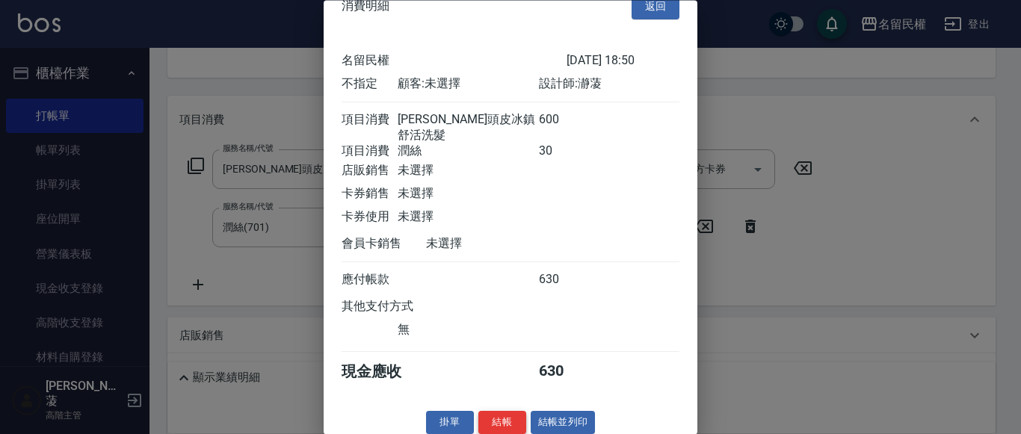
scroll to position [37, 0]
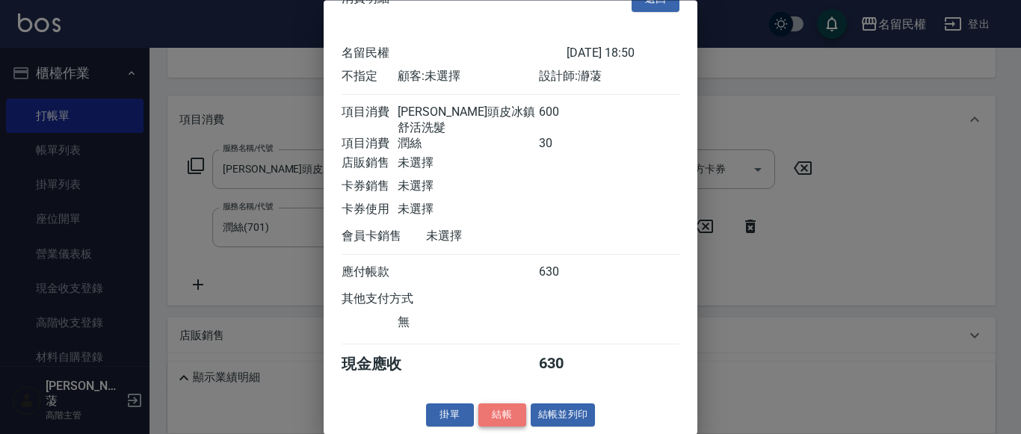
click at [492, 413] on button "結帳" at bounding box center [502, 415] width 48 height 23
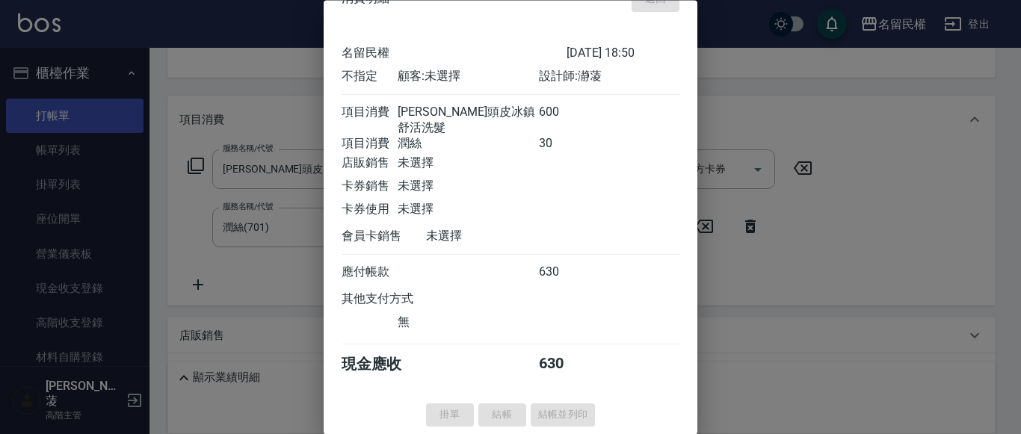
type input "[DATE] 18:57"
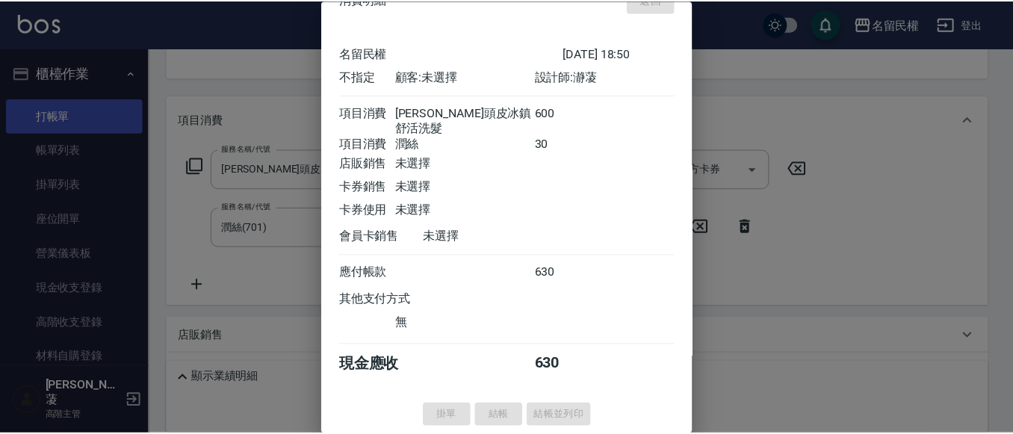
scroll to position [145, 0]
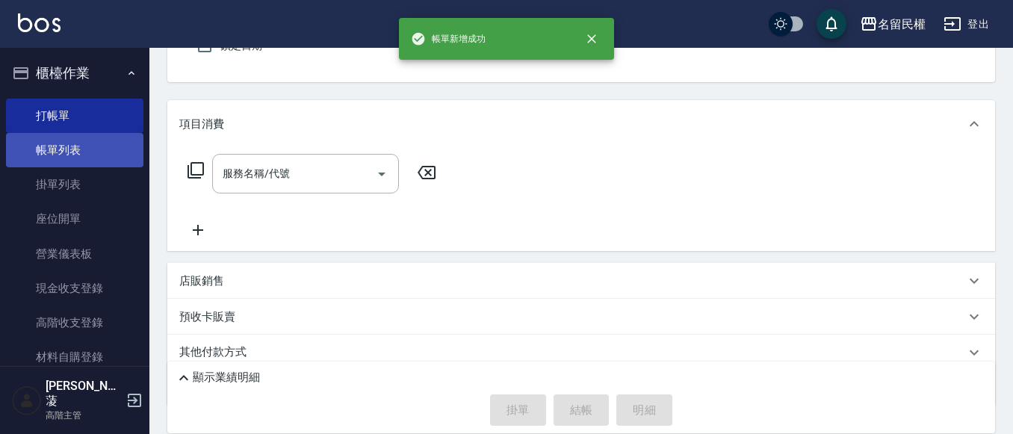
click at [42, 140] on link "帳單列表" at bounding box center [74, 150] width 137 height 34
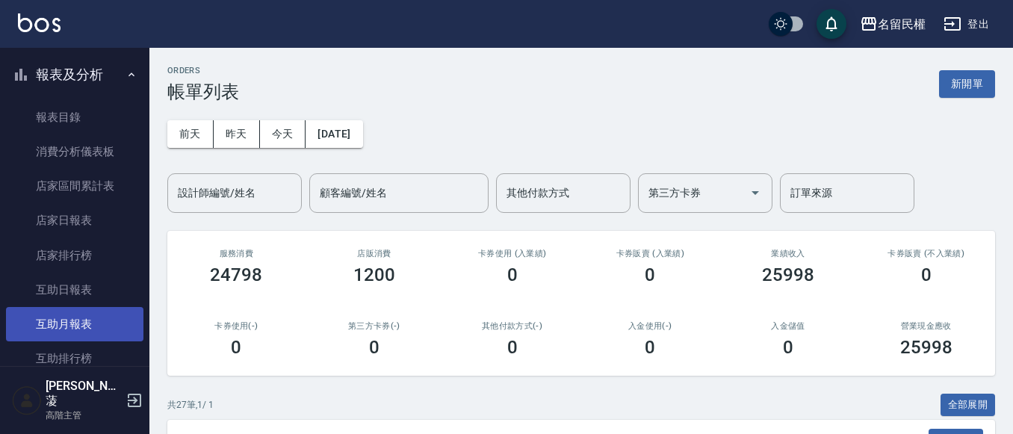
scroll to position [523, 0]
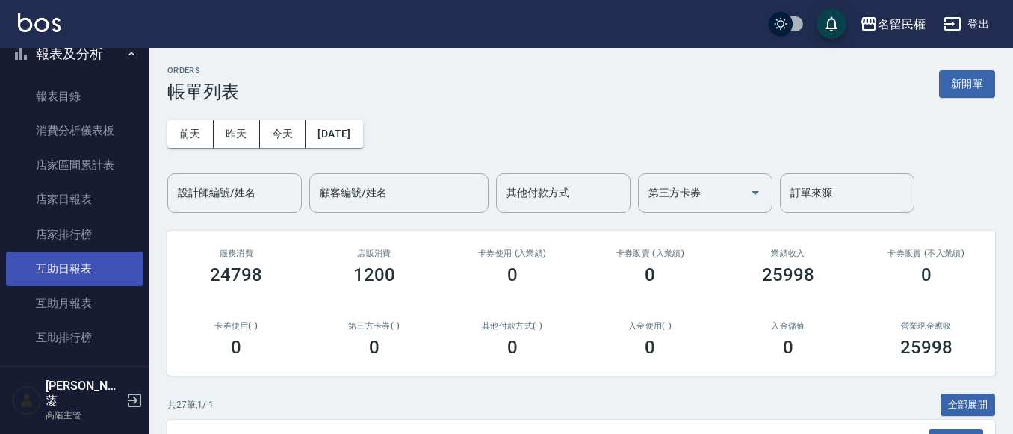
click at [85, 257] on link "互助日報表" at bounding box center [74, 269] width 137 height 34
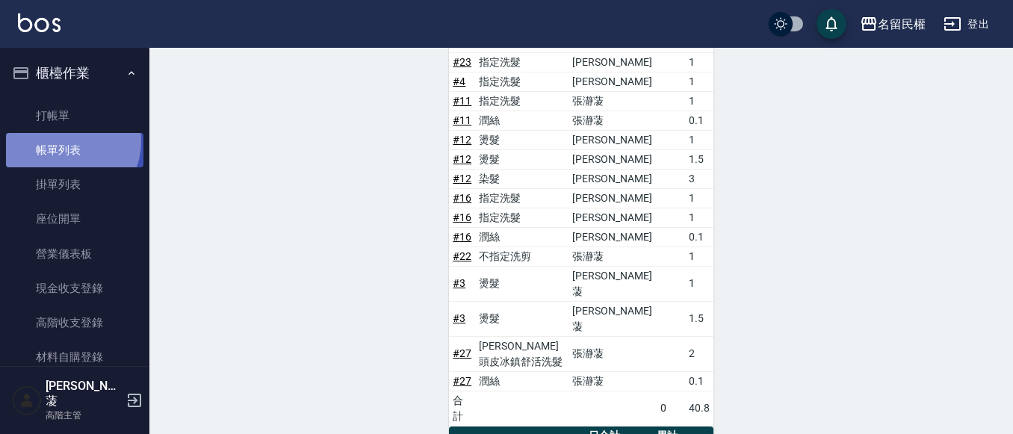
click at [64, 141] on link "帳單列表" at bounding box center [74, 150] width 137 height 34
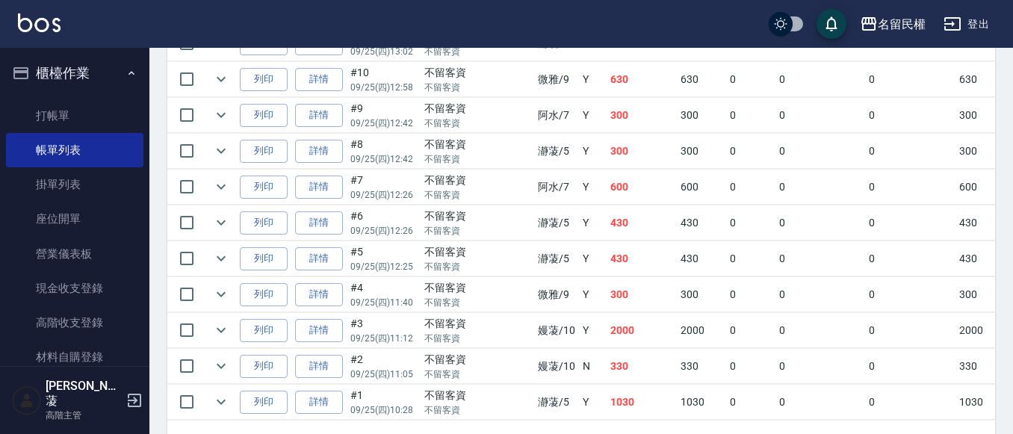
scroll to position [1101, 0]
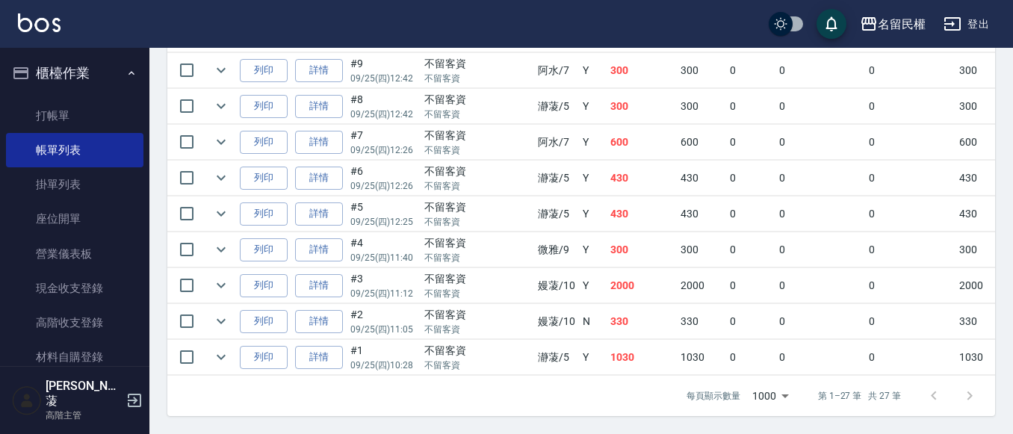
click at [213, 268] on td at bounding box center [221, 285] width 30 height 35
click at [322, 274] on link "詳情" at bounding box center [319, 285] width 48 height 23
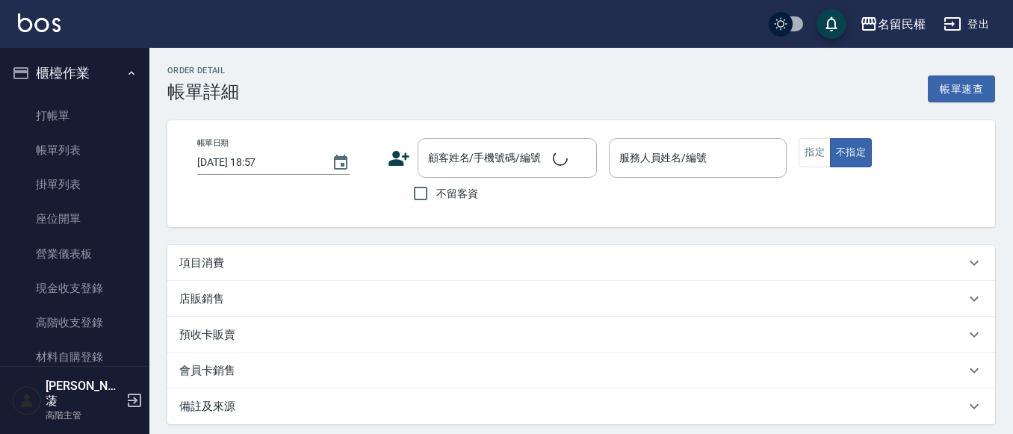
type input "[DATE] 11:12"
checkbox input "true"
type input "嫚蓤-10"
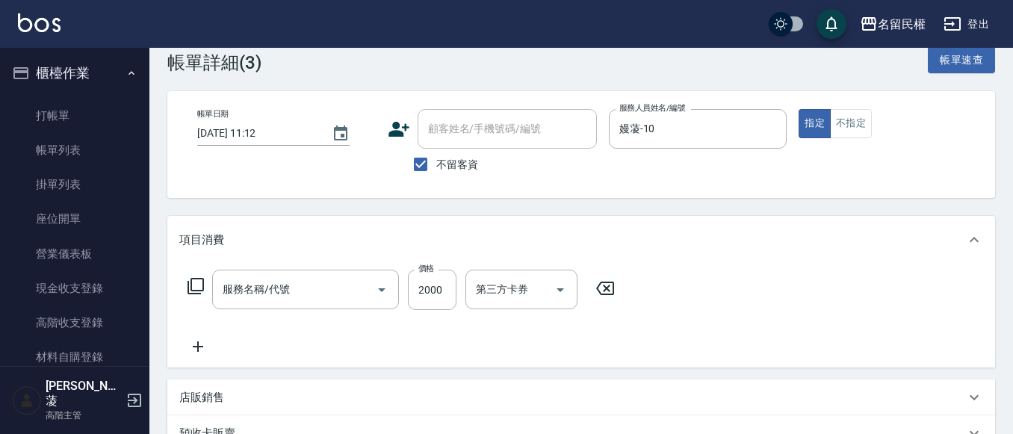
type input "燙髮(302)"
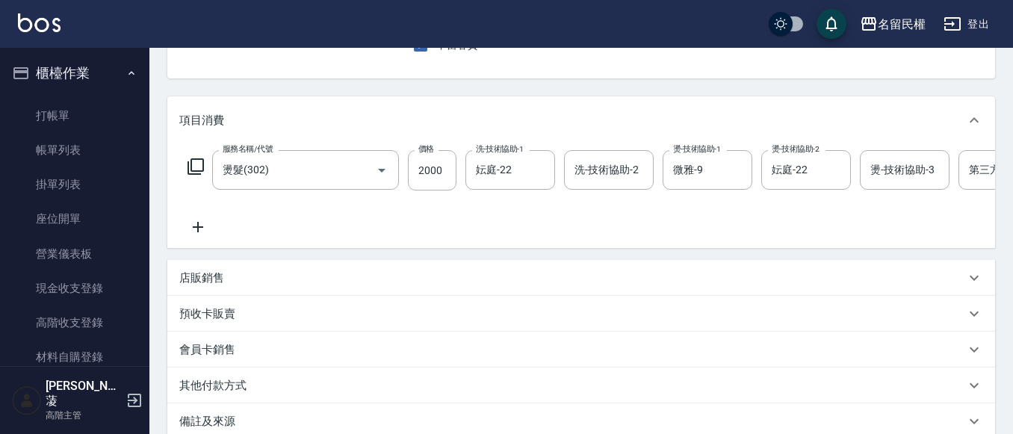
scroll to position [149, 0]
click at [736, 167] on icon "Clear" at bounding box center [736, 169] width 15 height 15
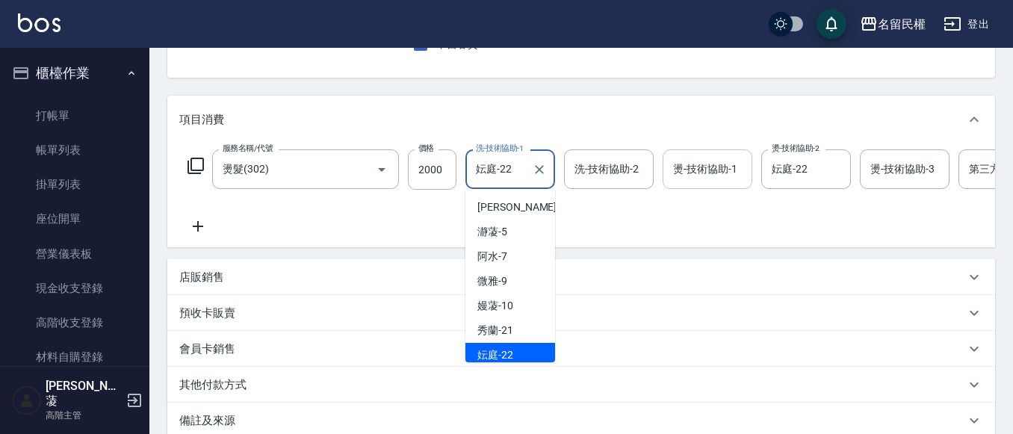
click at [523, 160] on input "妘庭-22" at bounding box center [499, 169] width 54 height 26
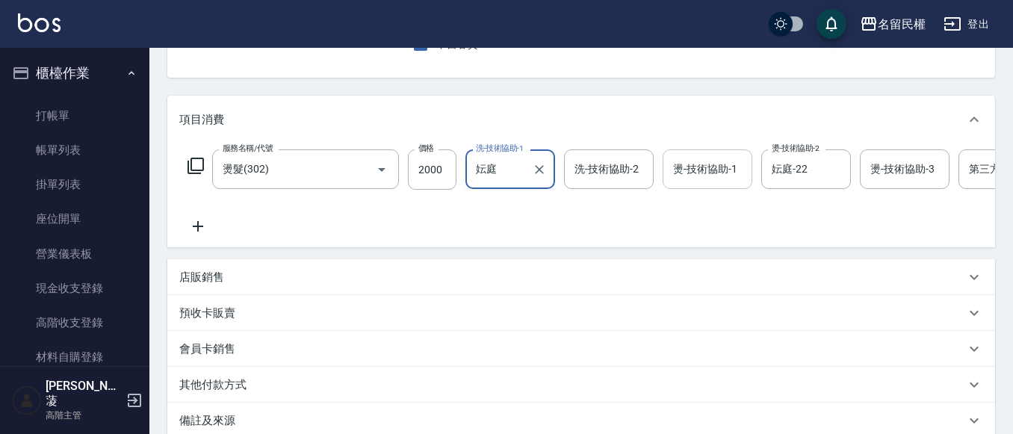
type input "妘"
type input "微雅-9"
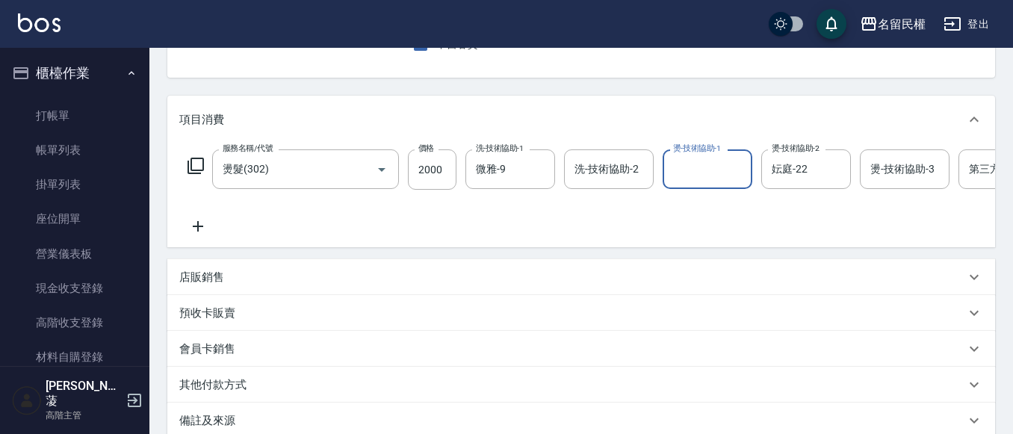
click at [713, 170] on input "燙-技術協助-1" at bounding box center [707, 169] width 76 height 26
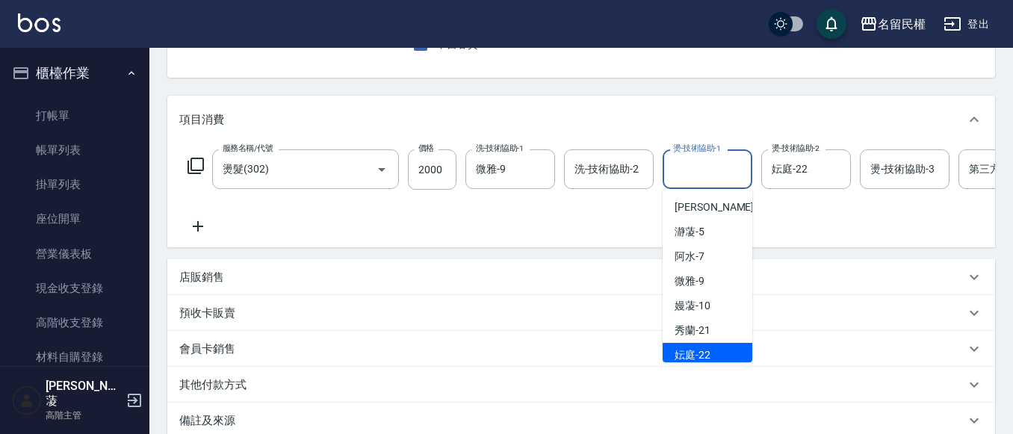
drag, startPoint x: 706, startPoint y: 349, endPoint x: 761, endPoint y: 285, distance: 84.2
click at [706, 346] on div "妘庭 -22" at bounding box center [708, 355] width 90 height 25
type input "妘庭-22"
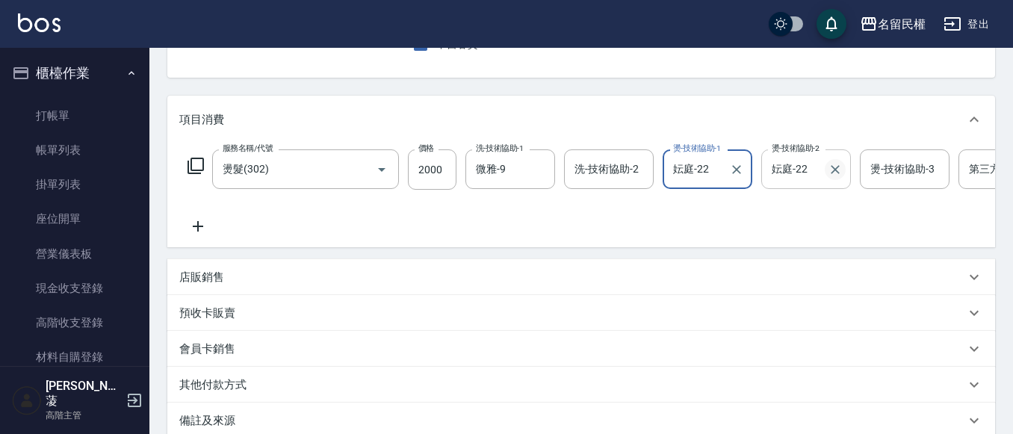
click at [837, 164] on icon "Clear" at bounding box center [835, 169] width 15 height 15
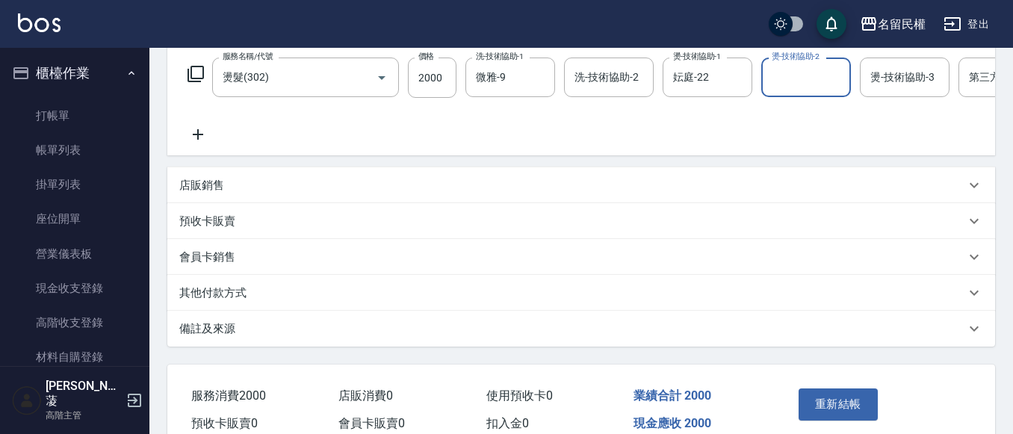
scroll to position [327, 0]
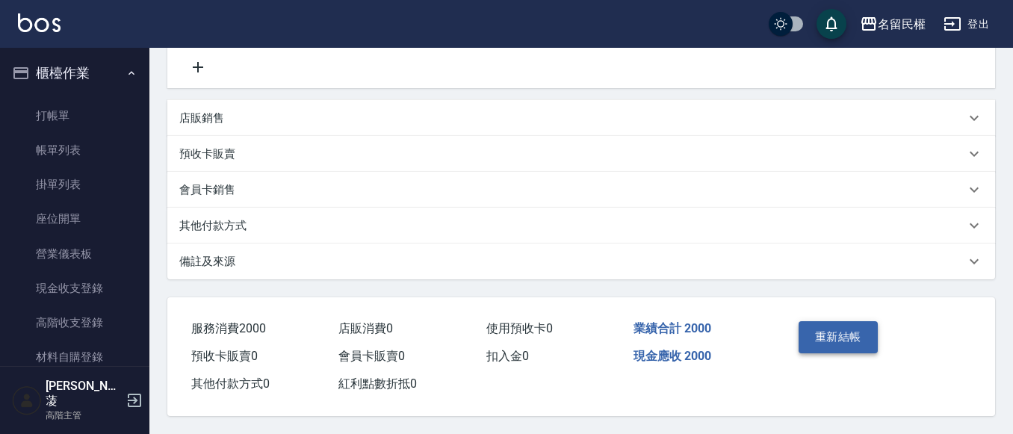
click at [864, 339] on button "重新結帳" at bounding box center [838, 336] width 79 height 31
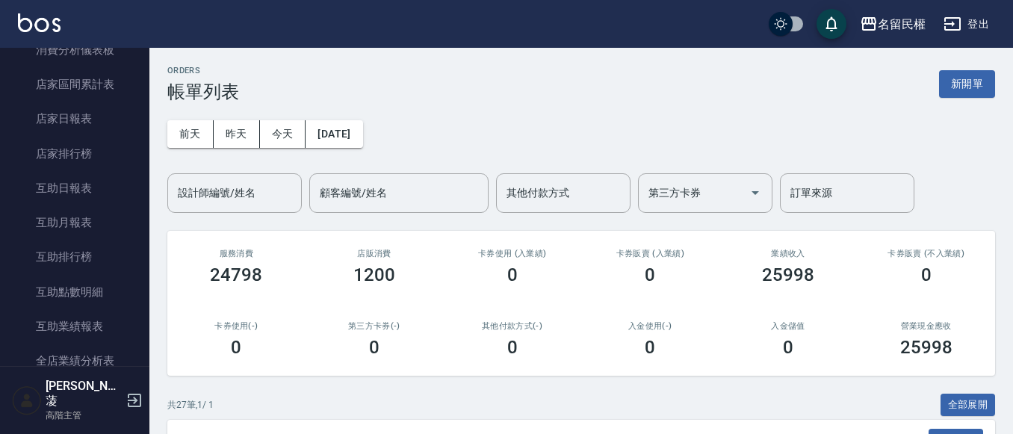
scroll to position [598, 0]
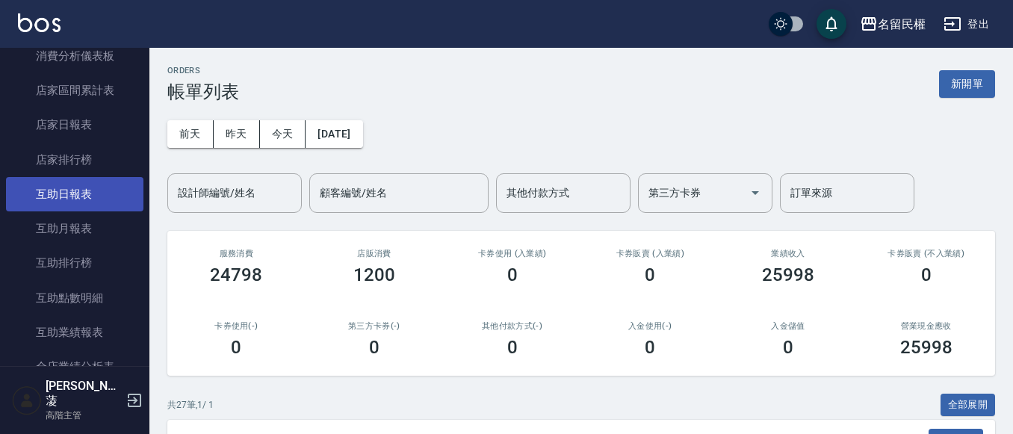
click at [90, 177] on link "互助日報表" at bounding box center [74, 194] width 137 height 34
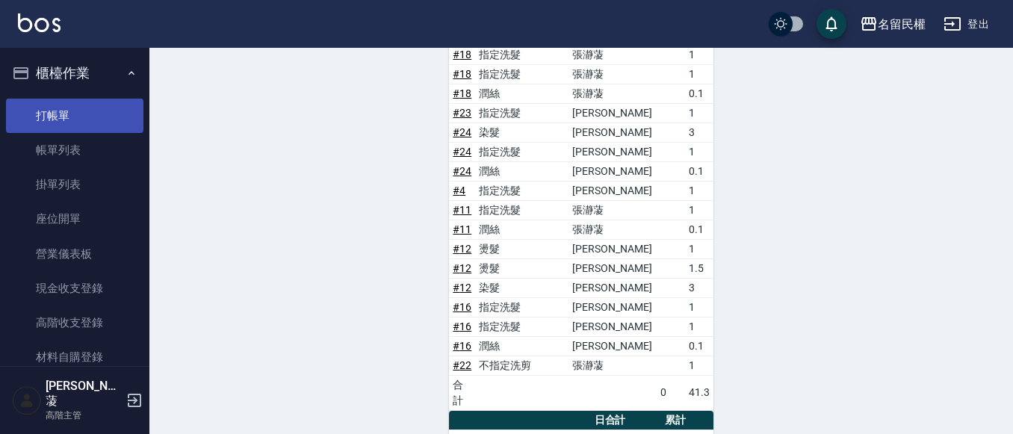
click at [35, 121] on link "打帳單" at bounding box center [74, 116] width 137 height 34
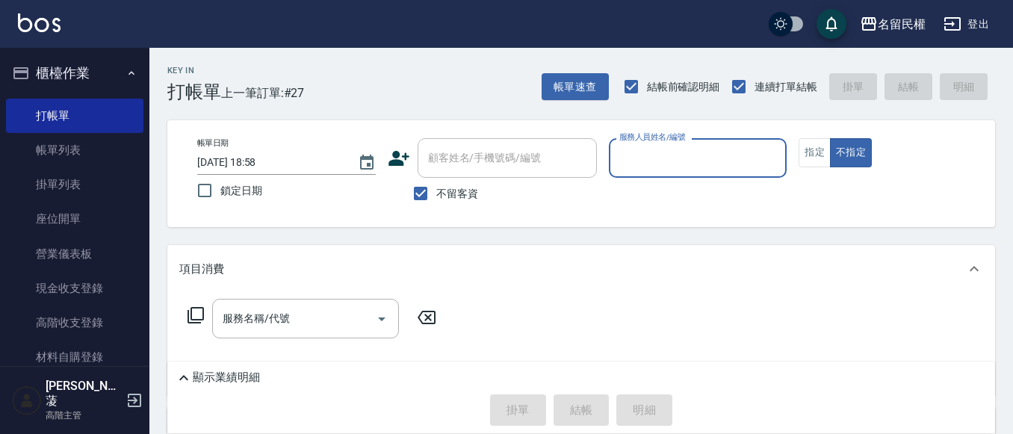
type input "5"
type input "微雅-9"
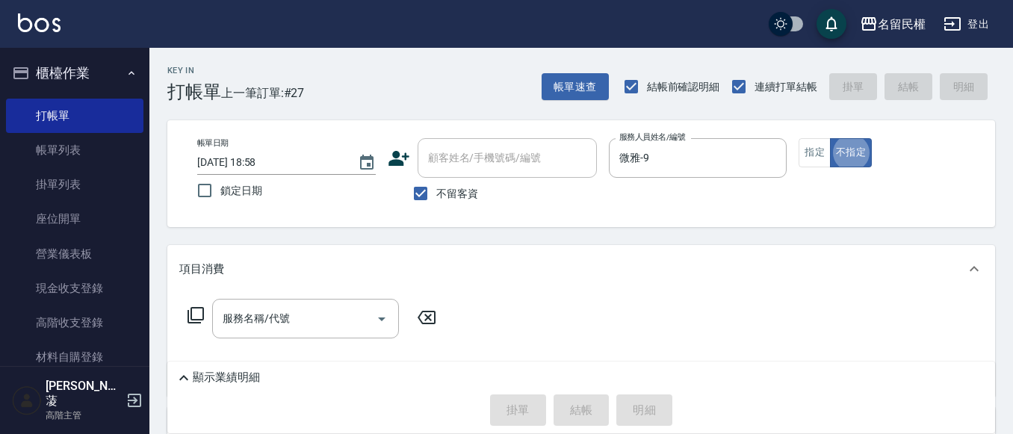
type button "false"
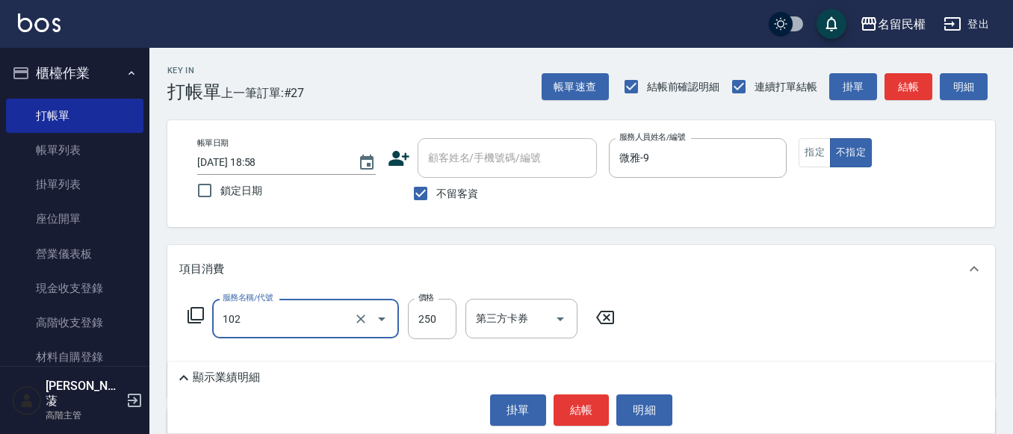
type input "指定洗髮(102)"
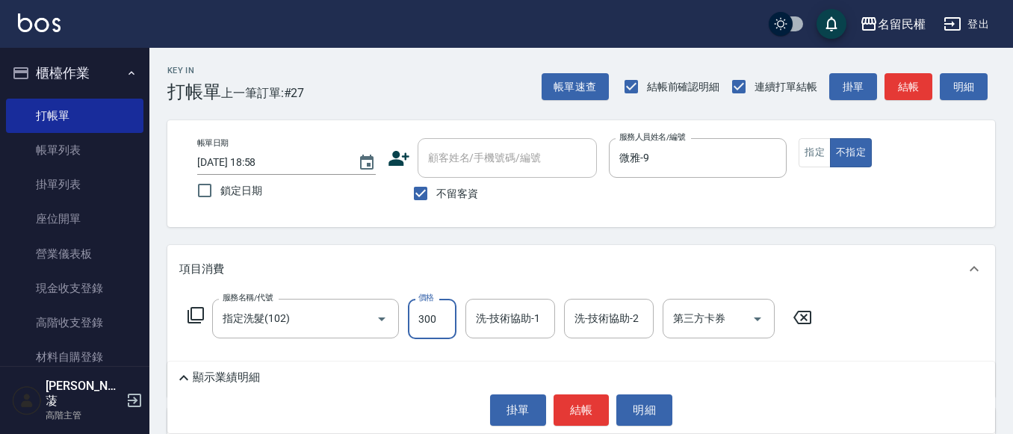
type input "300"
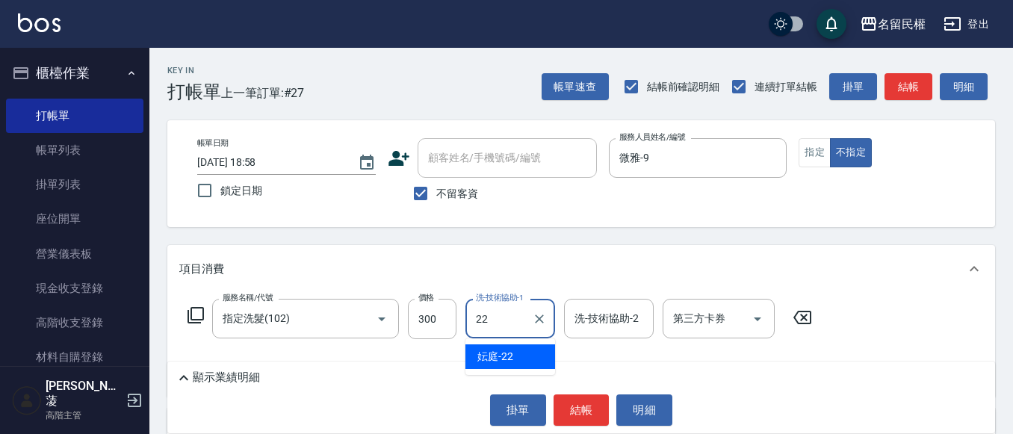
type input "妘庭-22"
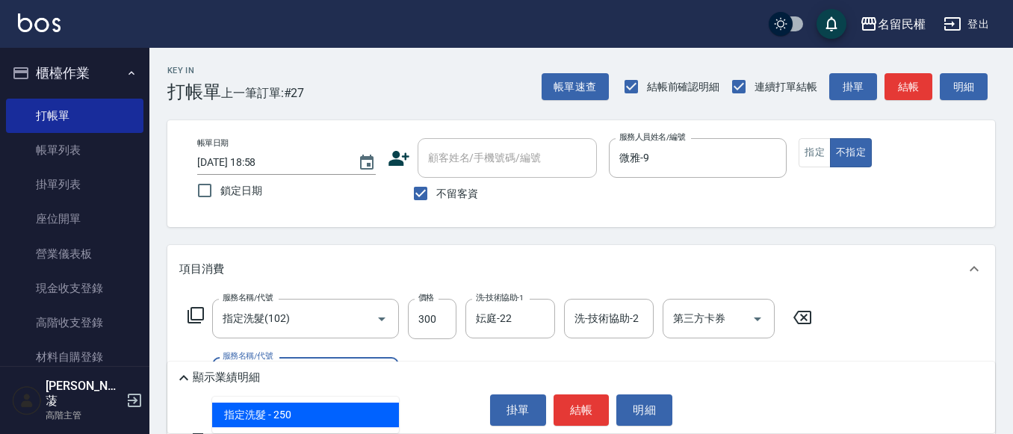
type input "指定洗髮(102)"
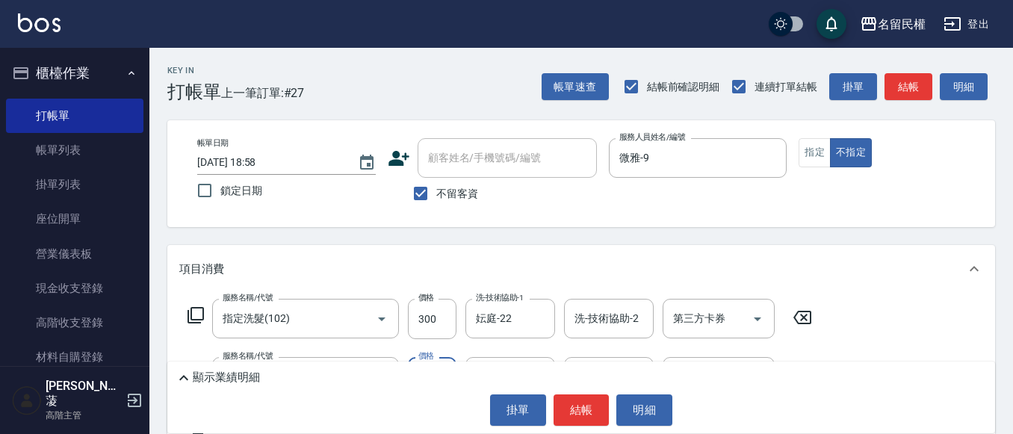
type input "100"
type input "妘庭-22"
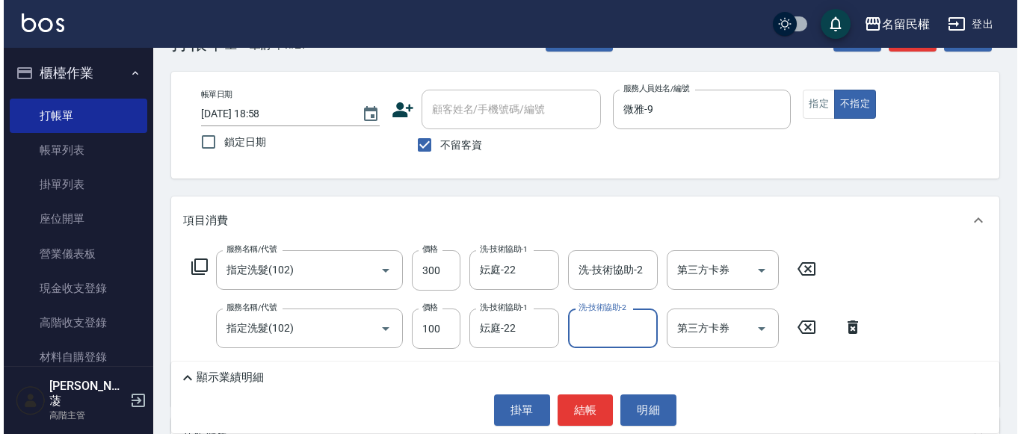
scroll to position [149, 0]
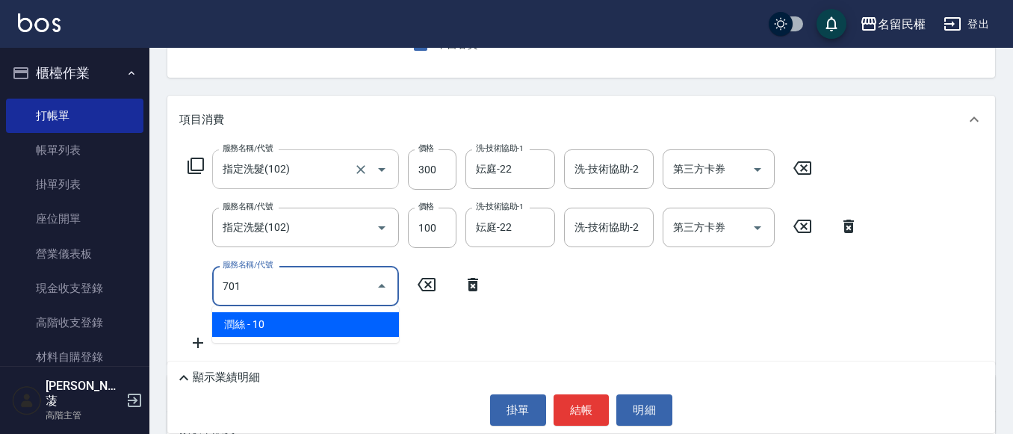
type input "潤絲(701)"
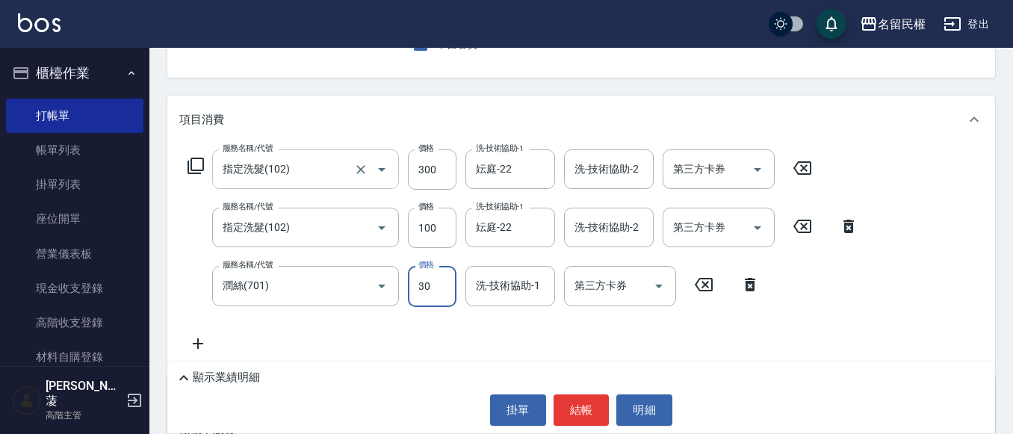
type input "30"
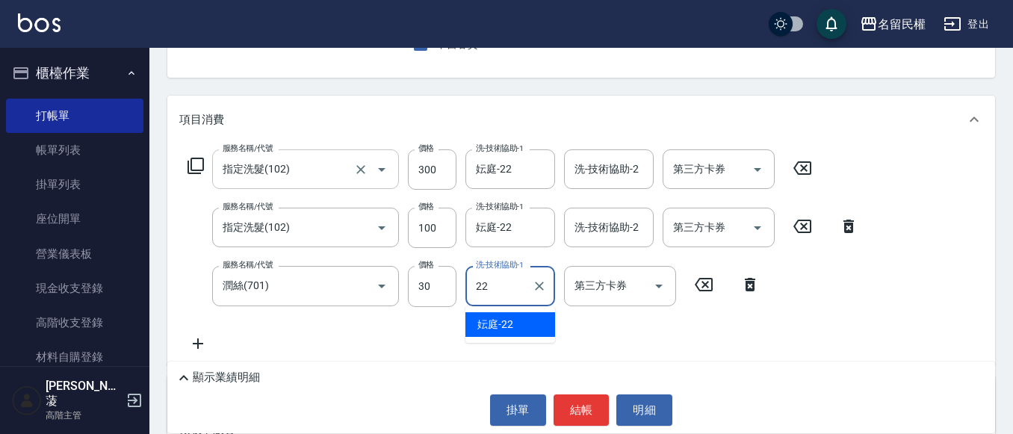
type input "妘庭-22"
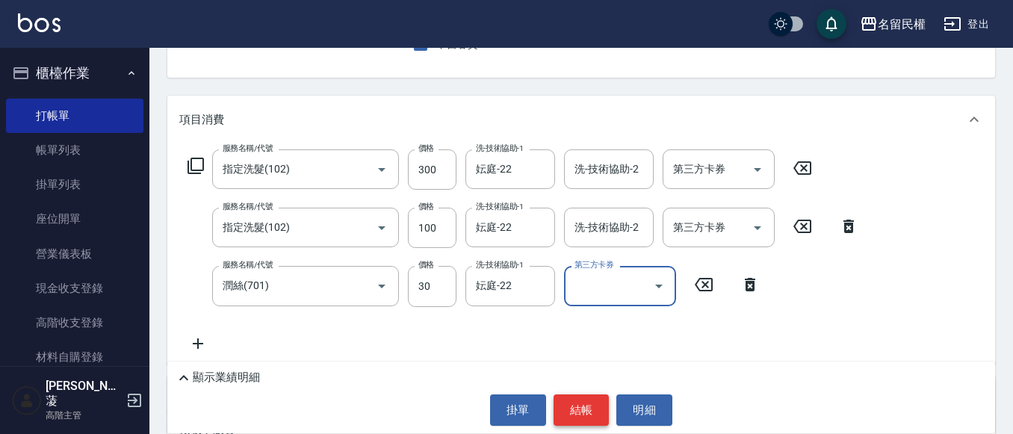
drag, startPoint x: 589, startPoint y: 395, endPoint x: 581, endPoint y: 395, distance: 8.2
click at [589, 395] on button "結帳" at bounding box center [582, 410] width 56 height 31
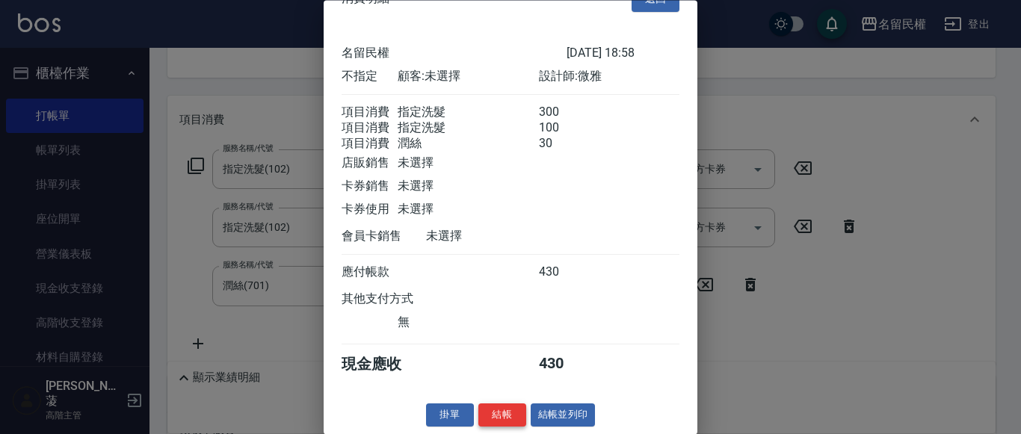
scroll to position [55, 0]
drag, startPoint x: 492, startPoint y: 409, endPoint x: 476, endPoint y: 404, distance: 16.5
click at [491, 409] on button "結帳" at bounding box center [502, 415] width 48 height 23
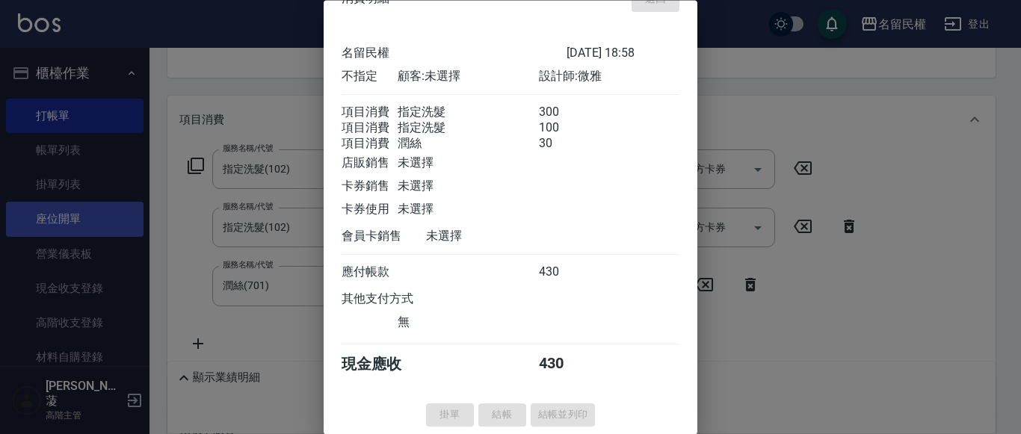
type input "[DATE] 19:20"
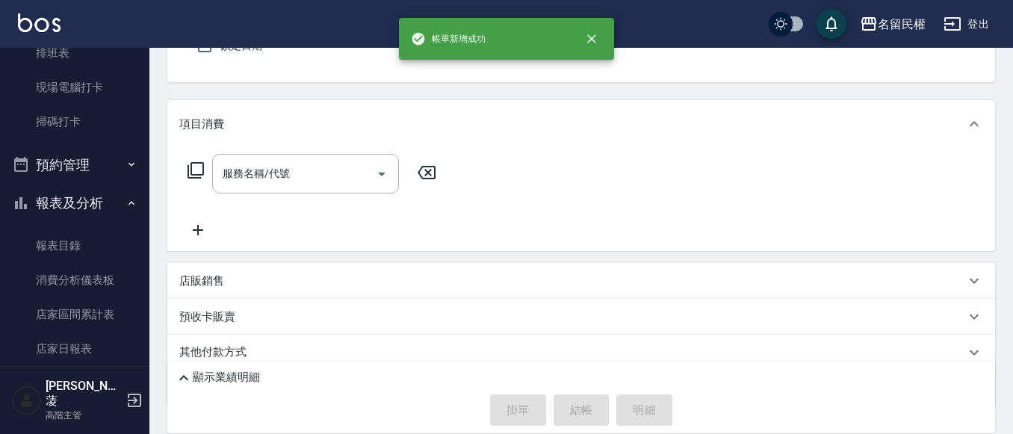
scroll to position [523, 0]
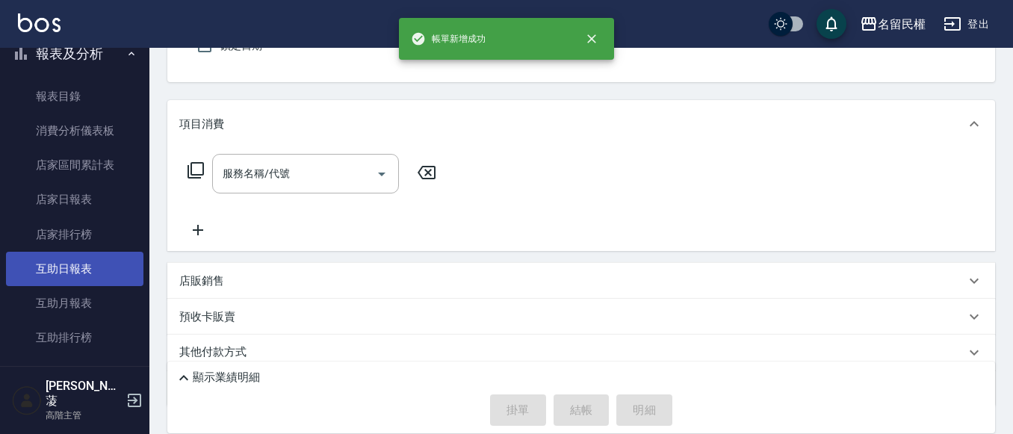
click at [76, 284] on link "互助日報表" at bounding box center [74, 269] width 137 height 34
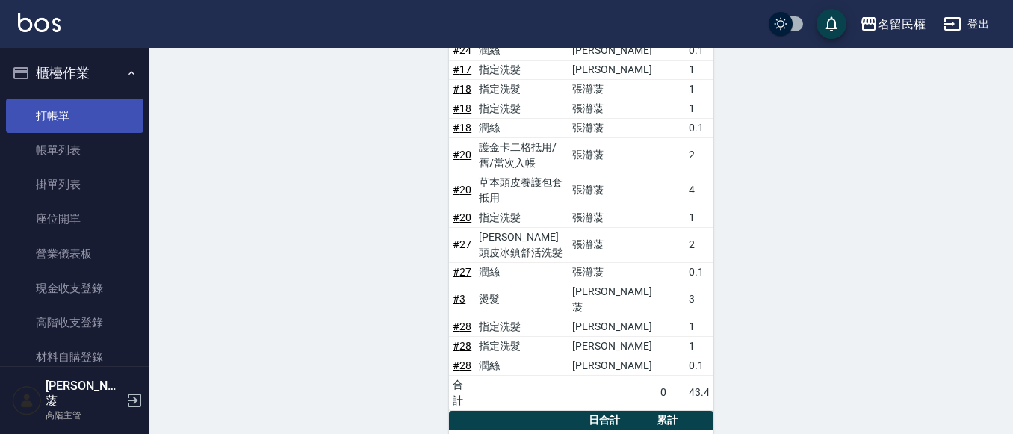
click at [87, 118] on link "打帳單" at bounding box center [74, 116] width 137 height 34
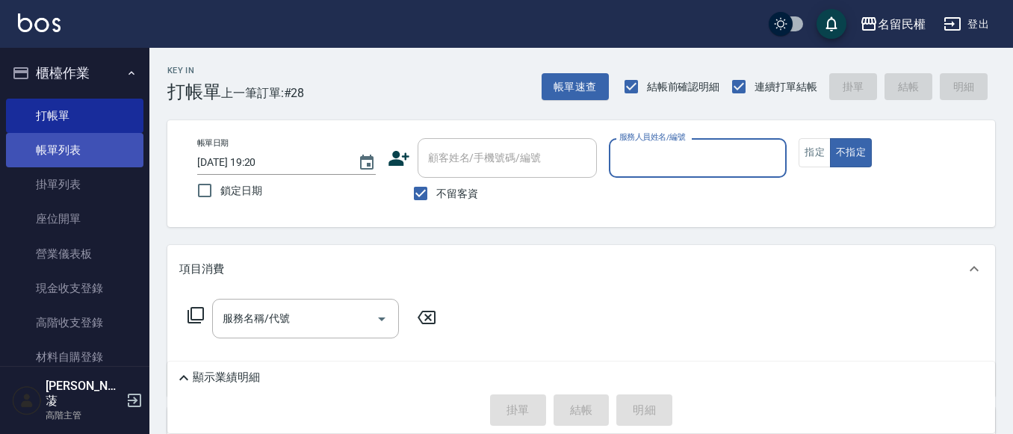
click at [23, 152] on link "帳單列表" at bounding box center [74, 150] width 137 height 34
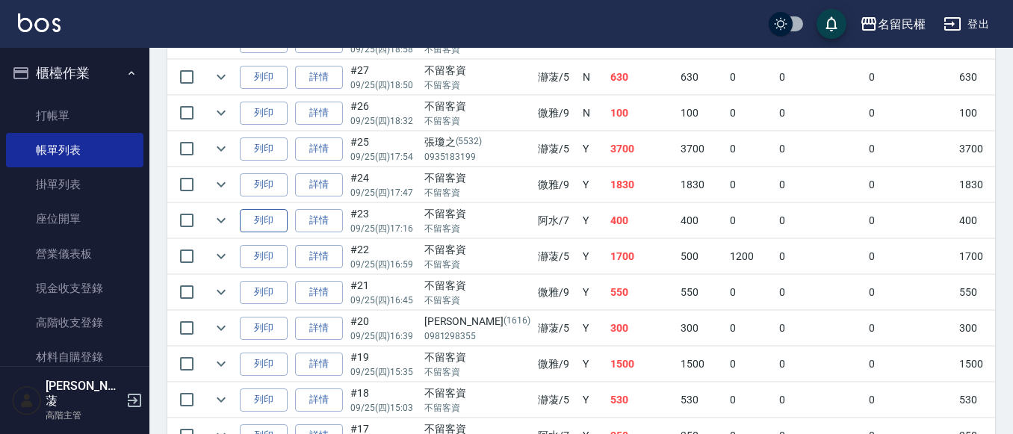
scroll to position [374, 0]
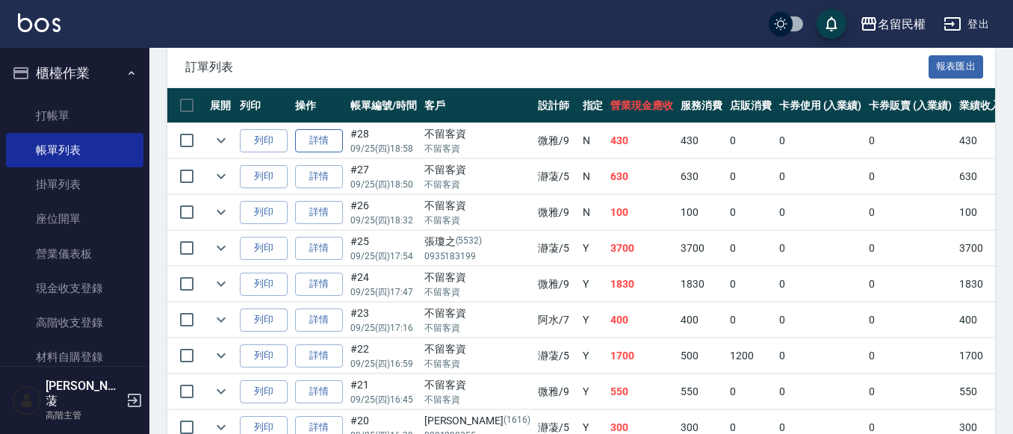
click at [328, 142] on link "詳情" at bounding box center [319, 140] width 48 height 23
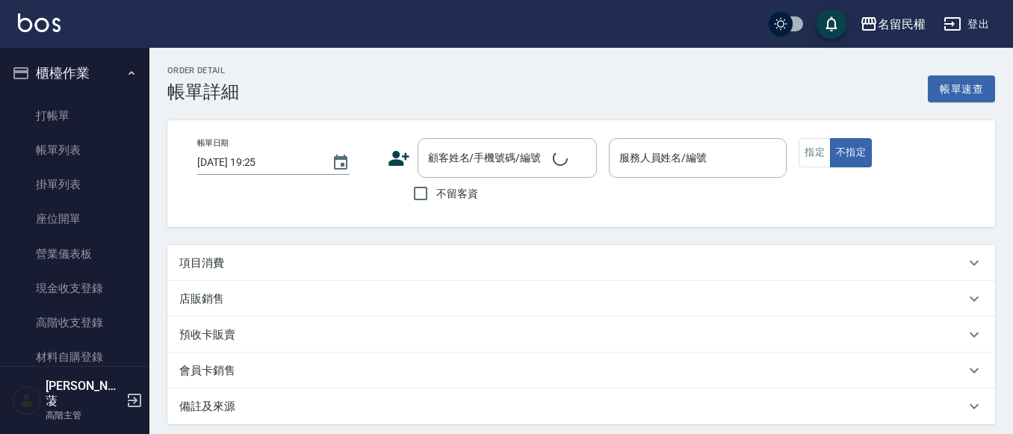
type input "[DATE] 18:58"
checkbox input "true"
type input "微雅-9"
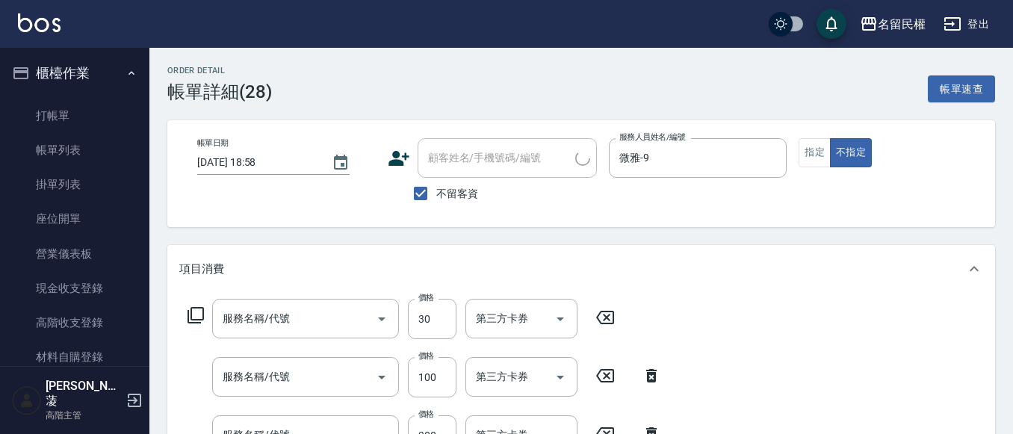
type input "潤絲(701)"
type input "指定洗髮(102)"
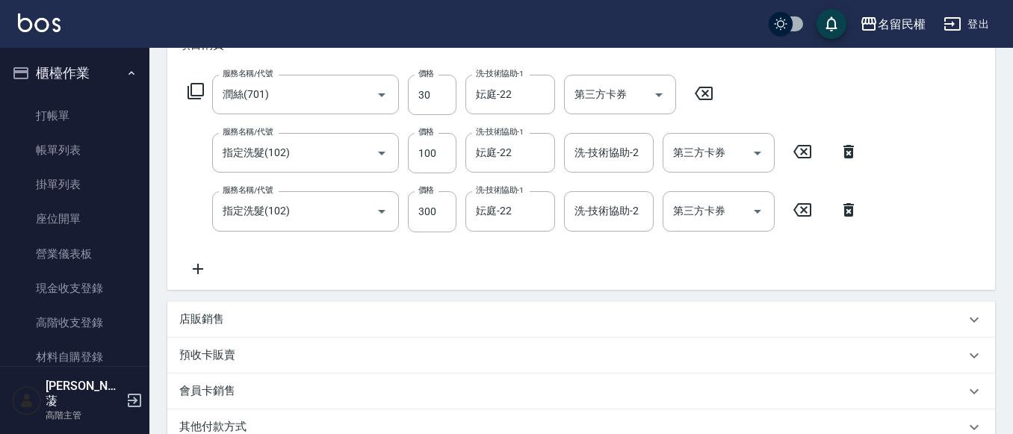
scroll to position [433, 0]
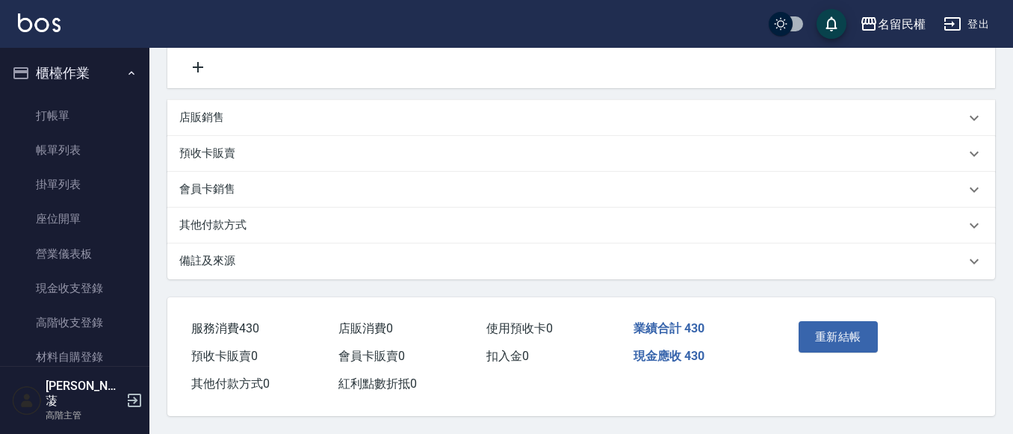
click at [198, 64] on icon at bounding box center [198, 67] width 10 height 10
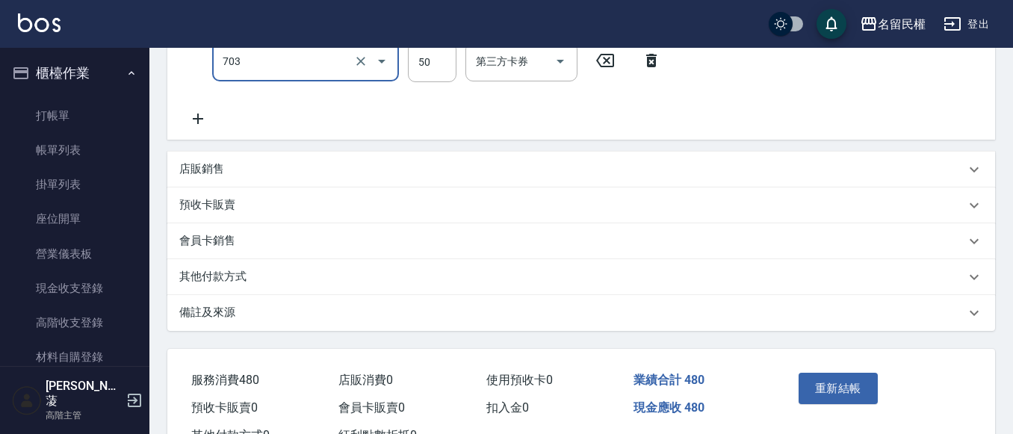
type input "青捲/吹捲/夾直/電棒/夾玉米鬚(703)"
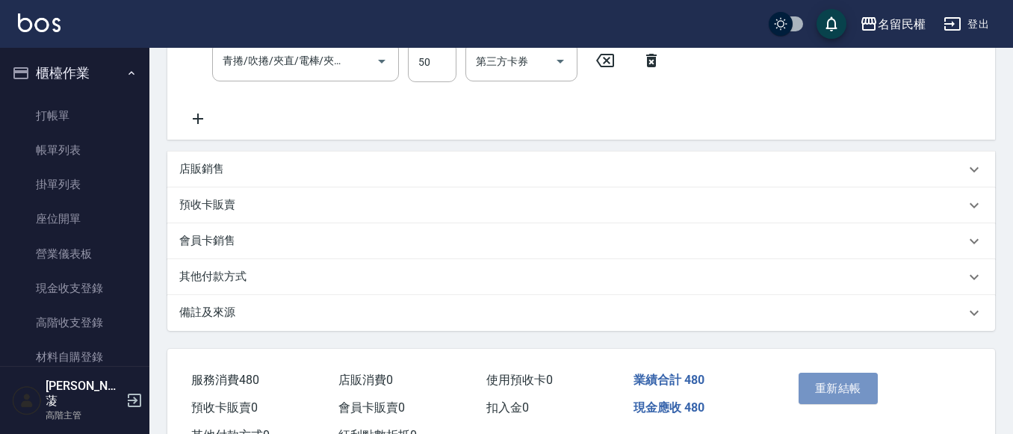
drag, startPoint x: 837, startPoint y: 380, endPoint x: 375, endPoint y: 161, distance: 510.7
click at [836, 379] on button "重新結帳" at bounding box center [838, 388] width 79 height 31
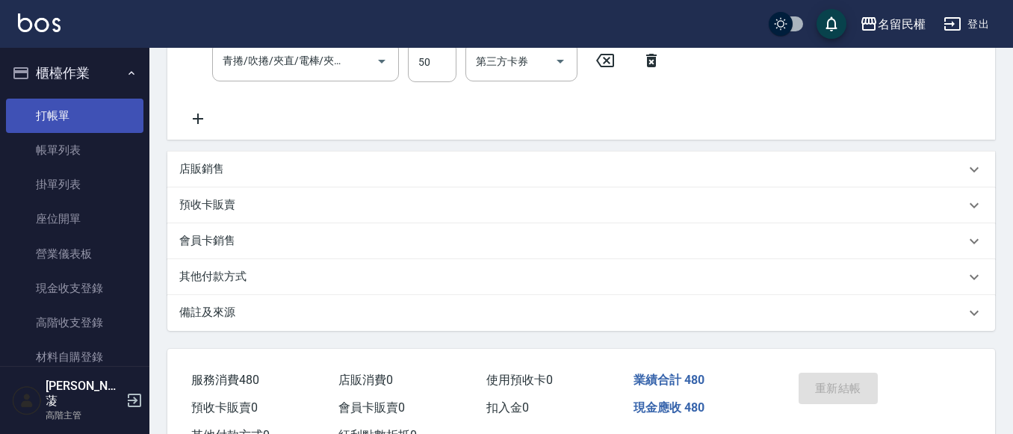
click at [31, 99] on link "打帳單" at bounding box center [74, 116] width 137 height 34
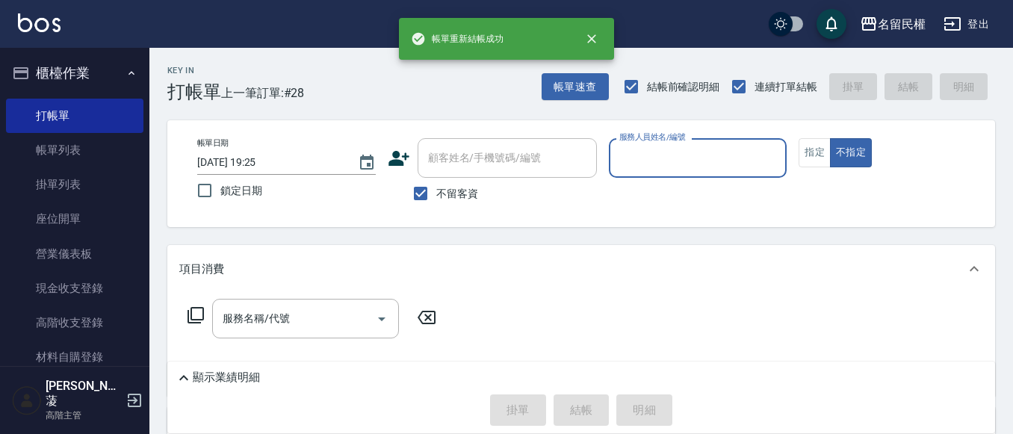
drag, startPoint x: 73, startPoint y: 159, endPoint x: 278, endPoint y: 309, distance: 253.9
click at [73, 159] on link "帳單列表" at bounding box center [74, 150] width 137 height 34
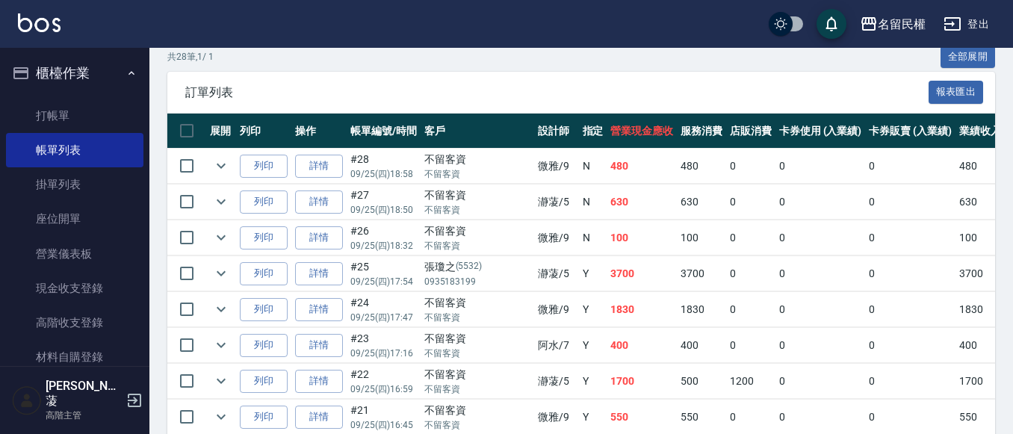
scroll to position [315, 0]
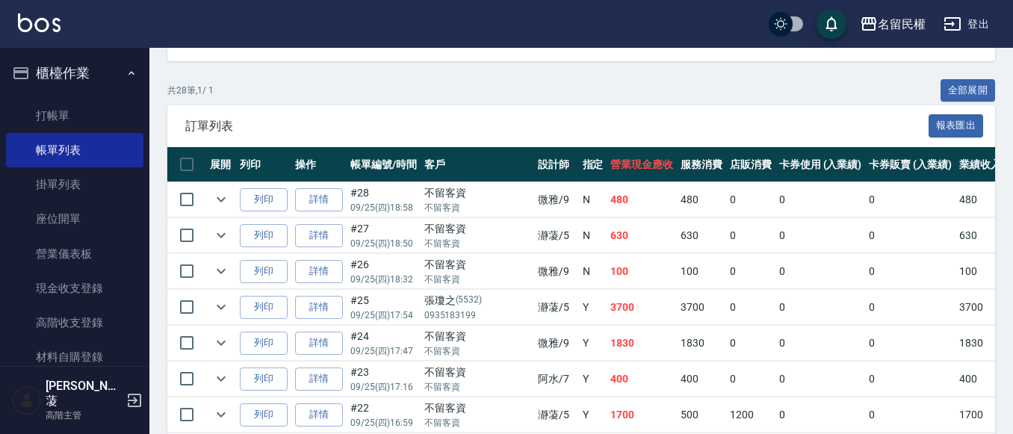
click at [132, 75] on button "櫃檯作業" at bounding box center [74, 73] width 137 height 39
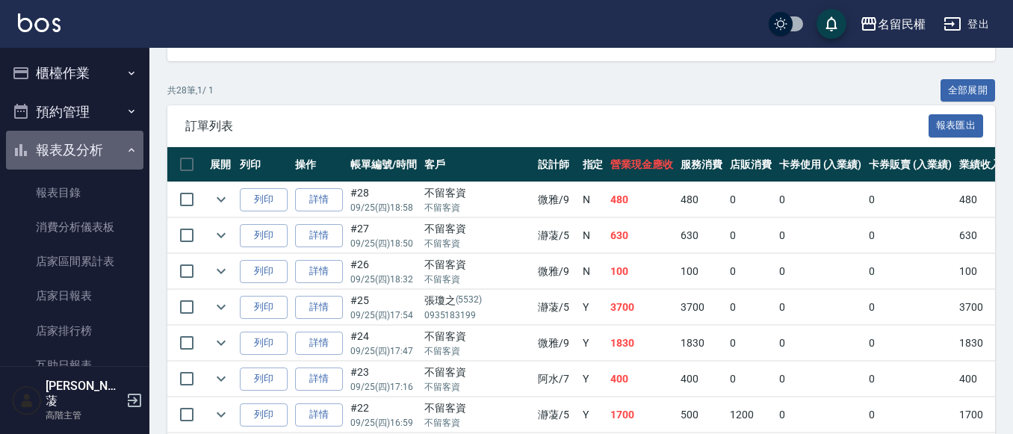
click at [126, 150] on icon "button" at bounding box center [132, 150] width 12 height 12
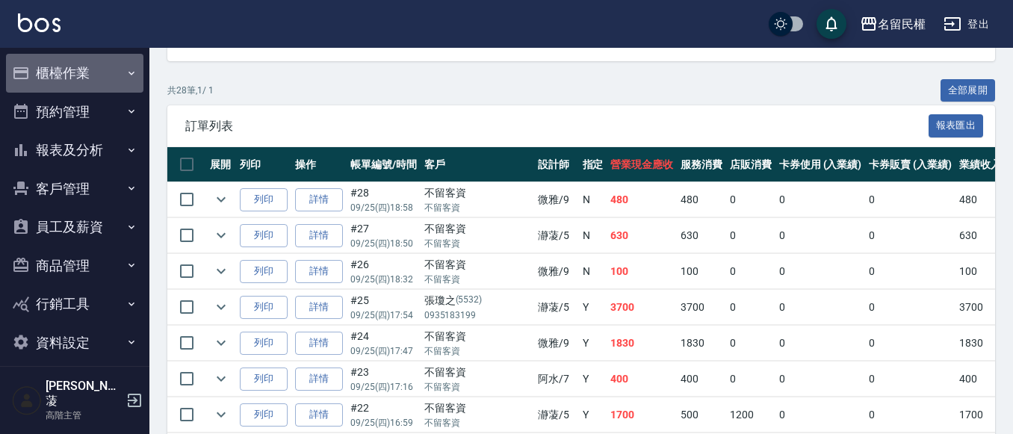
click at [126, 70] on icon "button" at bounding box center [132, 73] width 12 height 12
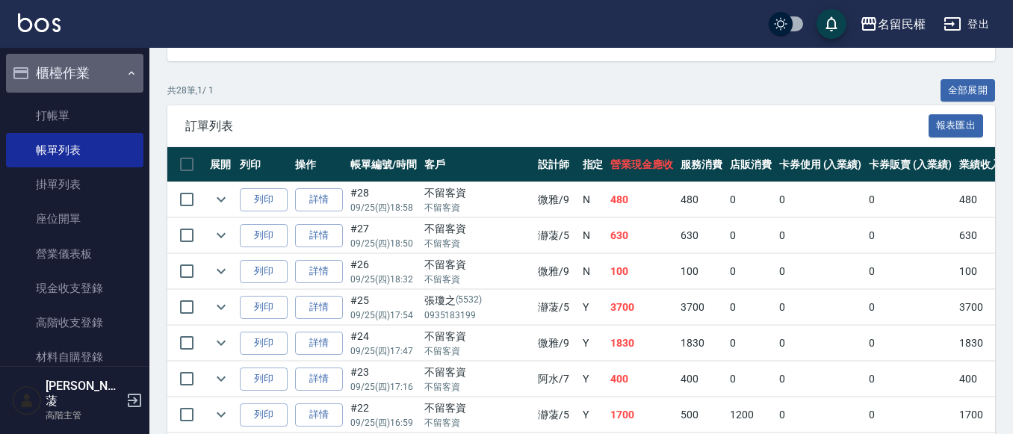
click at [126, 70] on icon "button" at bounding box center [132, 73] width 12 height 12
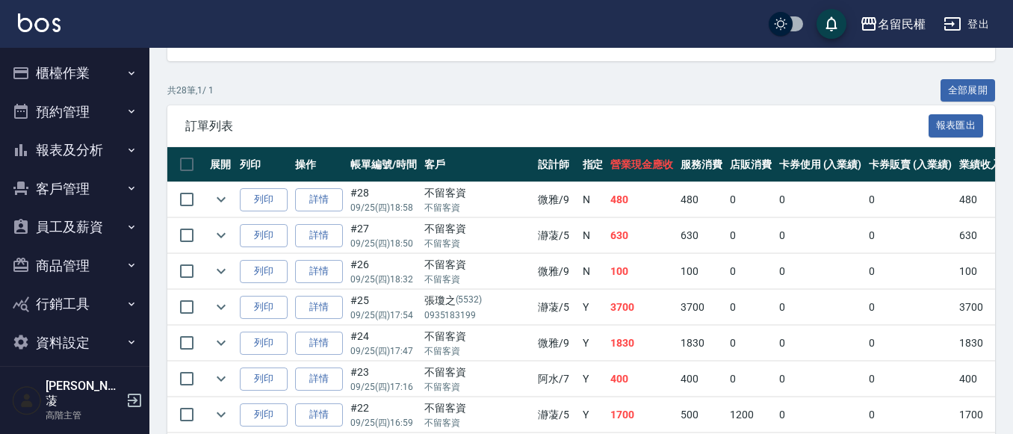
click at [128, 73] on icon "button" at bounding box center [132, 73] width 12 height 12
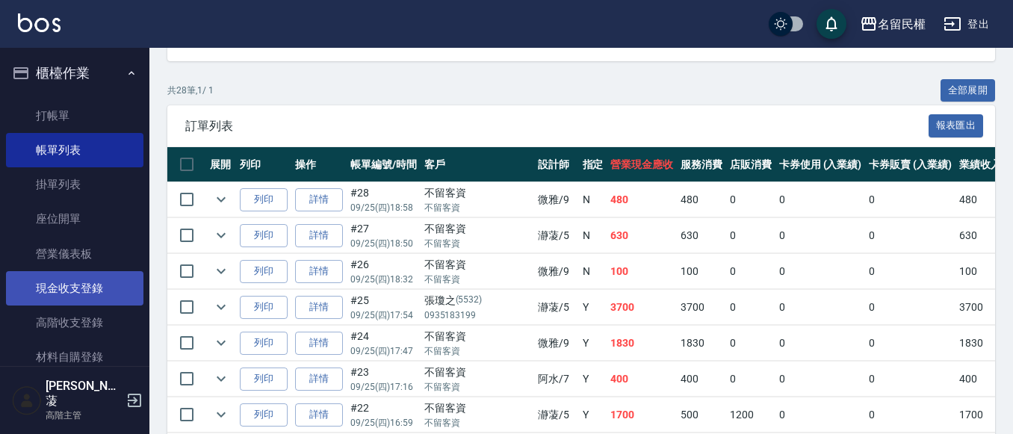
scroll to position [149, 0]
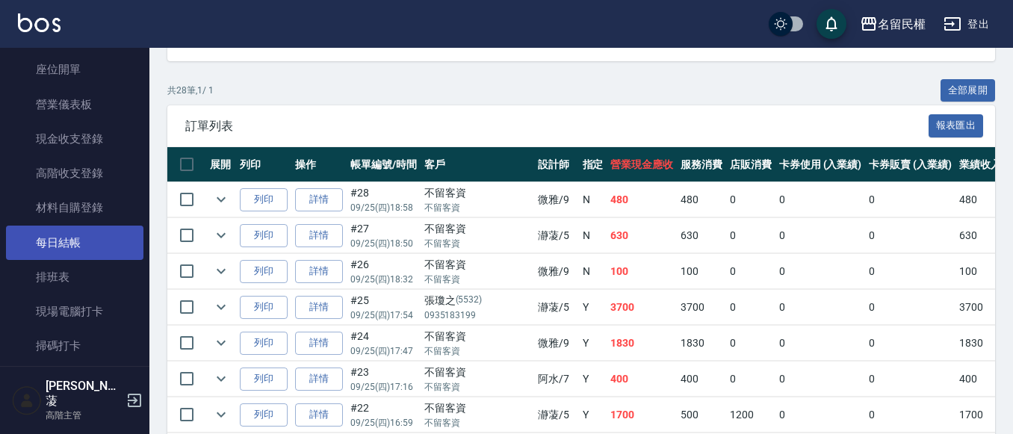
click at [93, 235] on link "每日結帳" at bounding box center [74, 243] width 137 height 34
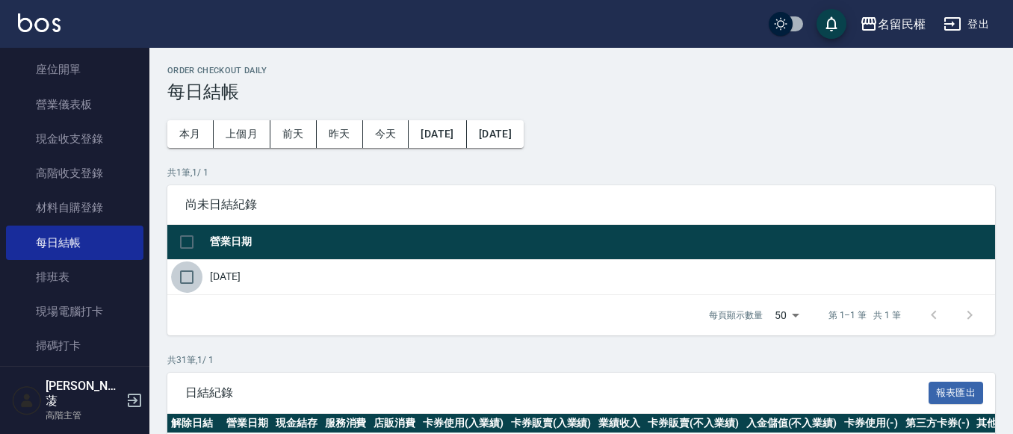
click at [186, 276] on input "checkbox" at bounding box center [186, 277] width 31 height 31
checkbox input "true"
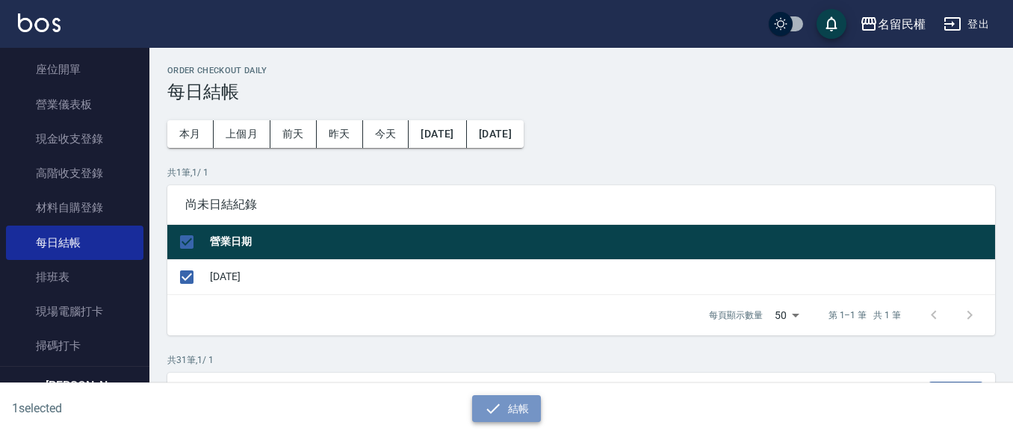
click at [495, 409] on icon "button" at bounding box center [492, 408] width 13 height 10
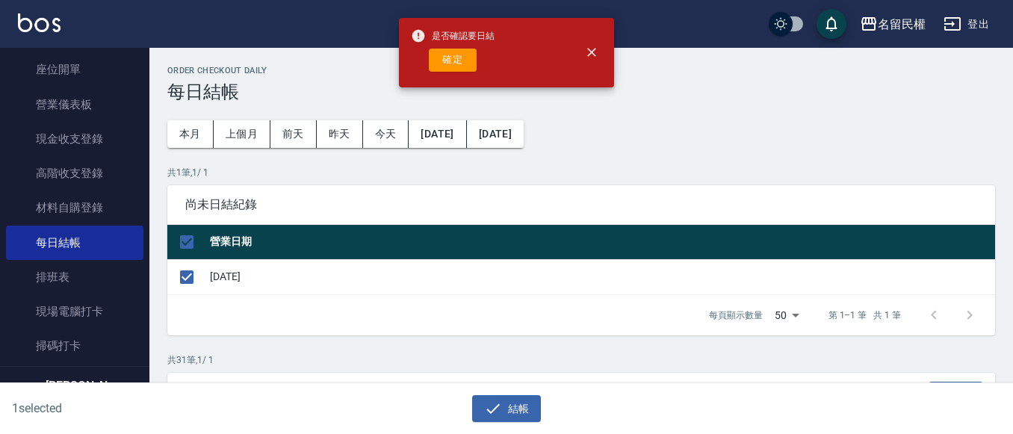
click at [447, 64] on button "確定" at bounding box center [453, 60] width 48 height 23
checkbox input "false"
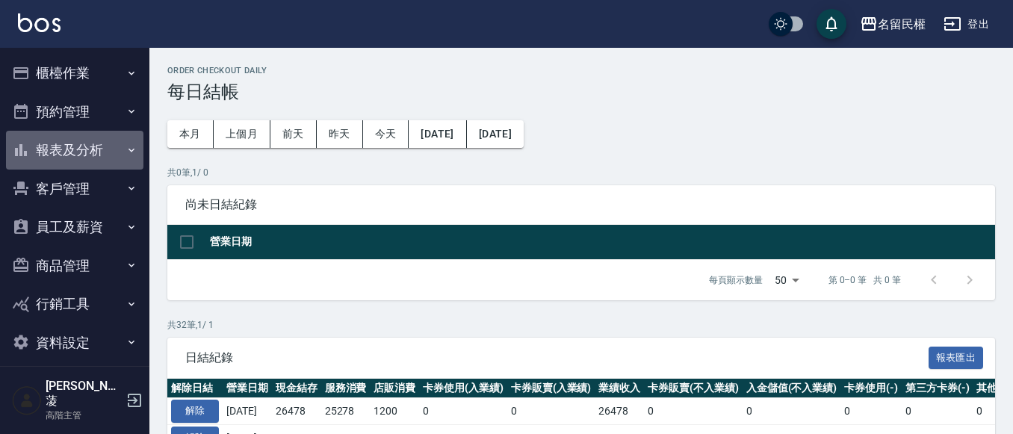
click at [133, 141] on button "報表及分析" at bounding box center [74, 150] width 137 height 39
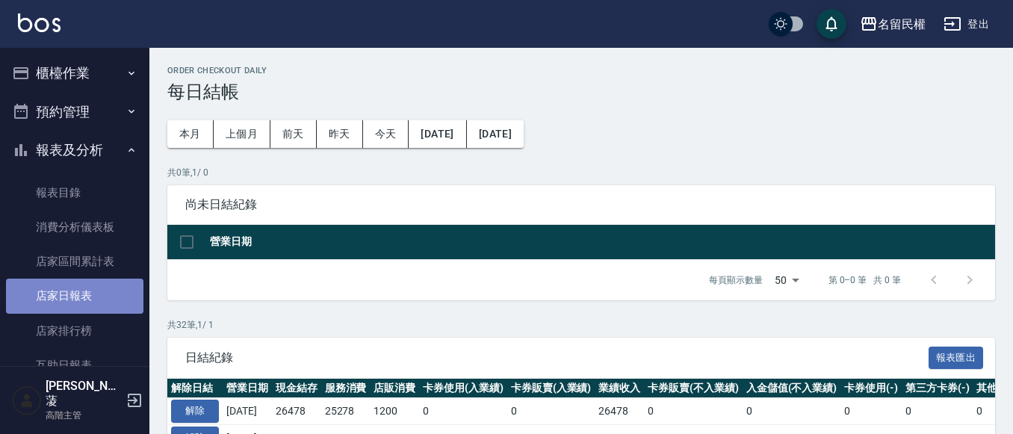
click at [102, 287] on link "店家日報表" at bounding box center [74, 296] width 137 height 34
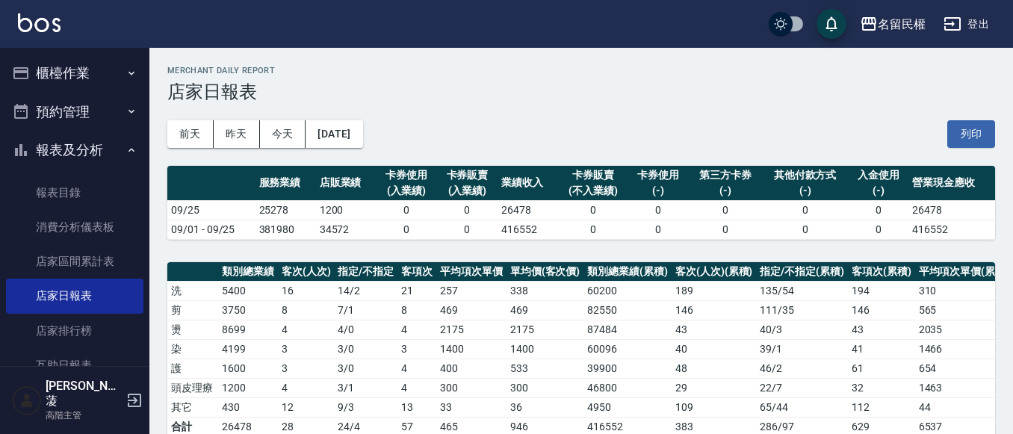
click at [968, 117] on div "前天 昨天 今天 2025/09/25 列印" at bounding box center [581, 134] width 828 height 64
drag, startPoint x: 968, startPoint y: 129, endPoint x: 775, endPoint y: 380, distance: 316.4
click at [968, 129] on button "列印" at bounding box center [971, 134] width 48 height 28
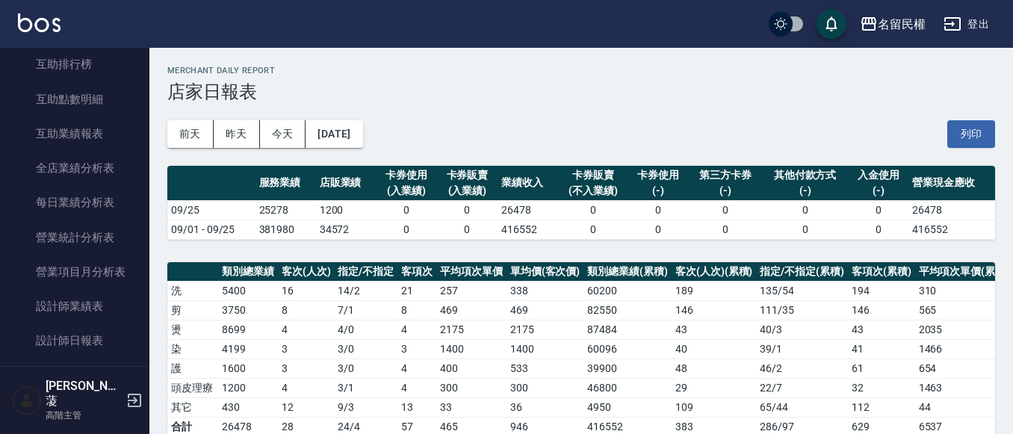
scroll to position [374, 0]
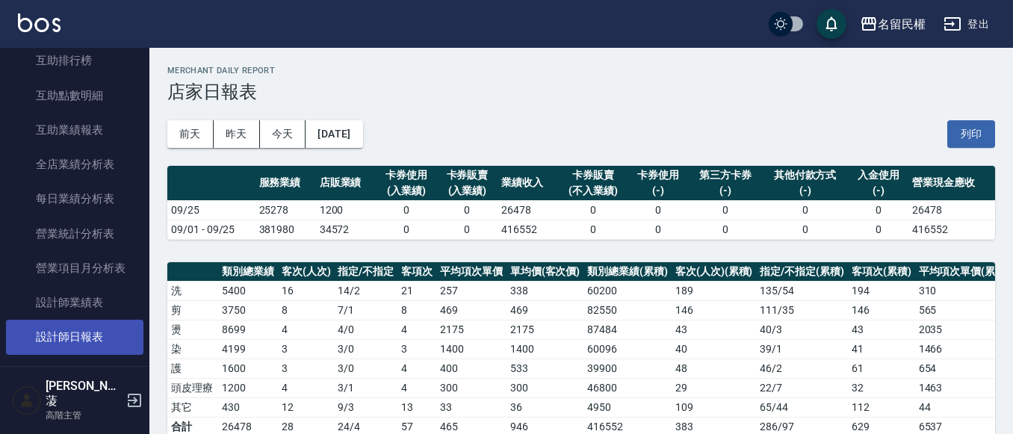
click at [112, 338] on link "設計師日報表" at bounding box center [74, 337] width 137 height 34
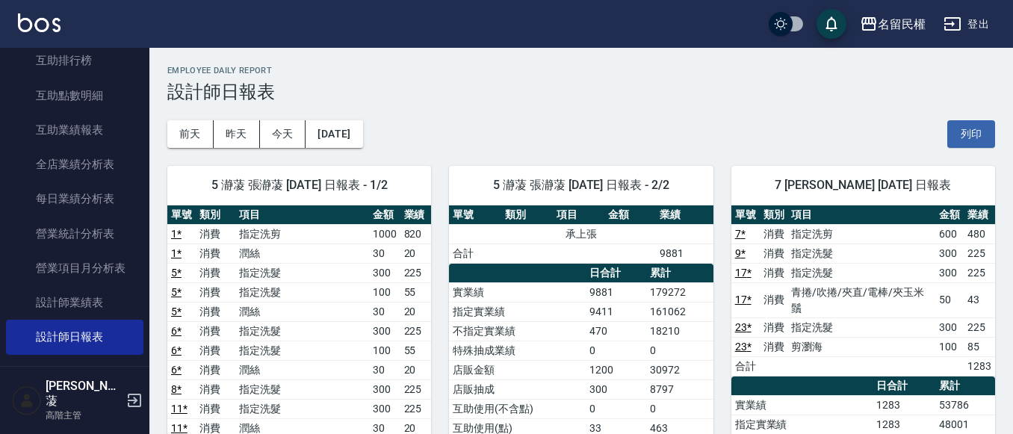
drag, startPoint x: 950, startPoint y: 133, endPoint x: 780, endPoint y: 380, distance: 299.3
click at [950, 134] on button "列印" at bounding box center [971, 134] width 48 height 28
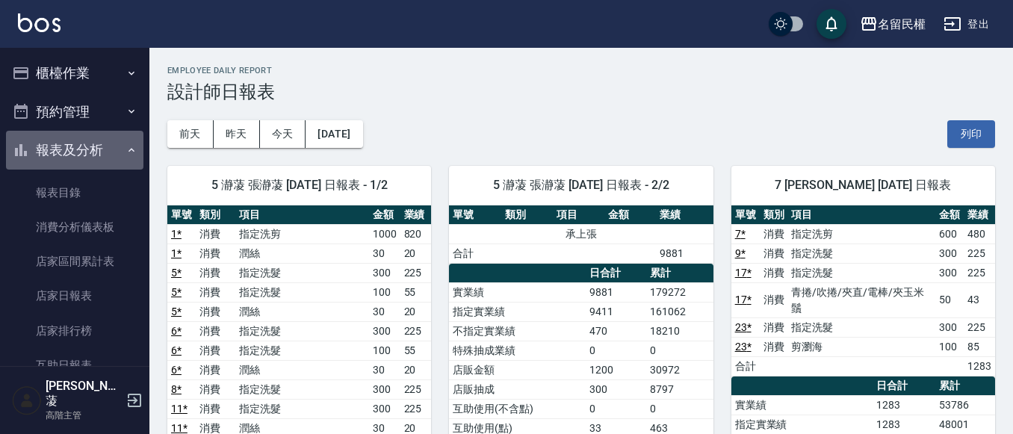
click at [131, 149] on button "報表及分析" at bounding box center [74, 150] width 137 height 39
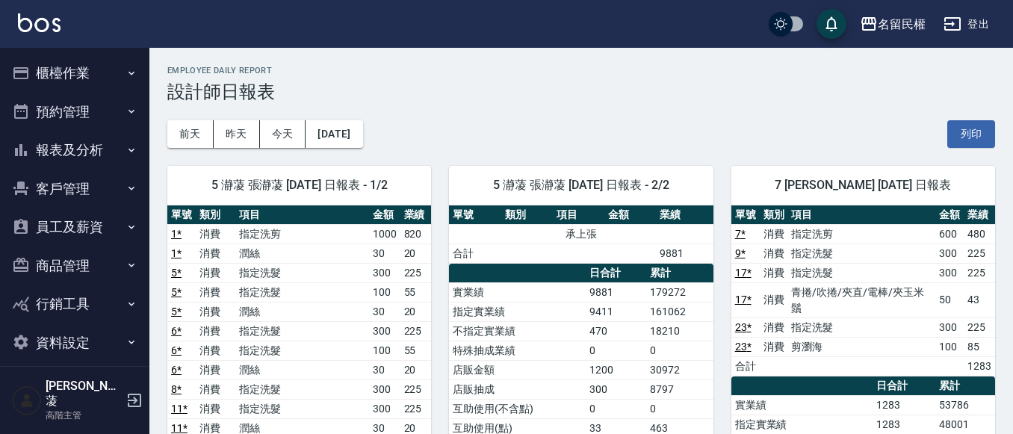
click at [121, 74] on button "櫃檯作業" at bounding box center [74, 73] width 137 height 39
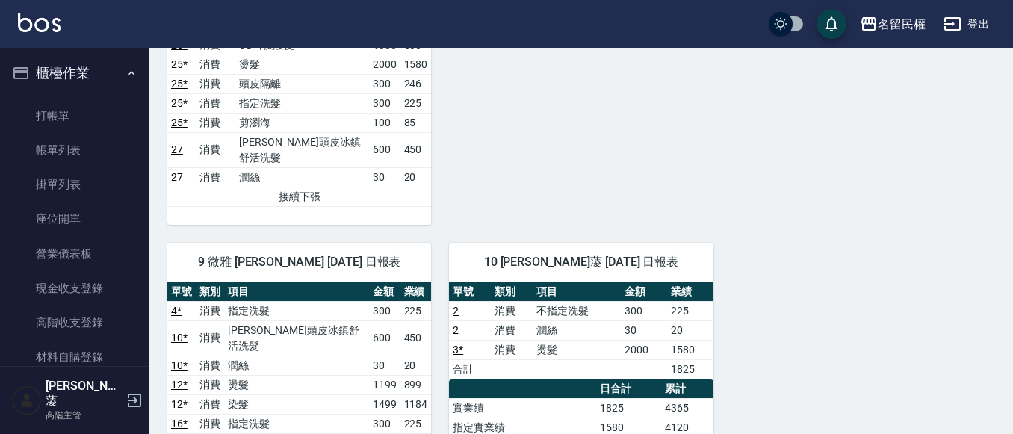
scroll to position [672, 0]
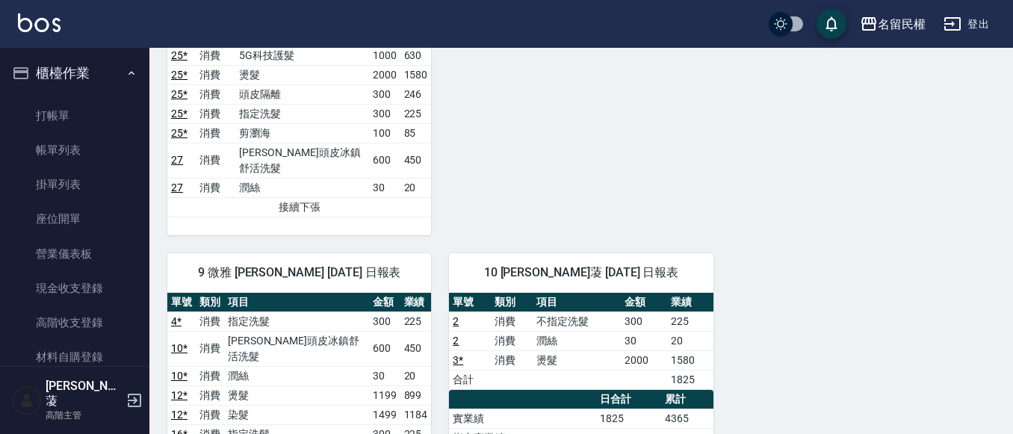
click at [126, 72] on icon "button" at bounding box center [132, 73] width 12 height 12
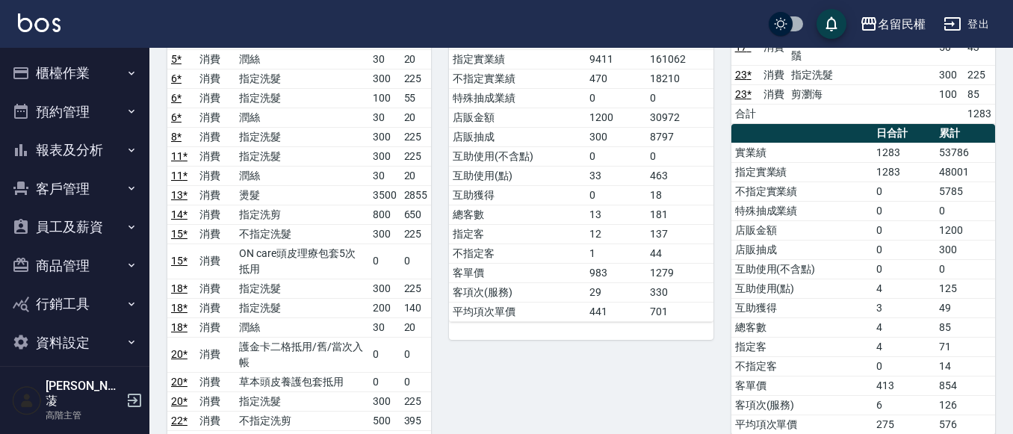
scroll to position [90, 0]
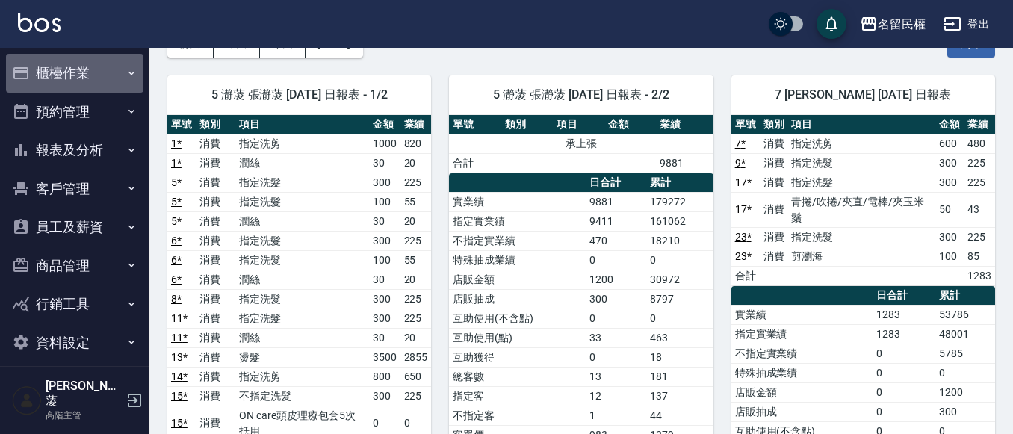
click at [84, 58] on button "櫃檯作業" at bounding box center [74, 73] width 137 height 39
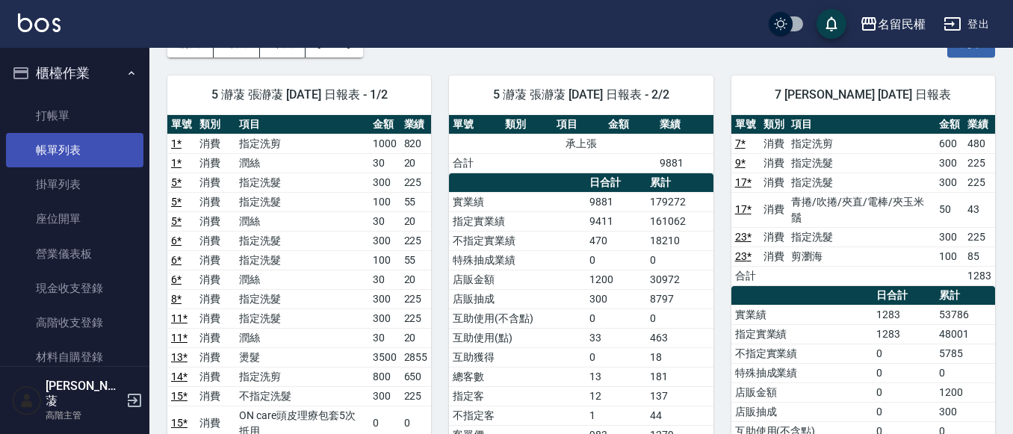
click at [87, 137] on link "帳單列表" at bounding box center [74, 150] width 137 height 34
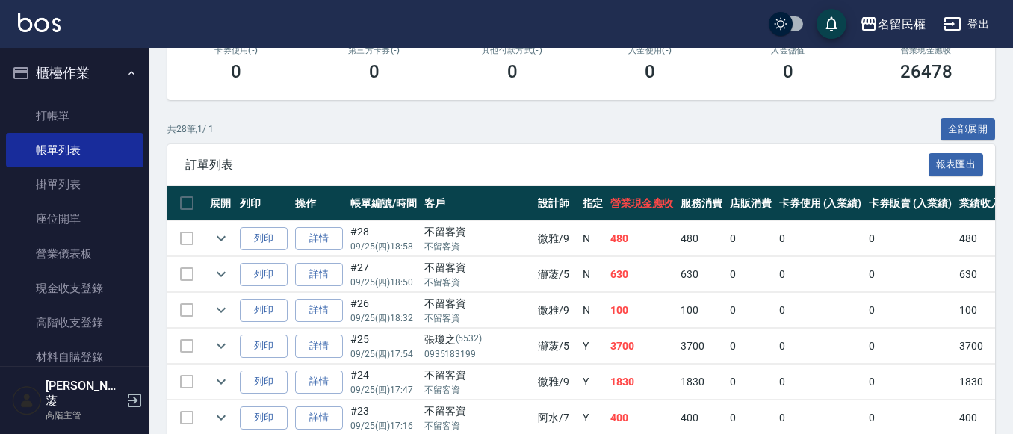
scroll to position [299, 0]
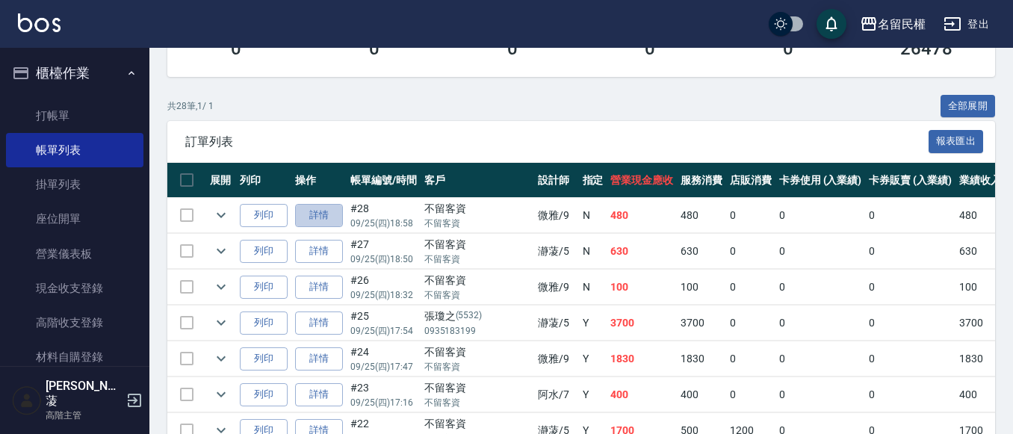
drag, startPoint x: 314, startPoint y: 215, endPoint x: 324, endPoint y: 216, distance: 10.5
click at [315, 215] on link "詳情" at bounding box center [319, 215] width 48 height 23
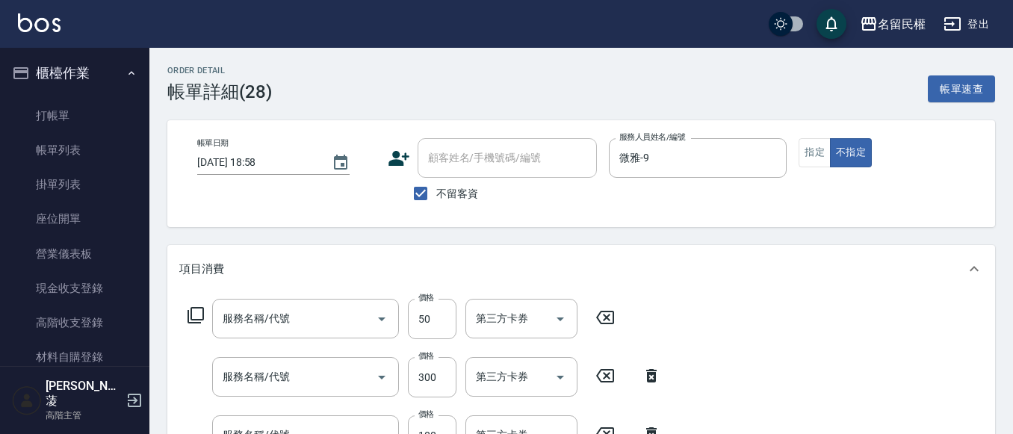
type input "[DATE] 18:58"
checkbox input "true"
type input "微雅-9"
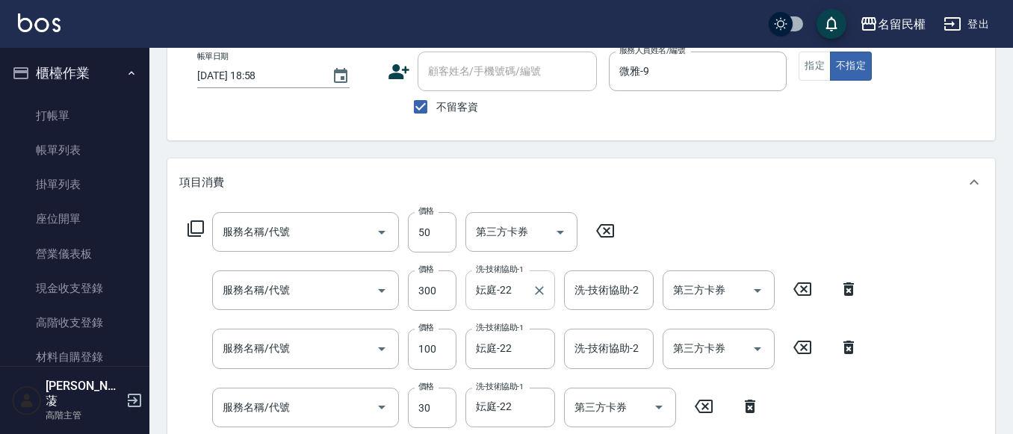
type input "青捲/吹捲/夾直/電棒/夾玉米鬚(703)"
type input "指定洗髮(102)"
type input "潤絲(701)"
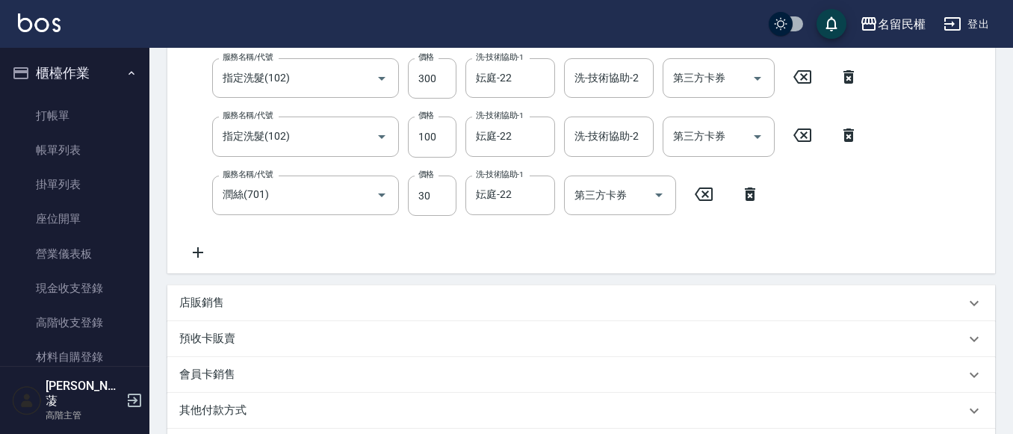
scroll to position [224, 0]
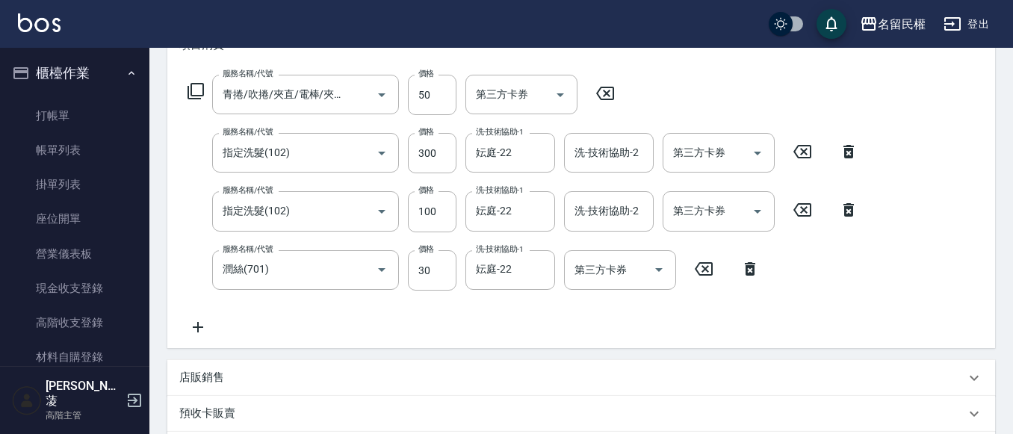
click at [852, 208] on icon at bounding box center [849, 209] width 10 height 13
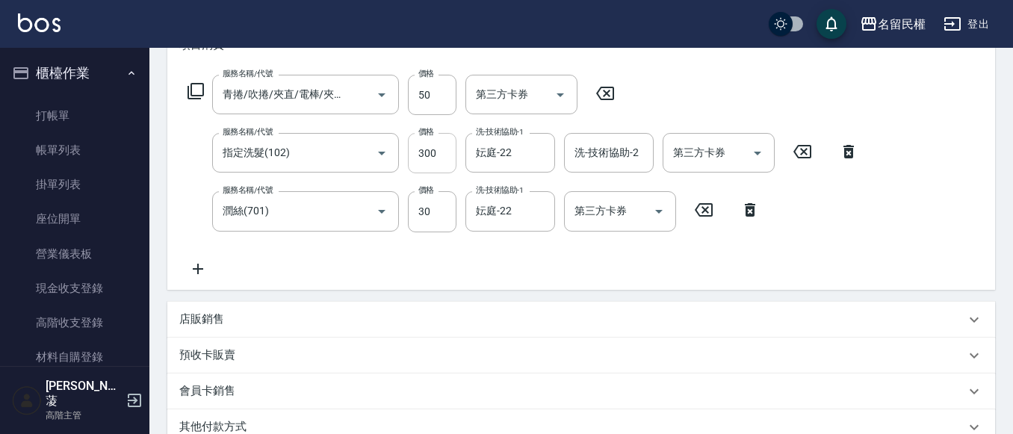
click at [424, 161] on input "300" at bounding box center [432, 153] width 49 height 40
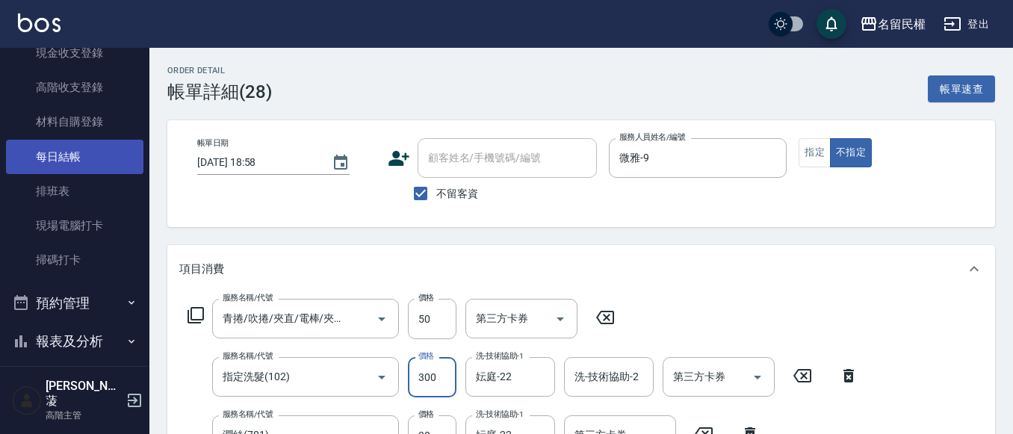
scroll to position [149, 0]
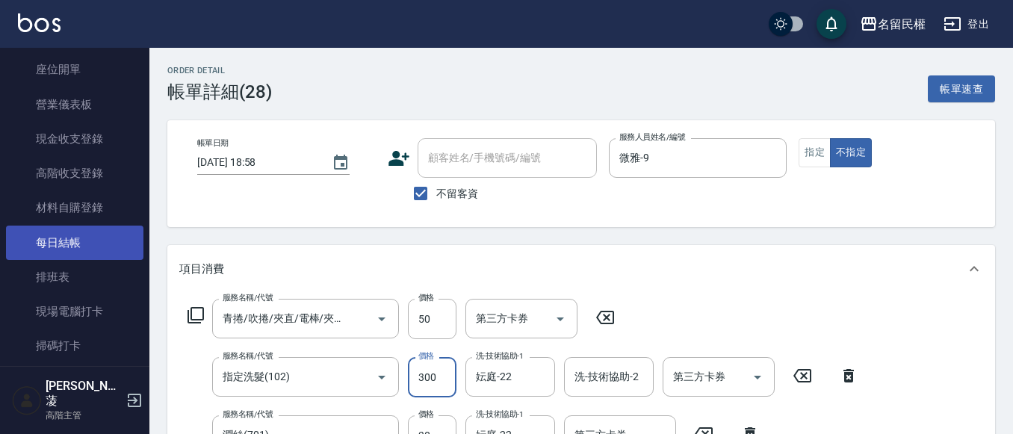
click at [49, 238] on link "每日結帳" at bounding box center [74, 243] width 137 height 34
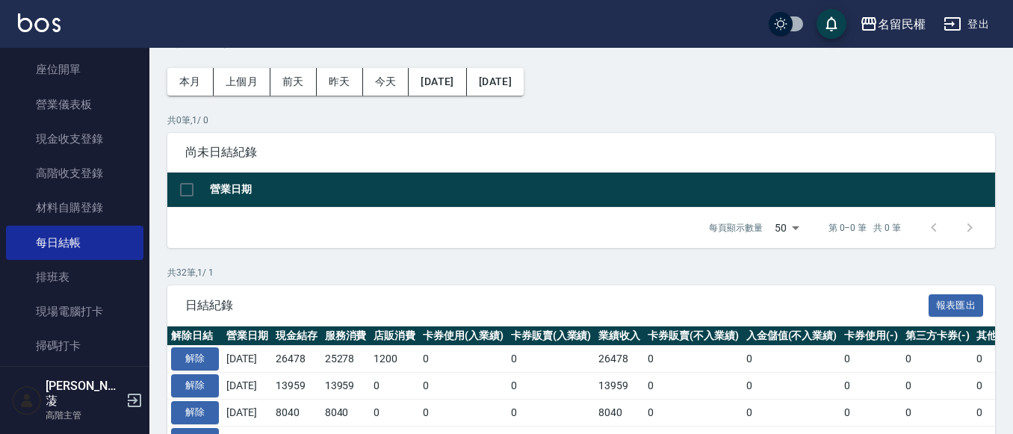
scroll to position [149, 0]
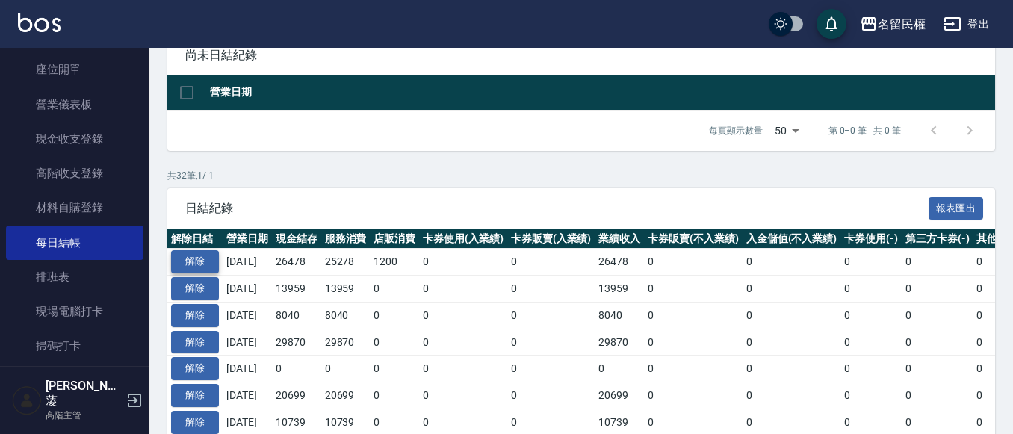
click at [204, 259] on button "解除" at bounding box center [195, 261] width 48 height 23
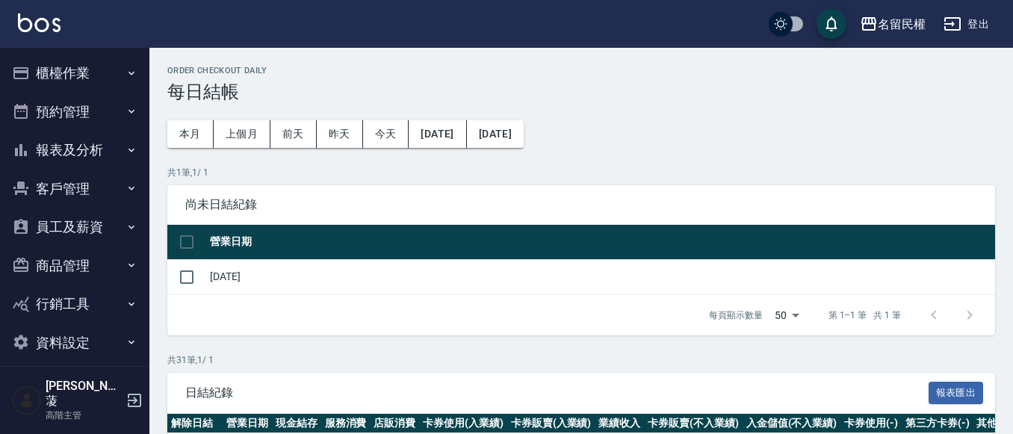
click at [85, 87] on button "櫃檯作業" at bounding box center [74, 73] width 137 height 39
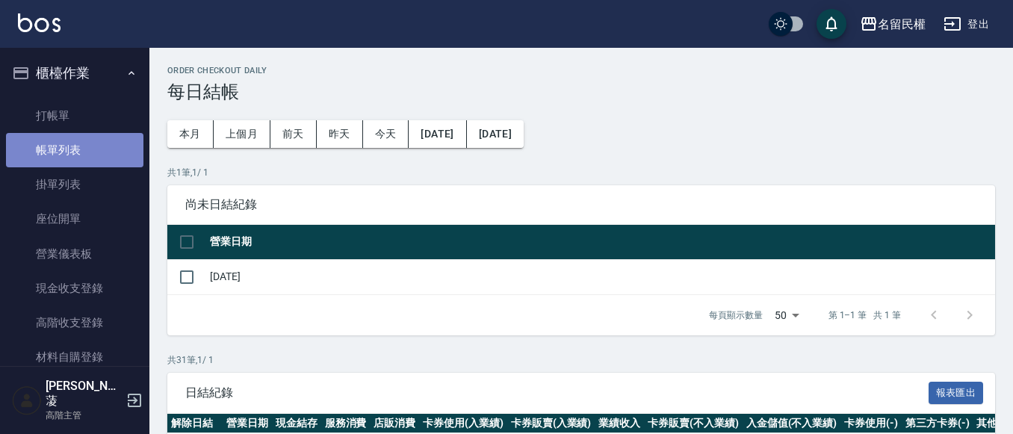
click at [87, 143] on link "帳單列表" at bounding box center [74, 150] width 137 height 34
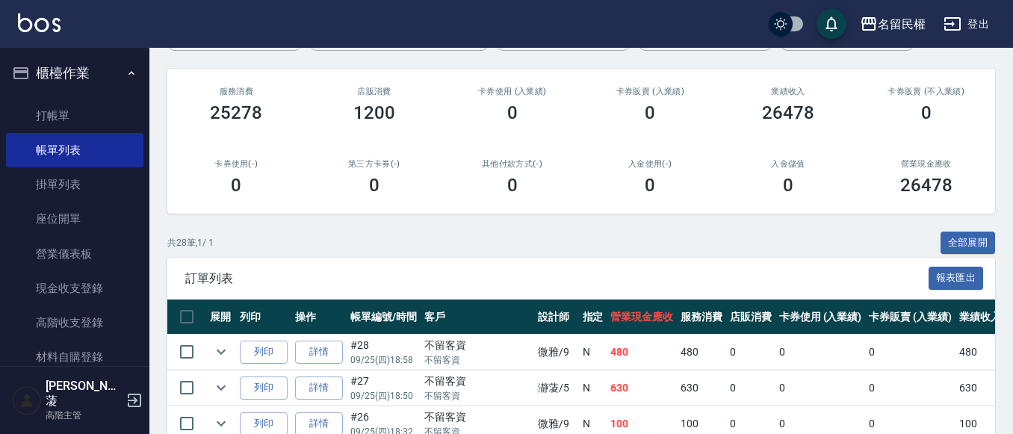
scroll to position [299, 0]
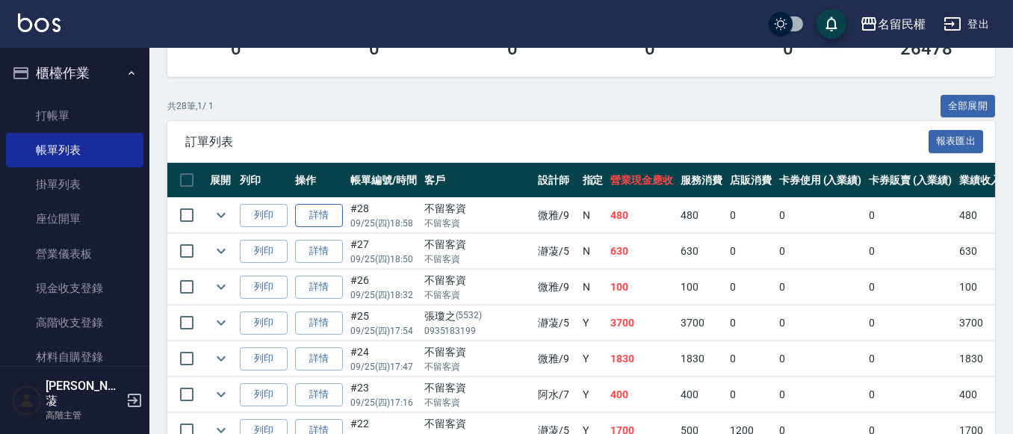
click at [319, 221] on link "詳情" at bounding box center [319, 215] width 48 height 23
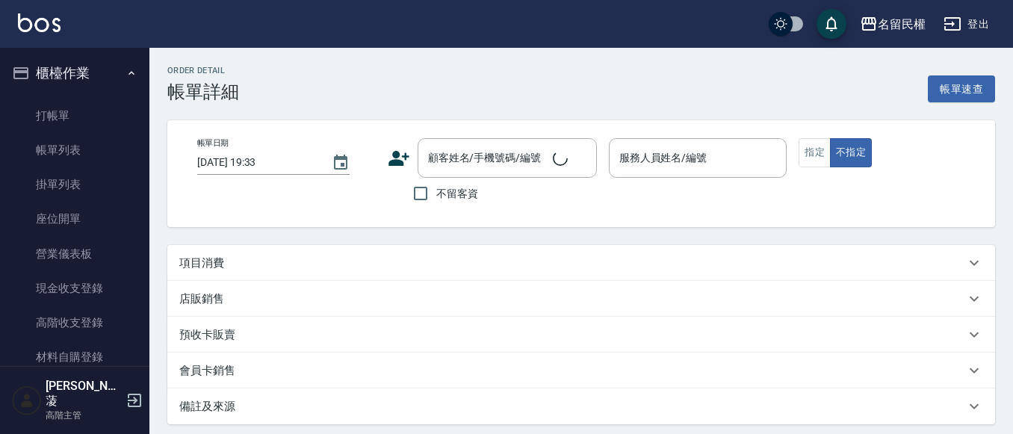
type input "[DATE] 18:58"
checkbox input "true"
type input "微雅-9"
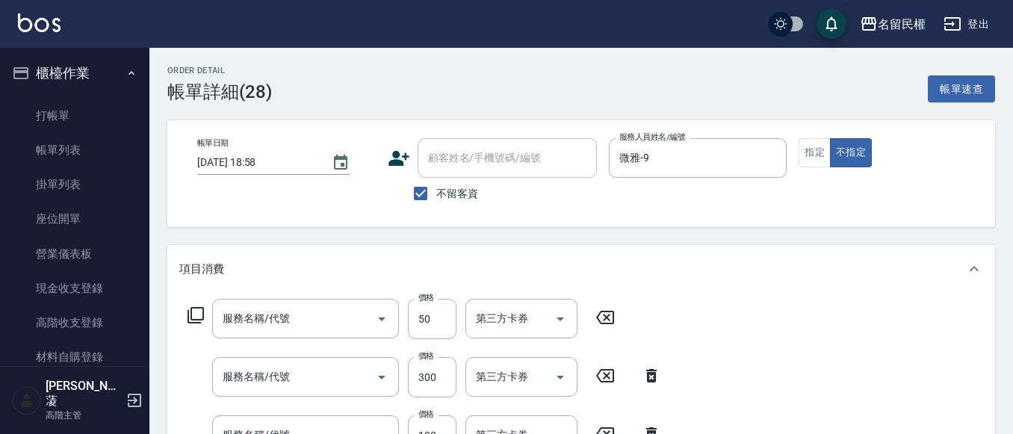
scroll to position [188, 0]
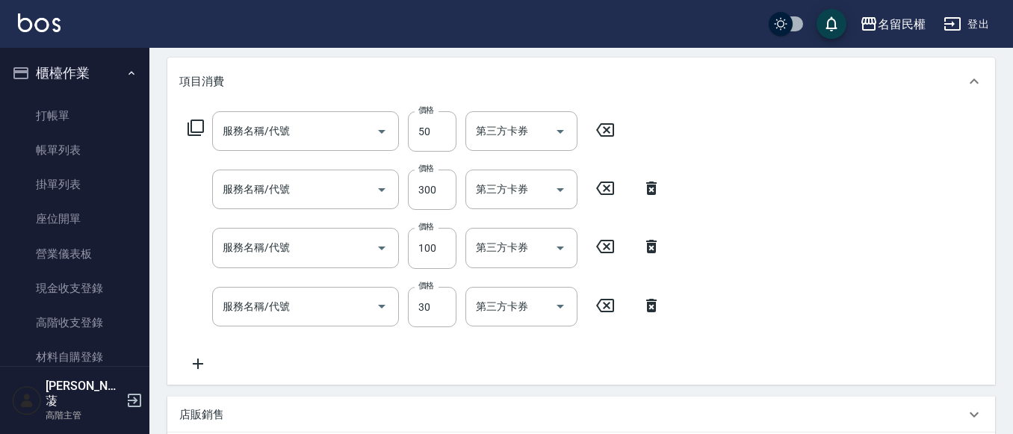
type input "青捲/吹捲/夾直/電棒/夾玉米鬚(703)"
type input "指定洗髮(102)"
type input "潤絲(701)"
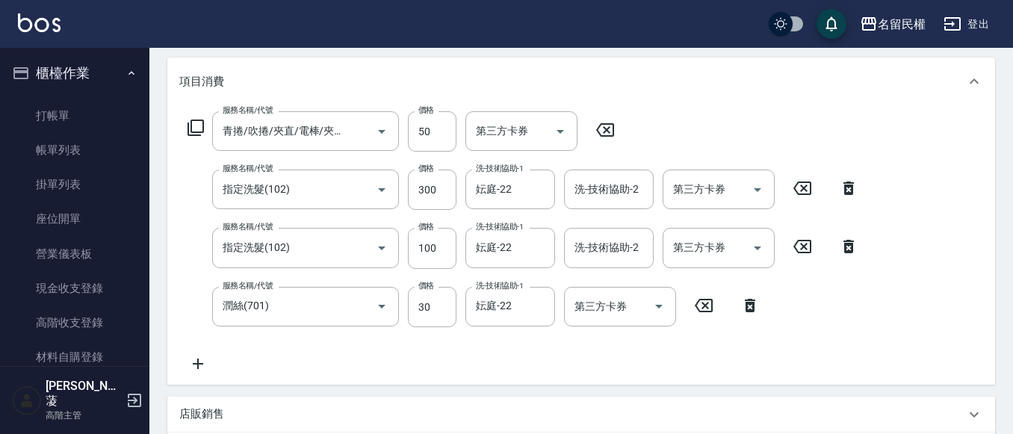
click at [850, 253] on icon at bounding box center [849, 246] width 10 height 13
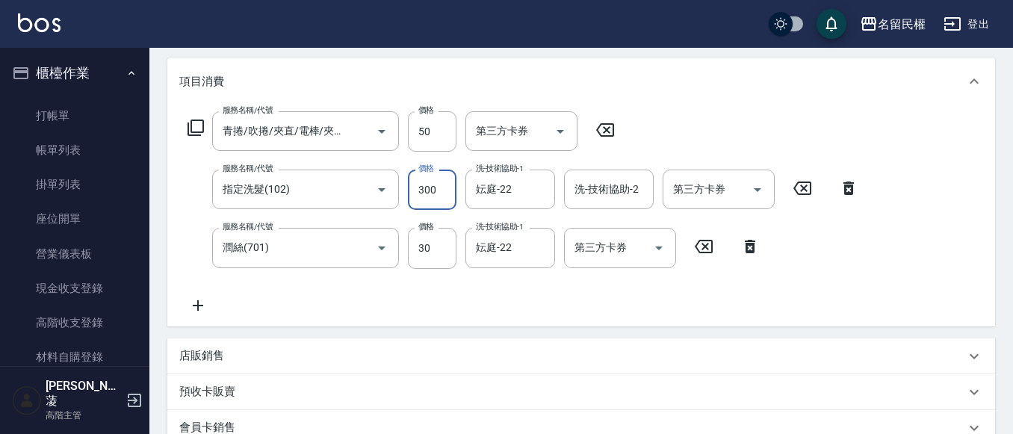
click at [430, 194] on input "300" at bounding box center [432, 190] width 49 height 40
type input "400"
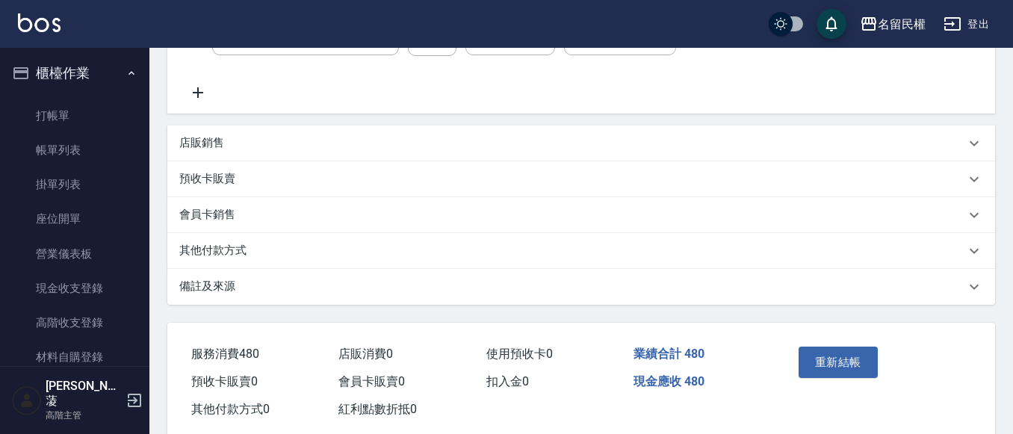
scroll to position [433, 0]
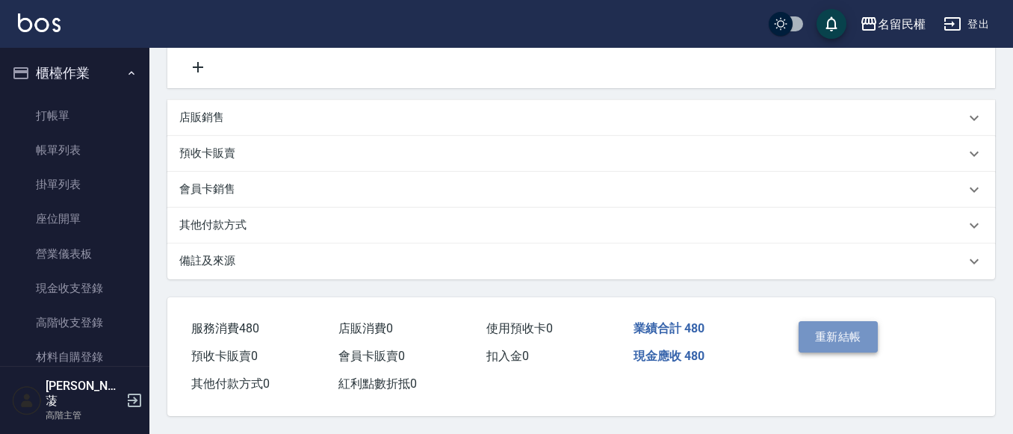
click at [841, 327] on button "重新結帳" at bounding box center [838, 336] width 79 height 31
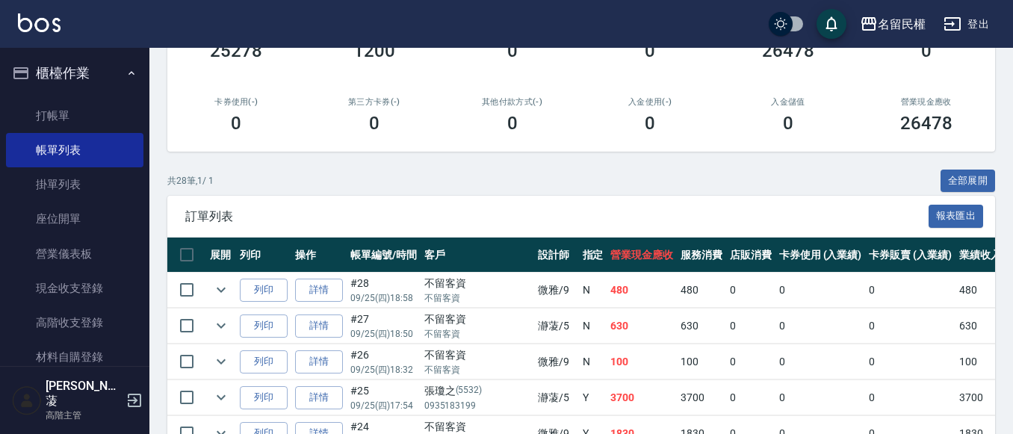
scroll to position [374, 0]
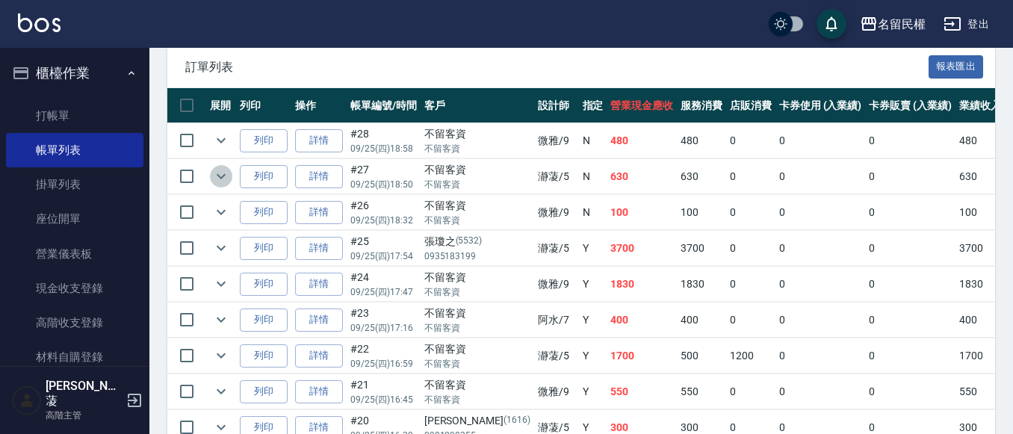
click at [229, 180] on icon "expand row" at bounding box center [221, 176] width 18 height 18
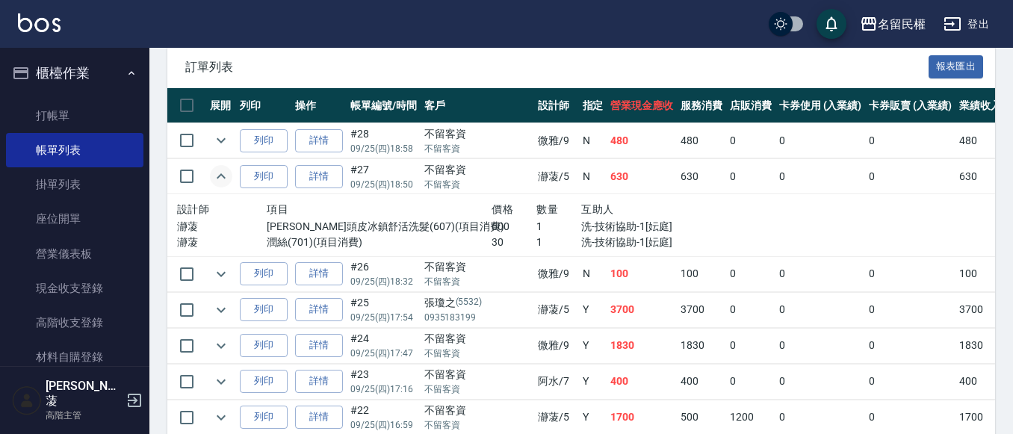
click at [223, 179] on icon "expand row" at bounding box center [221, 176] width 18 height 18
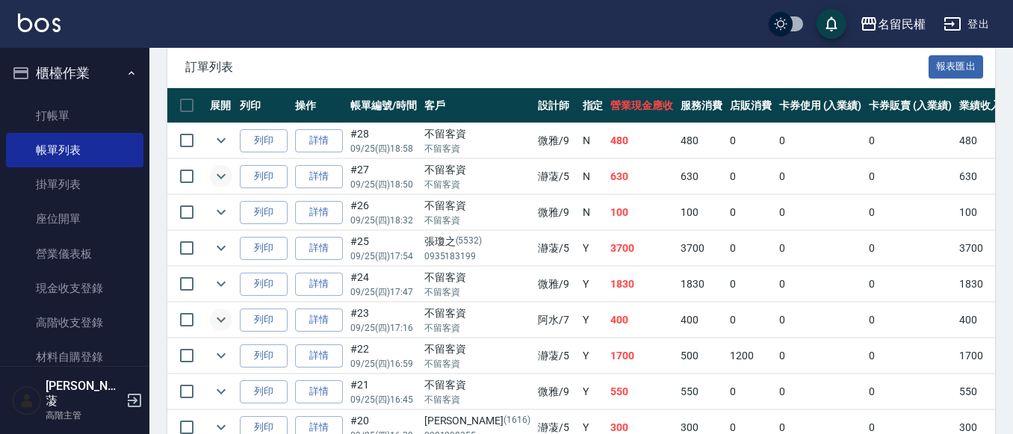
click at [228, 323] on icon "expand row" at bounding box center [221, 320] width 18 height 18
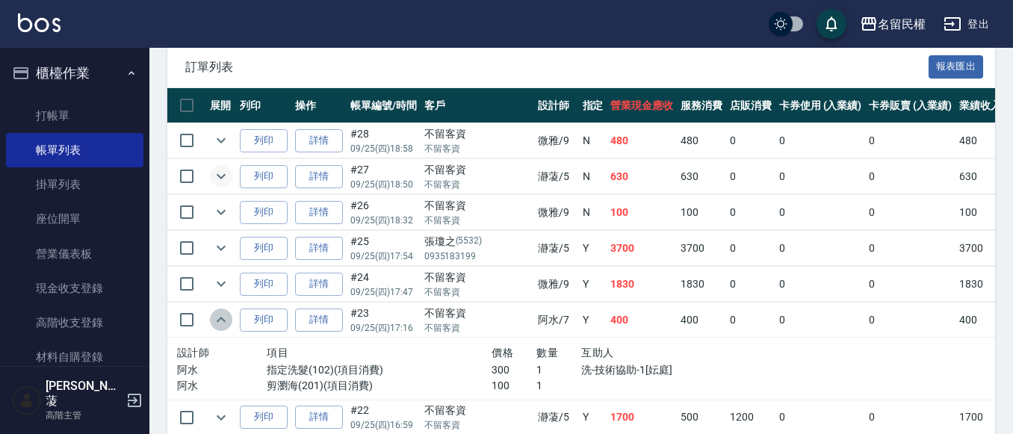
click at [220, 324] on icon "expand row" at bounding box center [221, 320] width 18 height 18
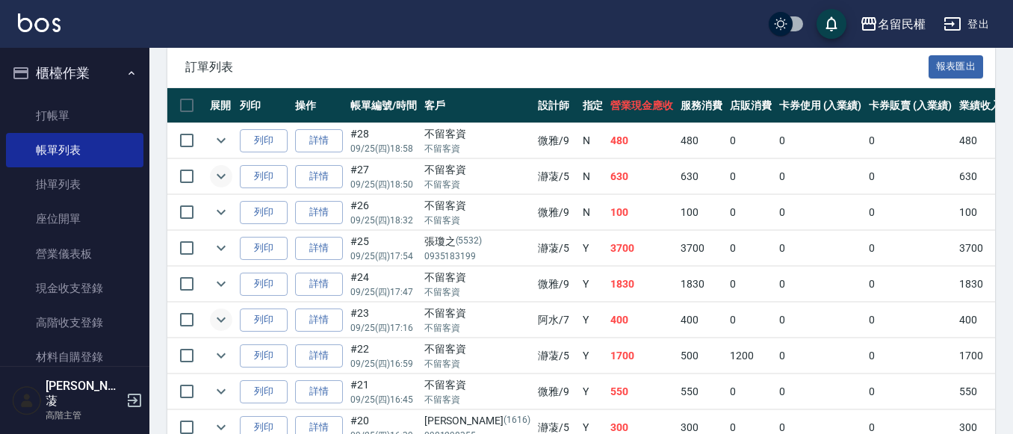
scroll to position [448, 0]
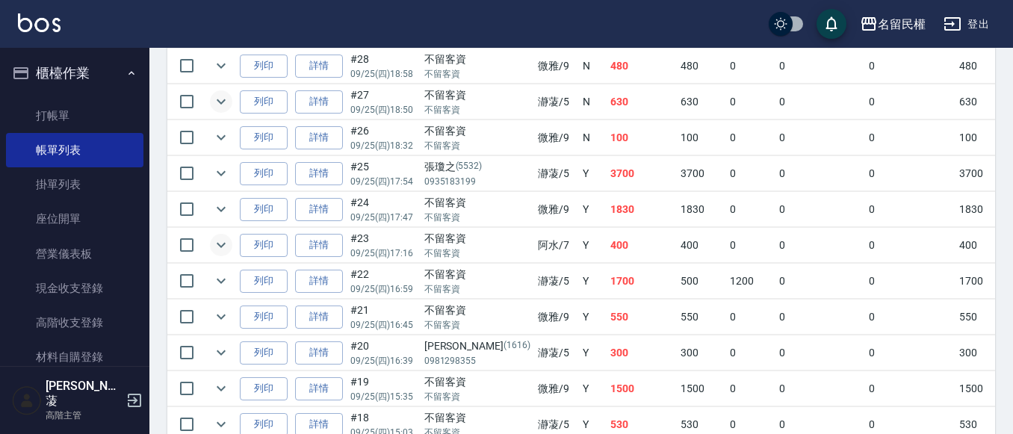
click at [220, 243] on icon "expand row" at bounding box center [221, 245] width 18 height 18
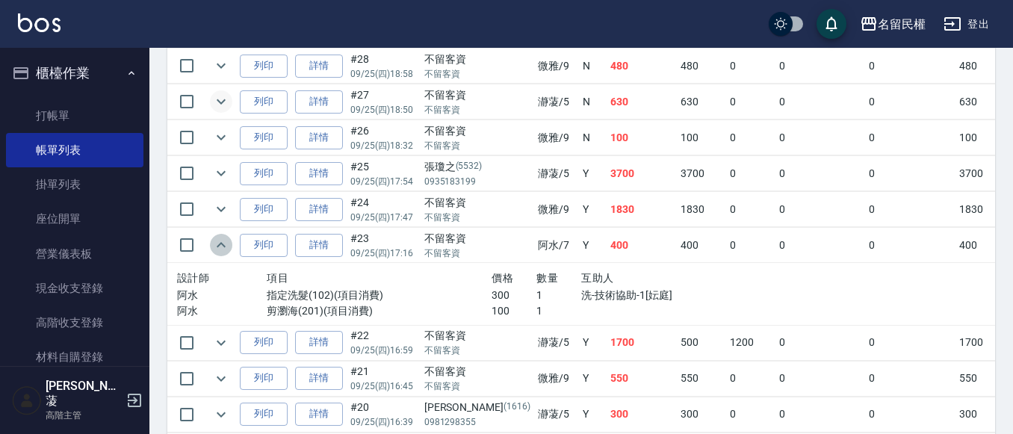
click at [220, 243] on icon "expand row" at bounding box center [221, 245] width 18 height 18
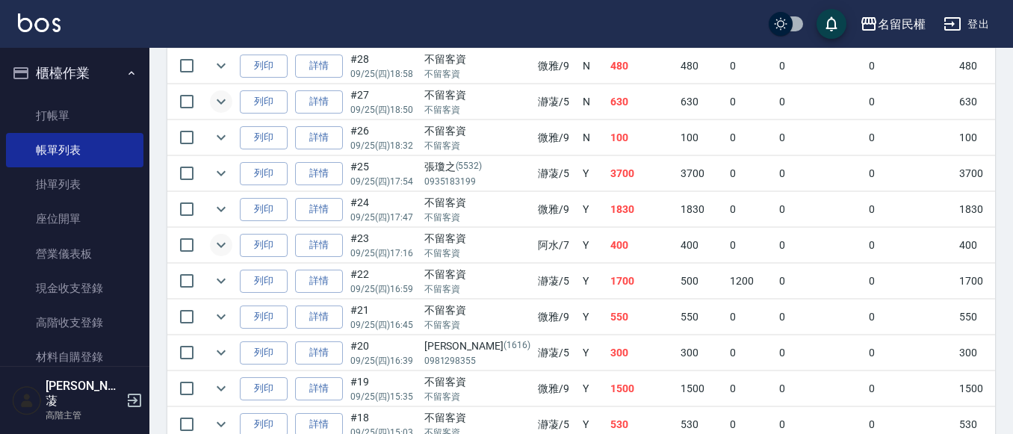
scroll to position [523, 0]
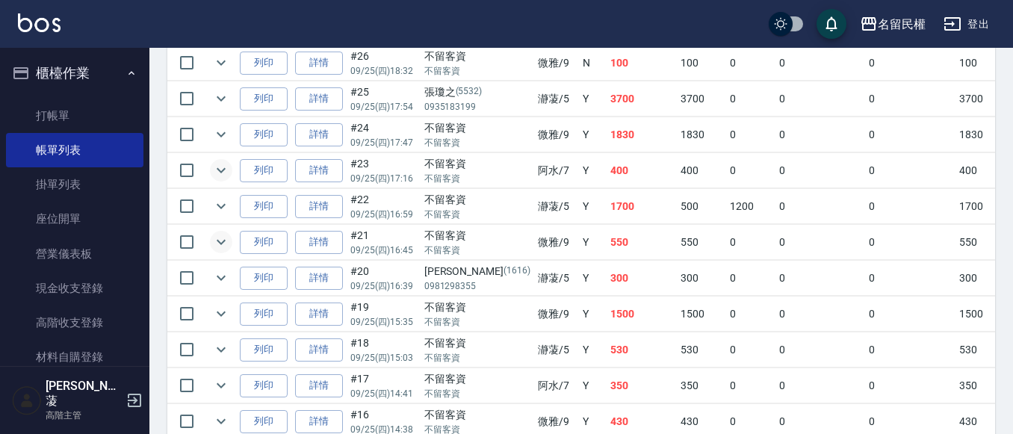
click at [220, 244] on icon "expand row" at bounding box center [221, 242] width 9 height 5
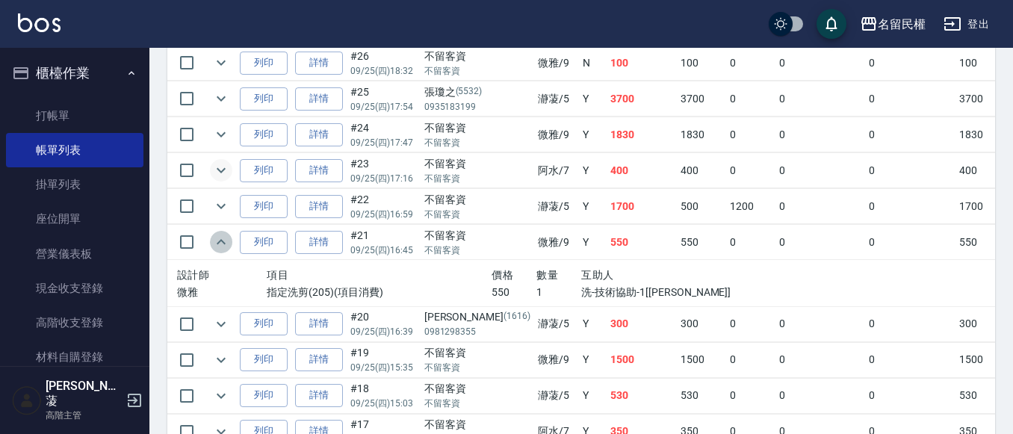
click at [220, 244] on icon "expand row" at bounding box center [221, 242] width 18 height 18
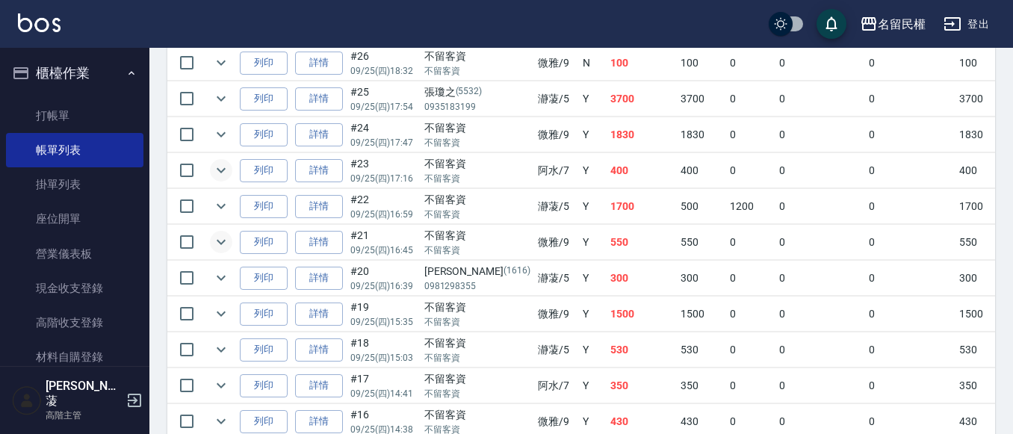
scroll to position [598, 0]
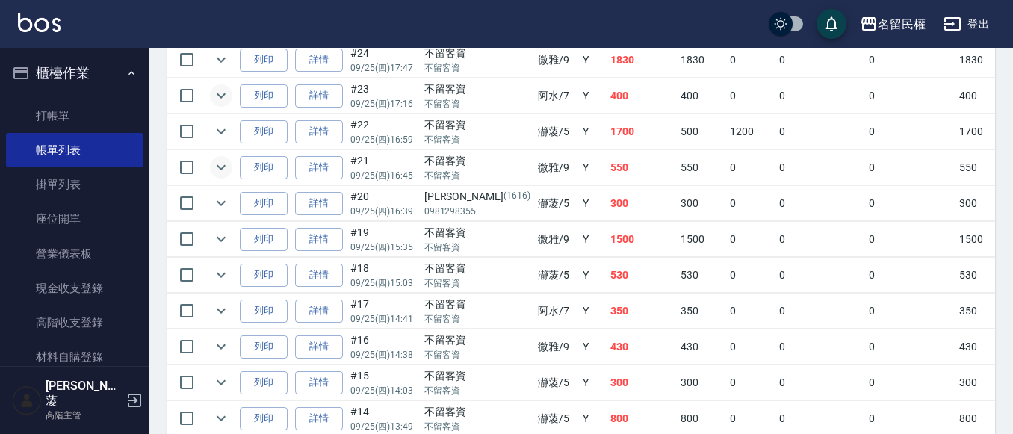
click at [220, 244] on icon "expand row" at bounding box center [221, 239] width 18 height 18
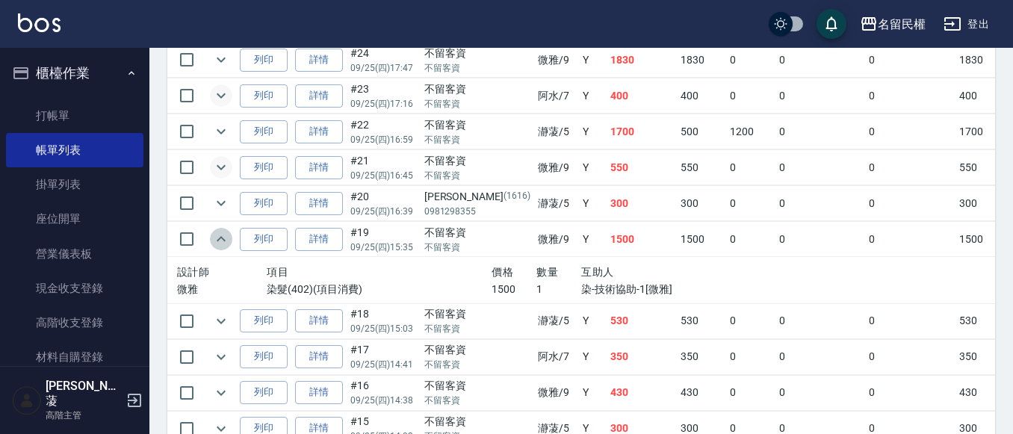
click at [220, 244] on icon "expand row" at bounding box center [221, 239] width 18 height 18
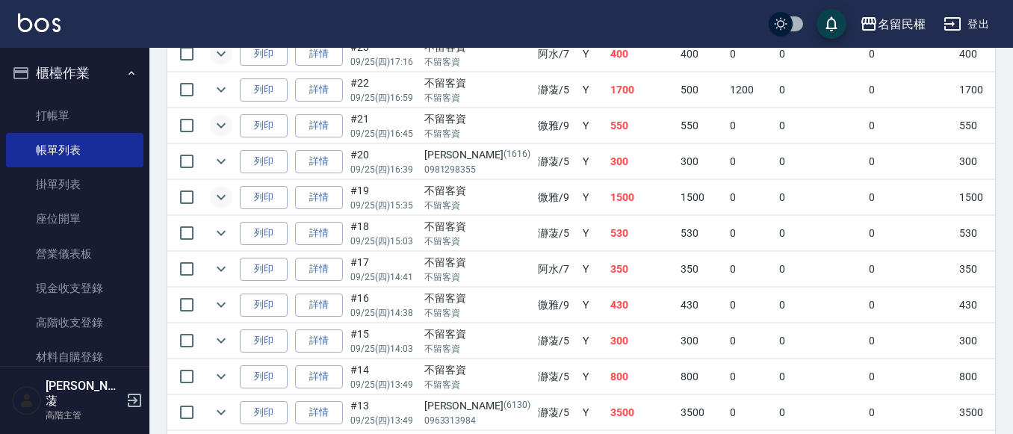
scroll to position [672, 0]
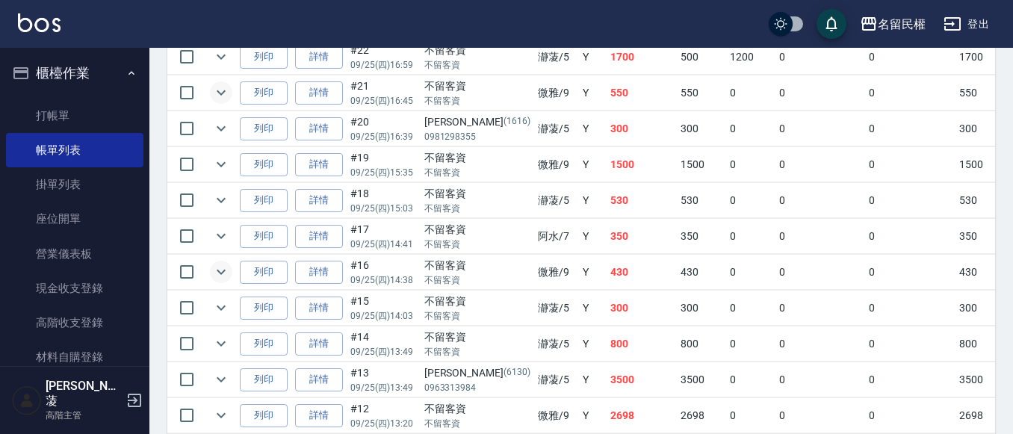
click at [226, 273] on icon "expand row" at bounding box center [221, 272] width 18 height 18
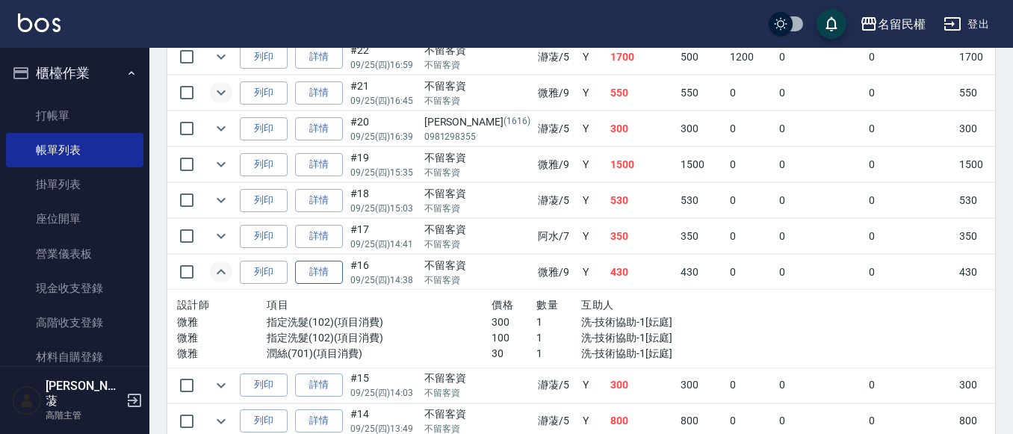
click at [328, 279] on link "詳情" at bounding box center [319, 272] width 48 height 23
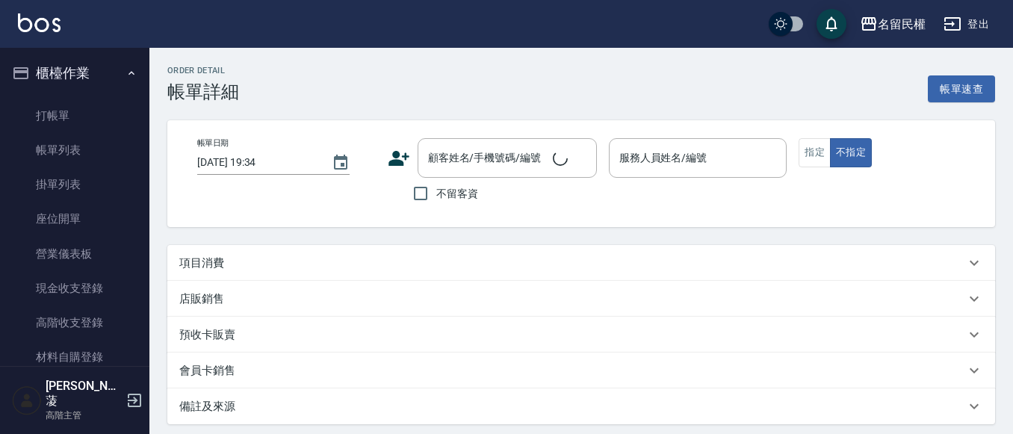
type input "2025/09/25 14:38"
checkbox input "true"
type input "微雅-9"
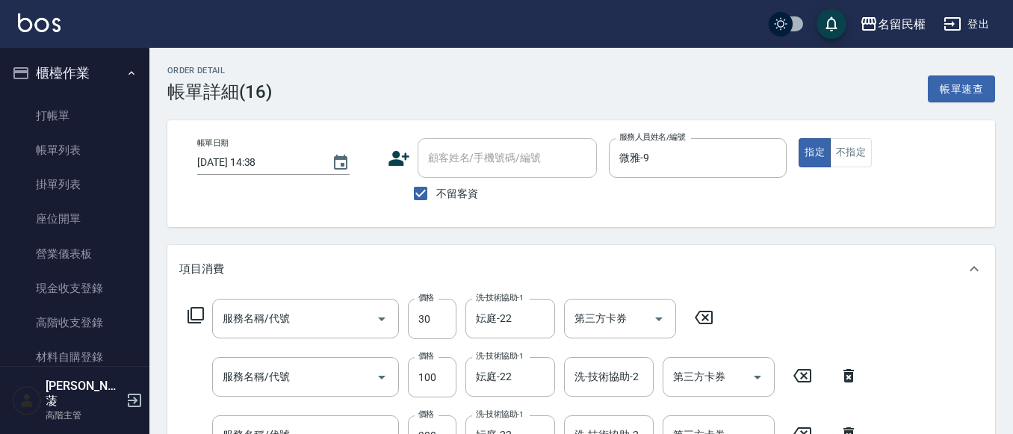
type input "潤絲(701)"
type input "指定洗髮(102)"
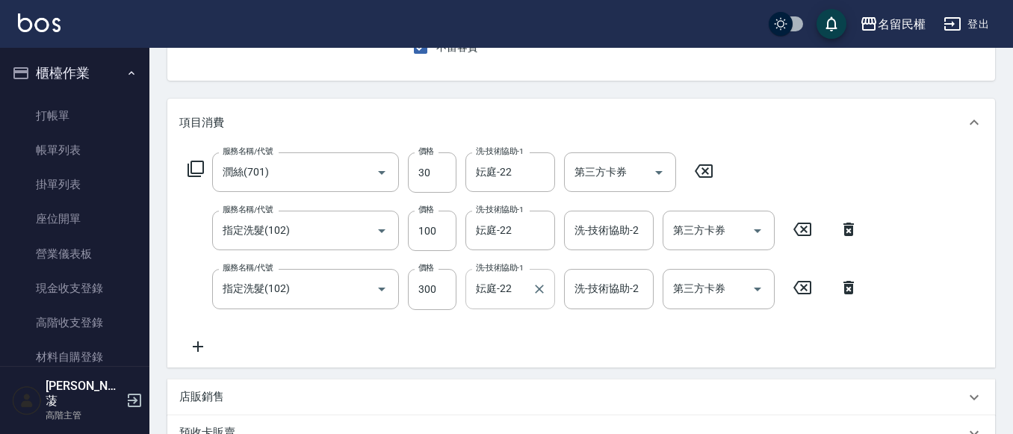
scroll to position [149, 0]
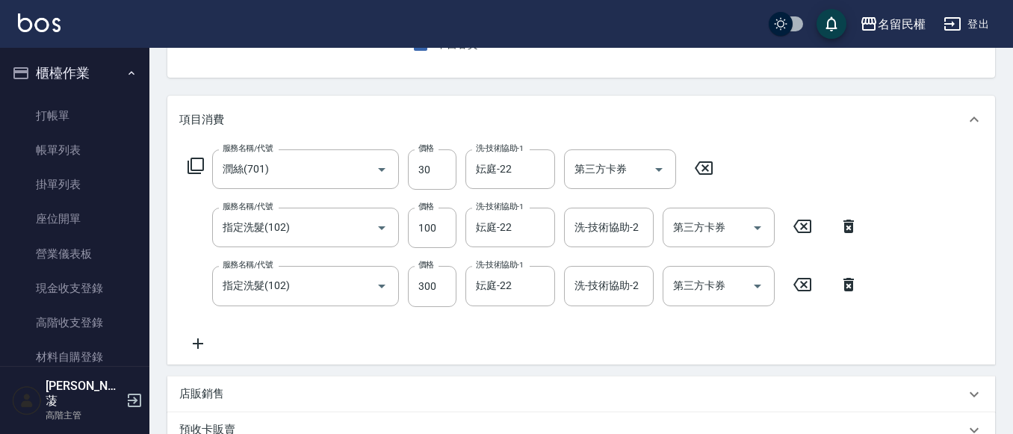
click at [811, 235] on icon at bounding box center [802, 226] width 37 height 18
click at [429, 279] on input "300" at bounding box center [432, 285] width 49 height 40
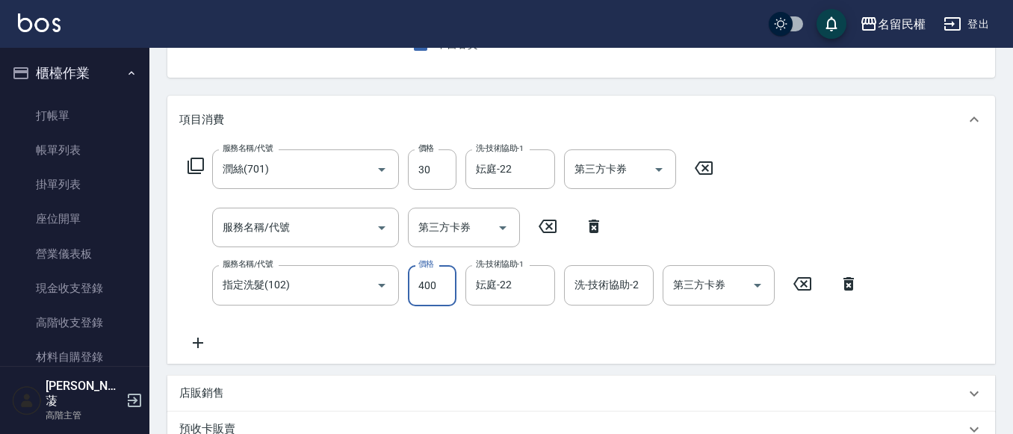
type input "400"
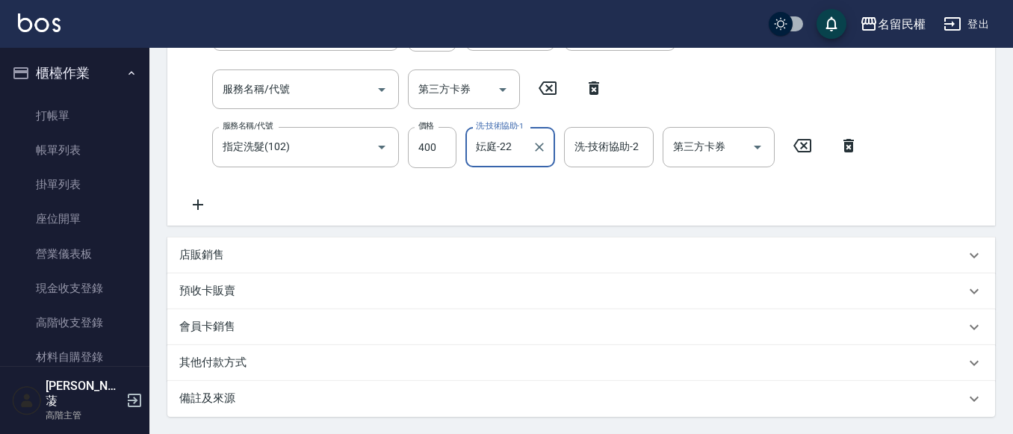
scroll to position [432, 0]
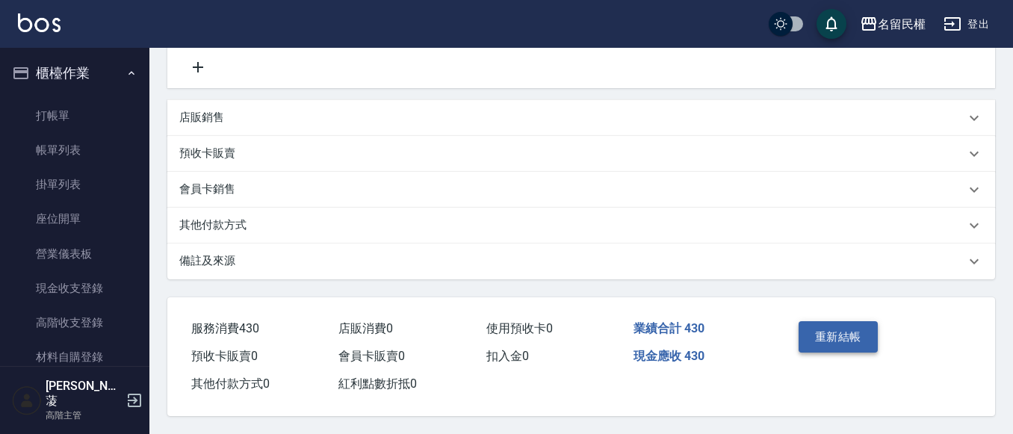
click at [810, 331] on button "重新結帳" at bounding box center [838, 336] width 79 height 31
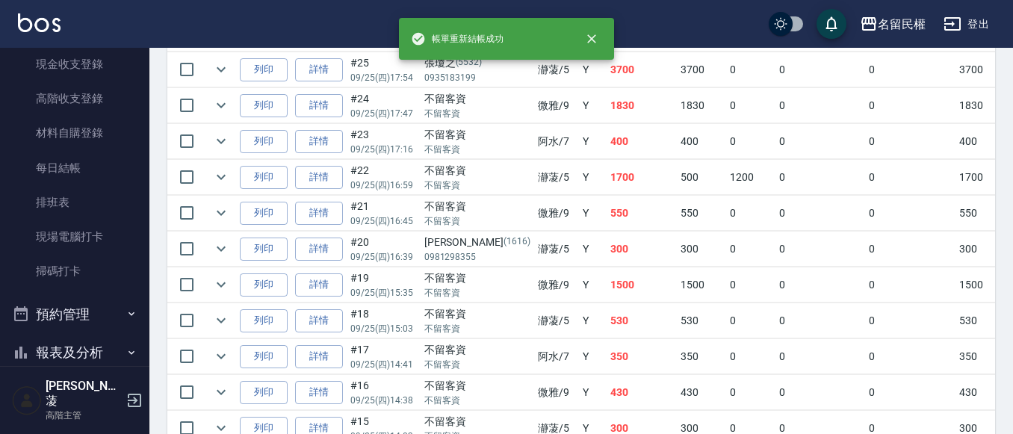
scroll to position [672, 0]
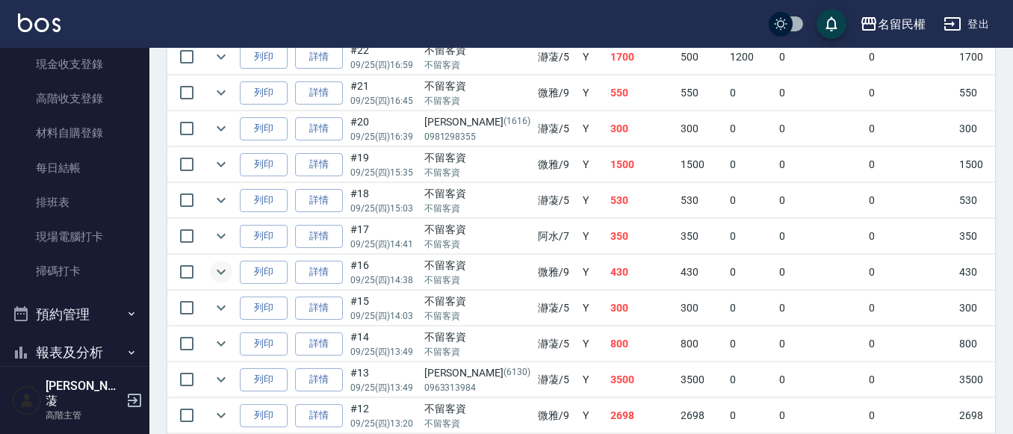
click at [227, 270] on icon "expand row" at bounding box center [221, 272] width 18 height 18
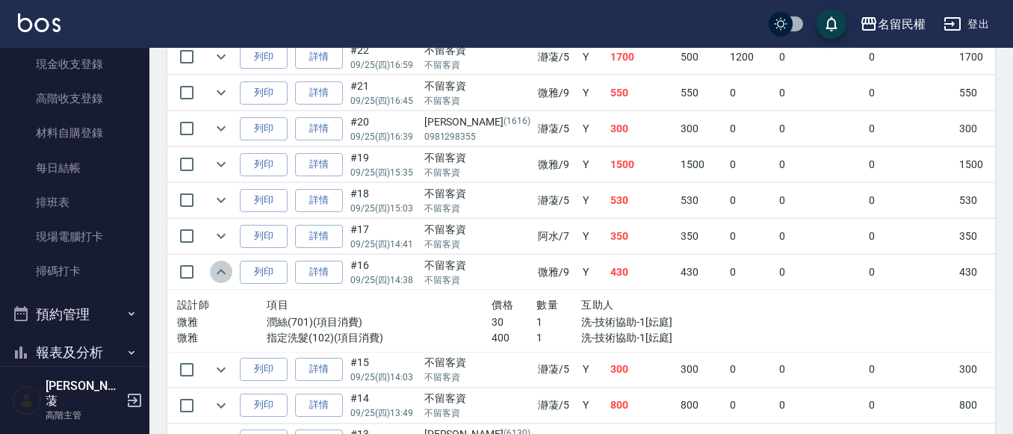
click at [222, 269] on icon "expand row" at bounding box center [221, 272] width 18 height 18
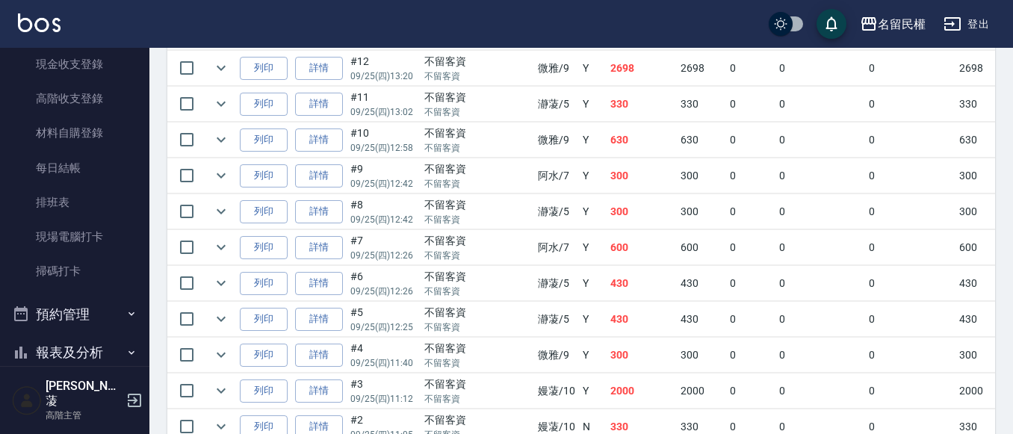
scroll to position [1046, 0]
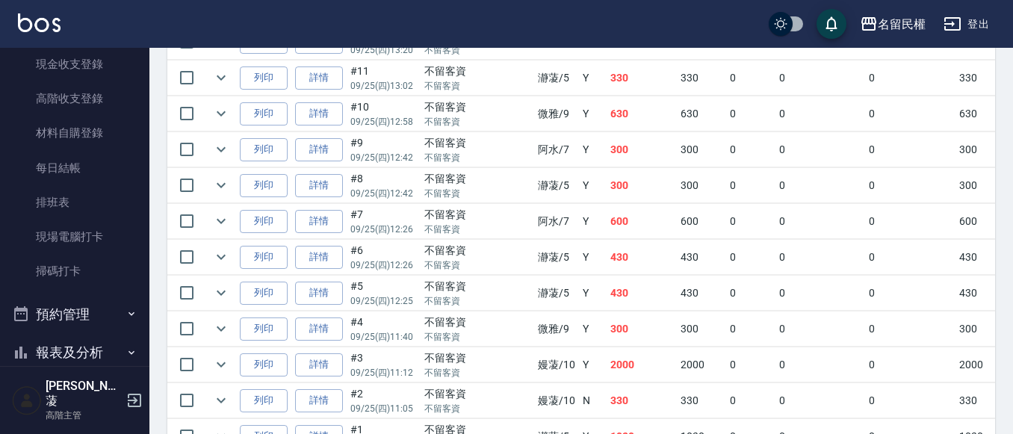
click at [222, 269] on td at bounding box center [221, 257] width 30 height 35
click at [221, 262] on icon "expand row" at bounding box center [221, 257] width 18 height 18
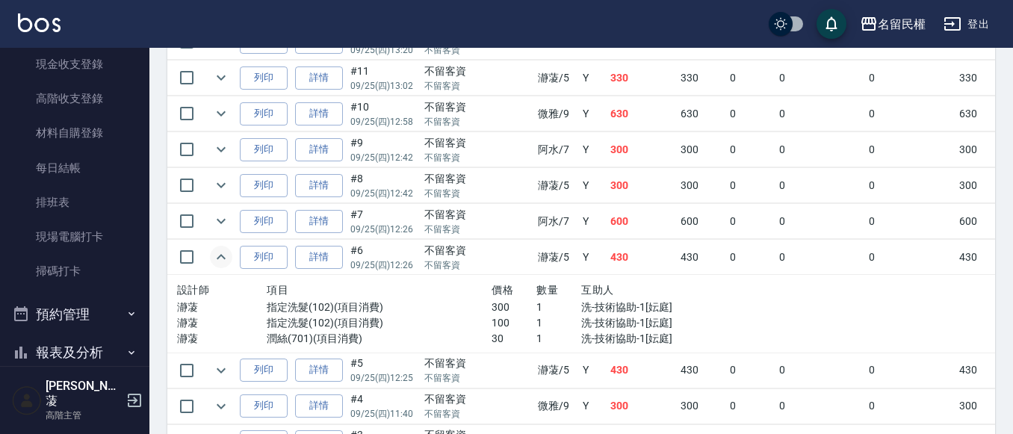
click at [221, 262] on icon "expand row" at bounding box center [221, 257] width 18 height 18
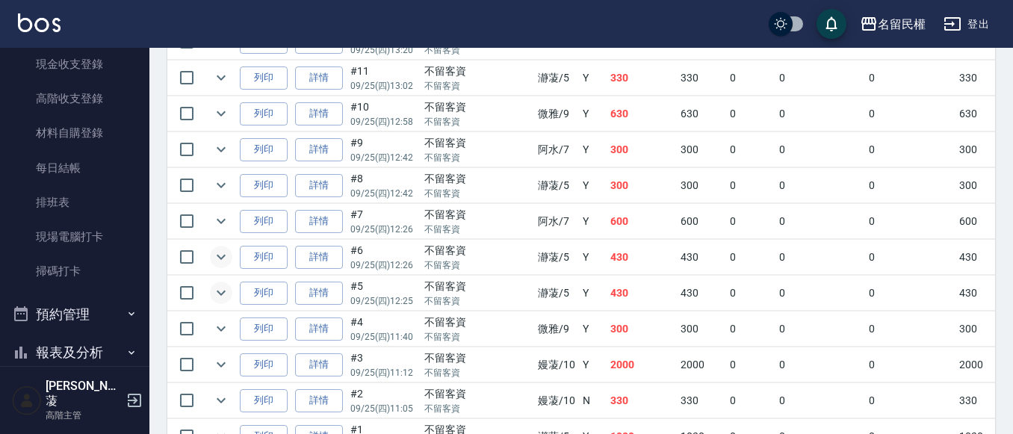
click at [226, 295] on icon "expand row" at bounding box center [221, 293] width 18 height 18
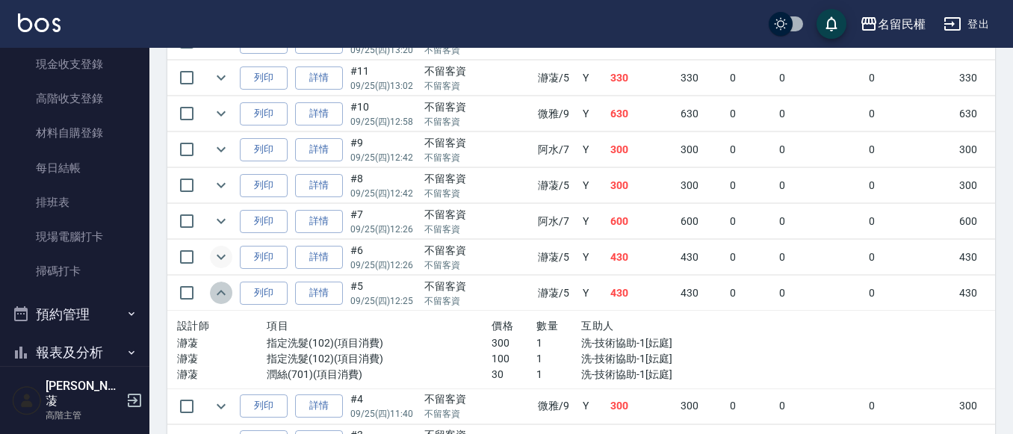
click at [220, 294] on icon "expand row" at bounding box center [221, 293] width 18 height 18
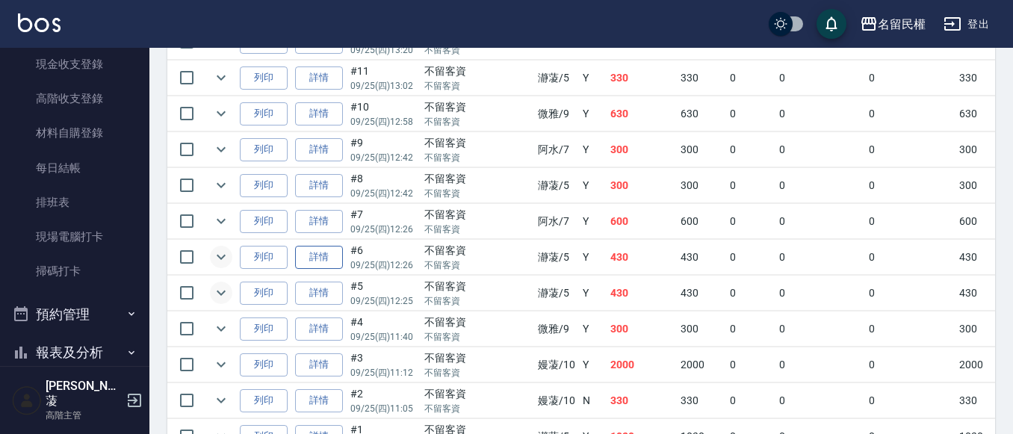
click at [322, 259] on link "詳情" at bounding box center [319, 257] width 48 height 23
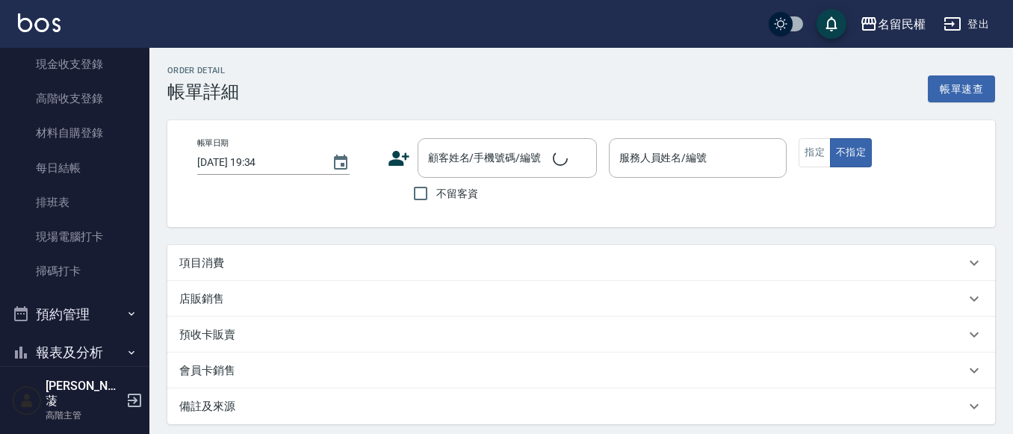
type input "2025/09/25 12:26"
checkbox input "true"
type input "瀞蓤-5"
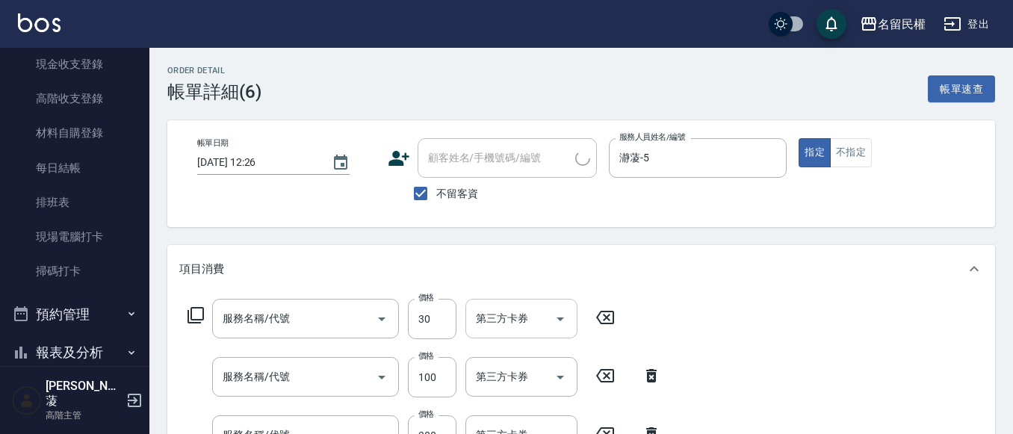
type input "潤絲(701)"
type input "指定洗髮(102)"
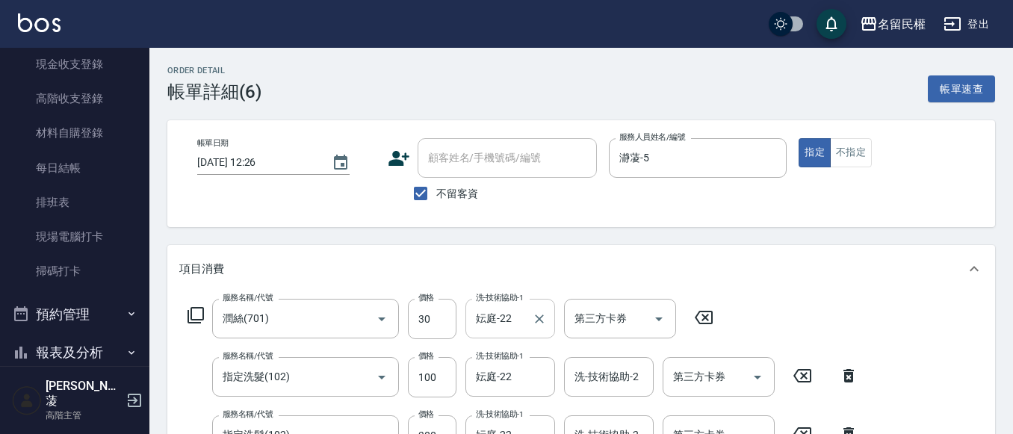
scroll to position [75, 0]
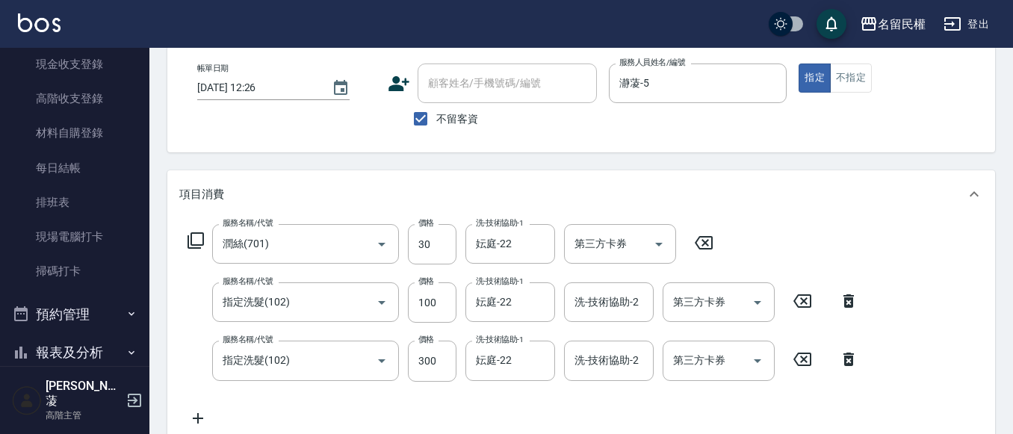
click at [851, 303] on icon at bounding box center [849, 300] width 10 height 13
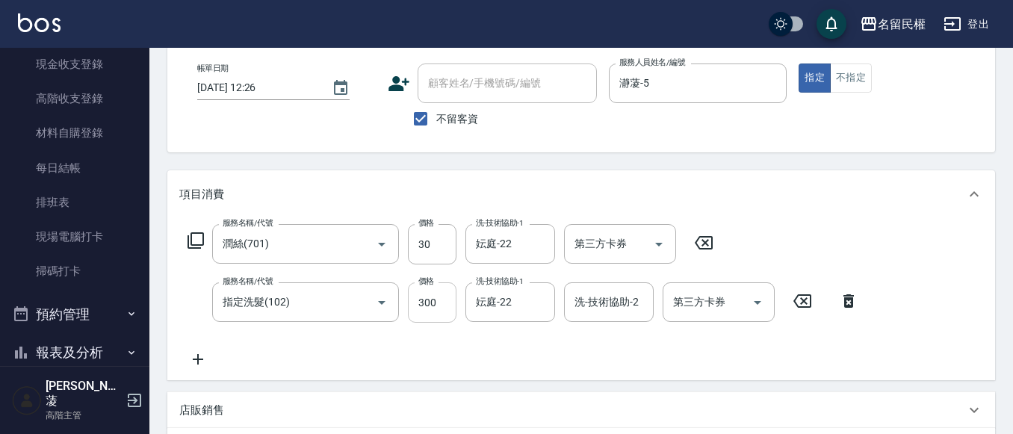
click at [432, 309] on input "300" at bounding box center [432, 302] width 49 height 40
type input "400"
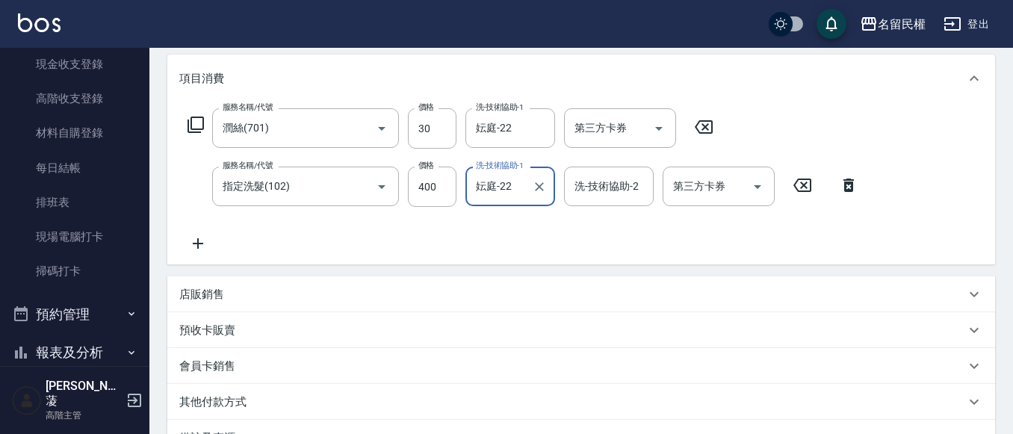
scroll to position [299, 0]
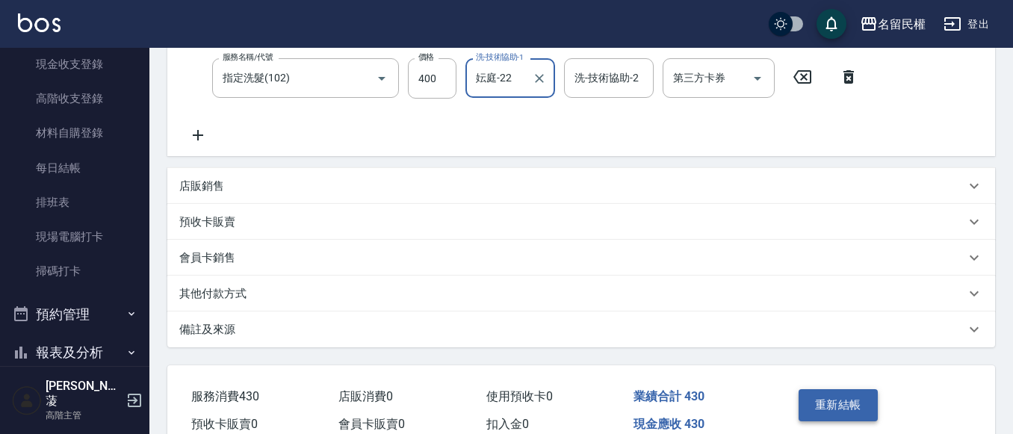
click at [836, 400] on button "重新結帳" at bounding box center [838, 404] width 79 height 31
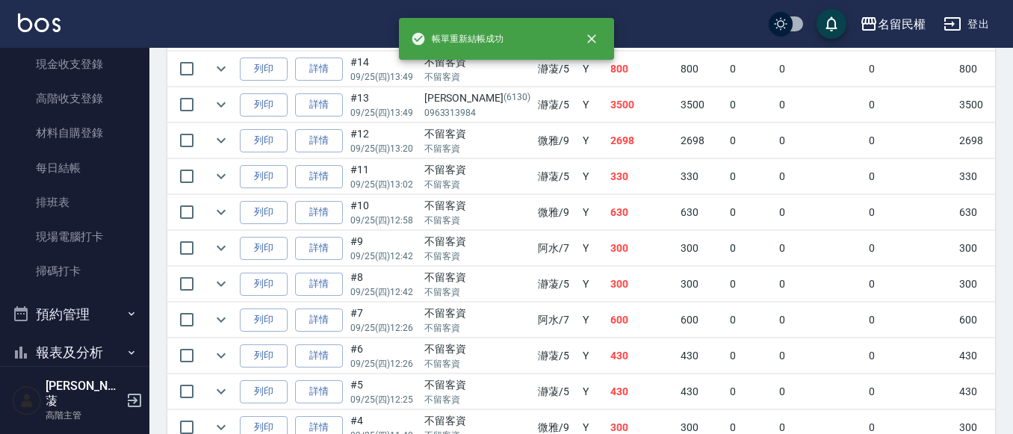
scroll to position [1121, 0]
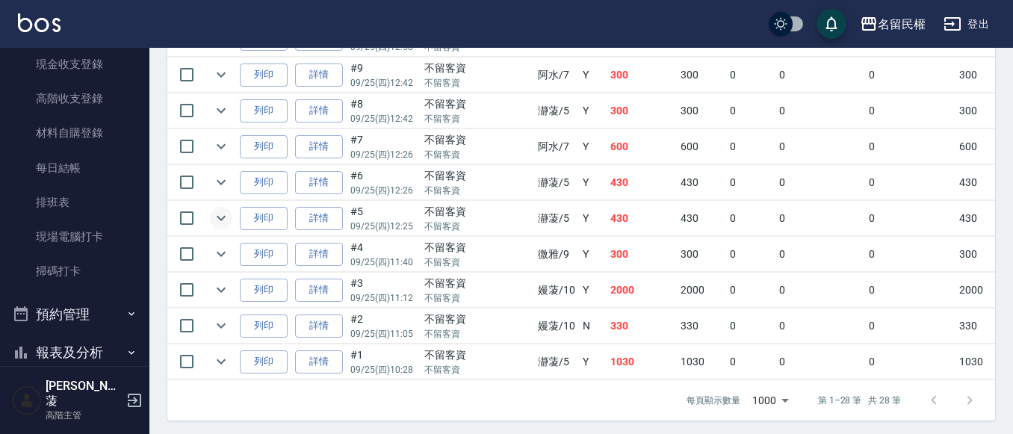
click at [216, 220] on icon "expand row" at bounding box center [221, 218] width 18 height 18
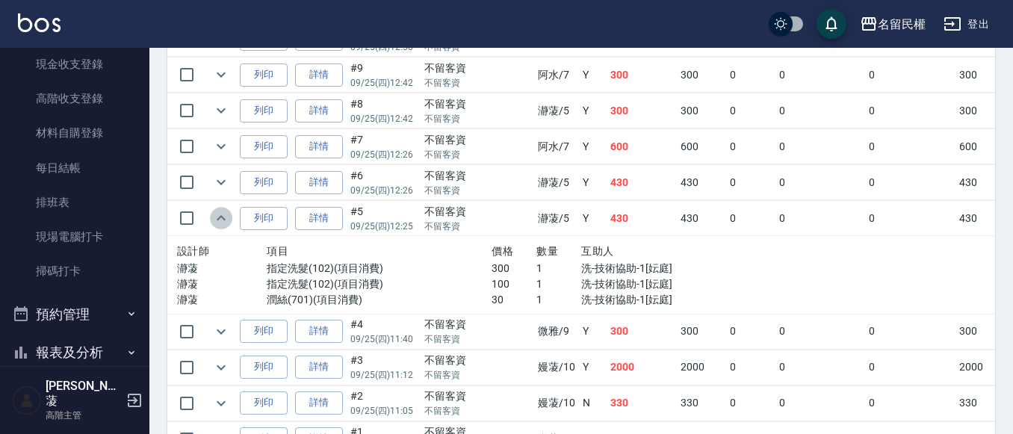
click at [216, 220] on icon "expand row" at bounding box center [221, 218] width 18 height 18
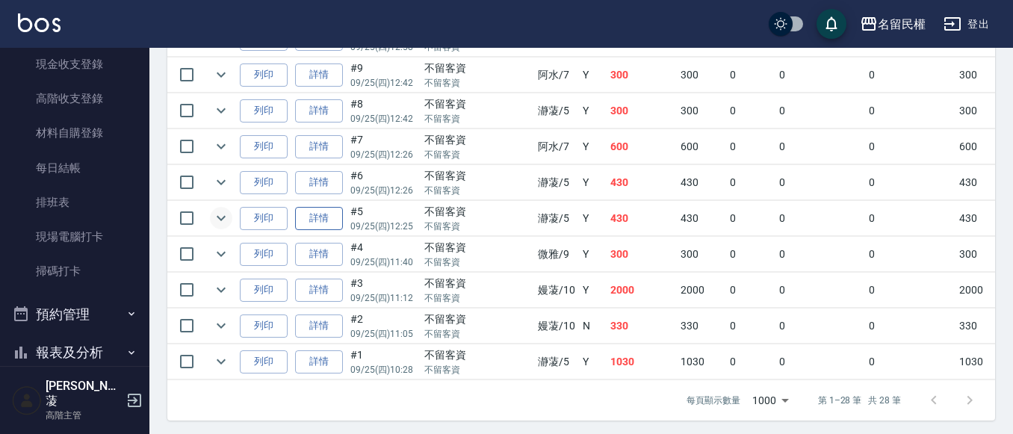
click at [323, 220] on link "詳情" at bounding box center [319, 218] width 48 height 23
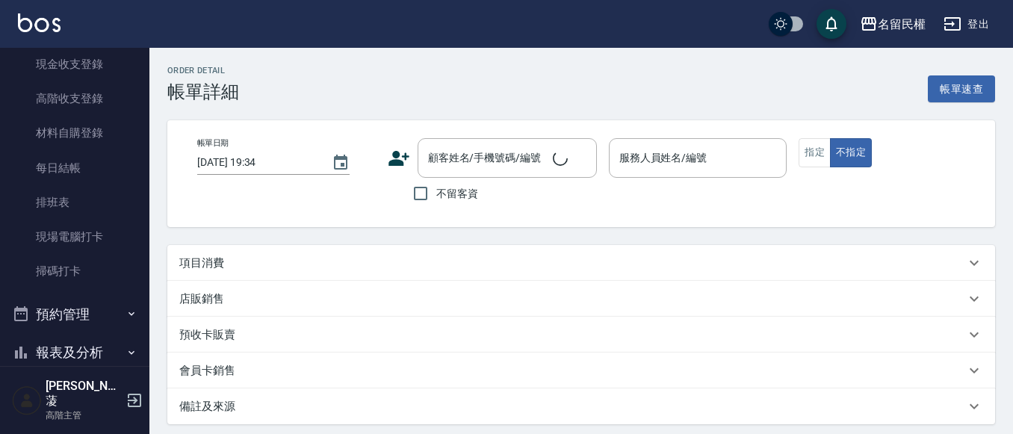
type input "2025/09/25 12:25"
checkbox input "true"
type input "瀞蓤-5"
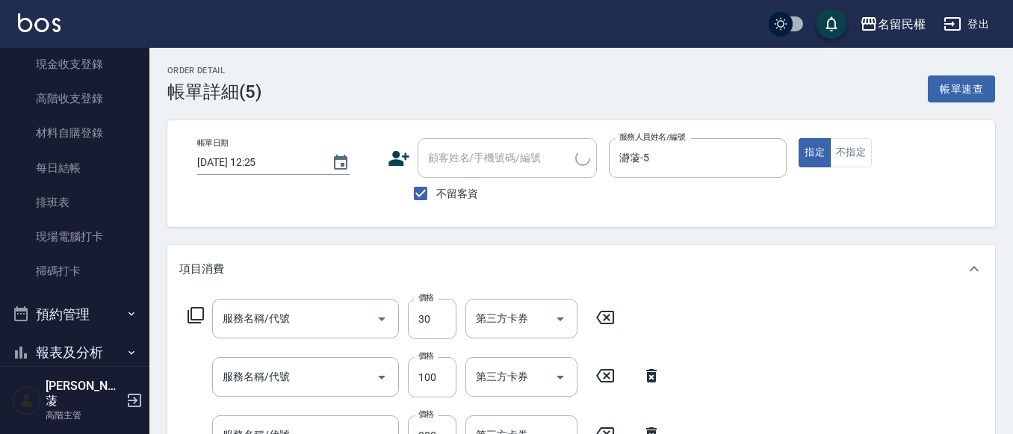
type input "潤絲(701)"
type input "指定洗髮(102)"
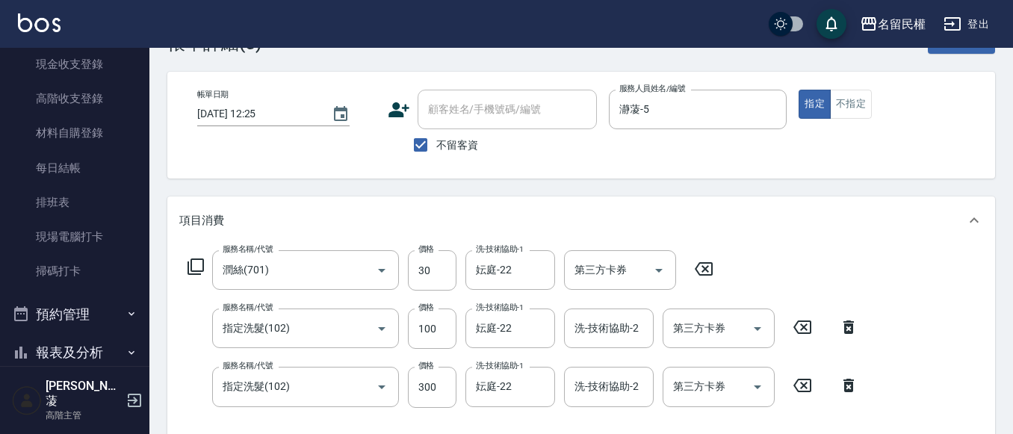
scroll to position [75, 0]
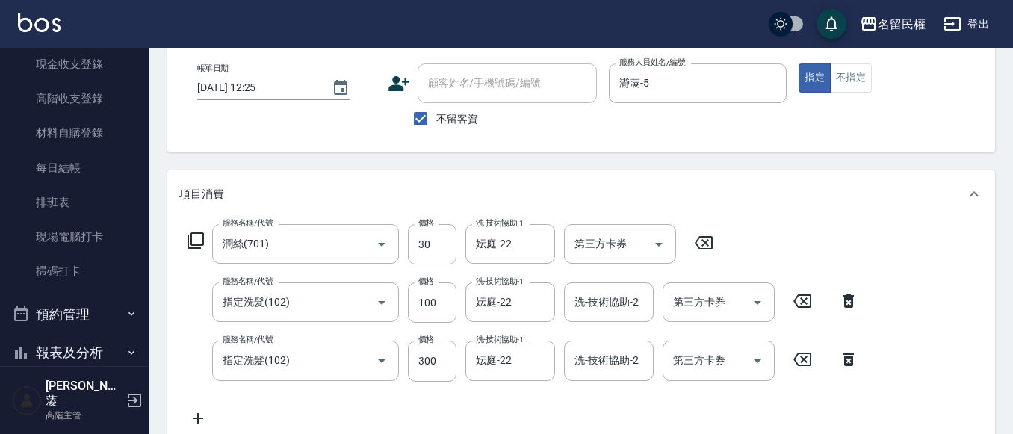
click at [848, 312] on div "服務名稱/代號 指定洗髮(102) 服務名稱/代號 價格 100 價格 洗-技術協助-1 妘庭-22 洗-技術協助-1 洗-技術協助-2 洗-技術協助-2 第…" at bounding box center [523, 302] width 688 height 40
click at [847, 306] on icon at bounding box center [849, 300] width 10 height 13
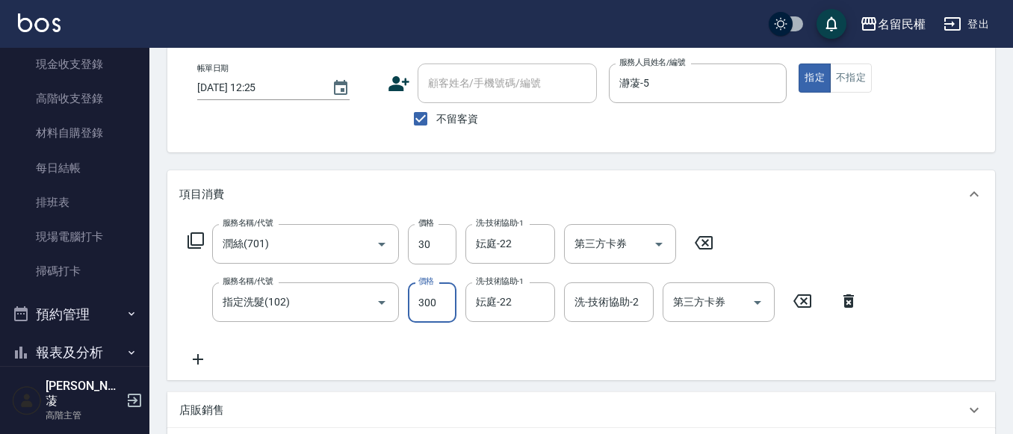
click at [420, 296] on input "300" at bounding box center [432, 302] width 49 height 40
type input "400"
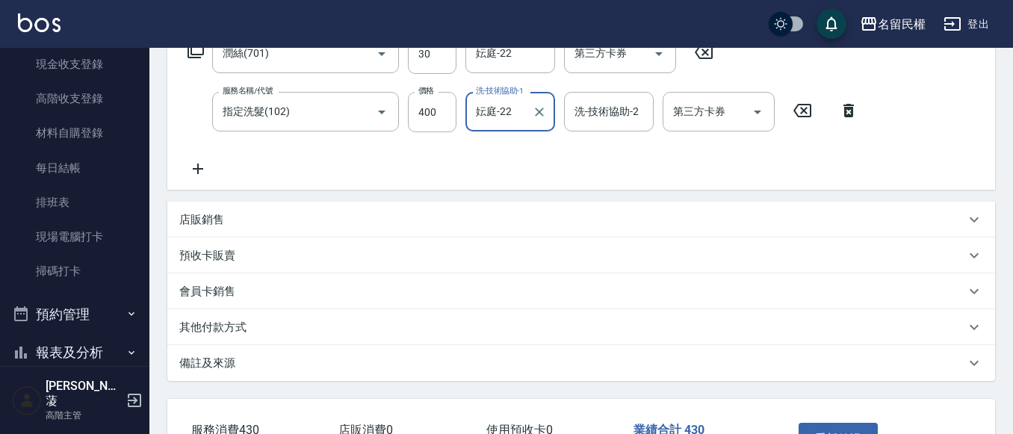
scroll to position [374, 0]
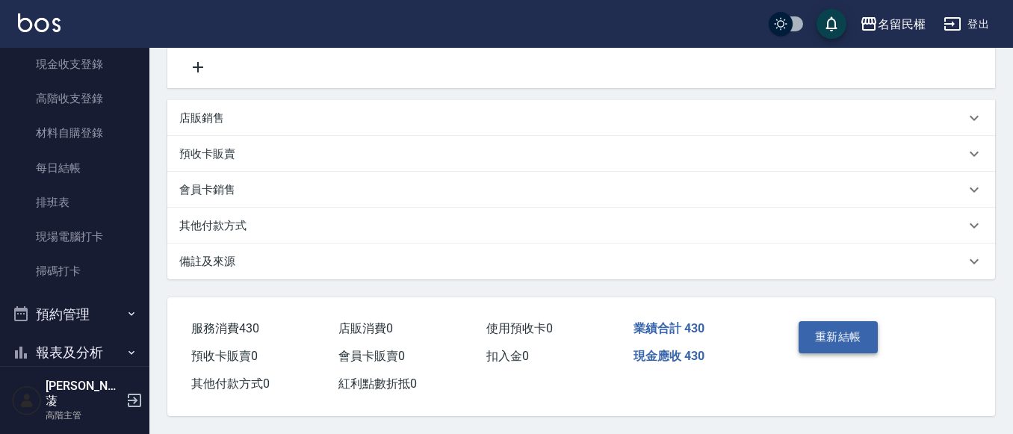
click at [870, 324] on button "重新結帳" at bounding box center [838, 336] width 79 height 31
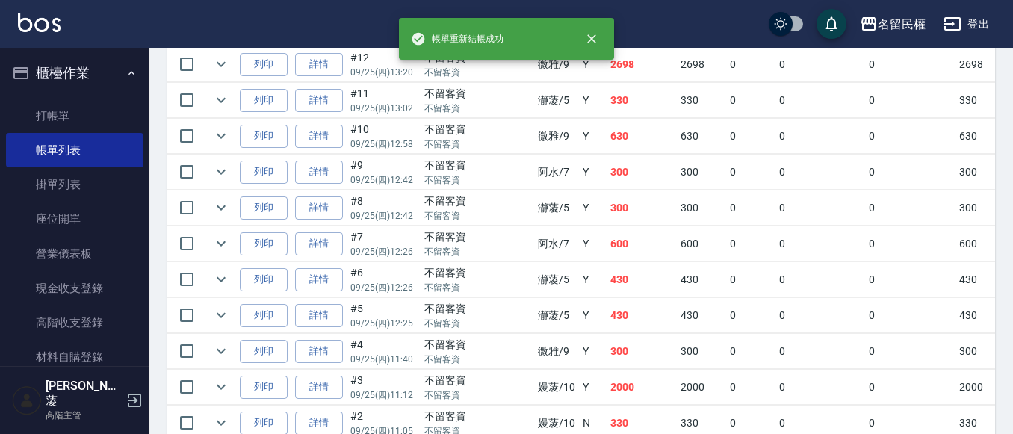
scroll to position [1136, 0]
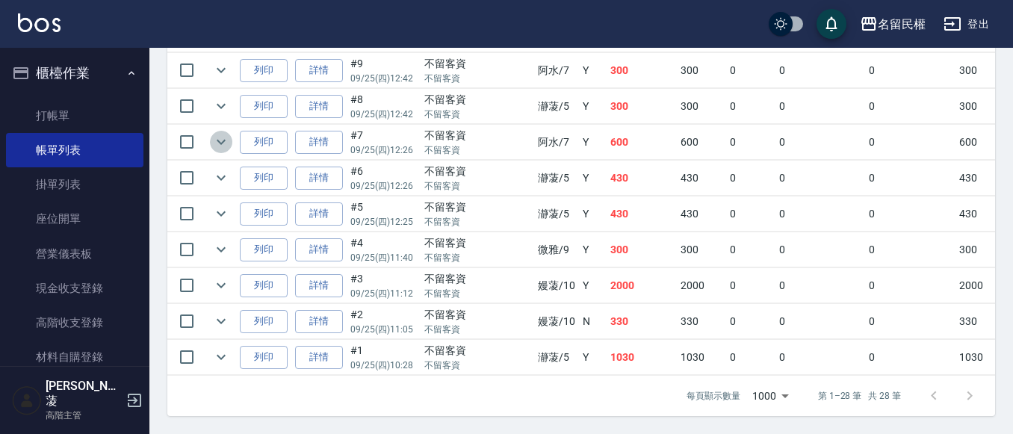
click at [216, 134] on icon "expand row" at bounding box center [221, 142] width 18 height 18
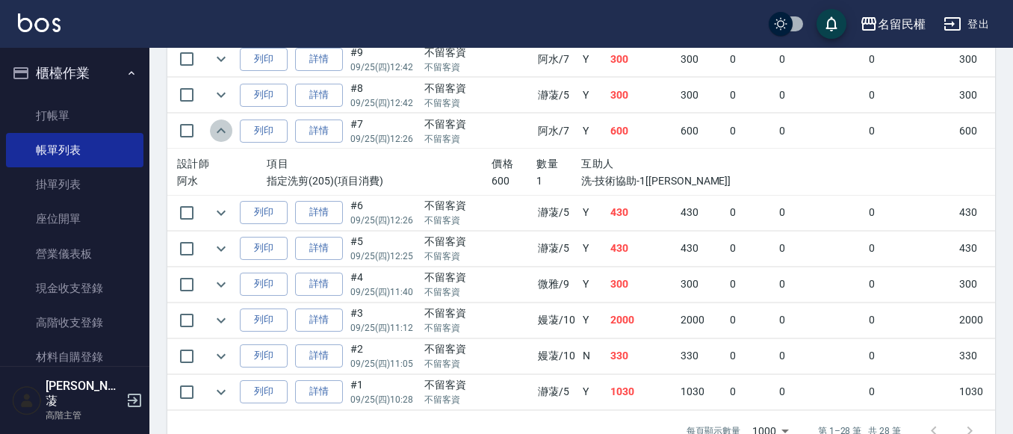
click at [217, 135] on icon "expand row" at bounding box center [221, 131] width 18 height 18
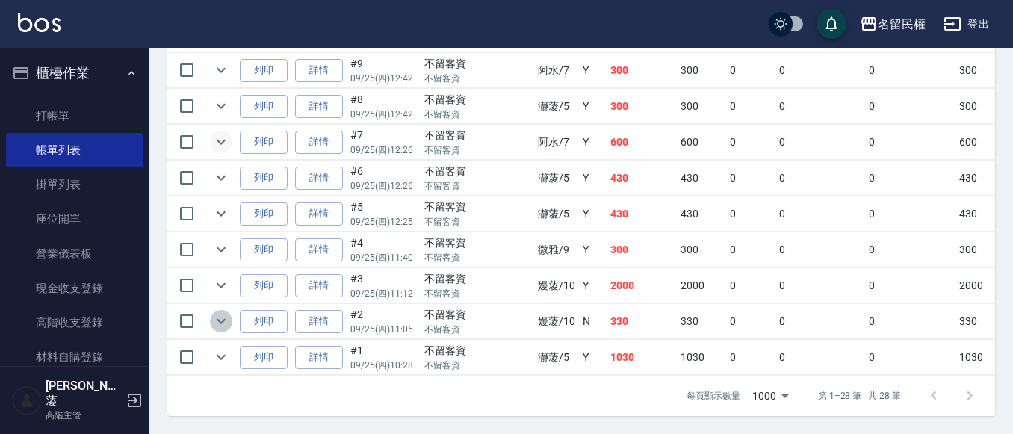
click at [217, 312] on icon "expand row" at bounding box center [221, 321] width 18 height 18
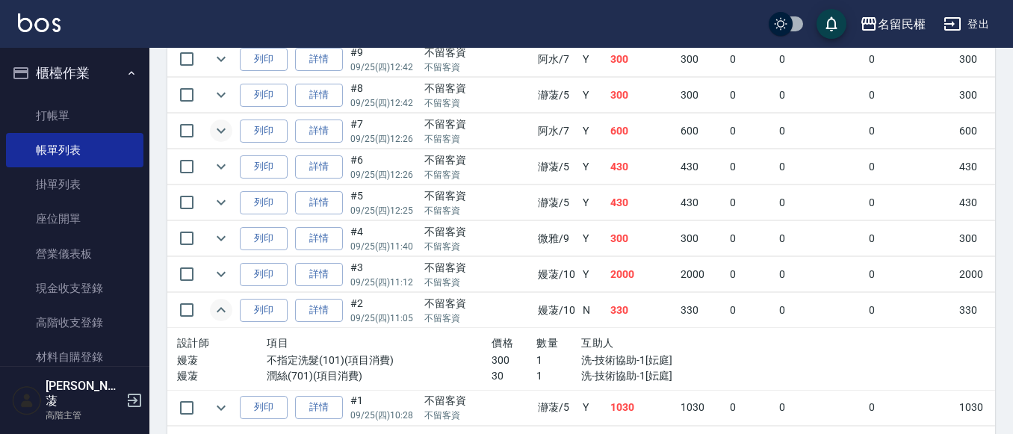
click at [217, 307] on icon "expand row" at bounding box center [221, 310] width 18 height 18
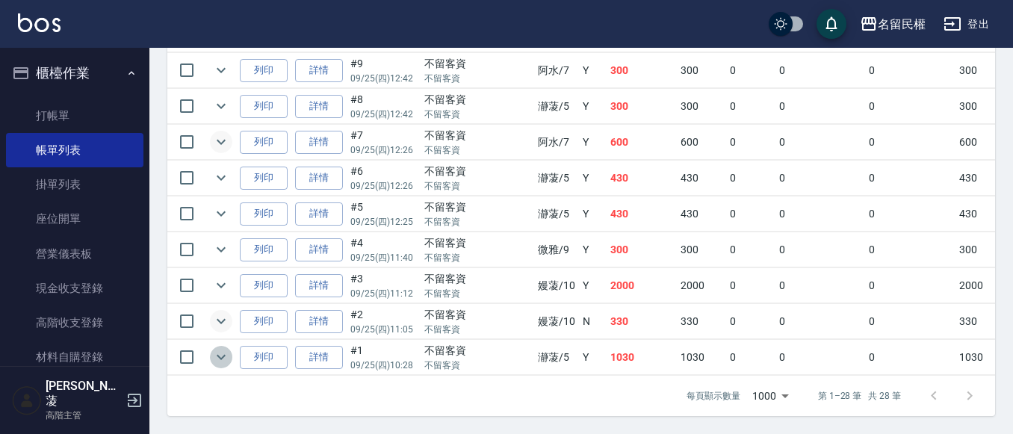
click at [223, 348] on icon "expand row" at bounding box center [221, 357] width 18 height 18
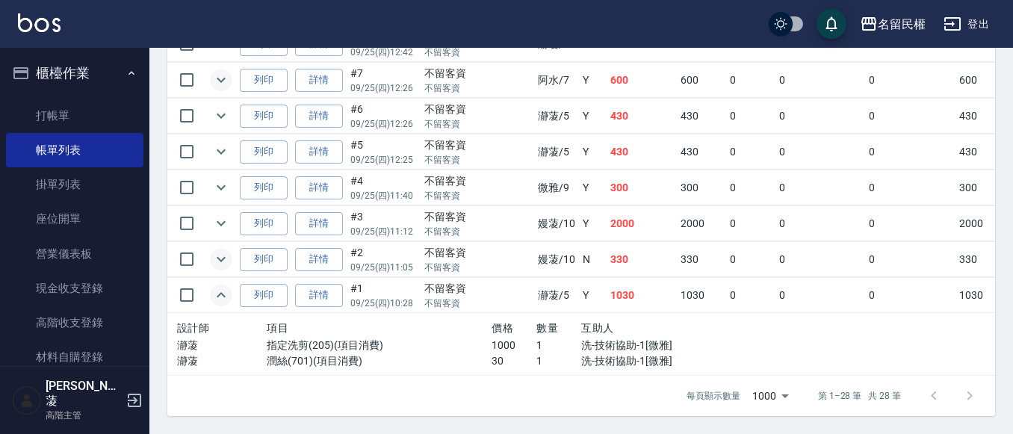
click at [223, 353] on p "瀞蓤" at bounding box center [222, 361] width 90 height 16
click at [229, 286] on icon "expand row" at bounding box center [221, 295] width 18 height 18
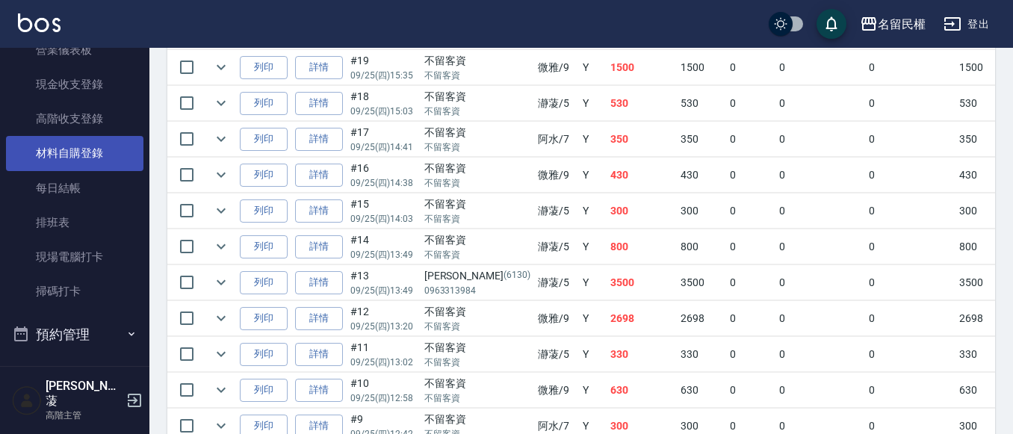
scroll to position [202, 0]
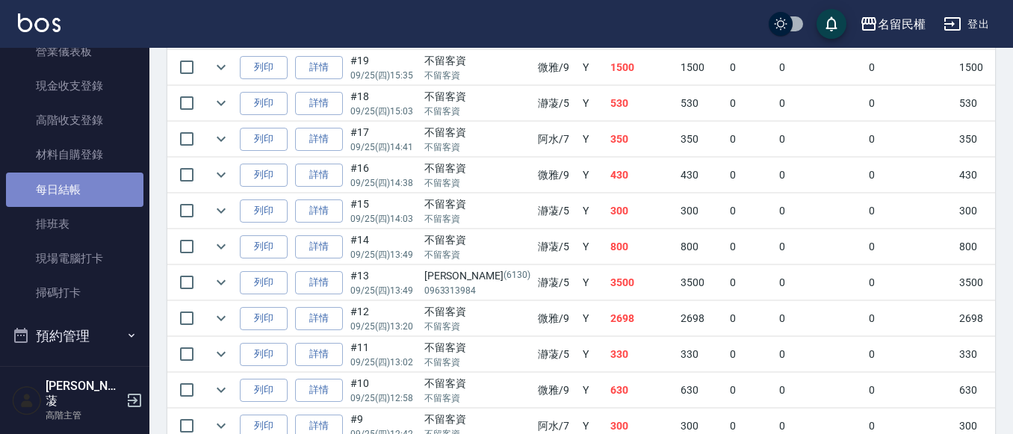
click at [78, 187] on link "每日結帳" at bounding box center [74, 190] width 137 height 34
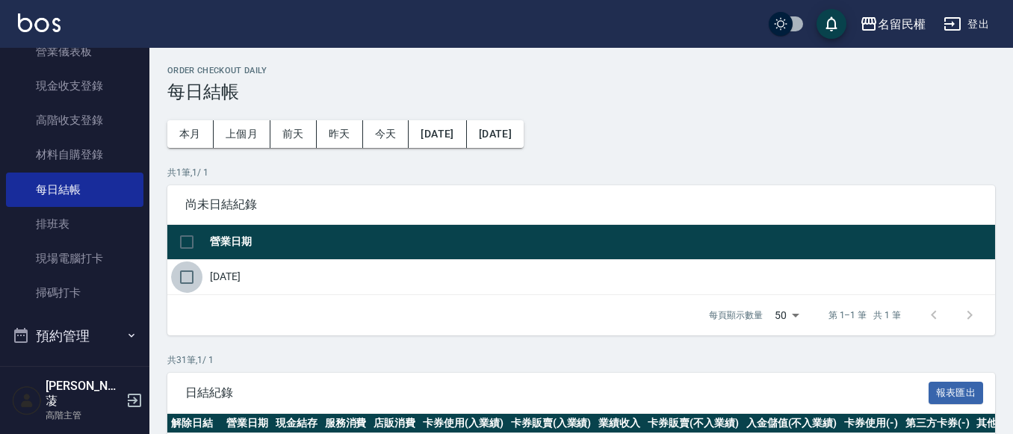
click at [179, 285] on input "checkbox" at bounding box center [186, 277] width 31 height 31
checkbox input "true"
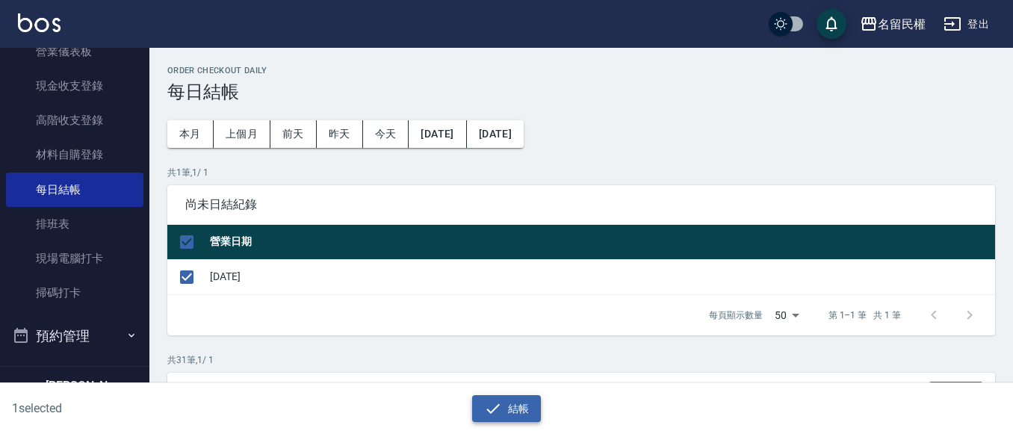
click at [492, 411] on icon "button" at bounding box center [492, 408] width 13 height 10
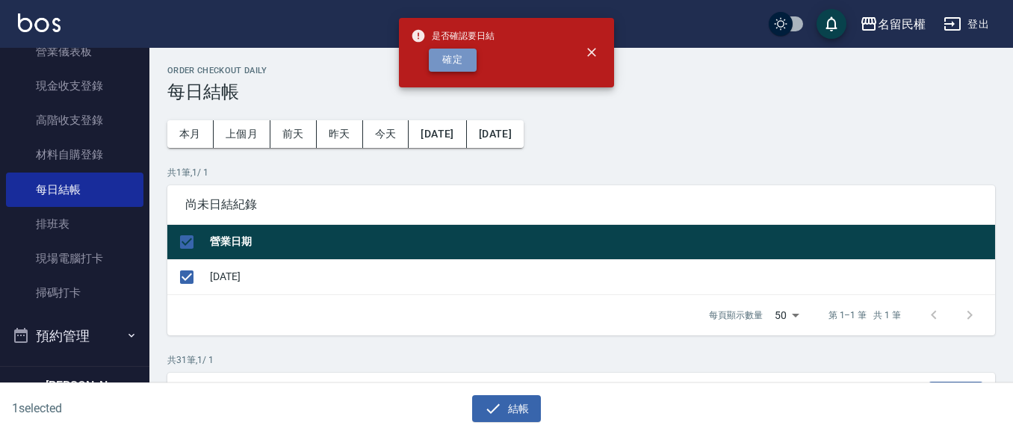
click at [457, 67] on button "確定" at bounding box center [453, 60] width 48 height 23
checkbox input "false"
